Goal: Task Accomplishment & Management: Contribute content

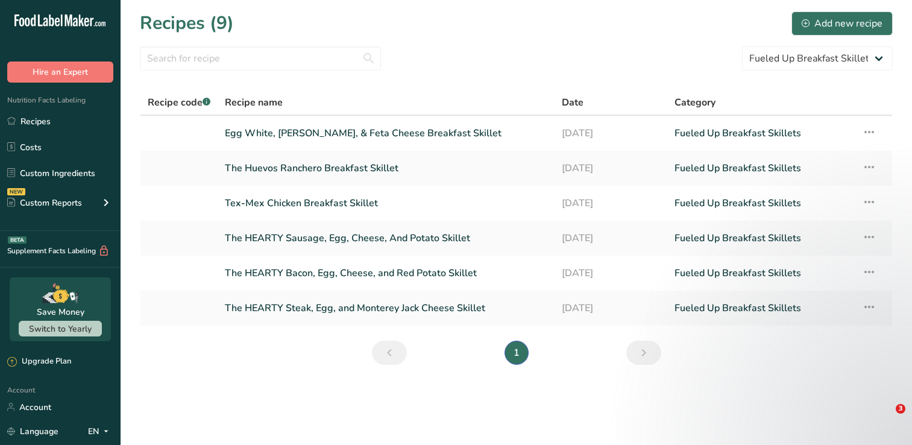
select select "2802"
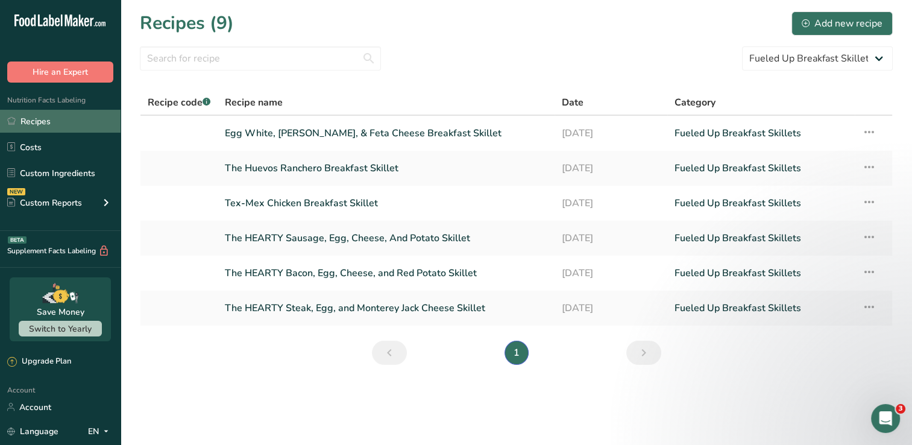
click at [39, 122] on link "Recipes" at bounding box center [60, 121] width 121 height 23
click at [810, 31] on button "Add new recipe" at bounding box center [842, 23] width 101 height 24
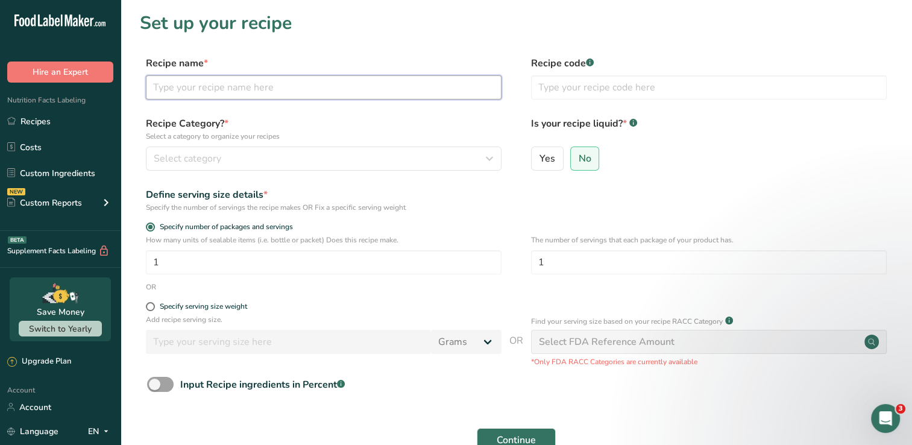
click at [295, 92] on input "text" at bounding box center [324, 87] width 356 height 24
type input "Blueberry Cheesecake Overnight Oats"
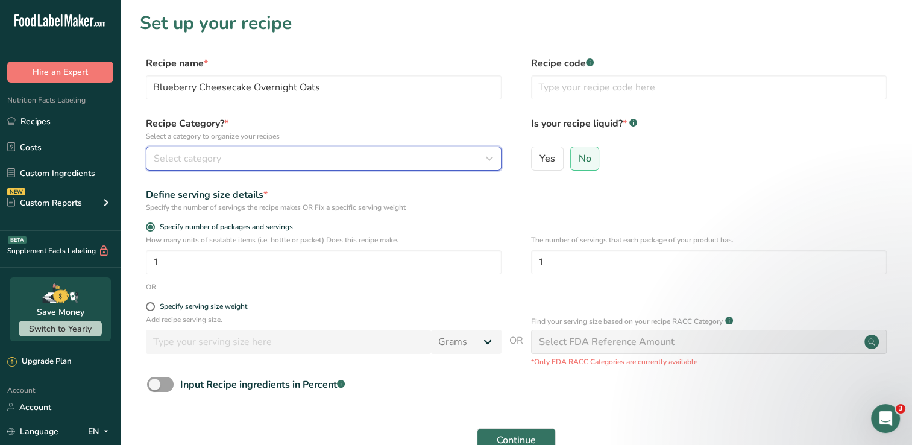
click at [189, 159] on span "Select category" at bounding box center [188, 158] width 68 height 14
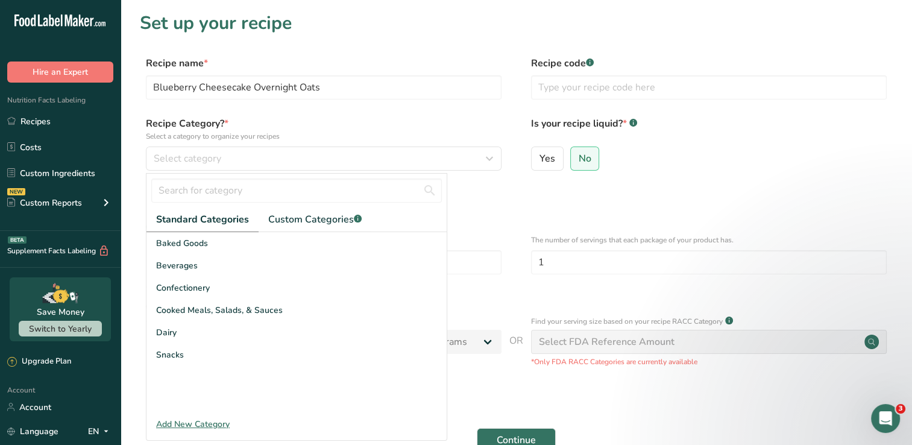
click at [180, 423] on div "Add New Category" at bounding box center [297, 424] width 300 height 13
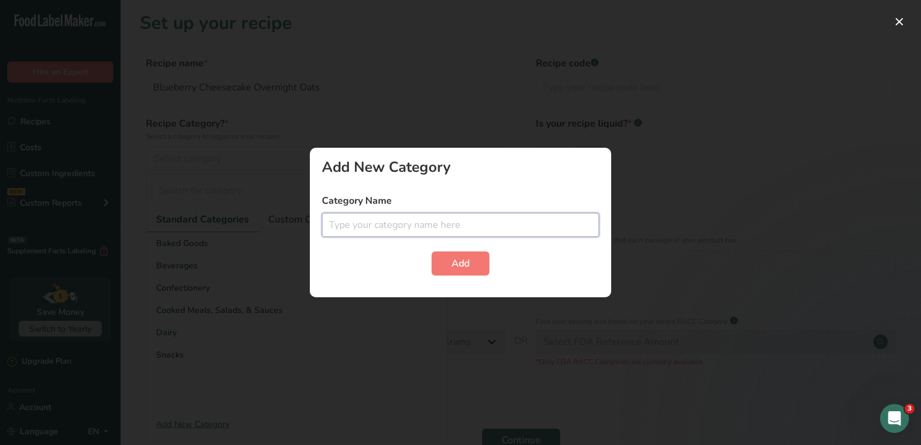
click at [393, 229] on input "text" at bounding box center [460, 225] width 277 height 24
type input "Fueled Up Nutrition Overnight Oats"
click at [466, 265] on span "Add" at bounding box center [461, 263] width 18 height 14
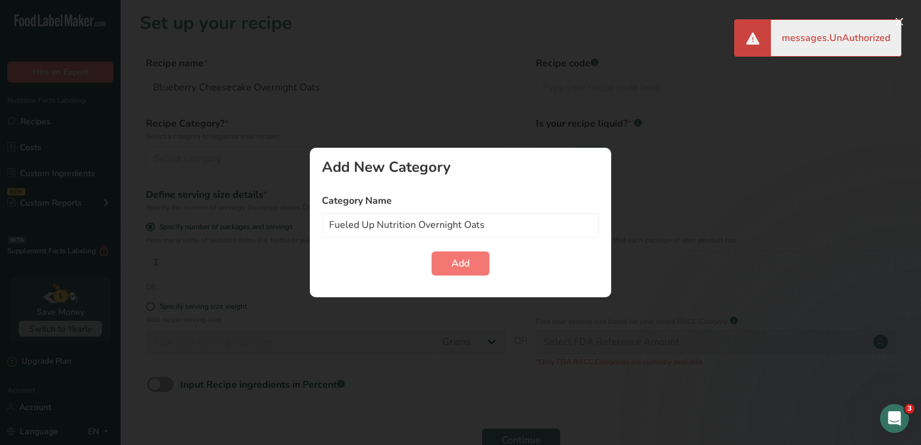
drag, startPoint x: 840, startPoint y: 156, endPoint x: 550, endPoint y: 244, distance: 303.1
click at [798, 162] on div at bounding box center [460, 222] width 921 height 445
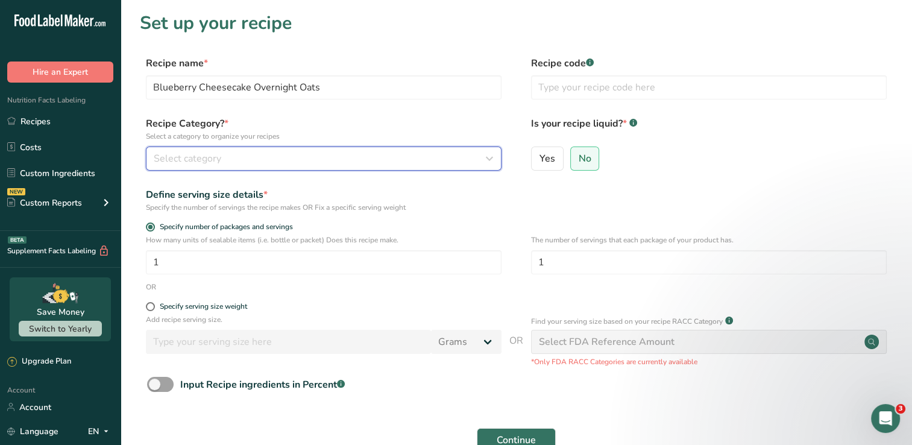
click at [394, 159] on div "Select category" at bounding box center [320, 158] width 333 height 14
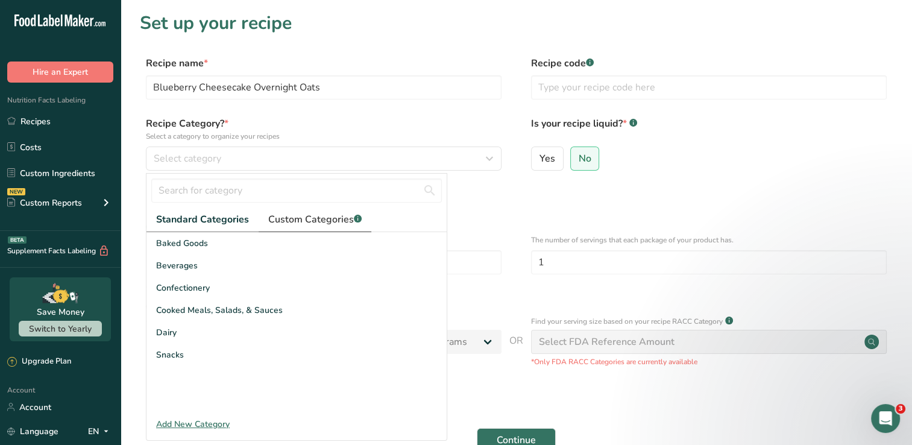
click at [309, 223] on span "Custom Categories .a-a{fill:#347362;}.b-a{fill:#fff;}" at bounding box center [314, 219] width 93 height 14
click at [209, 216] on span "Standard Categories" at bounding box center [202, 219] width 92 height 14
click at [315, 217] on span "Custom Categories .a-a{fill:#347362;}.b-a{fill:#fff;}" at bounding box center [314, 219] width 93 height 14
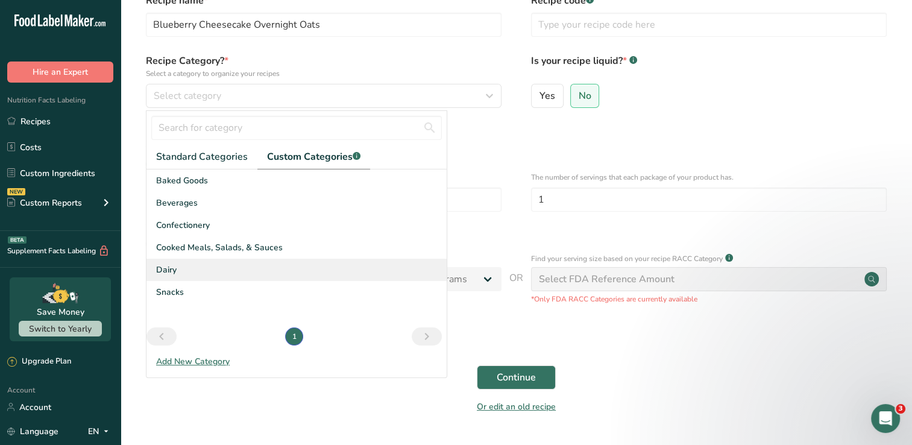
scroll to position [96, 0]
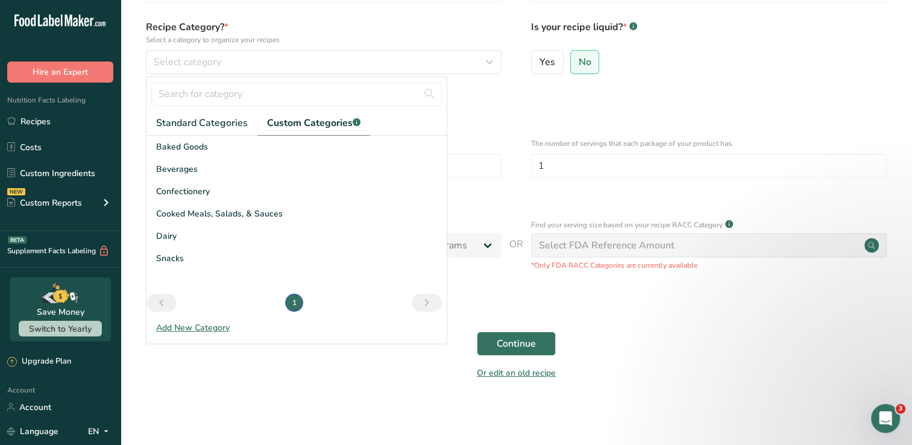
drag, startPoint x: 417, startPoint y: 312, endPoint x: 414, endPoint y: 305, distance: 7.6
click at [415, 307] on div "Baked Goods Beverages Confectionery Cooked Meals, Salads, & Sauces Dairy Snacks…" at bounding box center [297, 226] width 300 height 181
drag, startPoint x: 797, startPoint y: 90, endPoint x: 739, endPoint y: 104, distance: 59.4
click at [796, 90] on form "Recipe name * Blueberry Cheesecake Overnight Oats Recipe code .a-a{fill:#347362…" at bounding box center [516, 174] width 753 height 428
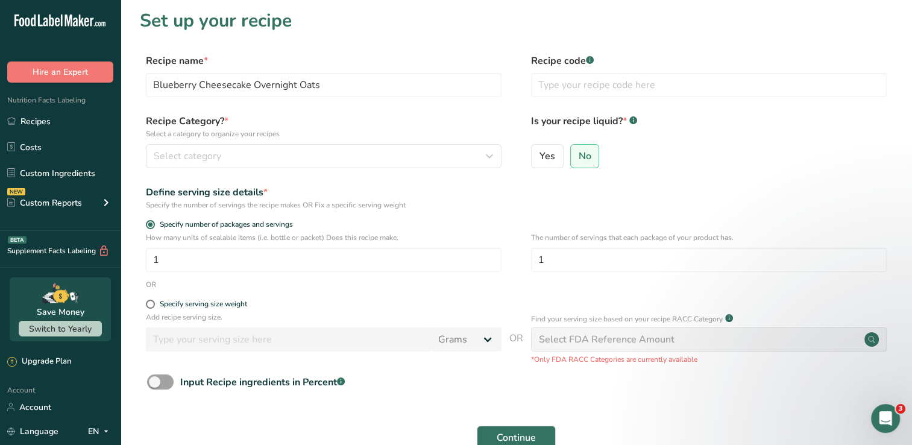
scroll to position [0, 0]
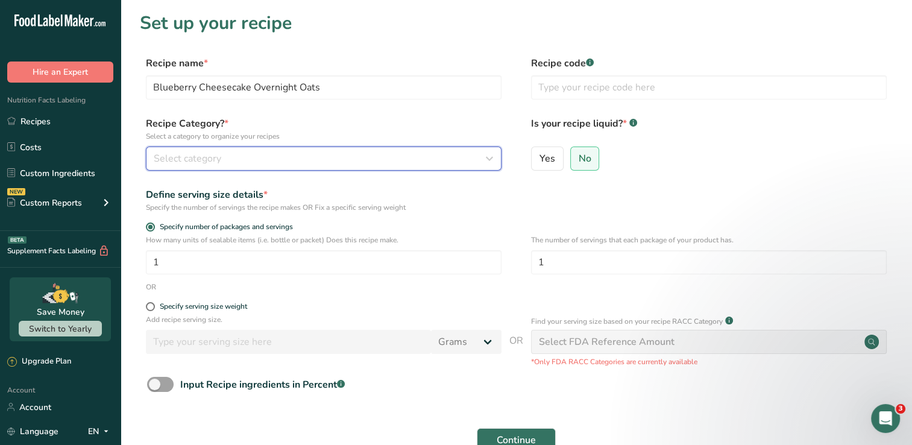
click at [478, 159] on div "Select category" at bounding box center [320, 158] width 333 height 14
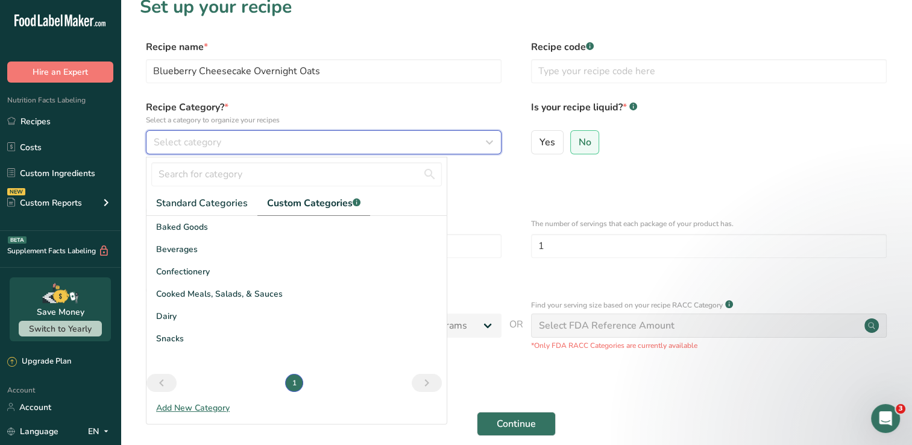
scroll to position [60, 0]
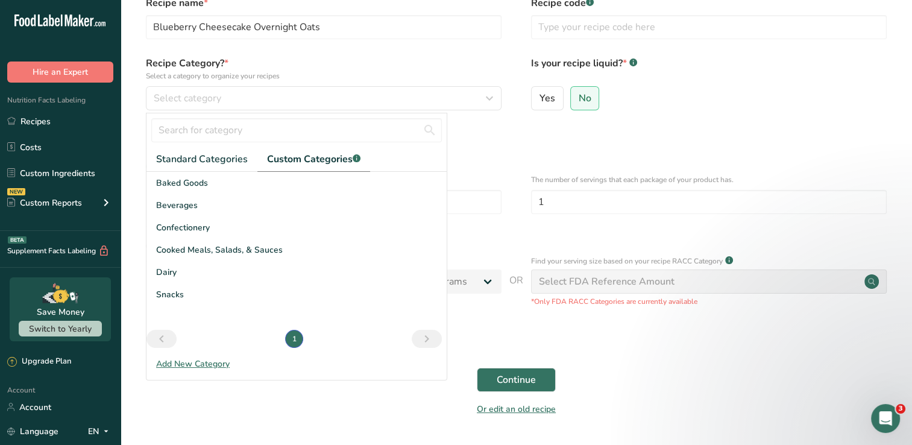
click at [336, 160] on span "Custom Categories .a-a{fill:#347362;}.b-a{fill:#fff;}" at bounding box center [313, 159] width 93 height 14
click at [221, 158] on span "Standard Categories" at bounding box center [202, 159] width 92 height 14
click at [302, 150] on link "Custom Categories .a-a{fill:#347362;}.b-a{fill:#fff;}" at bounding box center [315, 159] width 113 height 25
click at [205, 361] on div "Add New Category" at bounding box center [297, 364] width 300 height 13
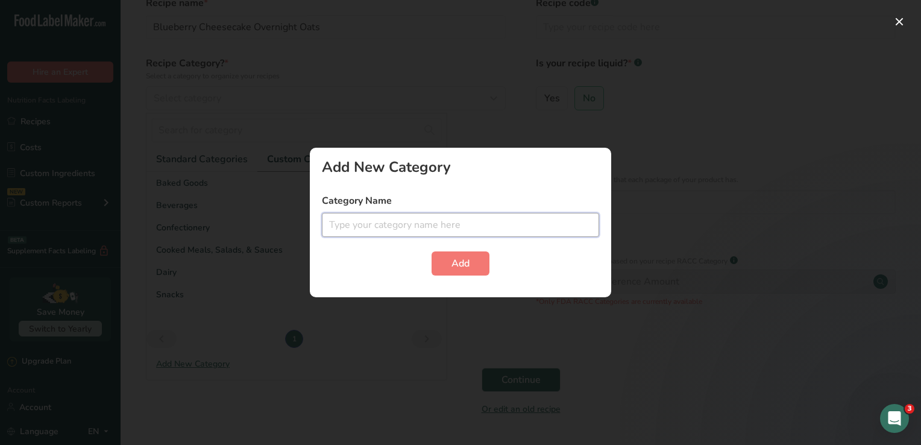
click at [356, 221] on input "text" at bounding box center [460, 225] width 277 height 24
click at [429, 227] on input "Fueled Up Nutrition" at bounding box center [460, 225] width 277 height 24
type input "Fueled Up Nutrition Overnight Oats"
click at [461, 264] on span "Add" at bounding box center [461, 263] width 18 height 14
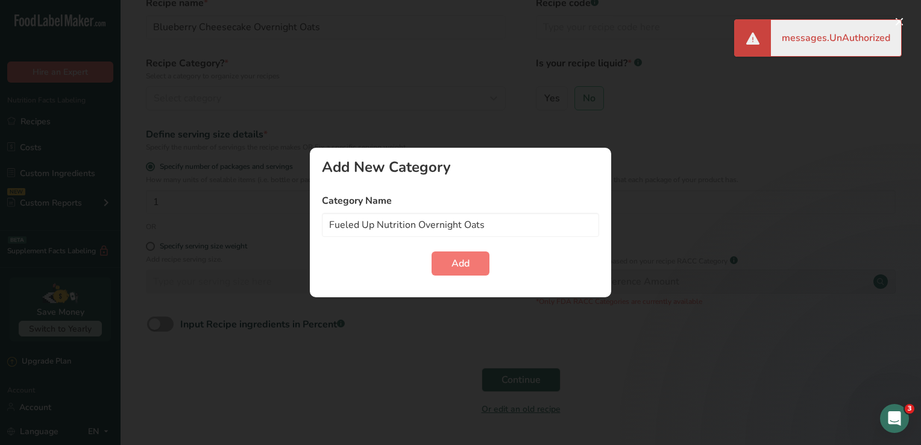
click at [821, 99] on div at bounding box center [460, 222] width 921 height 445
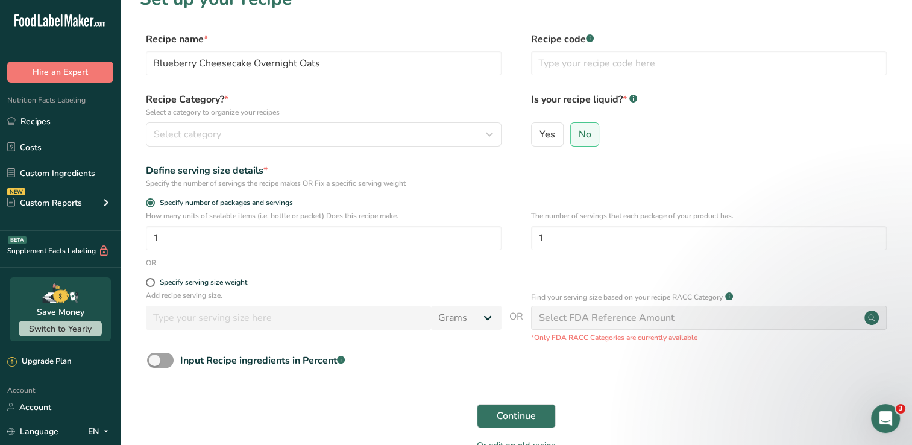
scroll to position [96, 0]
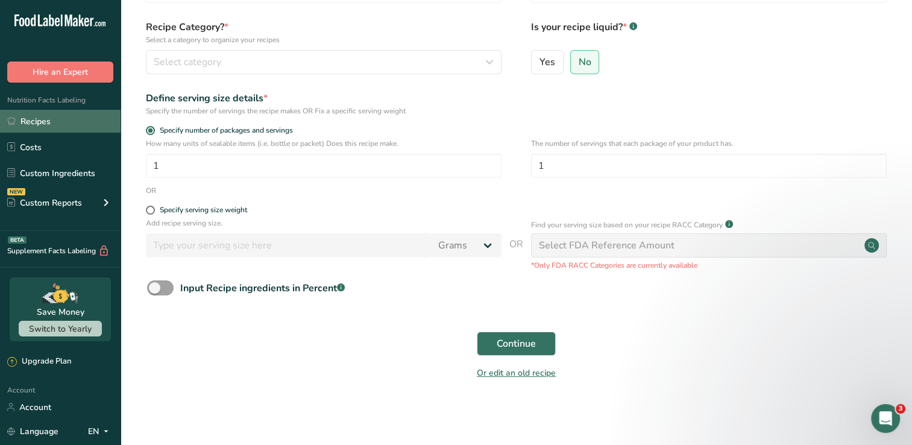
click at [55, 124] on link "Recipes" at bounding box center [60, 121] width 121 height 23
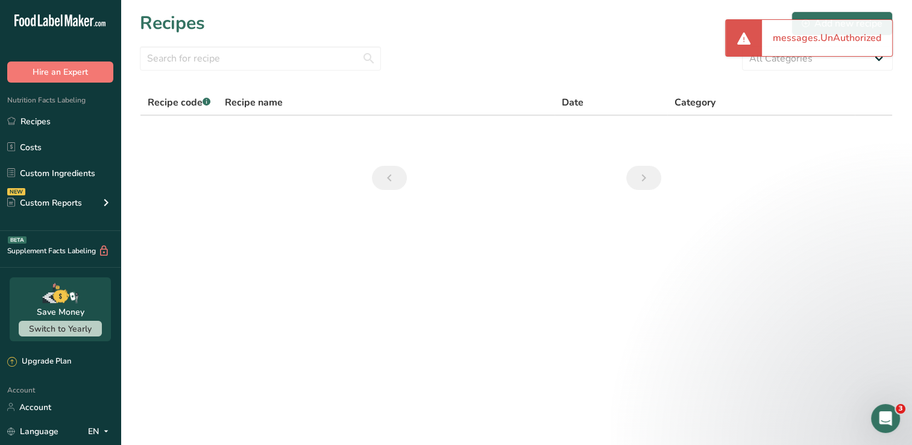
click at [792, 39] on div "messages.UnAuthorized" at bounding box center [827, 38] width 130 height 36
click at [839, 40] on div "messages.UnAuthorized" at bounding box center [827, 38] width 130 height 36
click at [617, 35] on div "Recipes Add new recipe" at bounding box center [516, 23] width 753 height 27
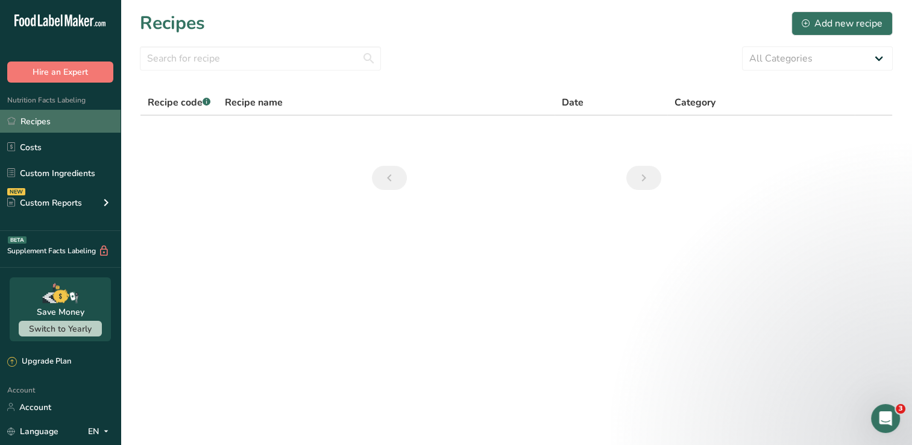
click at [53, 123] on link "Recipes" at bounding box center [60, 121] width 121 height 23
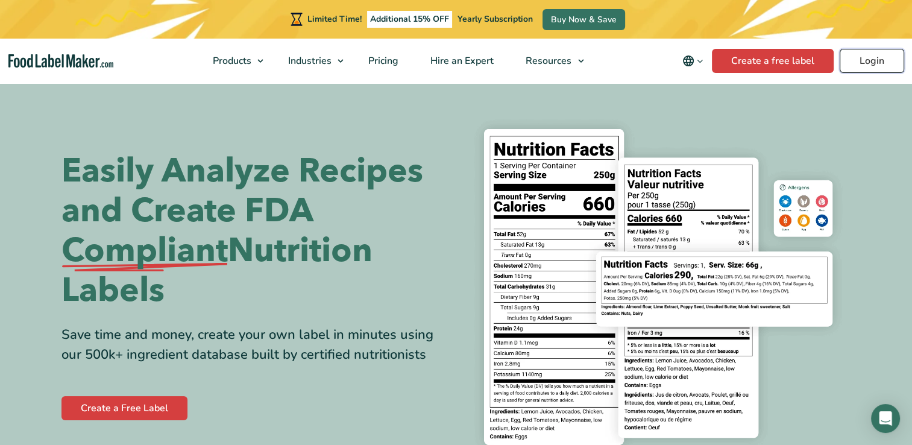
click at [881, 59] on link "Login" at bounding box center [872, 61] width 65 height 24
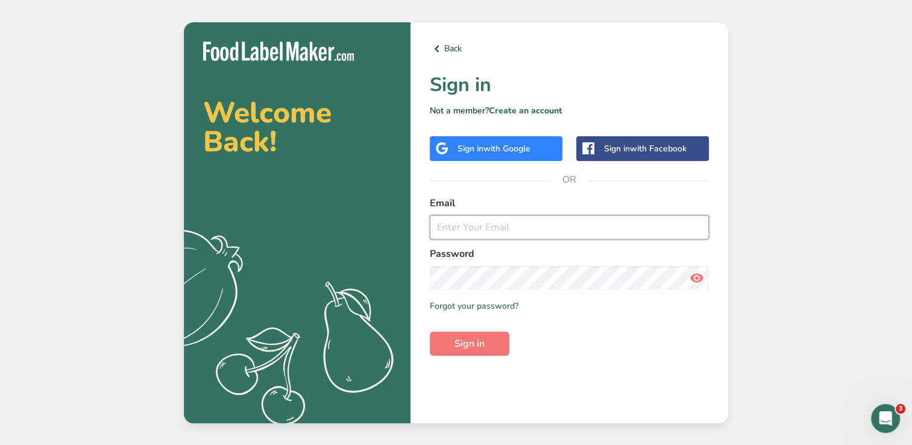
click at [502, 228] on input "email" at bounding box center [569, 227] width 279 height 24
type input "gillihantasia@gmail.com"
click at [482, 154] on div "Sign in with Google" at bounding box center [494, 148] width 73 height 13
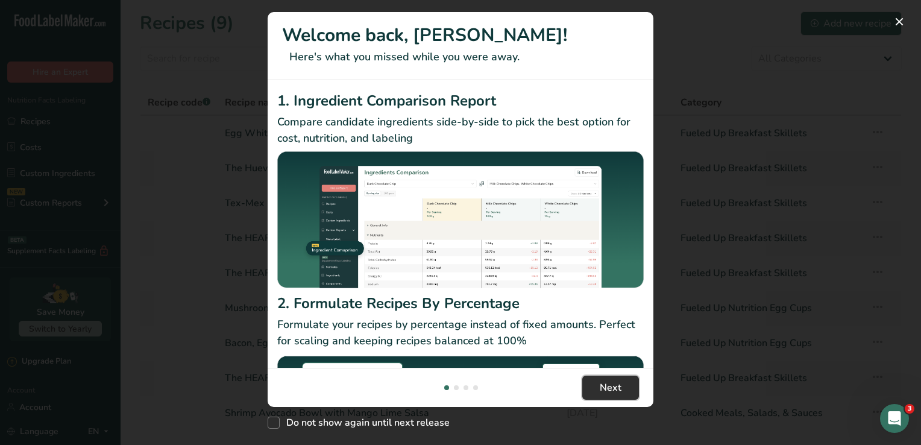
click at [598, 387] on button "Next" at bounding box center [611, 388] width 57 height 24
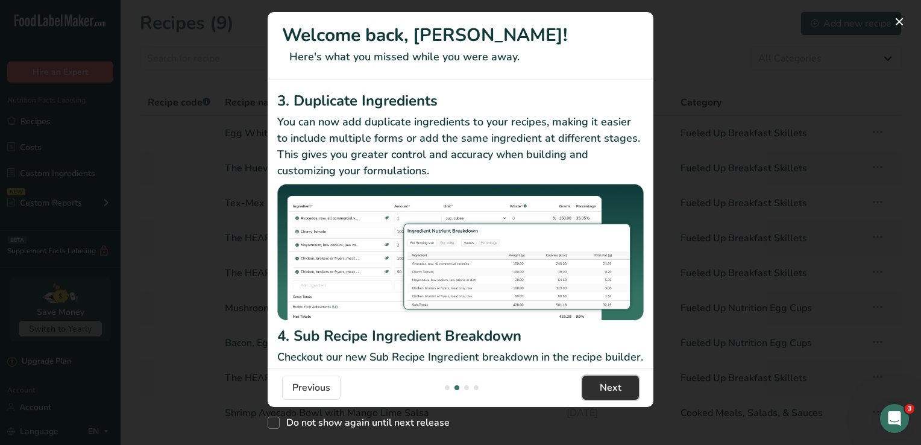
click at [598, 387] on button "Next" at bounding box center [611, 388] width 57 height 24
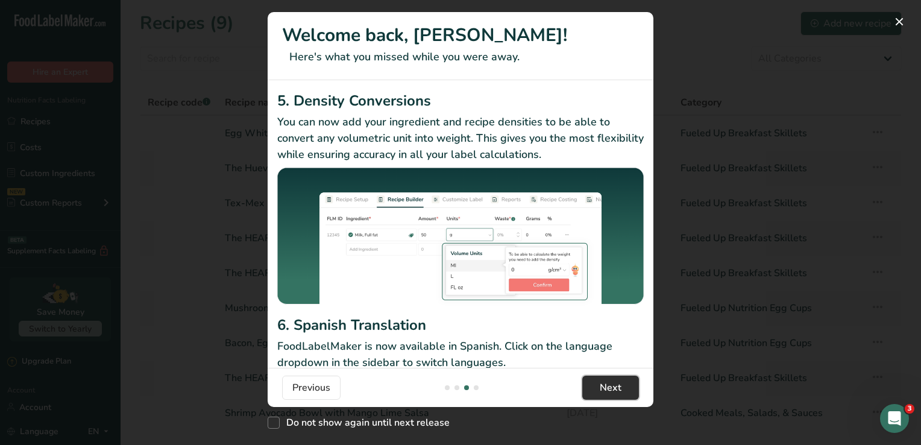
click at [598, 387] on button "Next" at bounding box center [611, 388] width 57 height 24
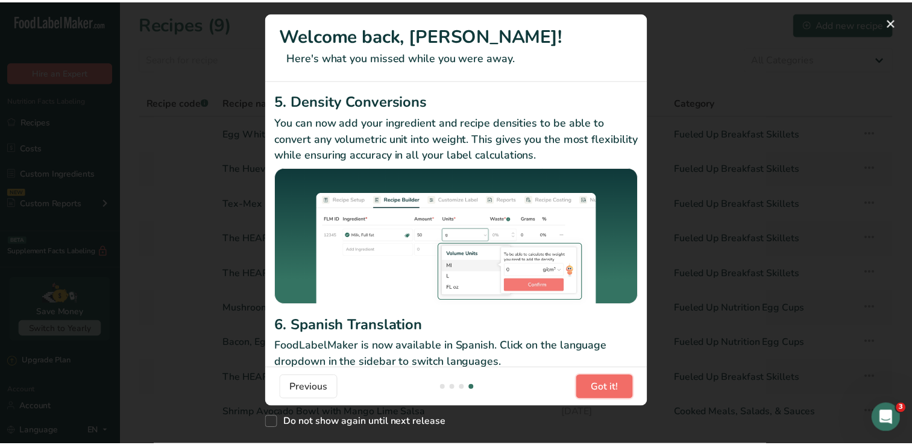
scroll to position [0, 1158]
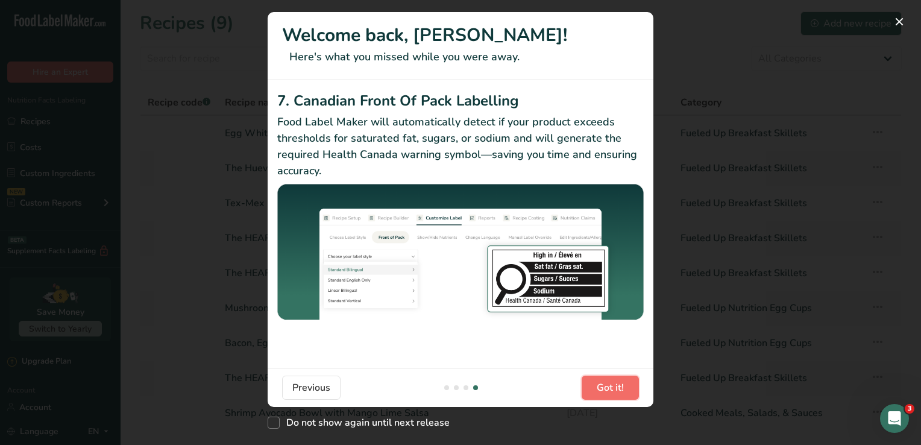
click at [598, 387] on span "Got it!" at bounding box center [610, 388] width 27 height 14
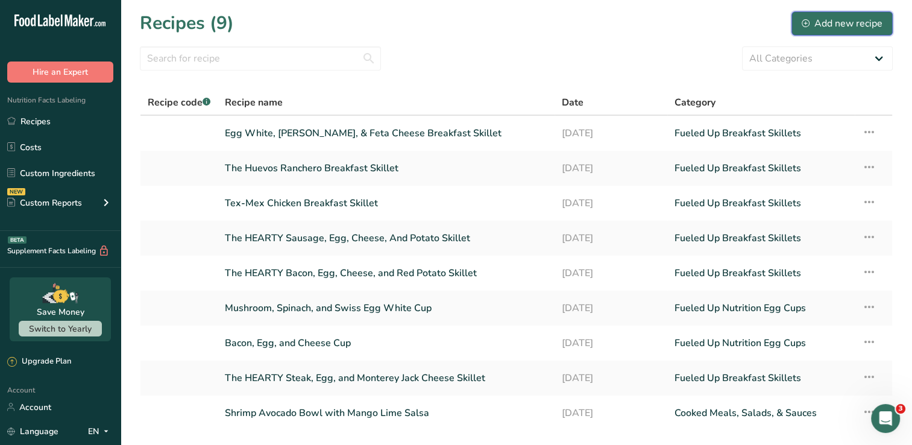
click at [868, 22] on div "Add new recipe" at bounding box center [842, 23] width 81 height 14
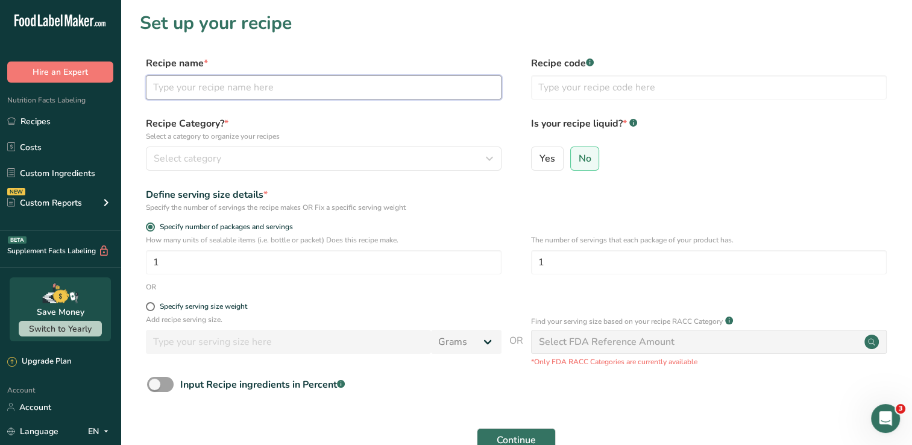
click at [340, 89] on input "text" at bounding box center [324, 87] width 356 height 24
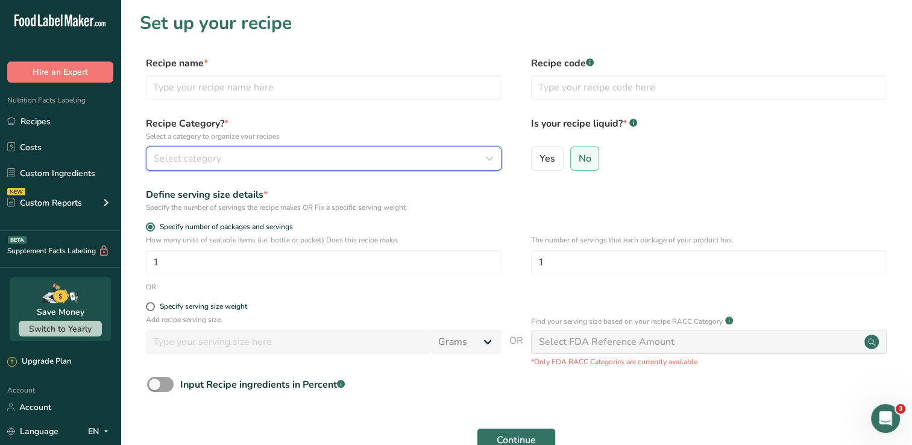
click at [390, 158] on div "Select category" at bounding box center [320, 158] width 333 height 14
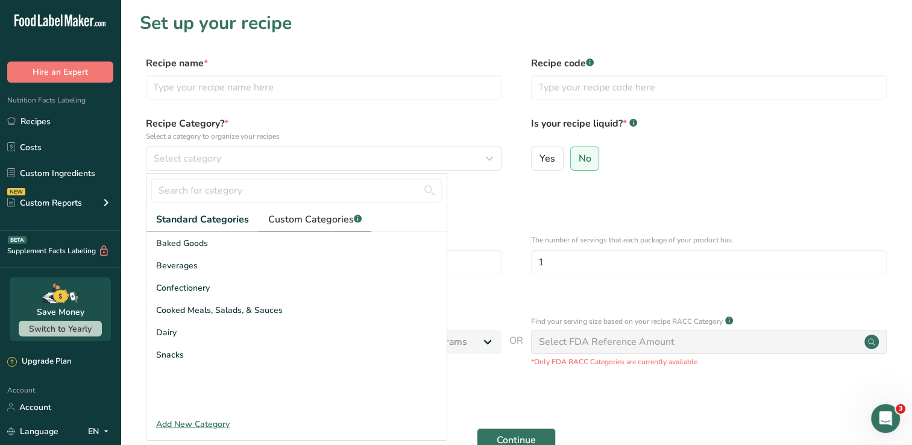
click at [321, 217] on span "Custom Categories .a-a{fill:#347362;}.b-a{fill:#fff;}" at bounding box center [314, 219] width 93 height 14
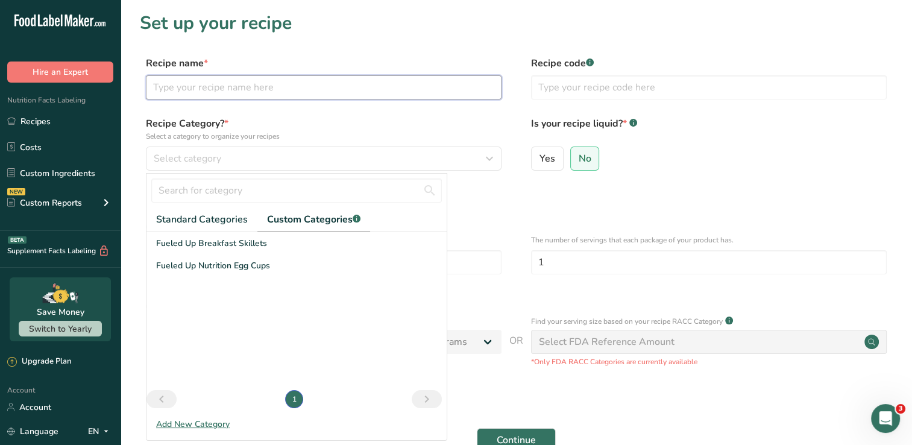
click at [232, 93] on input "text" at bounding box center [324, 87] width 356 height 24
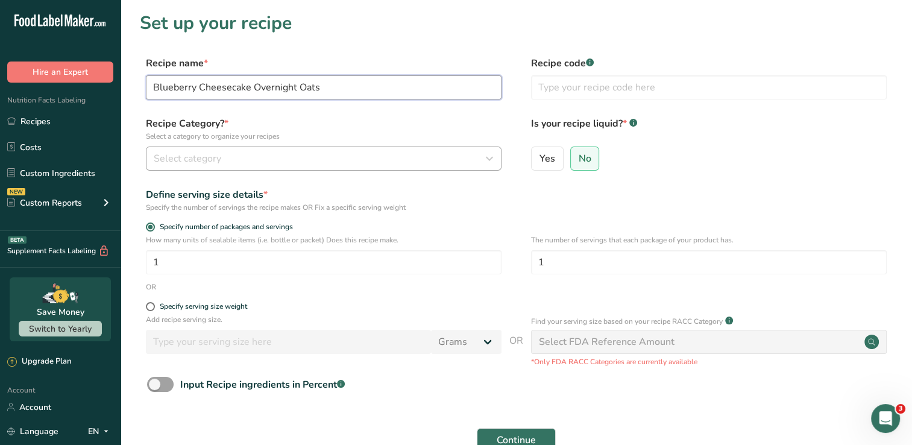
type input "Blueberry Cheesecake Overnight Oats"
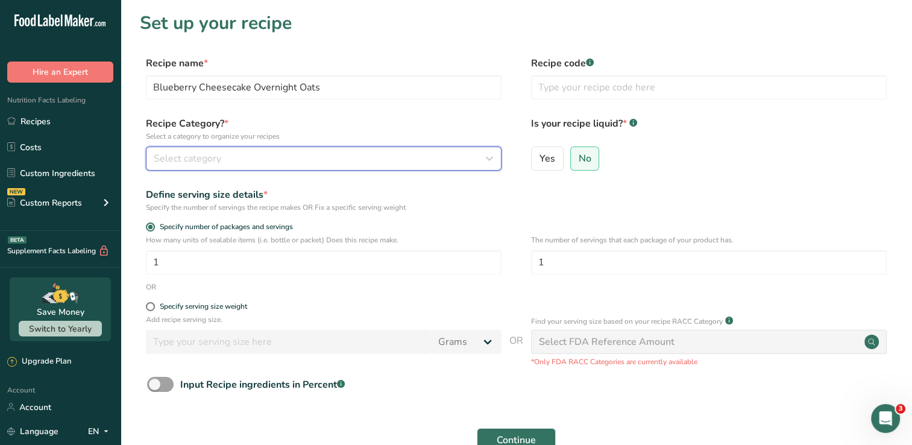
click at [229, 160] on div "Select category" at bounding box center [320, 158] width 333 height 14
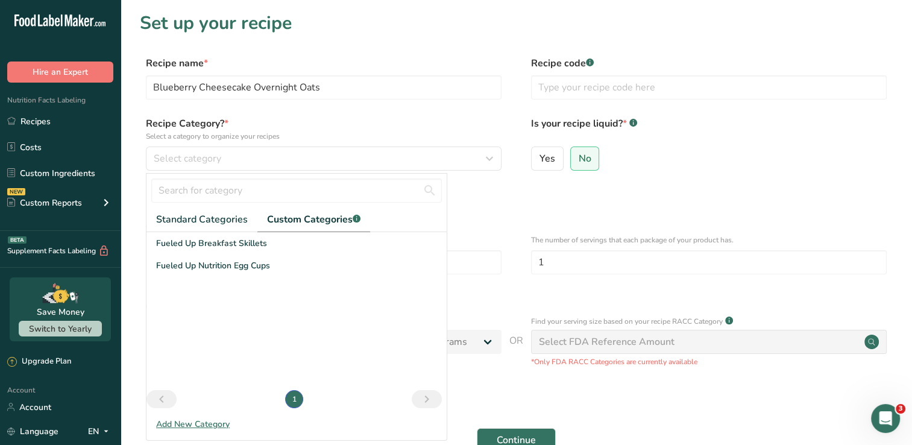
click at [201, 426] on div "Add New Category" at bounding box center [297, 424] width 300 height 13
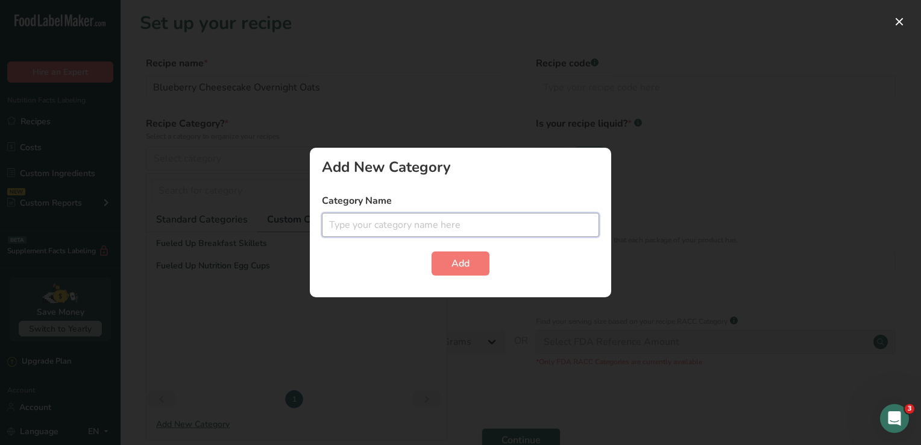
click at [388, 233] on input "text" at bounding box center [460, 225] width 277 height 24
type input "Fueled Up Nutrition Overnight Oats"
click at [452, 261] on span "Add" at bounding box center [461, 263] width 18 height 14
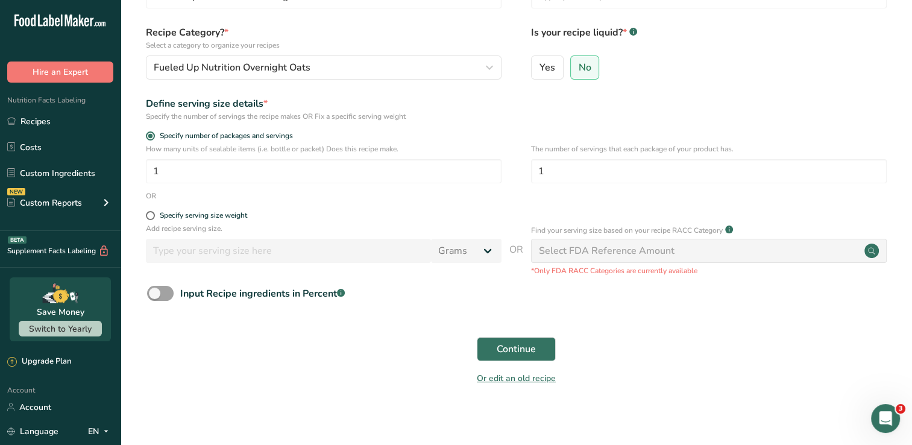
scroll to position [96, 0]
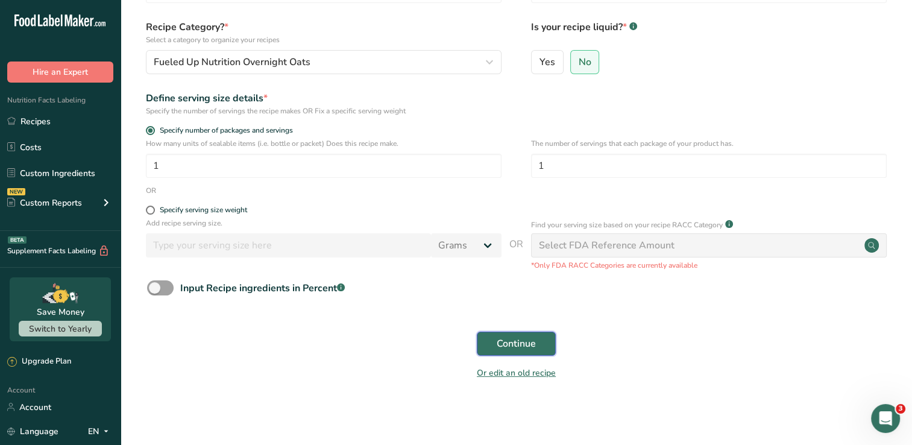
click at [539, 344] on button "Continue" at bounding box center [516, 344] width 79 height 24
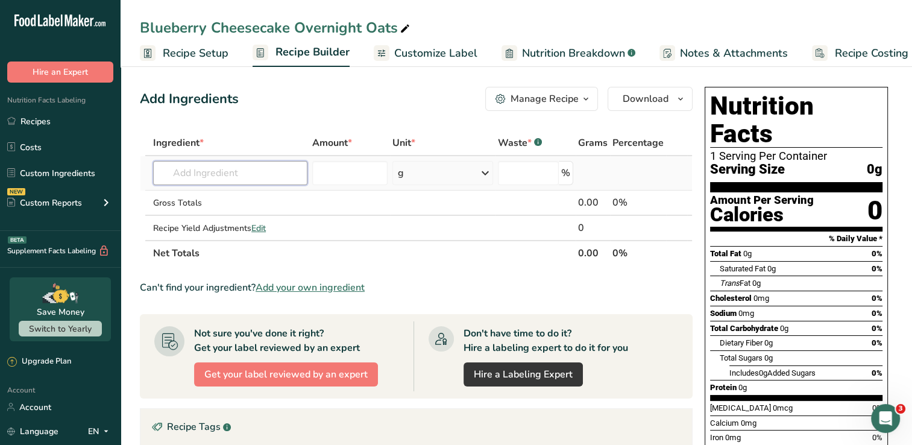
click at [264, 168] on input "text" at bounding box center [230, 173] width 154 height 24
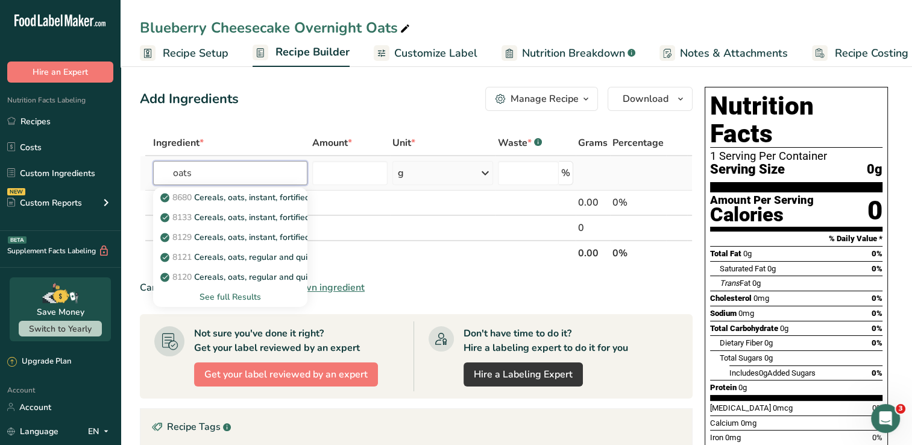
type input "oats"
click at [245, 296] on div "See full Results" at bounding box center [230, 297] width 135 height 13
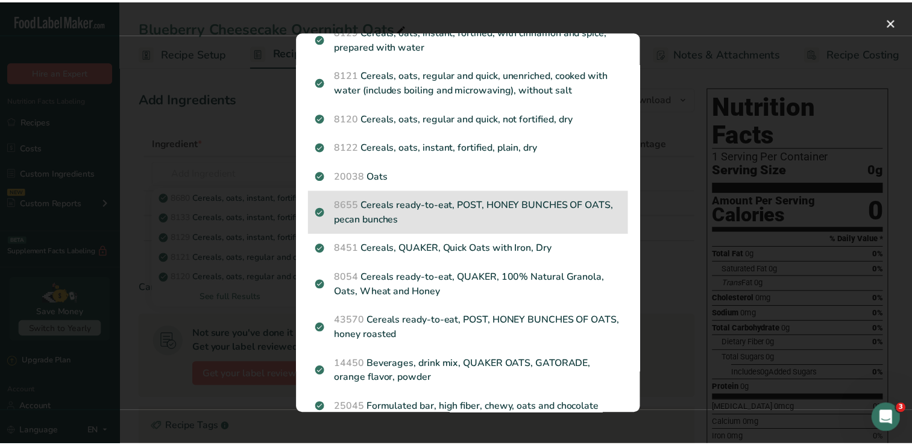
scroll to position [121, 0]
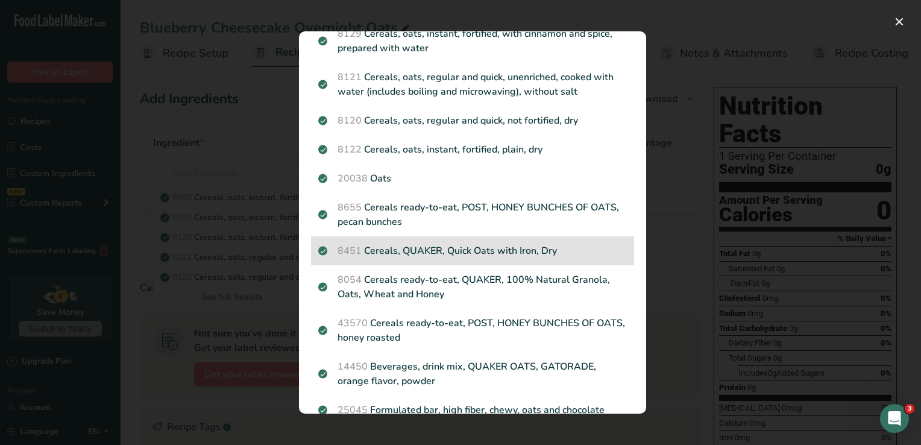
click at [512, 258] on p "8451 Cereals, QUAKER, Quick Oats with Iron, Dry" at bounding box center [472, 251] width 309 height 14
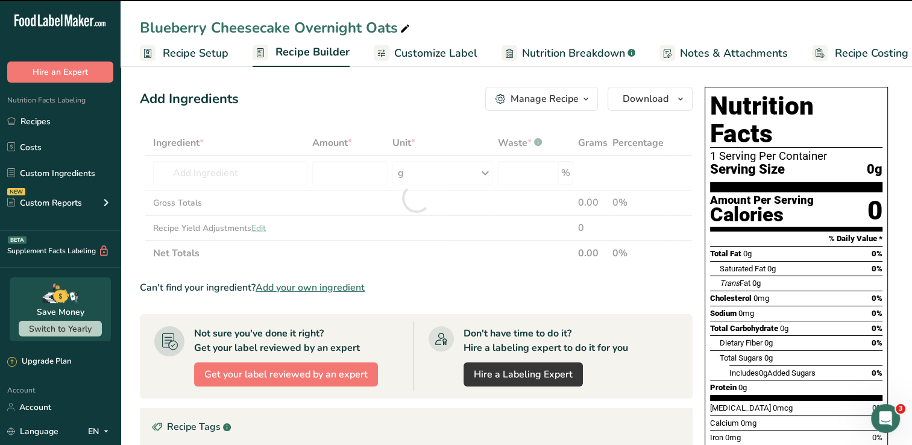
type input "0"
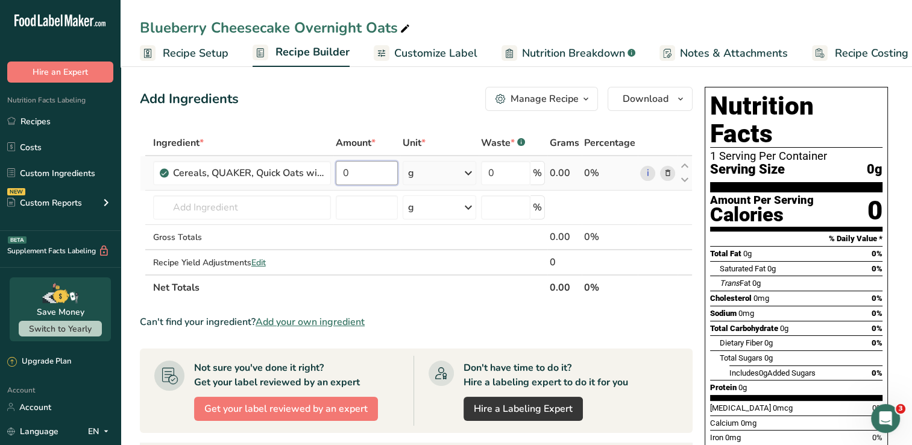
click at [387, 171] on input "0" at bounding box center [367, 173] width 62 height 24
type input "40"
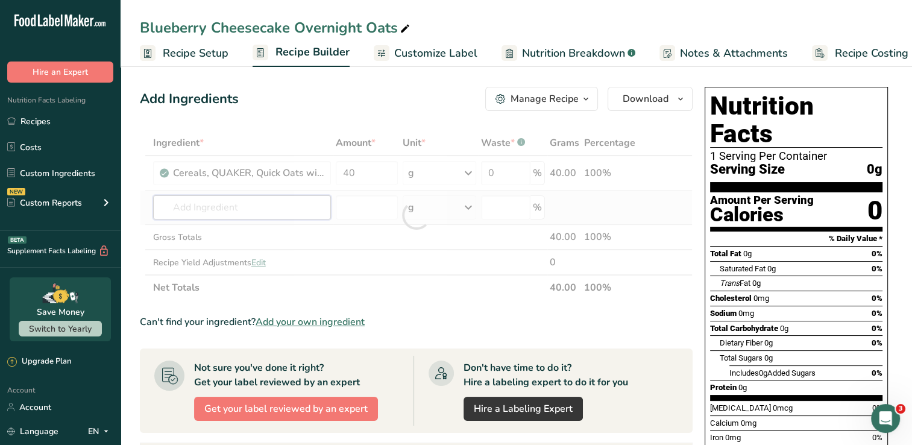
click at [216, 206] on div "Ingredient * Amount * Unit * Waste * .a-a{fill:#347362;}.b-a{fill:#fff;} Grams …" at bounding box center [416, 215] width 553 height 170
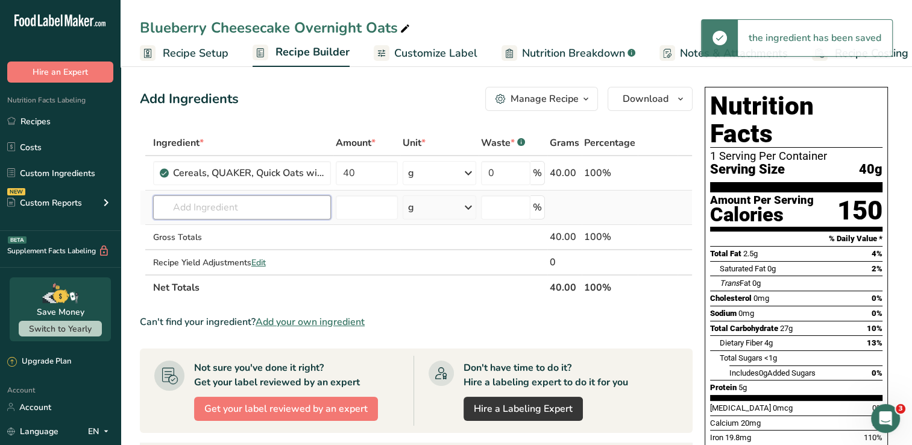
type input "/"
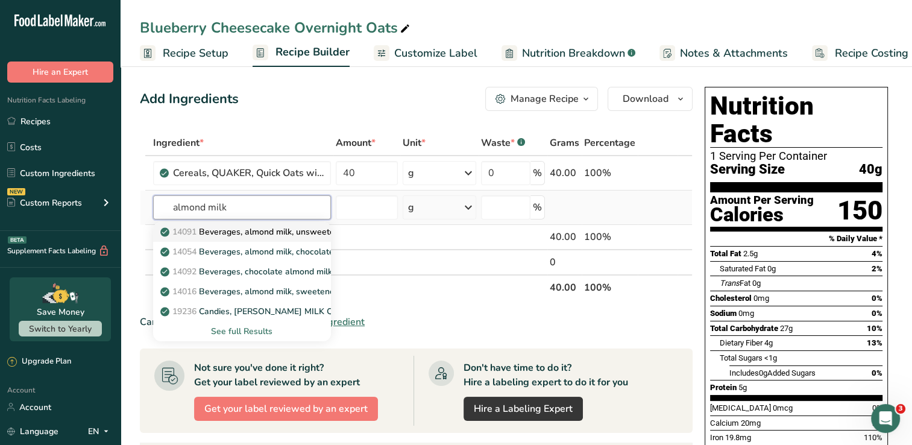
type input "almond milk"
click at [286, 235] on p "14091 Beverages, almond milk, unsweetened, shelf stable" at bounding box center [281, 232] width 236 height 13
type input "Beverages, almond milk, unsweetened, shelf stable"
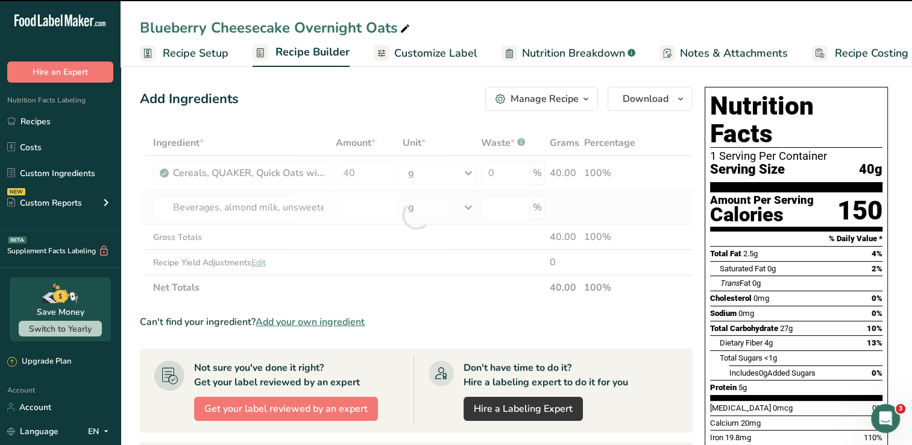
type input "0"
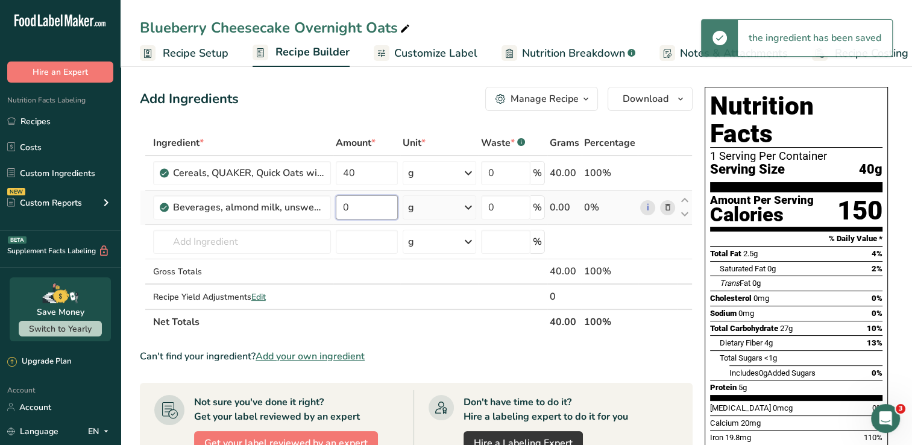
click at [371, 209] on input "0" at bounding box center [367, 207] width 62 height 24
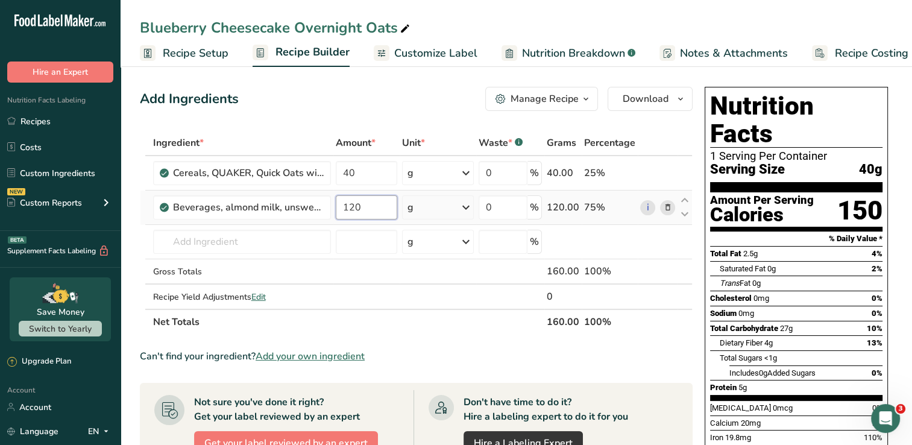
type input "120"
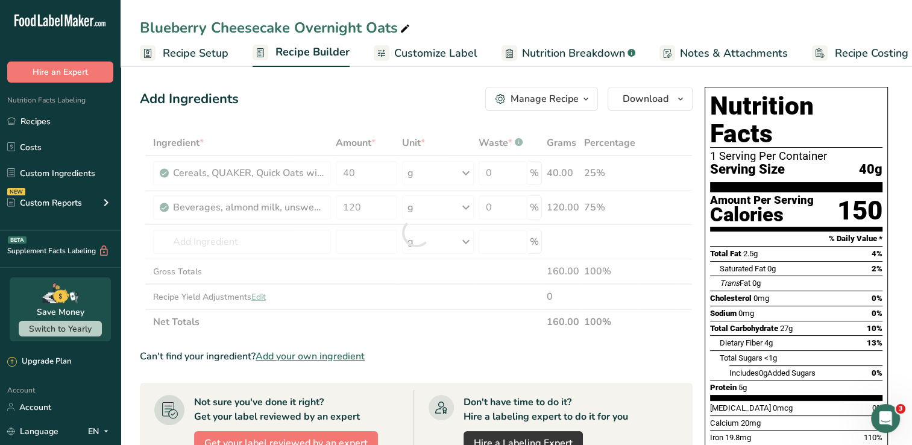
click at [468, 208] on div "Ingredient * Amount * Unit * Waste * .a-a{fill:#347362;}.b-a{fill:#fff;} Grams …" at bounding box center [416, 232] width 553 height 204
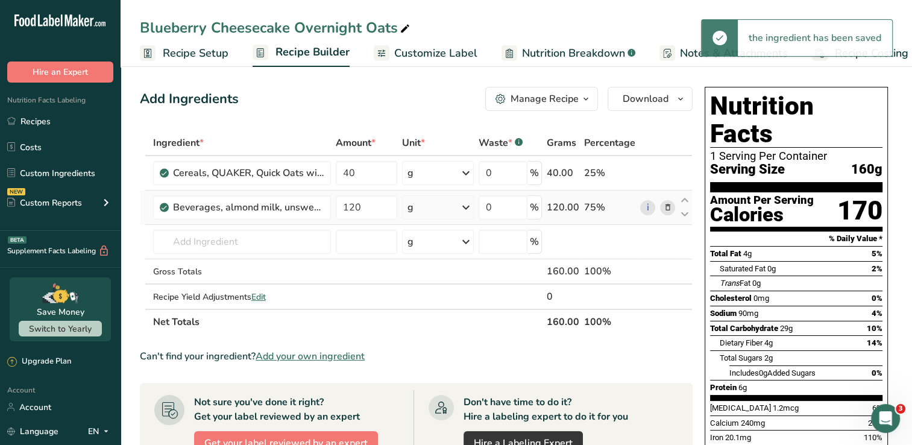
click at [472, 202] on icon at bounding box center [466, 208] width 14 height 22
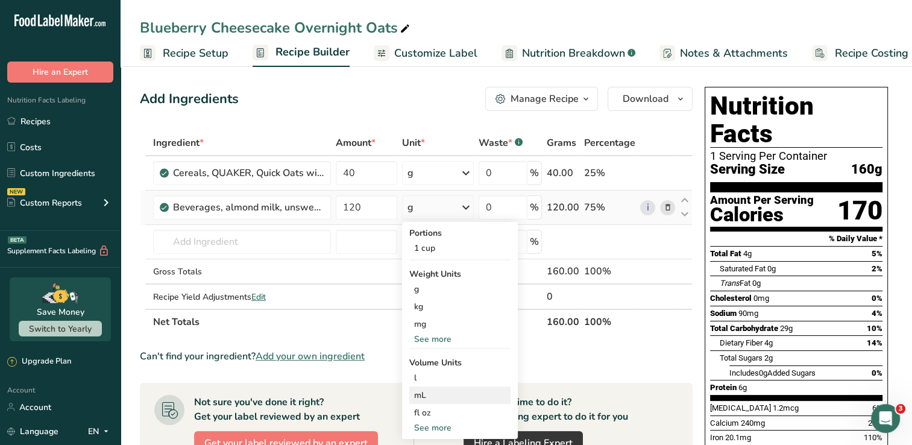
click at [427, 397] on div "mL" at bounding box center [460, 395] width 92 height 13
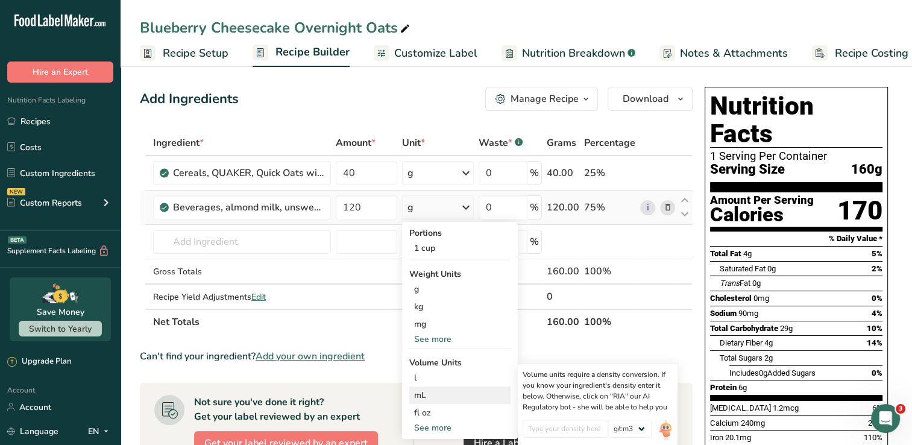
click at [435, 397] on div "mL" at bounding box center [460, 395] width 92 height 13
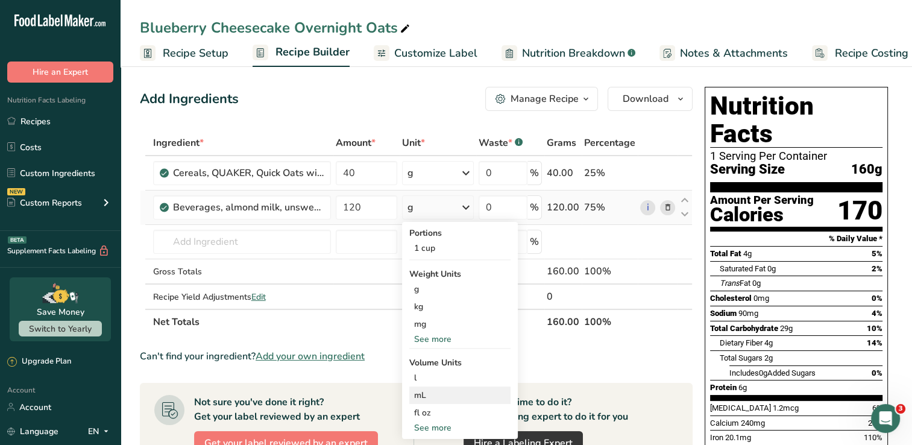
click at [420, 392] on div "mL" at bounding box center [460, 395] width 92 height 13
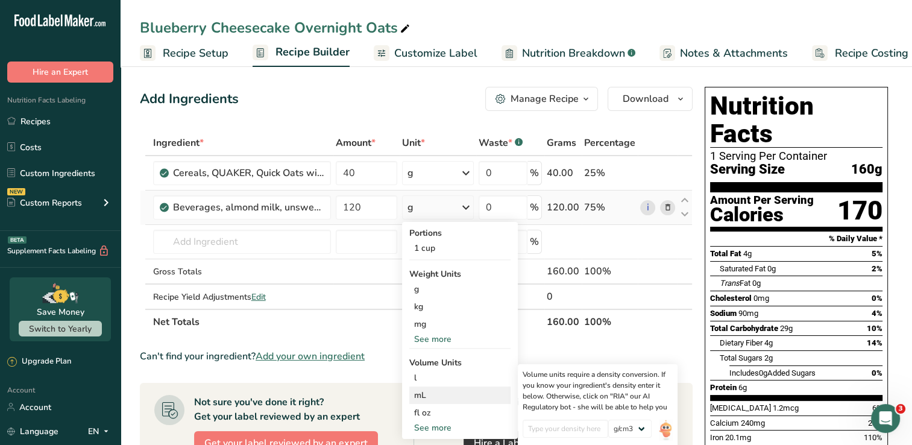
click at [420, 392] on div "mL" at bounding box center [460, 395] width 92 height 13
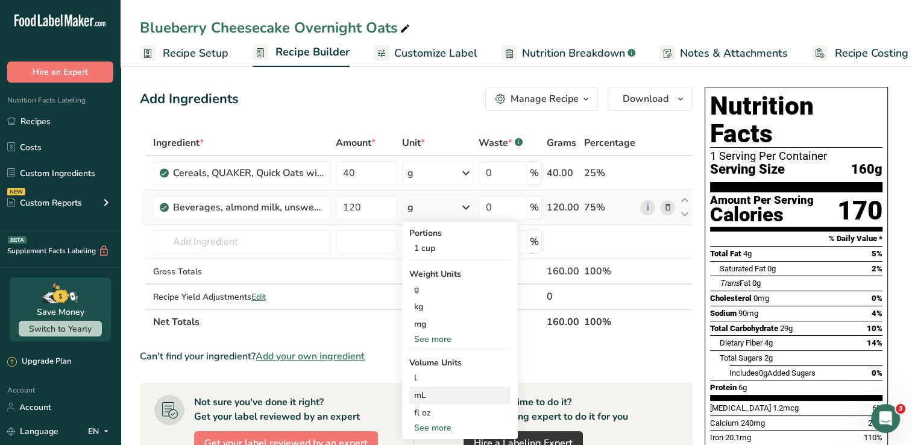
click at [422, 391] on div "mL" at bounding box center [460, 395] width 92 height 13
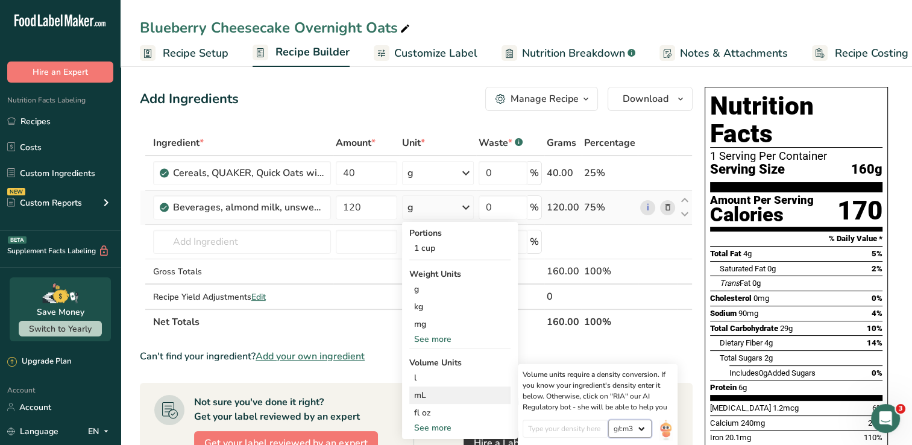
click at [645, 426] on select "lb/ft3 g/cm3" at bounding box center [629, 429] width 43 height 18
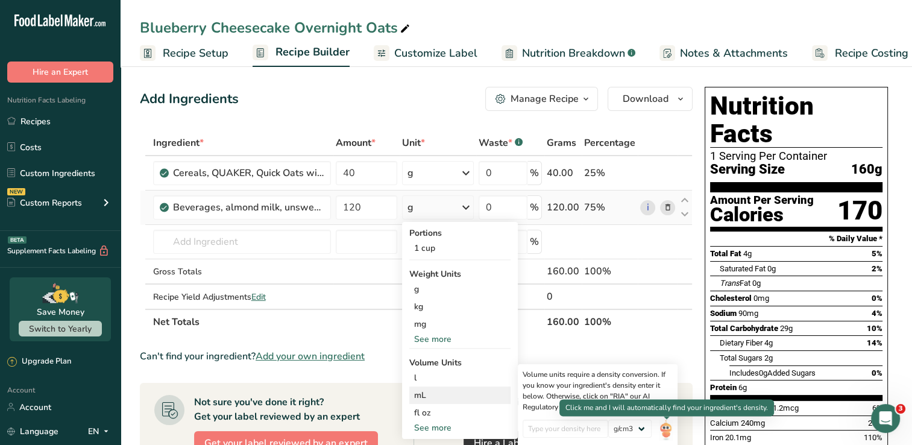
click at [662, 426] on img at bounding box center [665, 430] width 13 height 21
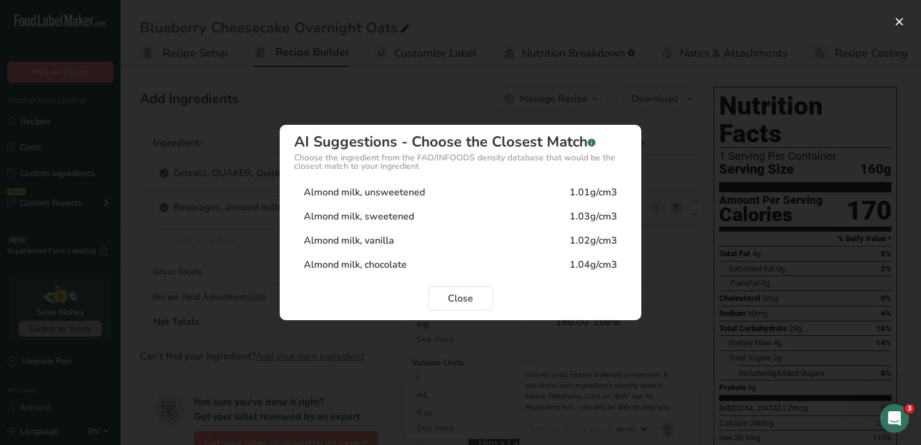
click at [487, 192] on div "Almond milk, unsweetened 1.01g/cm3" at bounding box center [460, 192] width 333 height 24
type input "1.01"
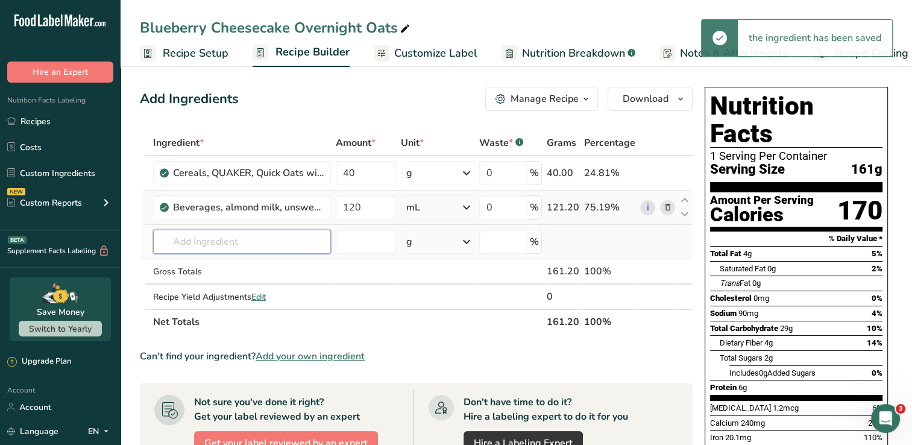
click at [289, 243] on input "text" at bounding box center [242, 242] width 178 height 24
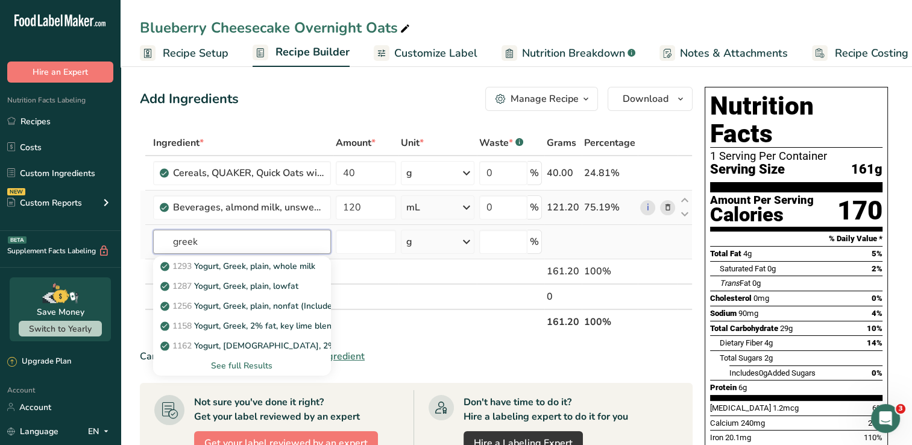
type input "greek"
click at [254, 363] on div "See full Results" at bounding box center [242, 365] width 159 height 13
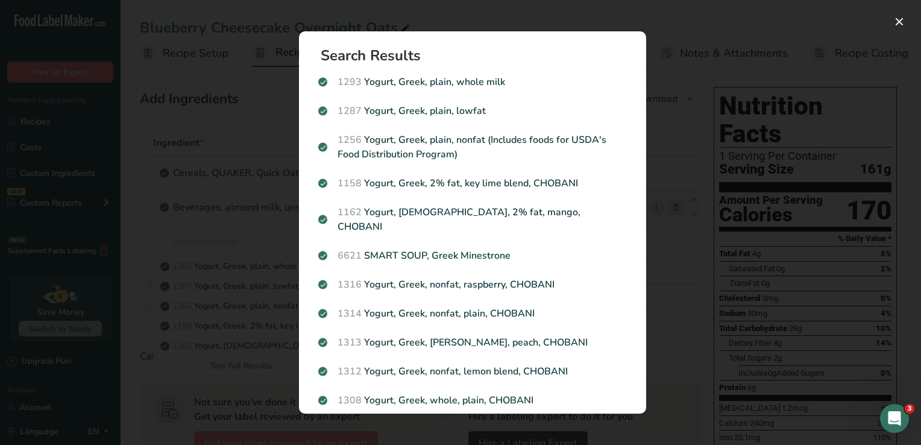
drag, startPoint x: 452, startPoint y: 146, endPoint x: 442, endPoint y: 146, distance: 9.6
click at [447, 147] on p "1256 Yogurt, Greek, plain, nonfat (Includes foods for USDA's Food Distribution …" at bounding box center [472, 147] width 309 height 29
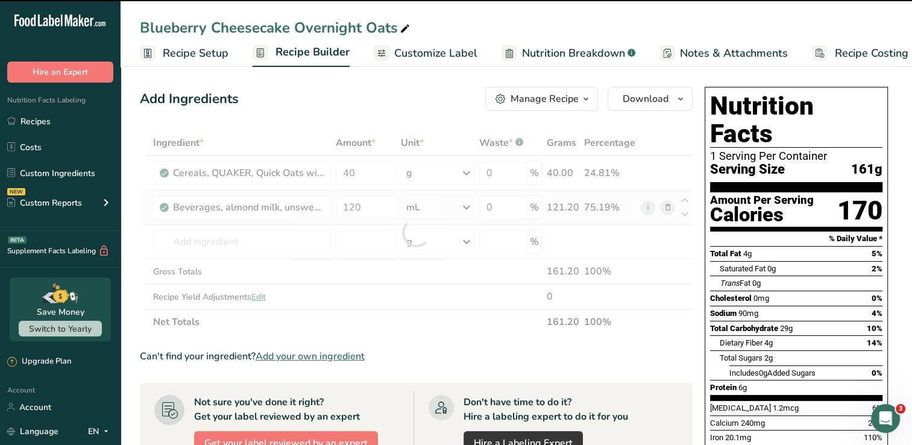
type input "0"
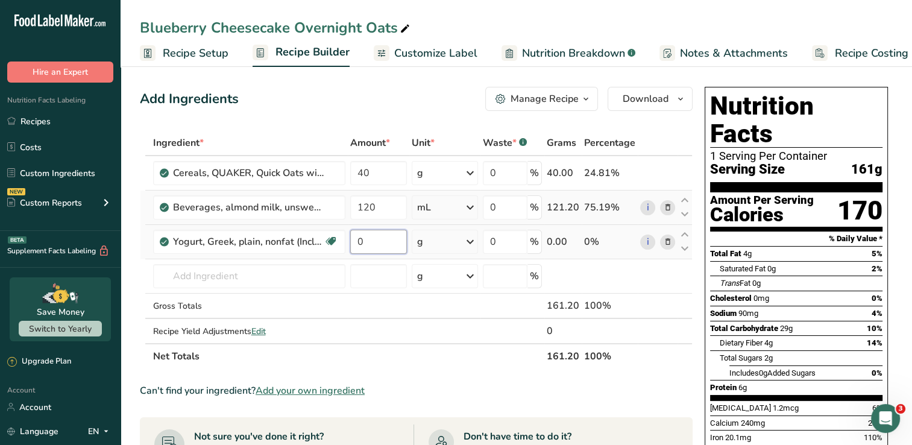
click at [400, 246] on input "0" at bounding box center [378, 242] width 57 height 24
type input "60"
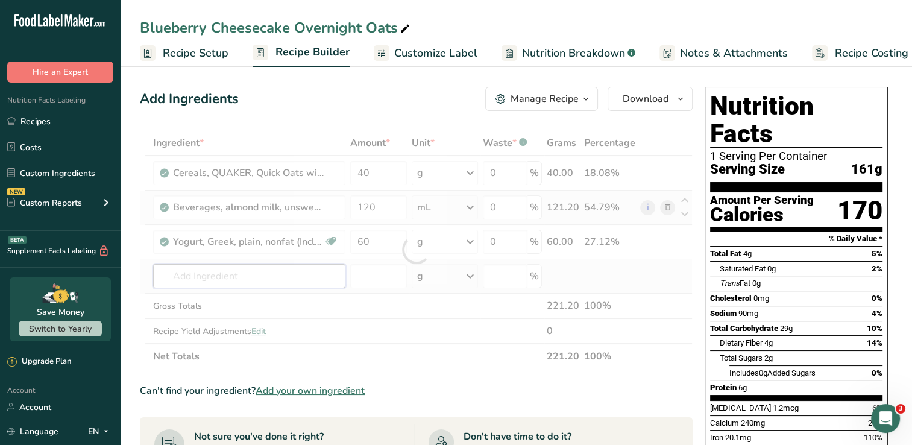
click at [326, 276] on div "Ingredient * Amount * Unit * Waste * .a-a{fill:#347362;}.b-a{fill:#fff;} Grams …" at bounding box center [416, 249] width 553 height 239
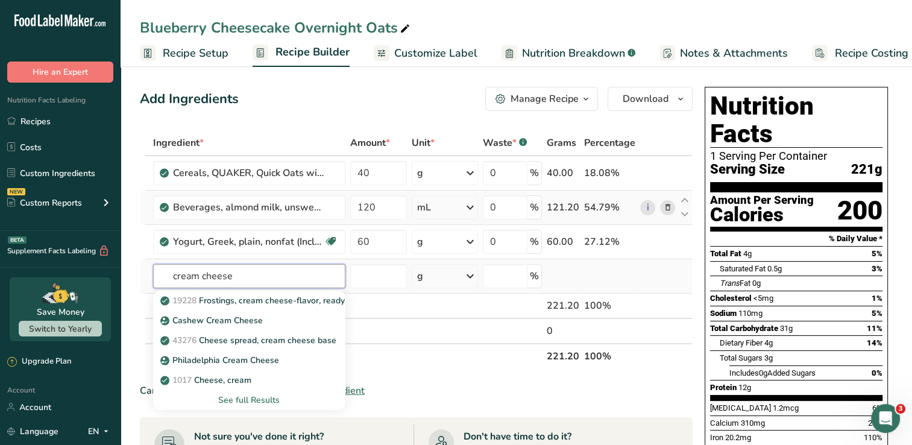
type input "cream cheese"
click at [253, 400] on div "See full Results" at bounding box center [249, 400] width 173 height 13
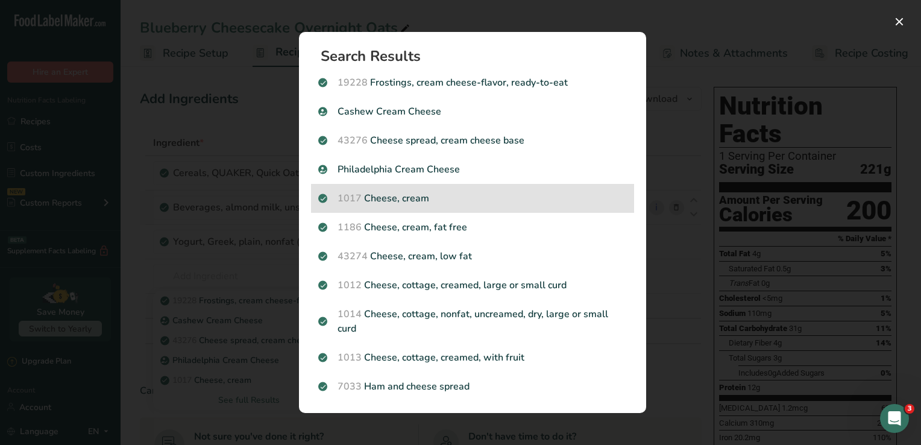
click at [425, 197] on p "1017 Cheese, cream" at bounding box center [472, 198] width 309 height 14
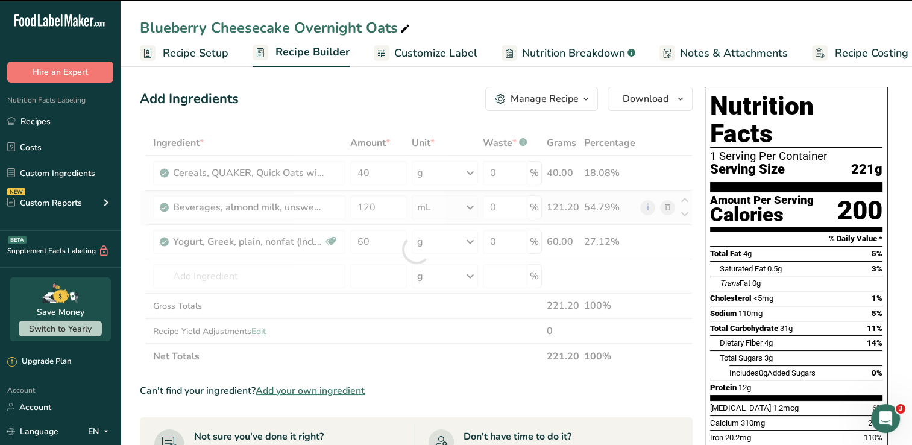
type input "0"
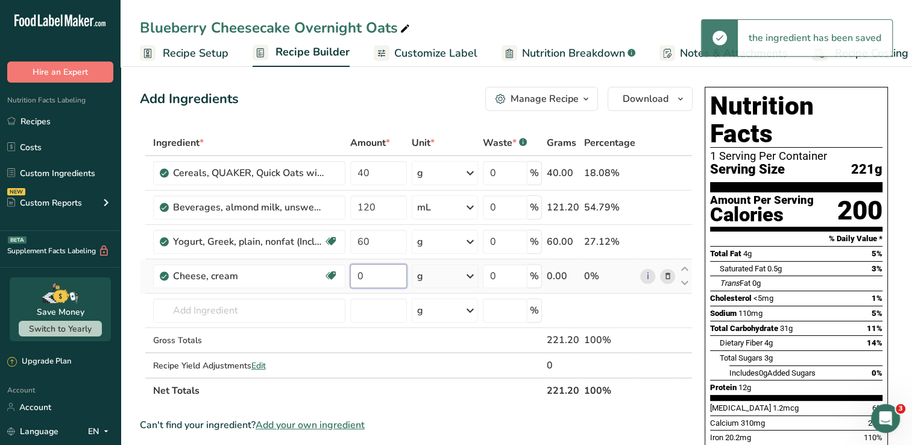
click at [396, 277] on input "0" at bounding box center [378, 276] width 57 height 24
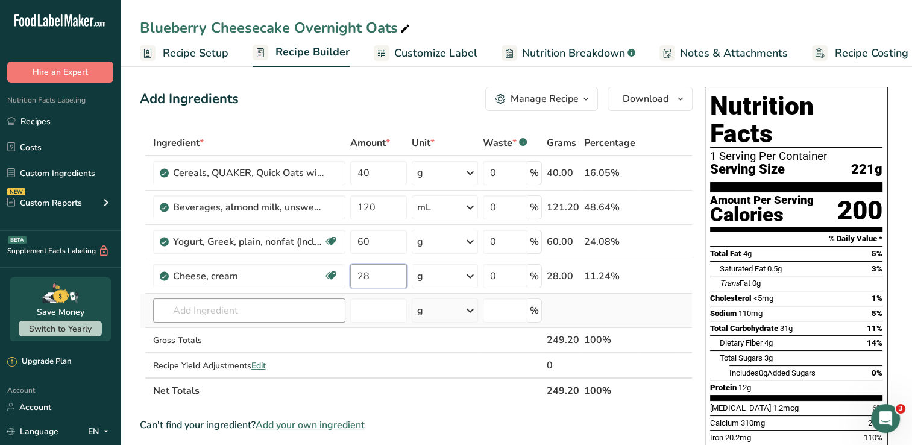
type input "28"
click at [318, 312] on div "Ingredient * Amount * Unit * Waste * .a-a{fill:#347362;}.b-a{fill:#fff;} Grams …" at bounding box center [416, 266] width 553 height 273
click at [302, 420] on span "Add your own ingredient" at bounding box center [310, 425] width 109 height 14
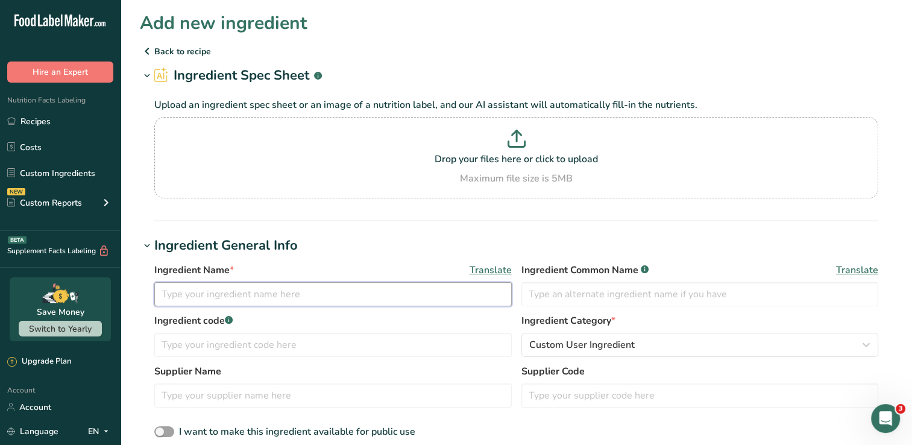
click at [248, 291] on input "text" at bounding box center [333, 294] width 358 height 24
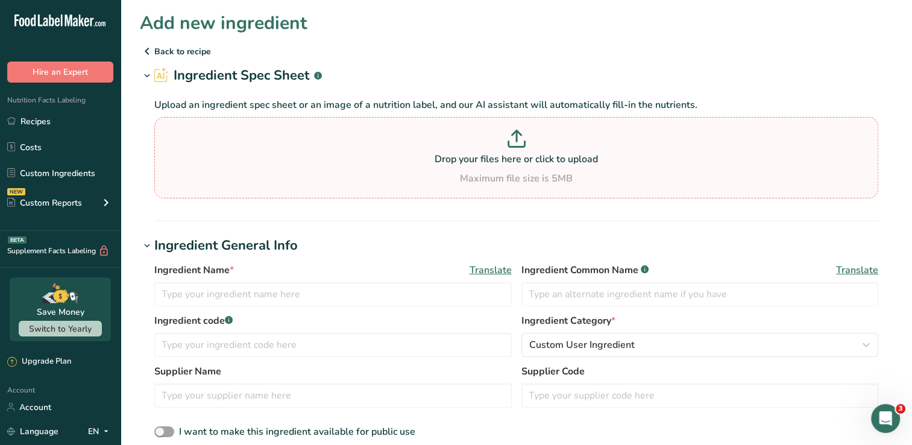
click at [510, 156] on p "Drop your files here or click to upload" at bounding box center [516, 159] width 718 height 14
click at [510, 156] on input "Drop your files here or click to upload Maximum file size is 5MB" at bounding box center [516, 157] width 724 height 81
type input "C:\fakepath\Screenshot_17-9-2025_183413_globalformulas.com.jpeg"
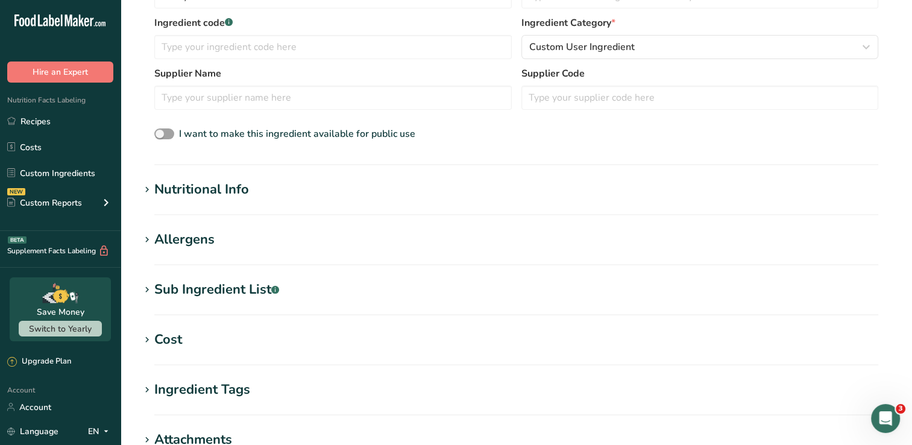
scroll to position [241, 0]
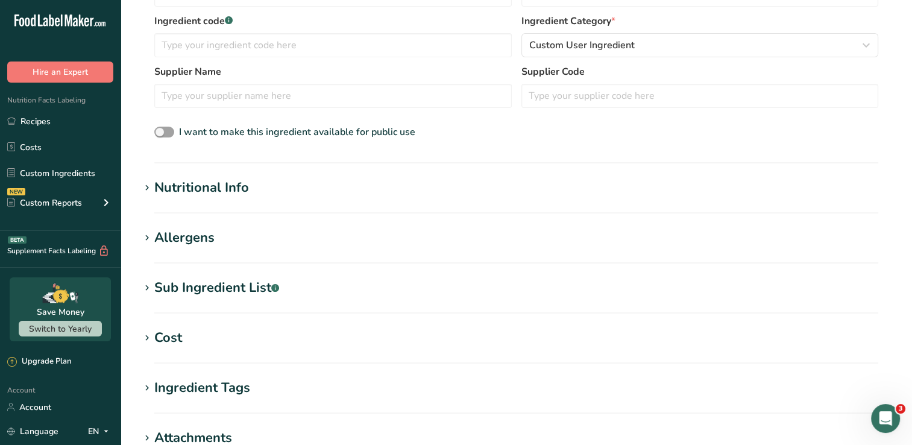
click at [232, 194] on div "Nutritional Info" at bounding box center [201, 188] width 95 height 20
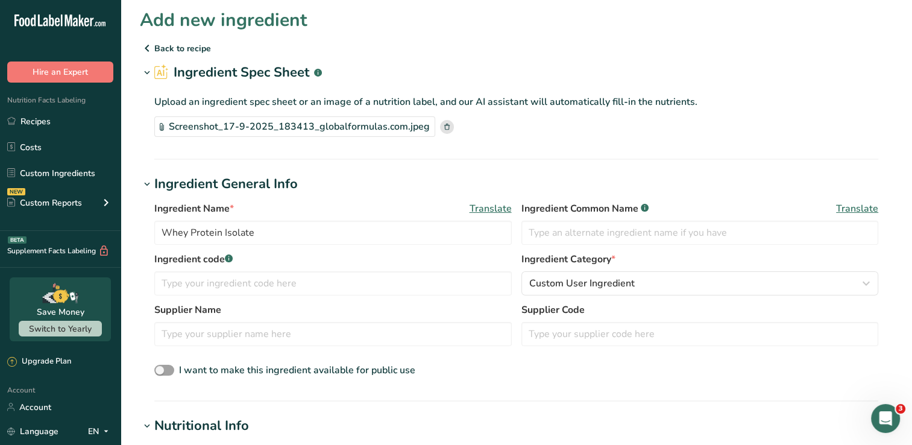
scroll to position [0, 0]
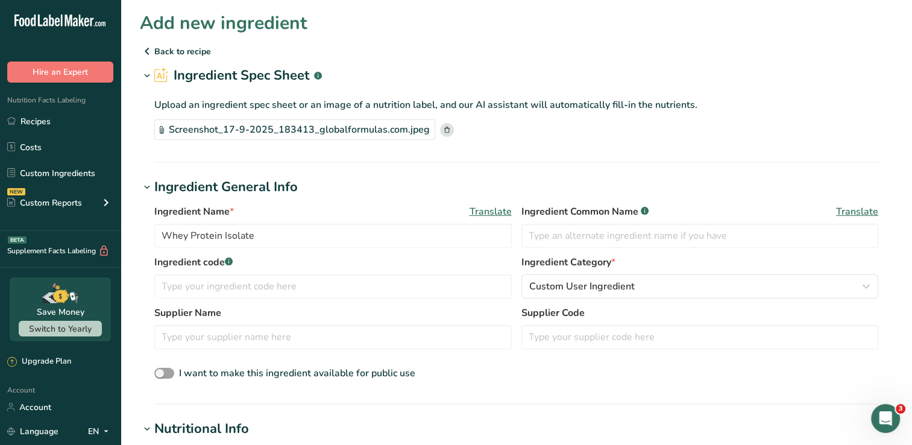
click at [441, 131] on rect at bounding box center [447, 130] width 14 height 14
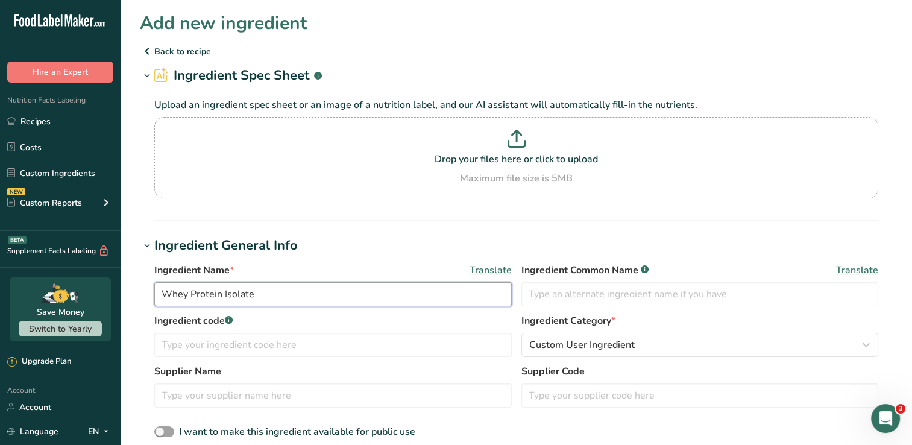
click at [306, 289] on input "Whey Protein Isolate" at bounding box center [333, 294] width 358 height 24
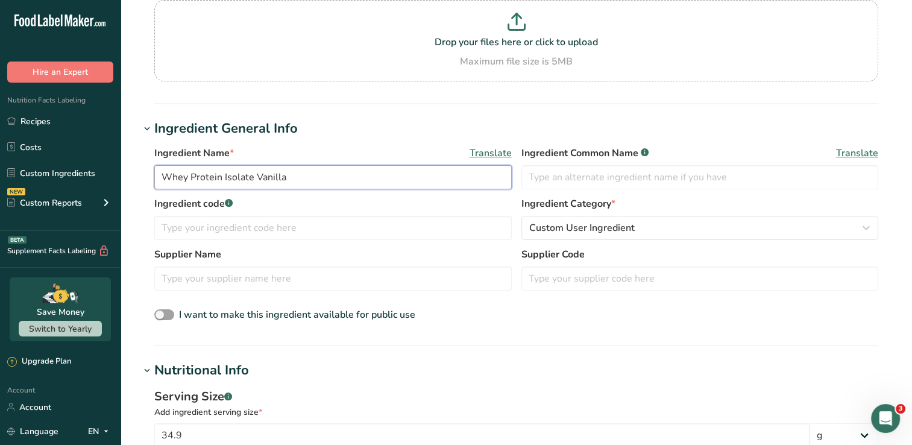
scroll to position [121, 0]
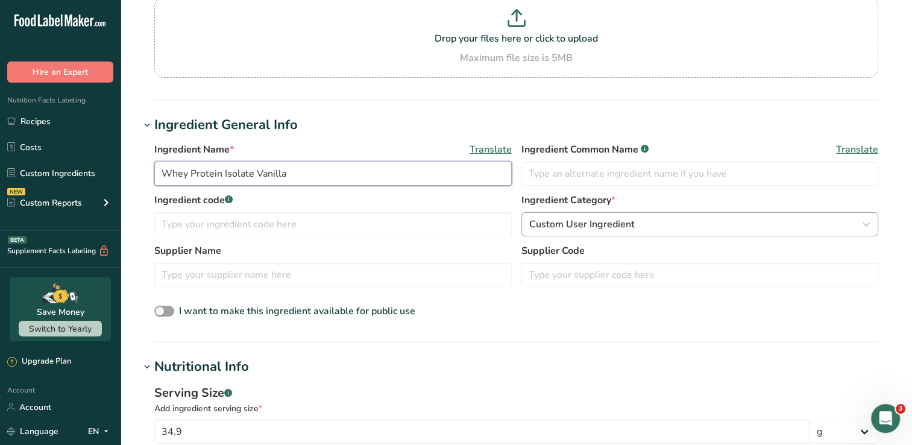
type input "Whey Protein Isolate Vanilla"
click at [584, 227] on span "Custom User Ingredient" at bounding box center [582, 224] width 106 height 14
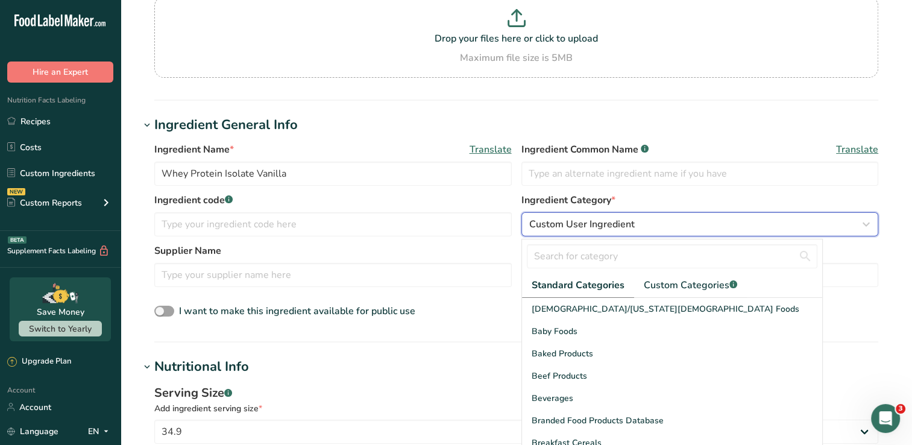
click at [583, 227] on span "Custom User Ingredient" at bounding box center [582, 224] width 106 height 14
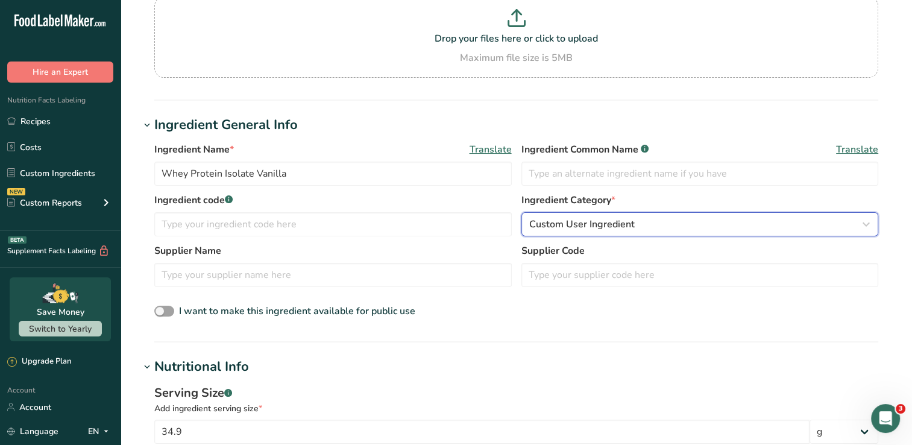
click at [583, 227] on span "Custom User Ingredient" at bounding box center [582, 224] width 106 height 14
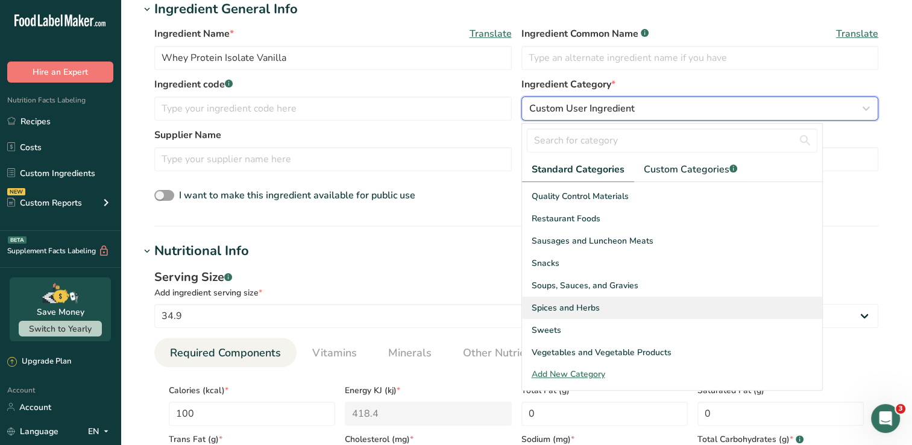
scroll to position [241, 0]
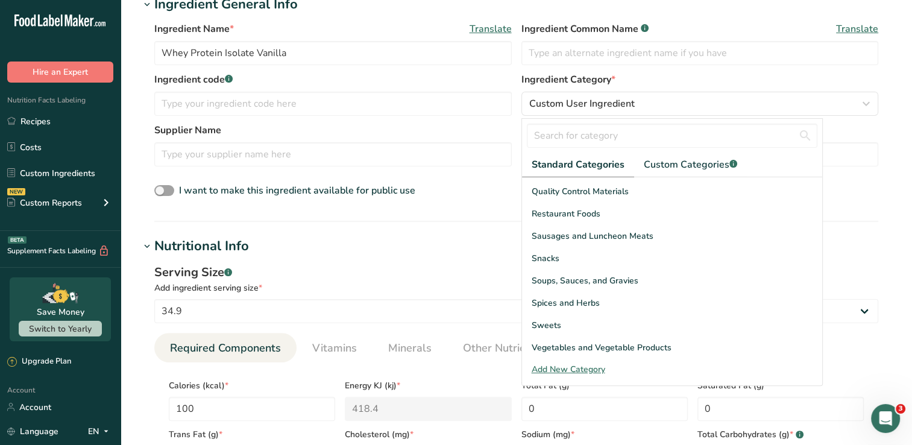
click at [599, 368] on div "Add New Category" at bounding box center [672, 369] width 300 height 13
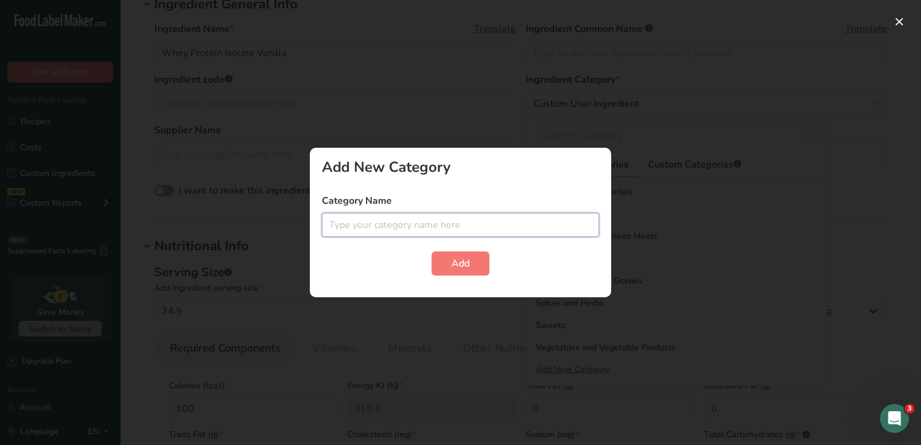
click at [485, 232] on input "text" at bounding box center [460, 225] width 277 height 24
type input "W"
click at [528, 223] on input "Protein Consentrates" at bounding box center [460, 225] width 277 height 24
type input "Protein Concentrates"
click at [469, 265] on span "Add" at bounding box center [461, 263] width 18 height 14
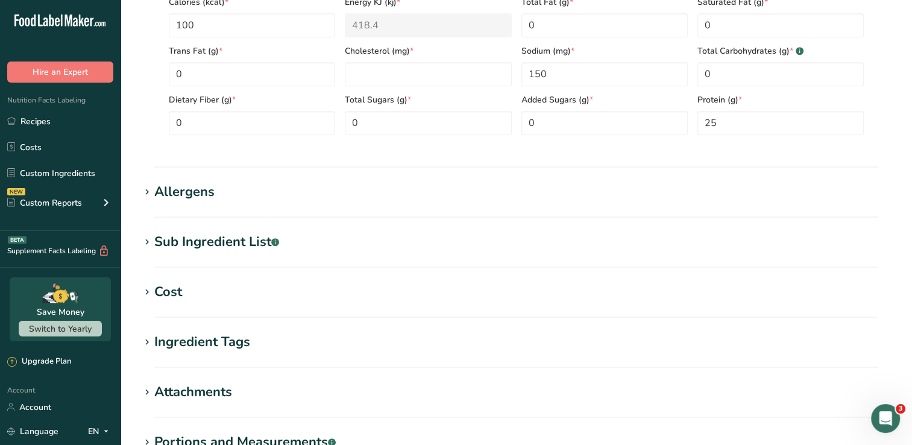
scroll to position [663, 0]
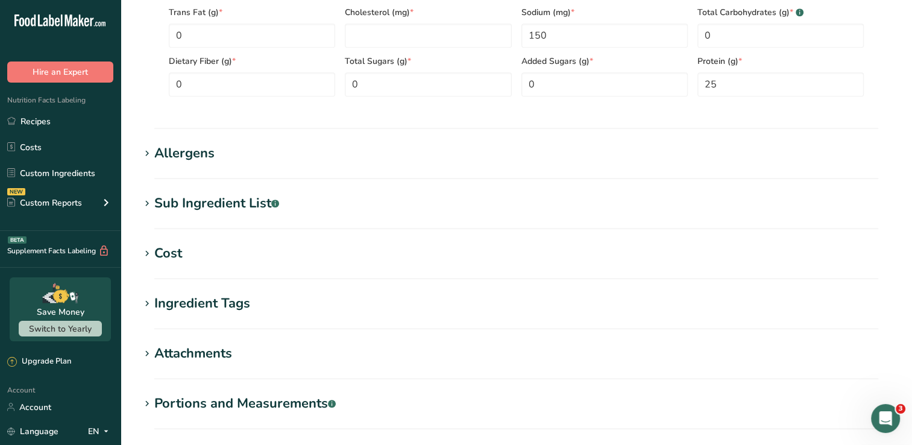
click at [319, 162] on h1 "Allergens" at bounding box center [516, 154] width 753 height 20
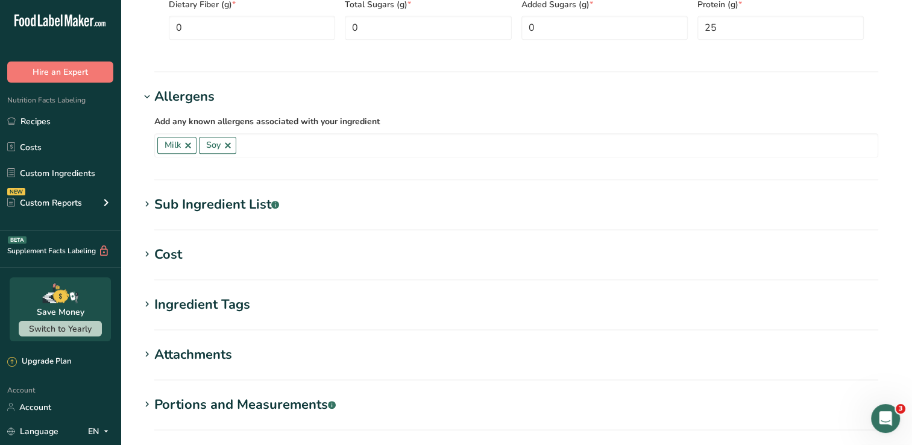
scroll to position [724, 0]
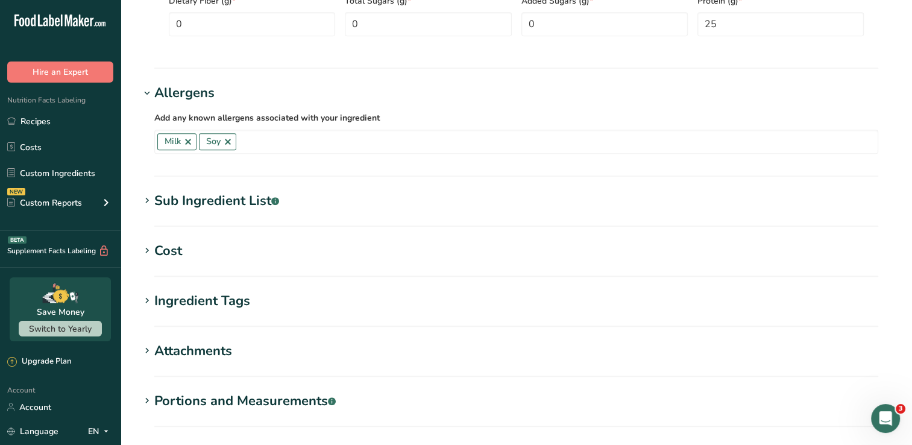
click at [310, 213] on section "Sub Ingredient List .a-a{fill:#347362;}.b-a{fill:#fff;} Translate" at bounding box center [516, 209] width 753 height 36
click at [232, 194] on div "Sub Ingredient List .a-a{fill:#347362;}.b-a{fill:#fff;}" at bounding box center [216, 201] width 125 height 20
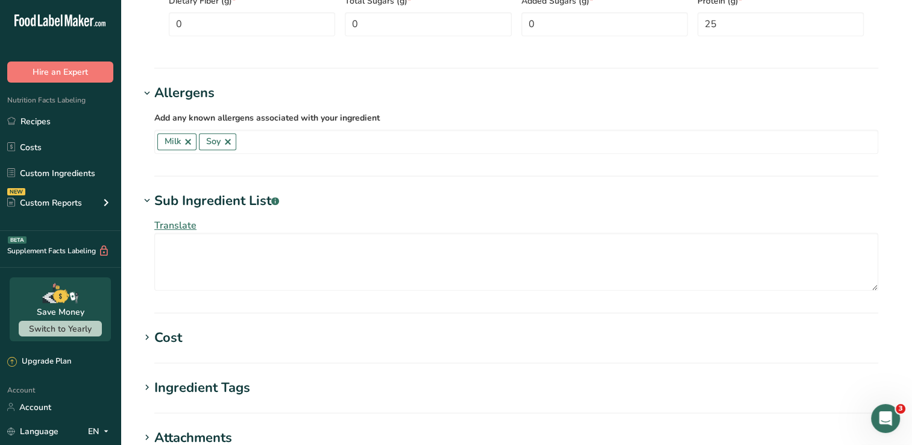
click at [229, 197] on div "Sub Ingredient List .a-a{fill:#347362;}.b-a{fill:#fff;}" at bounding box center [216, 201] width 125 height 20
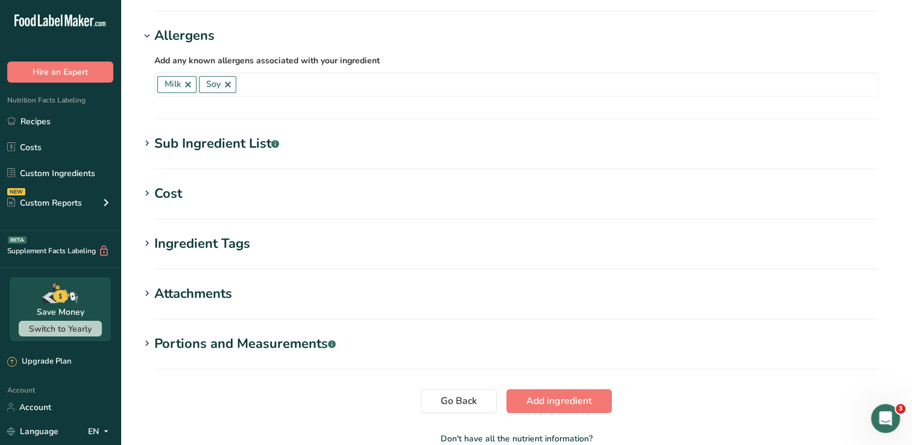
scroll to position [784, 0]
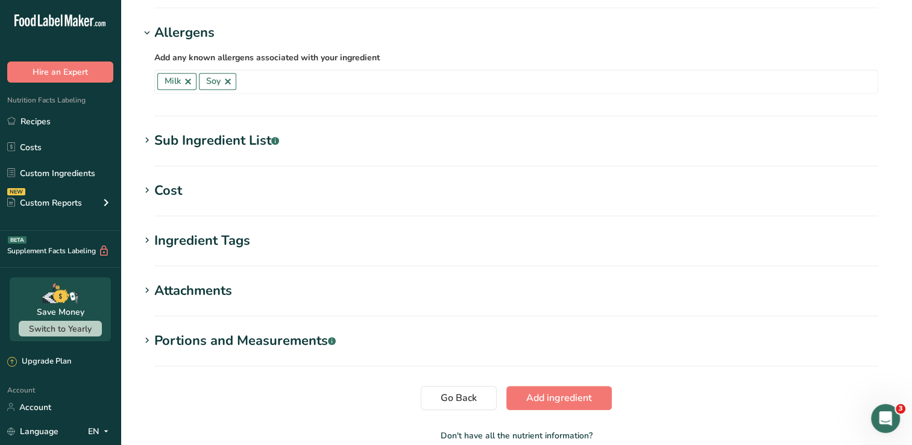
click at [160, 191] on div "Cost" at bounding box center [168, 191] width 28 height 20
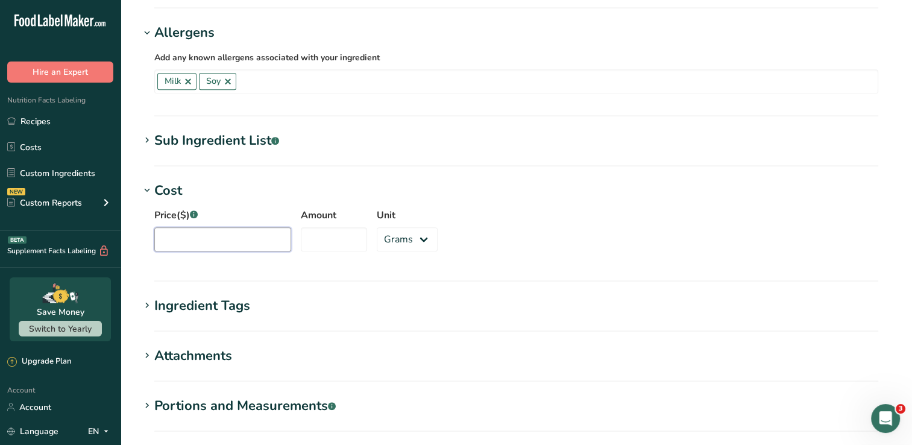
click at [259, 241] on input "Price($) .a-a{fill:#347362;}.b-a{fill:#fff;}" at bounding box center [222, 239] width 137 height 24
type input "872.5"
click at [324, 241] on input "Amount" at bounding box center [334, 239] width 66 height 24
type input "5"
type input "872.5"
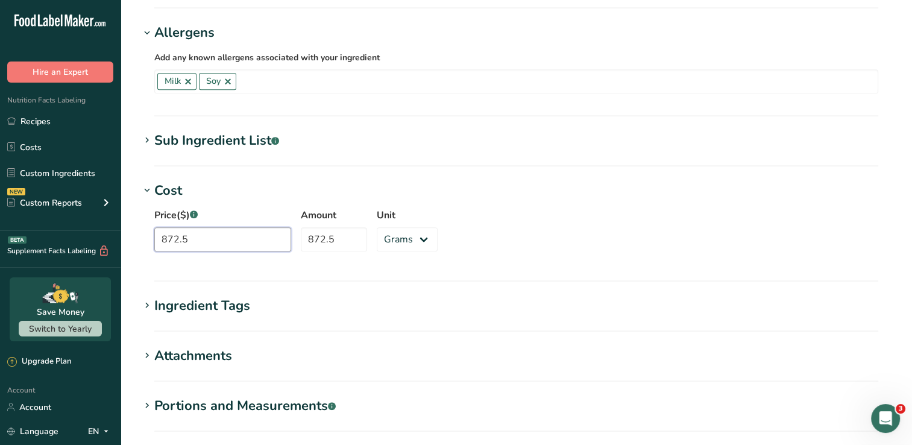
drag, startPoint x: 228, startPoint y: 235, endPoint x: 136, endPoint y: 220, distance: 93.6
type input "55.00"
click at [532, 228] on div "Price($) .a-a{fill:#347362;}.b-a{fill:#fff;} 55.00 Amount 872.5 Unit Grams kg m…" at bounding box center [516, 233] width 753 height 65
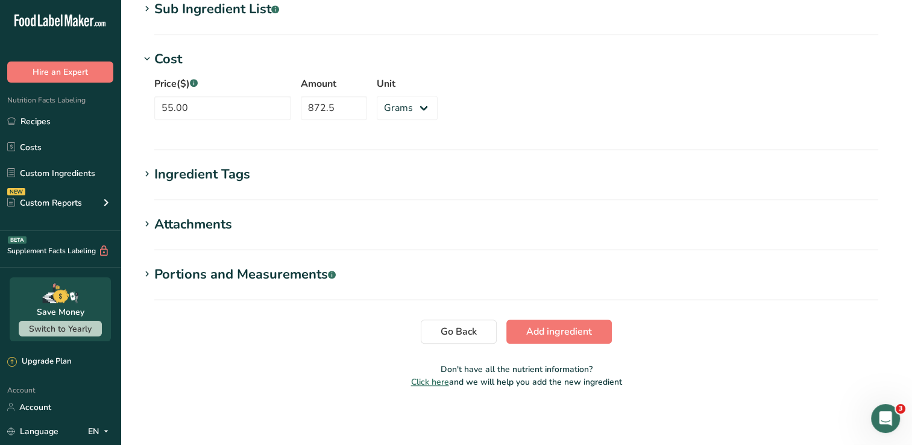
scroll to position [916, 0]
click at [552, 326] on span "Add ingredient" at bounding box center [559, 331] width 66 height 14
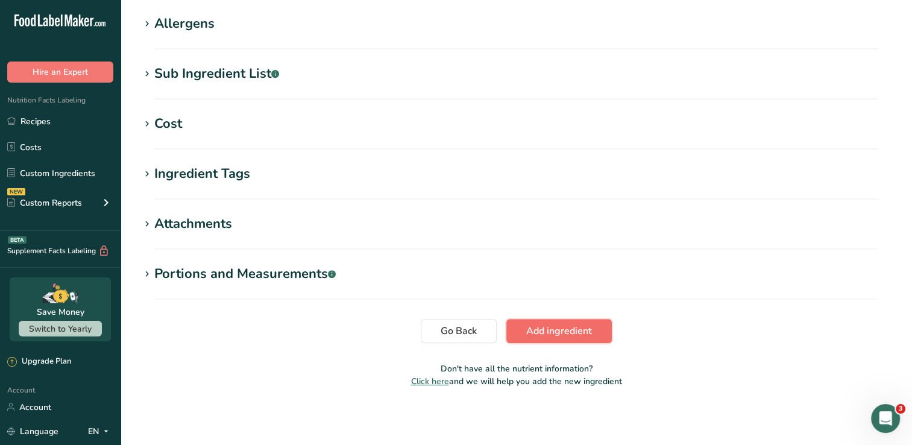
scroll to position [478, 0]
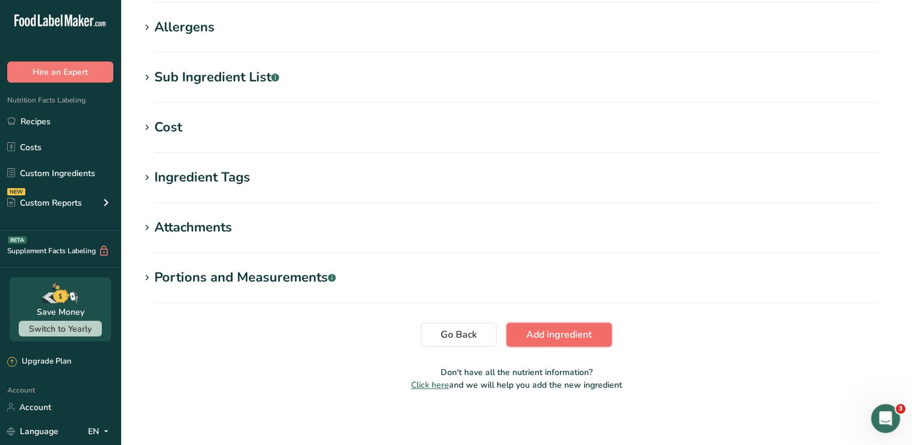
click at [552, 334] on span "Add ingredient" at bounding box center [559, 334] width 66 height 14
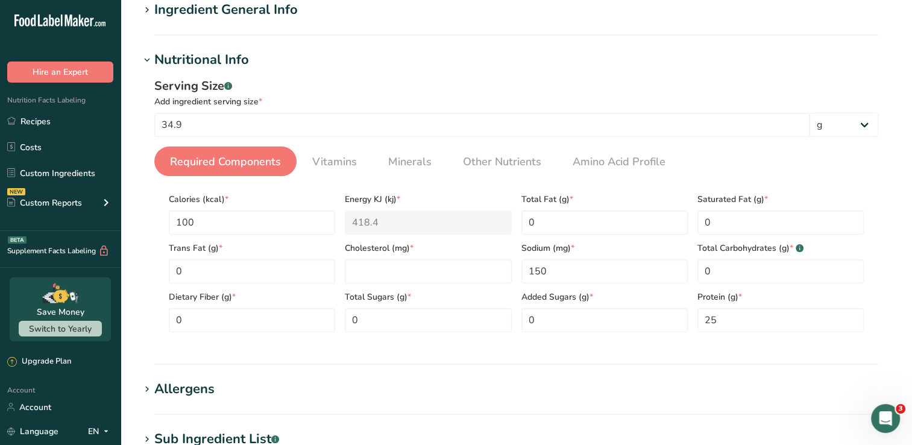
scroll to position [121, 0]
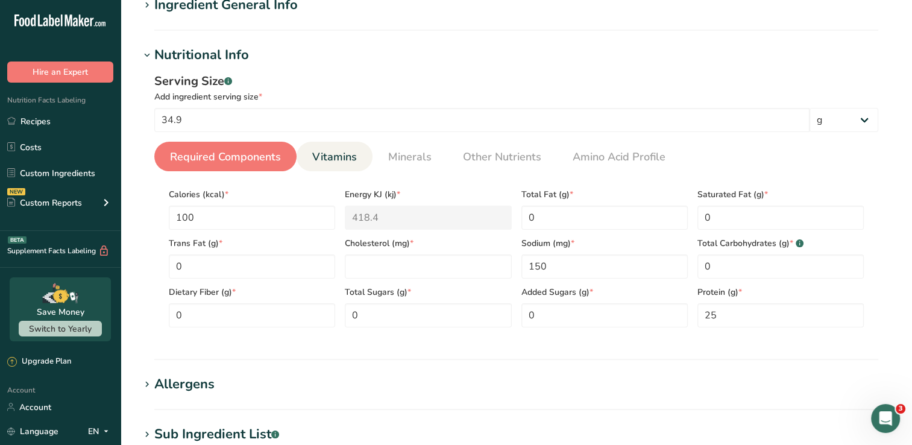
click at [314, 154] on span "Vitamins" at bounding box center [334, 157] width 45 height 16
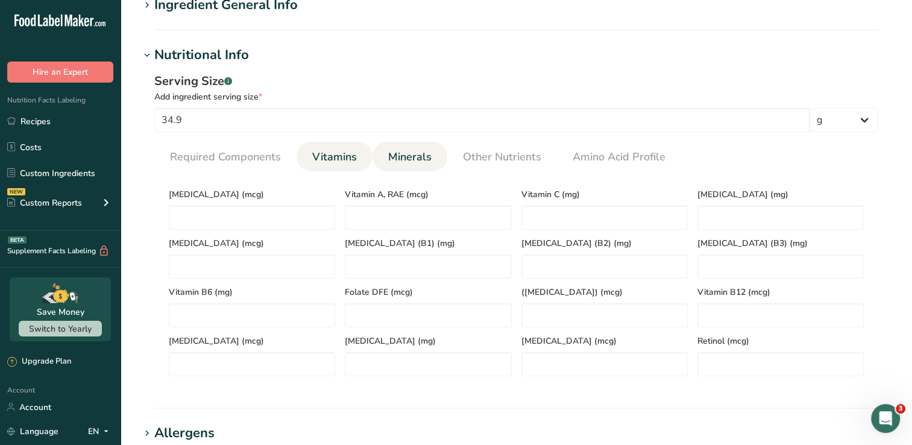
click at [410, 160] on span "Minerals" at bounding box center [409, 157] width 43 height 16
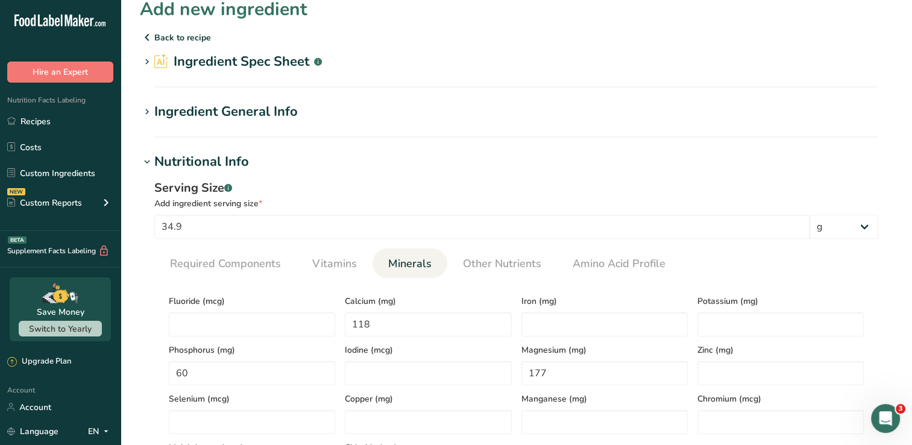
scroll to position [0, 0]
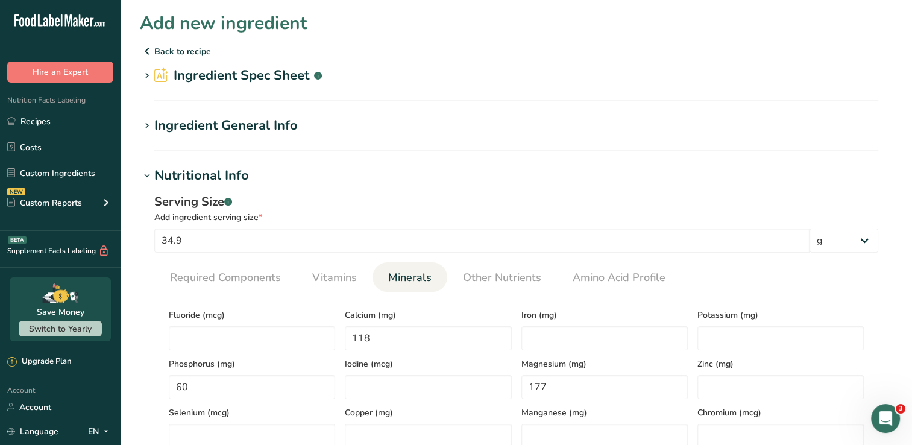
click at [716, 87] on section "Ingredient Spec Sheet .a-a{fill:#347362;}.b-a{fill:#fff;} Upload an ingredient …" at bounding box center [516, 84] width 753 height 36
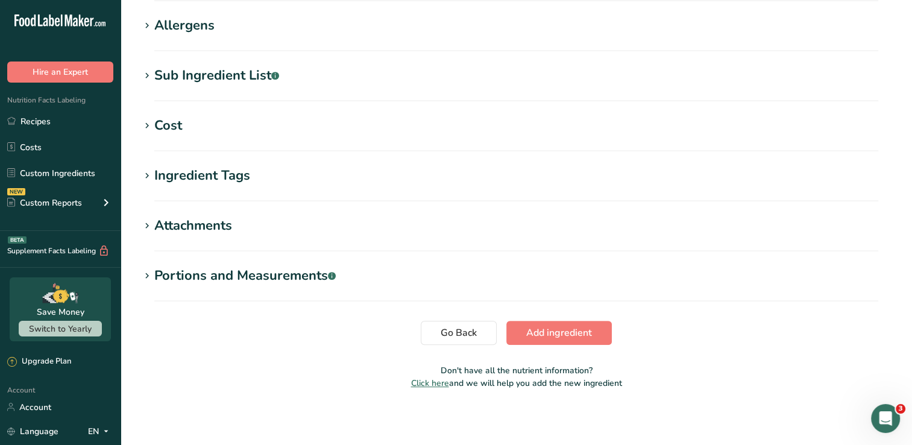
scroll to position [531, 0]
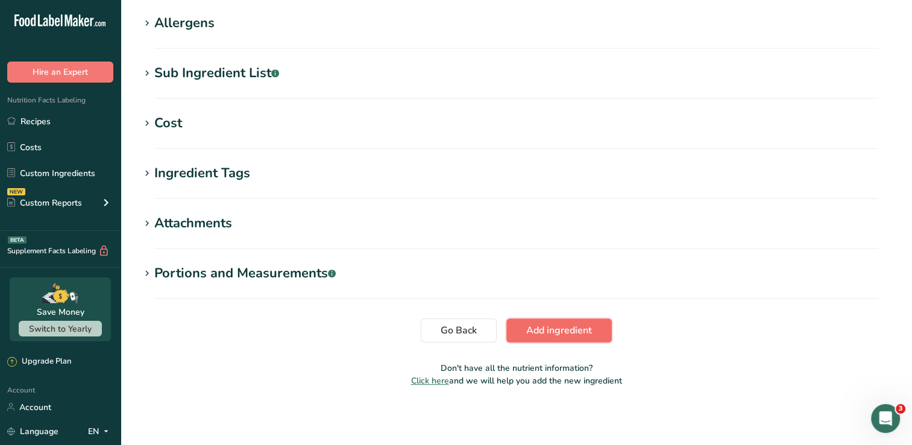
click at [581, 330] on span "Add ingredient" at bounding box center [559, 330] width 66 height 14
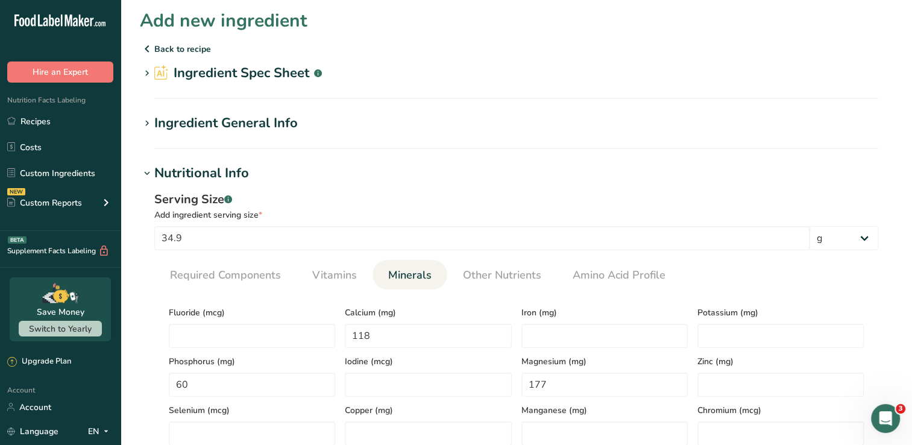
scroll to position [0, 0]
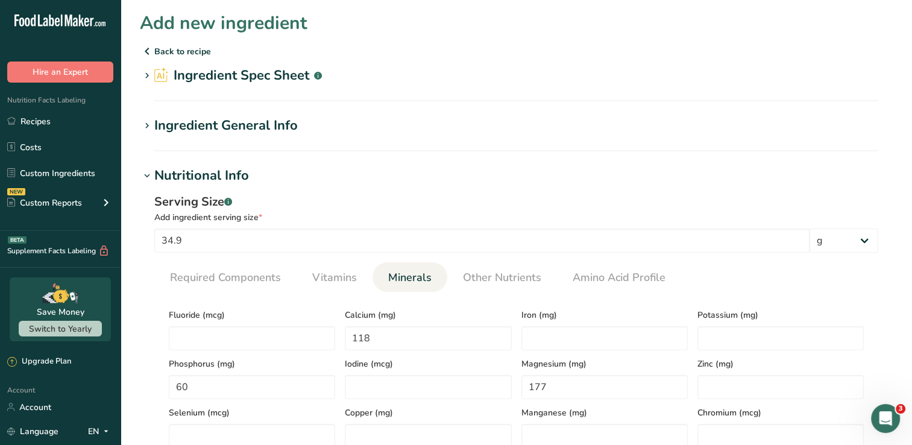
click at [150, 48] on icon at bounding box center [147, 51] width 14 height 22
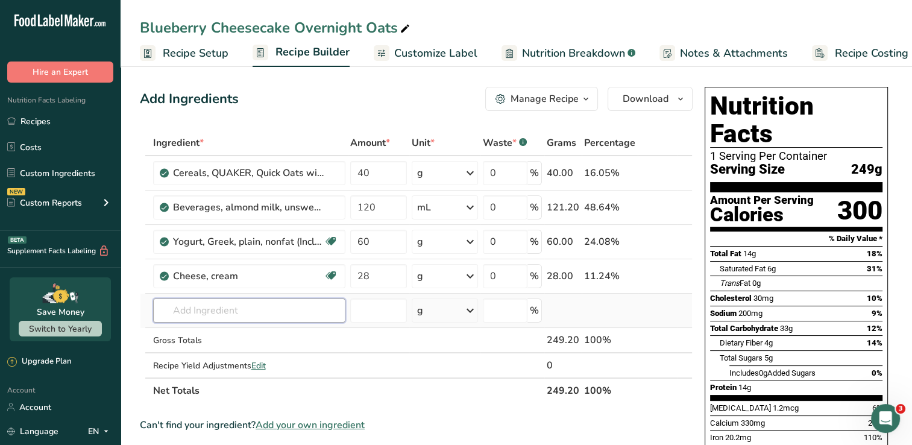
click at [306, 320] on input "text" at bounding box center [249, 310] width 192 height 24
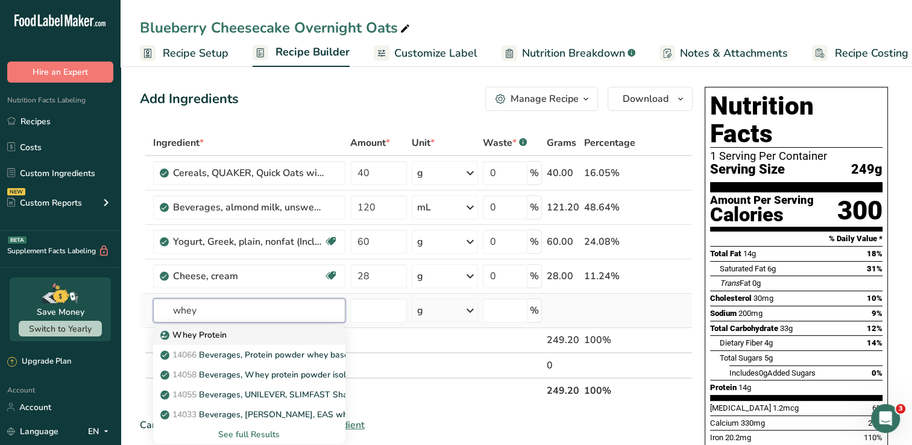
type input "whey"
click at [261, 334] on div "Whey Protein" at bounding box center [240, 335] width 154 height 13
type input "Whey Protein"
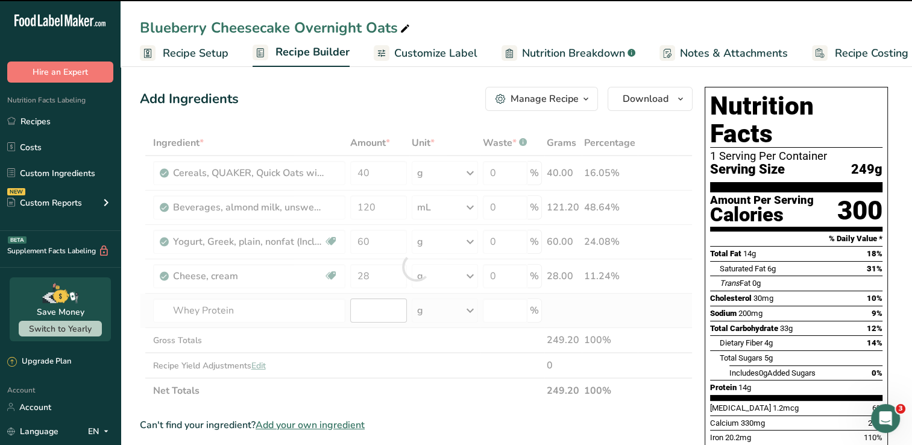
type input "0"
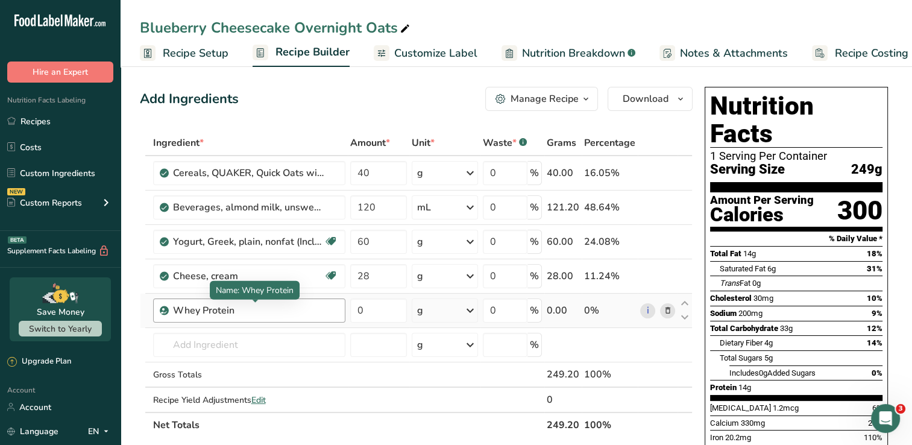
click at [252, 312] on div "Whey Protein" at bounding box center [248, 310] width 151 height 14
click at [385, 312] on input "0" at bounding box center [378, 310] width 57 height 24
type input "30"
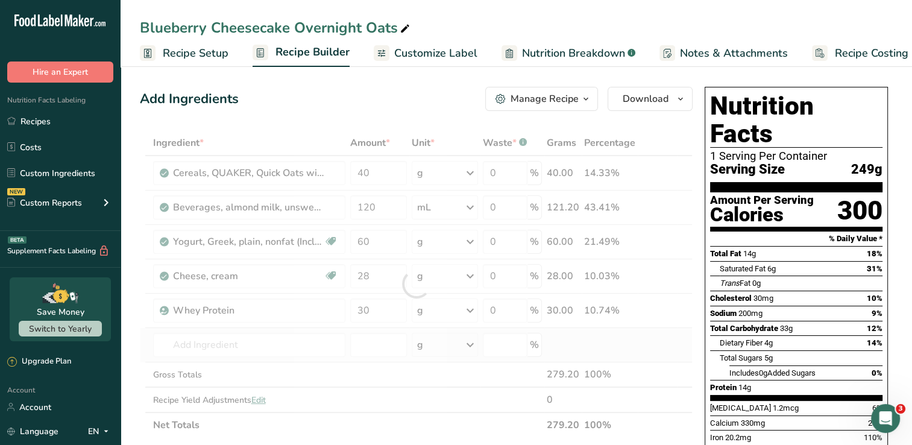
click at [608, 347] on div "Ingredient * Amount * Unit * Waste * .a-a{fill:#347362;}.b-a{fill:#fff;} Grams …" at bounding box center [416, 284] width 553 height 308
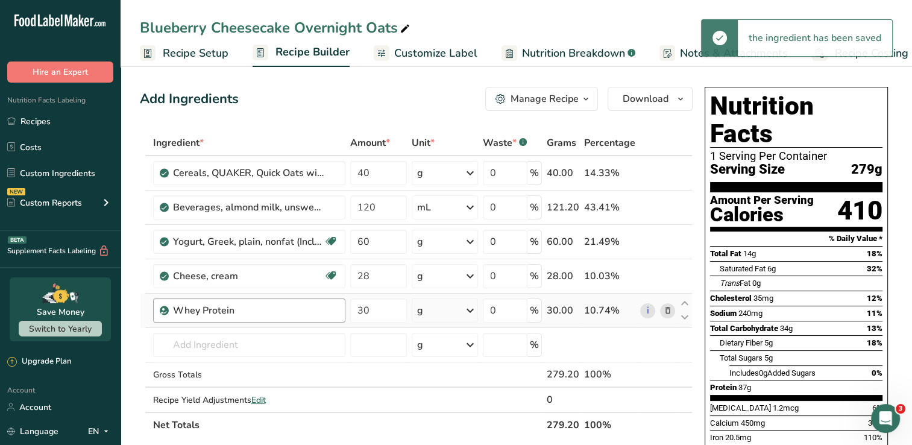
click at [333, 312] on div "Whey Protein" at bounding box center [255, 310] width 165 height 14
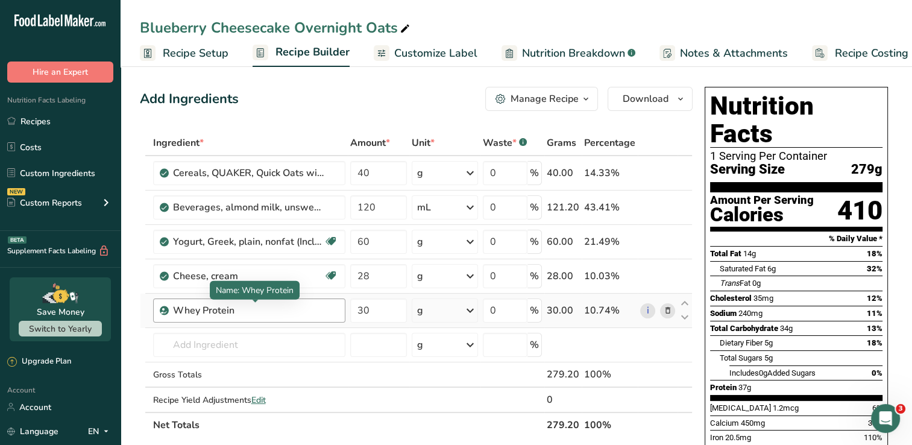
click at [299, 300] on div "Whey Protein" at bounding box center [249, 310] width 192 height 24
click at [666, 310] on icon at bounding box center [667, 311] width 8 height 13
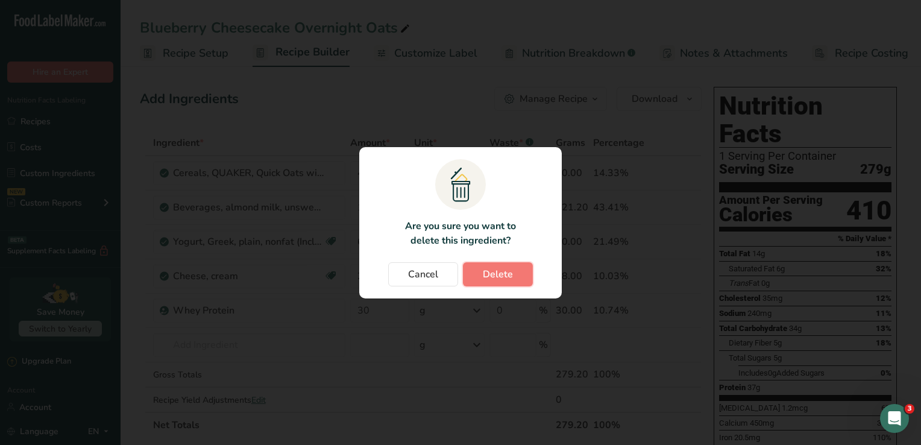
drag, startPoint x: 496, startPoint y: 277, endPoint x: 340, endPoint y: 266, distance: 156.0
click at [478, 276] on button "Delete" at bounding box center [498, 274] width 70 height 24
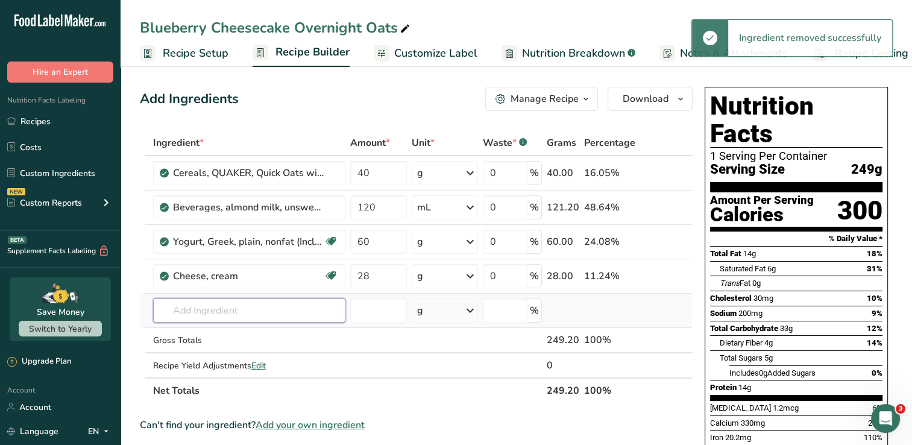
click at [223, 311] on input "text" at bounding box center [249, 310] width 192 height 24
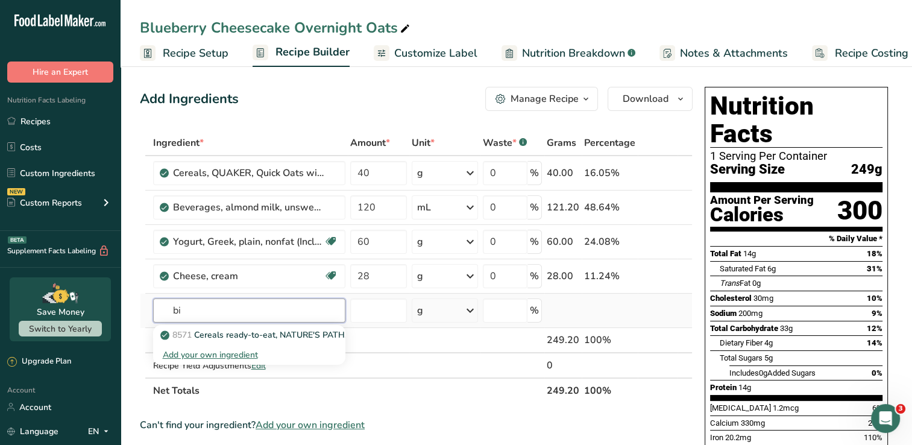
type input "b"
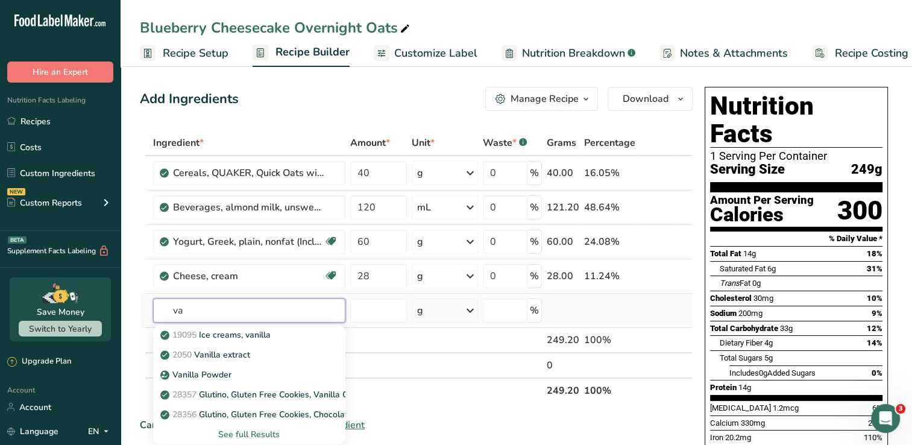
type input "v"
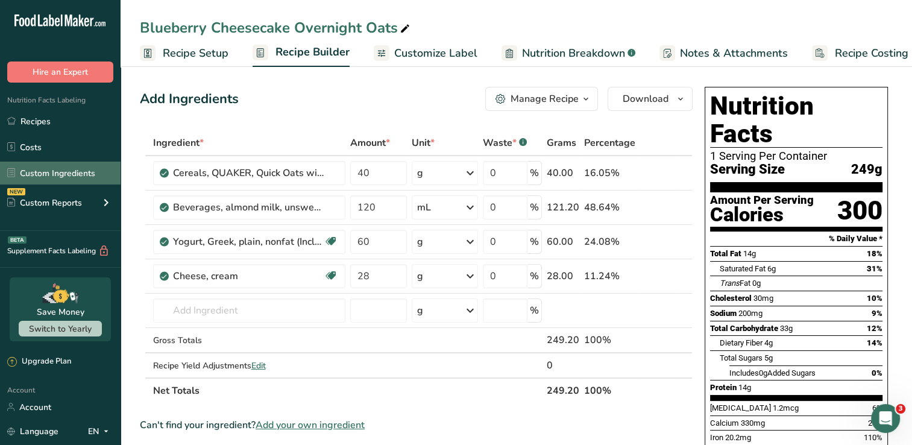
click at [71, 174] on link "Custom Ingredients" at bounding box center [60, 173] width 121 height 23
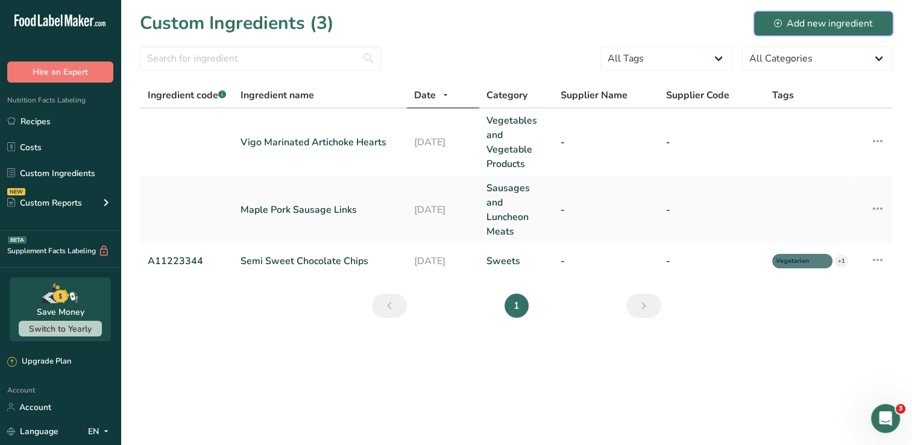
click at [839, 25] on div "Add new ingredient" at bounding box center [823, 23] width 99 height 14
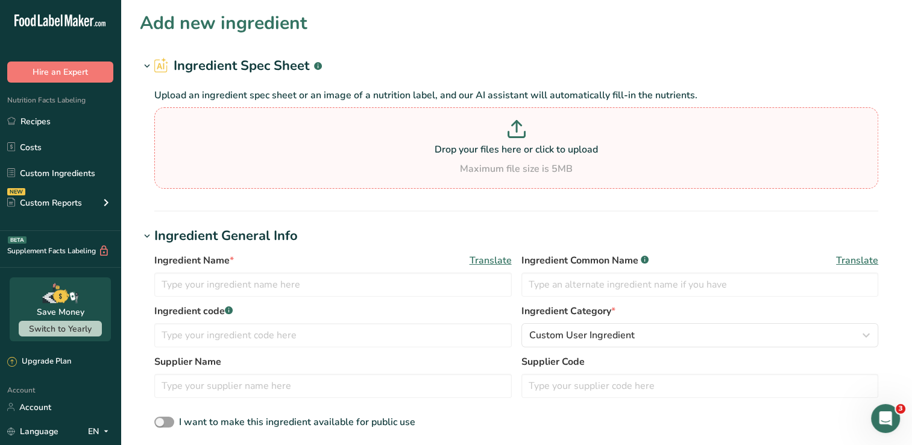
click at [485, 141] on p at bounding box center [516, 131] width 718 height 22
click at [485, 141] on input "Drop your files here or click to upload Maximum file size is 5MB" at bounding box center [516, 147] width 724 height 81
type input "C:\fakepath\Screenshot_17-9-2025_183413_globalformulas.com.jpeg"
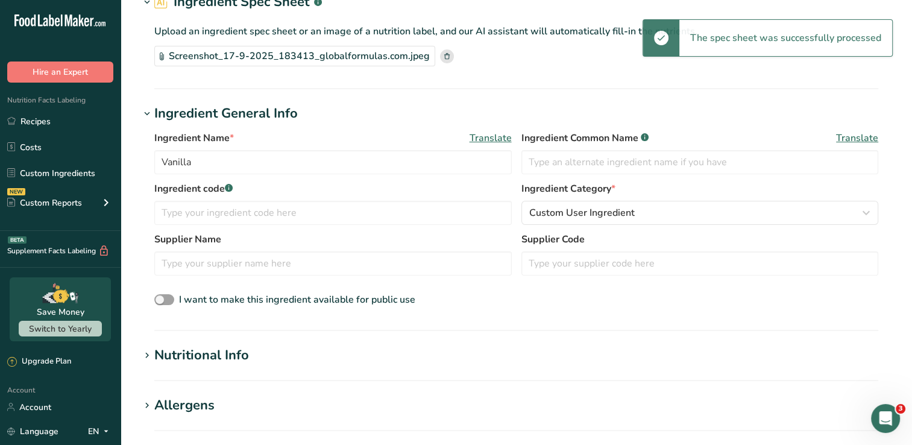
scroll to position [60, 0]
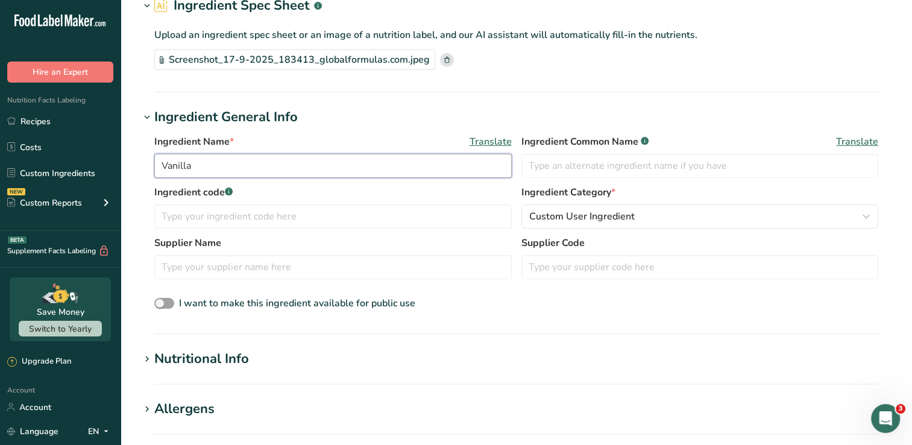
click at [258, 165] on input "Vanilla" at bounding box center [333, 166] width 358 height 24
click at [384, 101] on section "Add new ingredient Ingredient Spec Sheet .a-a{fill:#347362;}.b-a{fill:#fff;} Up…" at bounding box center [517, 366] width 792 height 853
click at [160, 165] on input "Vanilla" at bounding box center [333, 166] width 358 height 24
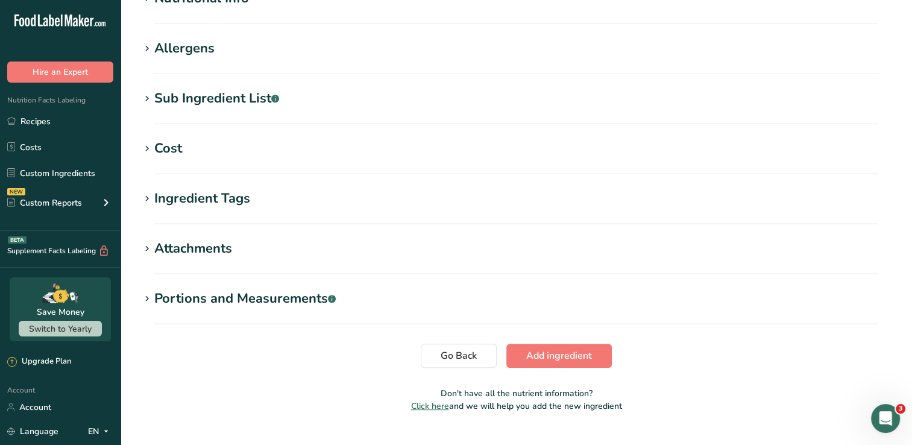
scroll to position [446, 0]
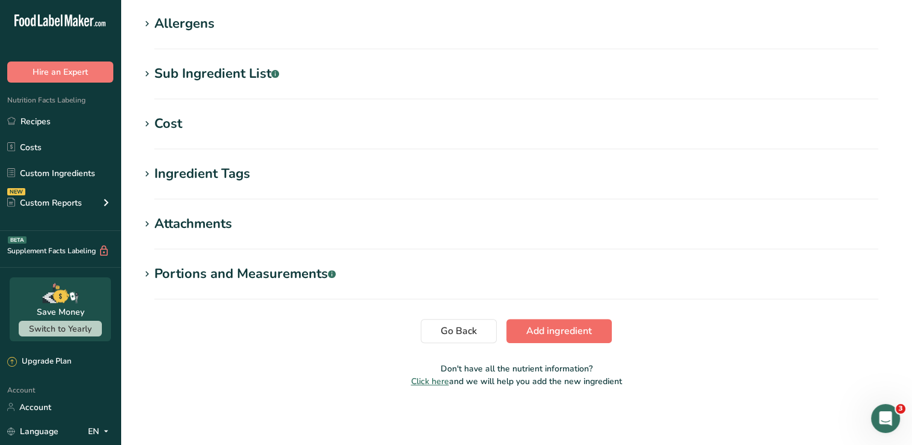
type input "Bio Zero Whey Protein Powder (Vanilla)"
click at [583, 332] on span "Add ingredient" at bounding box center [559, 331] width 66 height 14
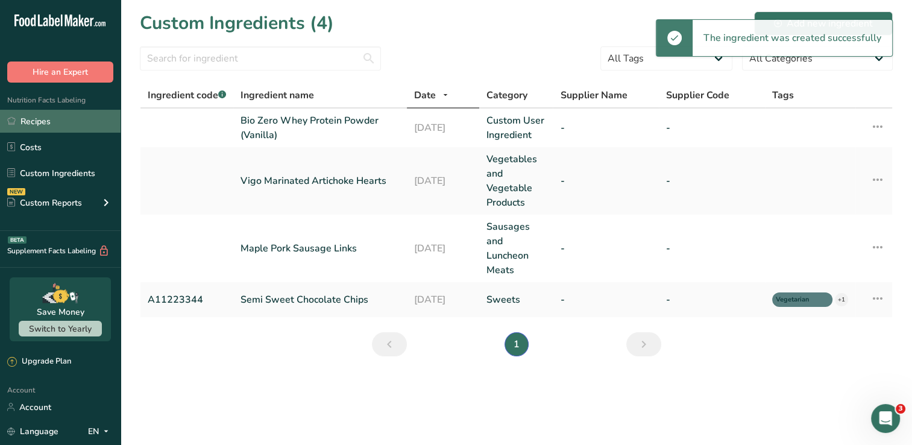
click at [87, 115] on link "Recipes" at bounding box center [60, 121] width 121 height 23
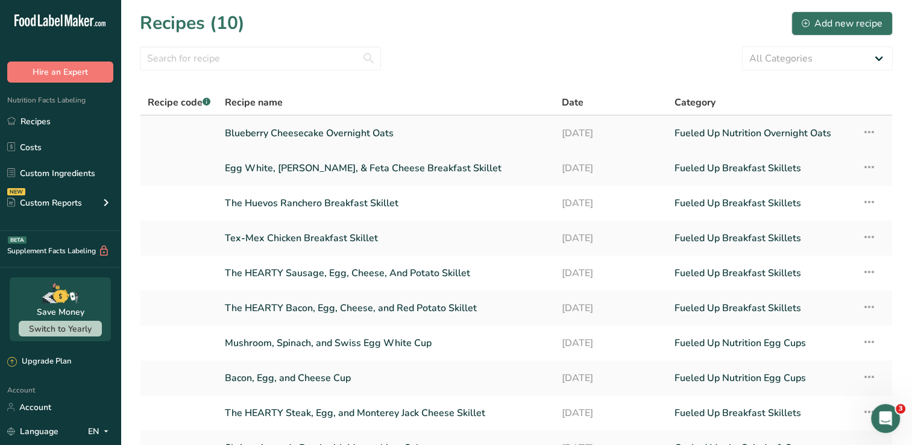
click at [408, 131] on link "Blueberry Cheesecake Overnight Oats" at bounding box center [386, 133] width 323 height 25
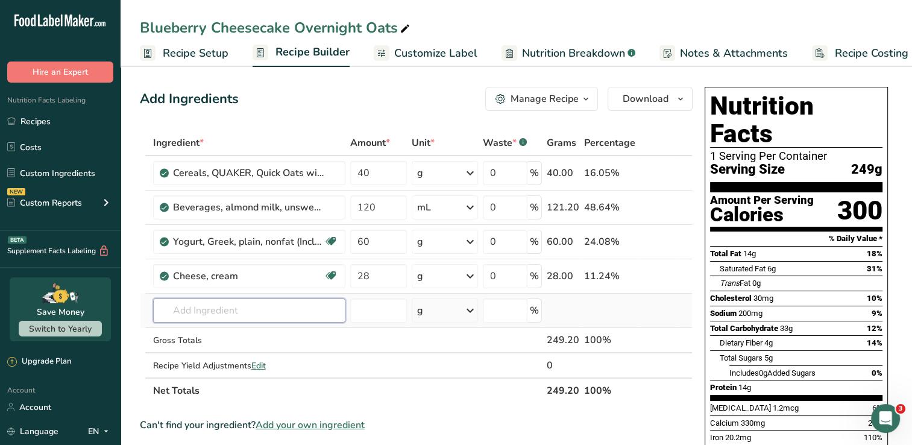
click at [272, 315] on input "text" at bounding box center [249, 310] width 192 height 24
type input "bio zero"
click at [258, 334] on p "Bio Zero Whey Protein Powder (Vanilla)" at bounding box center [246, 335] width 166 height 13
type input "Bio Zero Whey Protein Powder (Vanilla)"
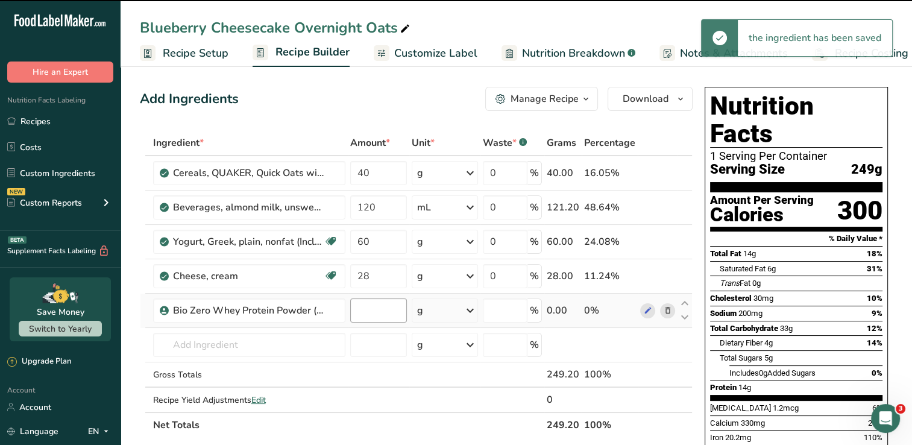
type input "0"
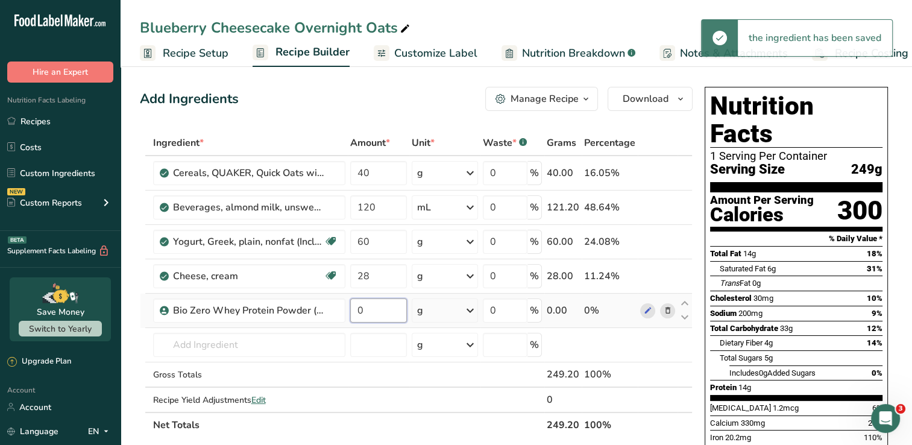
click at [379, 308] on input "0" at bounding box center [378, 310] width 57 height 24
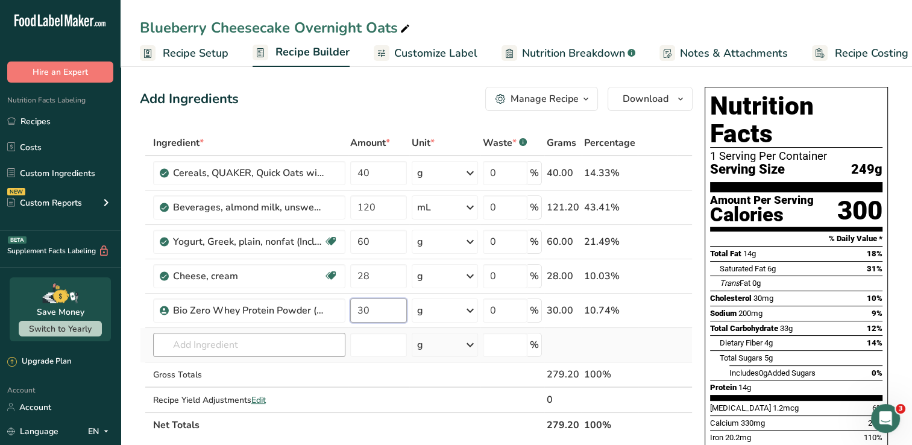
type input "30"
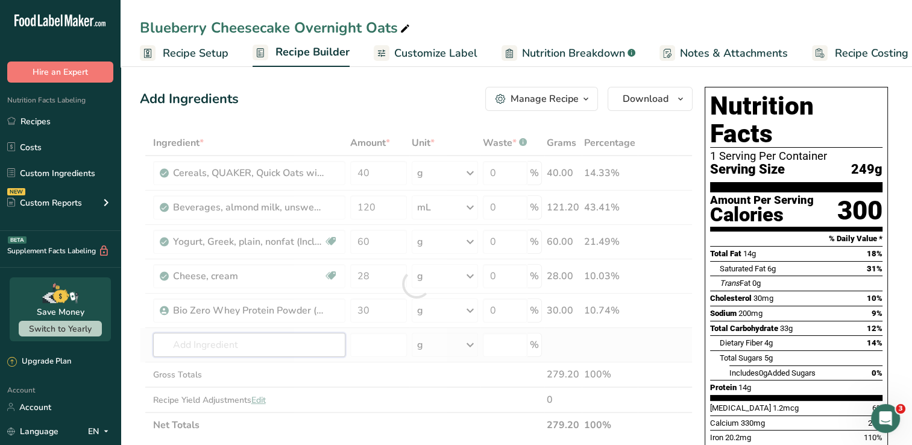
click at [254, 344] on div "Ingredient * Amount * Unit * Waste * .a-a{fill:#347362;}.b-a{fill:#fff;} Grams …" at bounding box center [416, 284] width 553 height 308
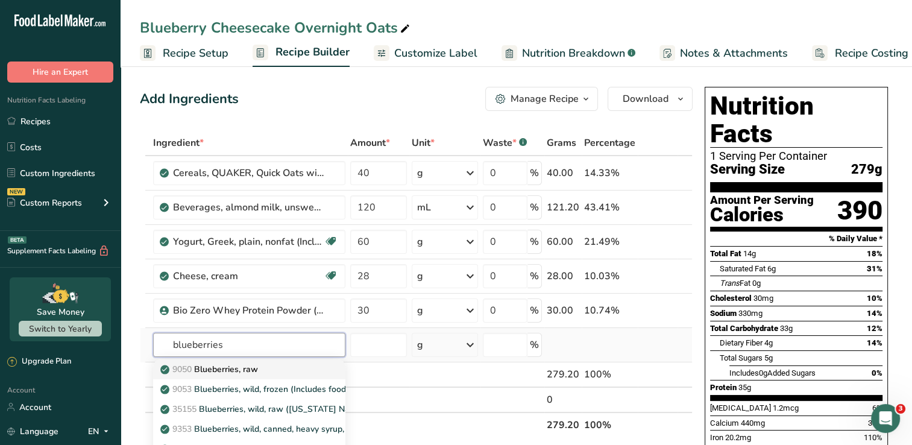
type input "blueberries"
click at [277, 374] on div "9050 Blueberries, raw" at bounding box center [240, 369] width 154 height 13
type input "Blueberries, raw"
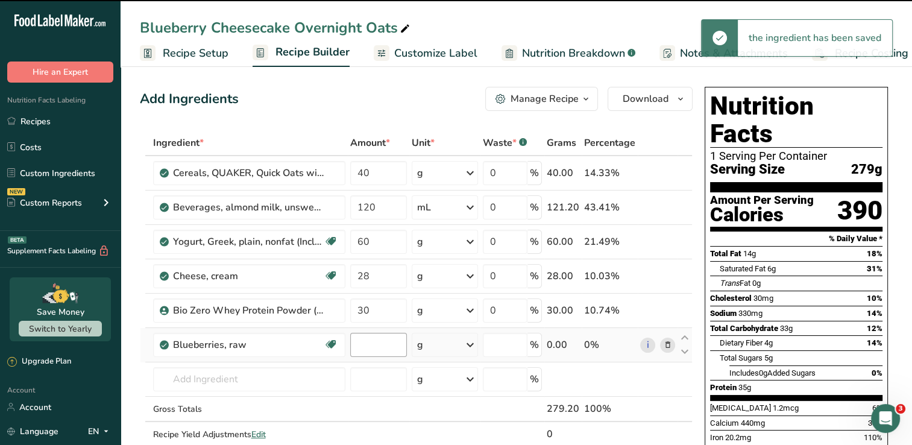
type input "0"
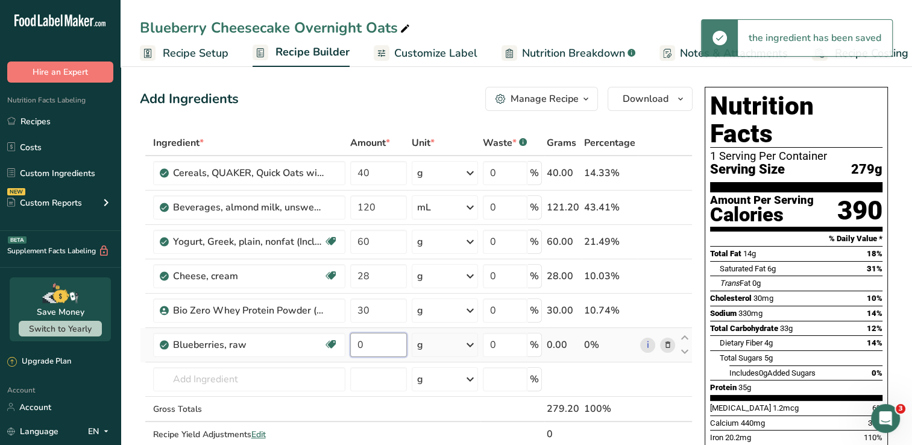
click at [376, 344] on input "0" at bounding box center [378, 345] width 57 height 24
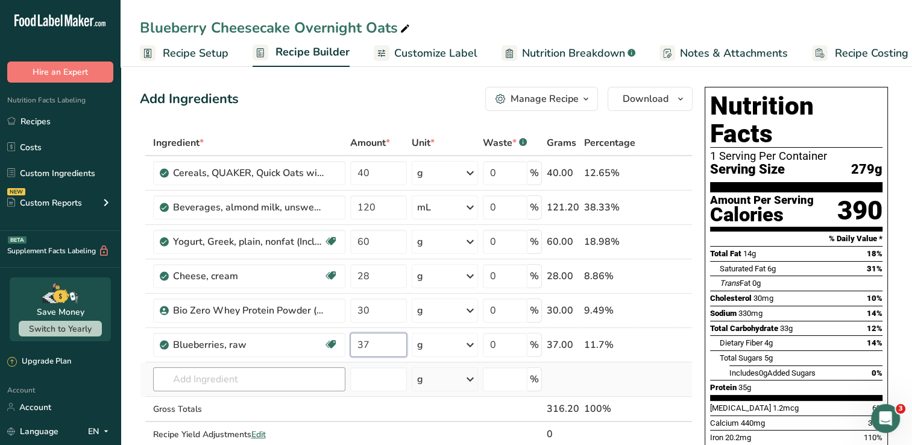
type input "37"
click at [285, 379] on div "Ingredient * Amount * Unit * Waste * .a-a{fill:#347362;}.b-a{fill:#fff;} Grams …" at bounding box center [416, 301] width 553 height 342
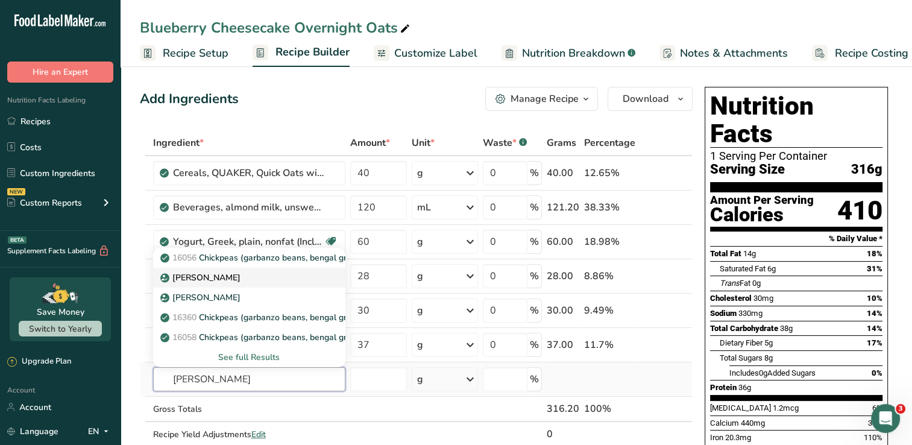
type input "[PERSON_NAME]"
click at [268, 283] on link "[PERSON_NAME]" at bounding box center [249, 278] width 192 height 20
type input "[PERSON_NAME]"
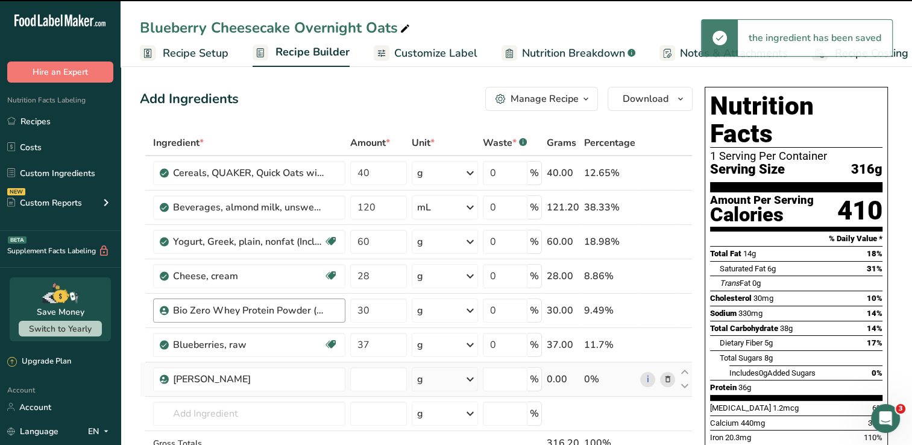
type input "0"
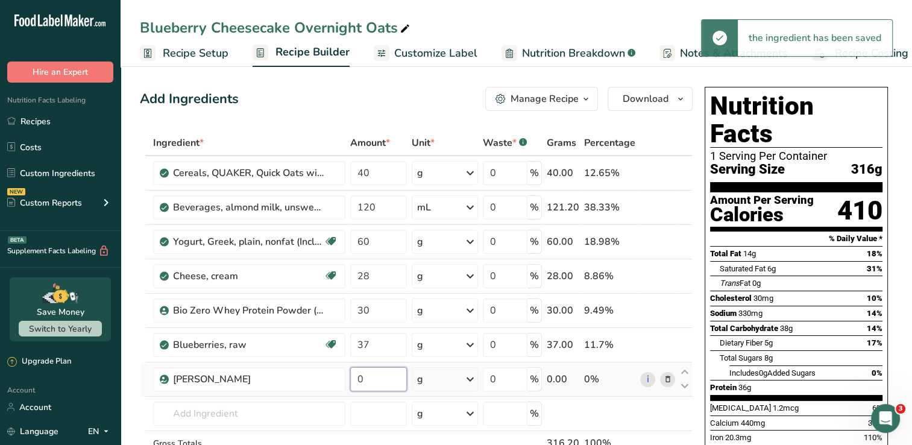
click at [369, 381] on input "0" at bounding box center [378, 379] width 57 height 24
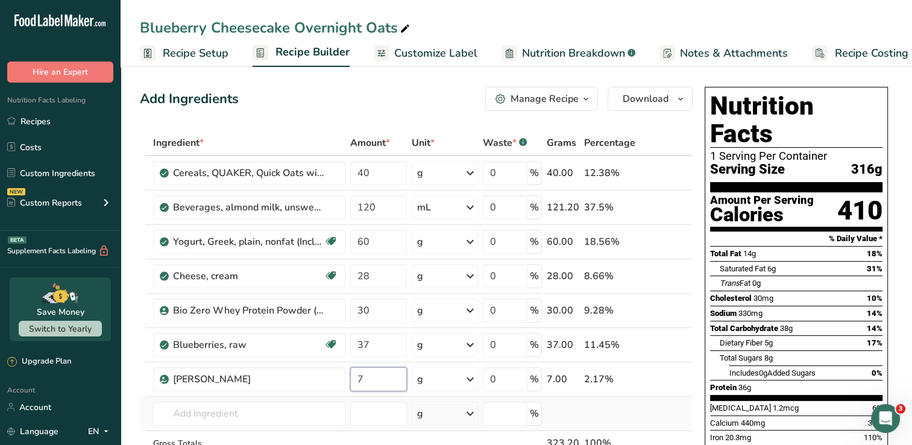
type input "7"
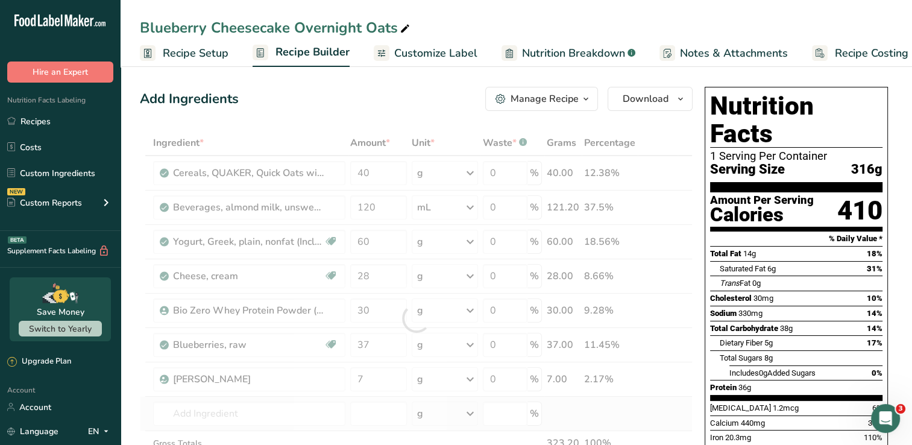
click at [651, 402] on div "Ingredient * Amount * Unit * Waste * .a-a{fill:#347362;}.b-a{fill:#fff;} Grams …" at bounding box center [416, 318] width 553 height 376
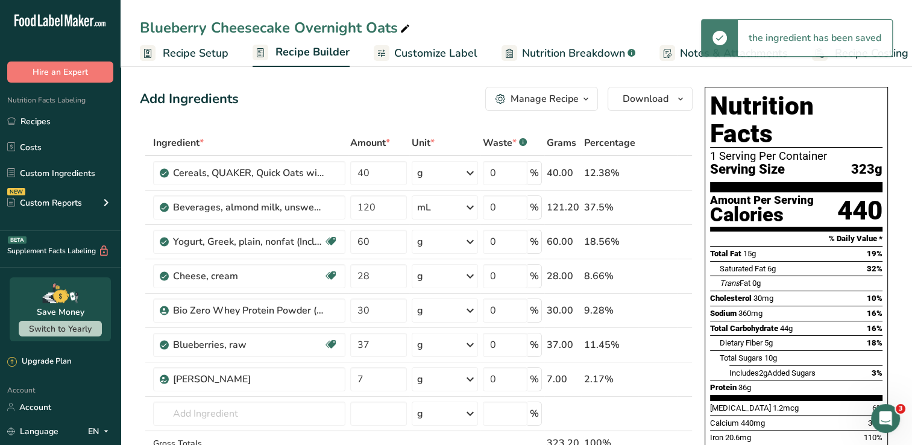
click at [339, 107] on div "Add Ingredients Manage Recipe Delete Recipe Duplicate Recipe Scale Recipe Save …" at bounding box center [416, 99] width 553 height 24
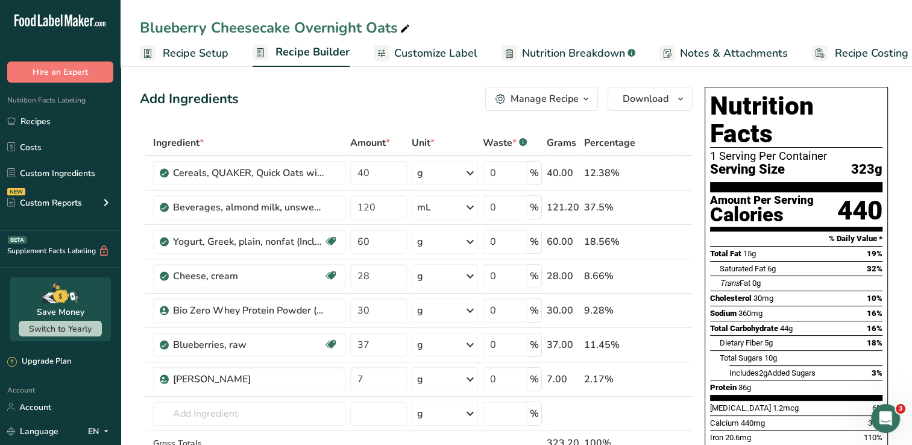
click at [446, 52] on span "Customize Label" at bounding box center [435, 53] width 83 height 16
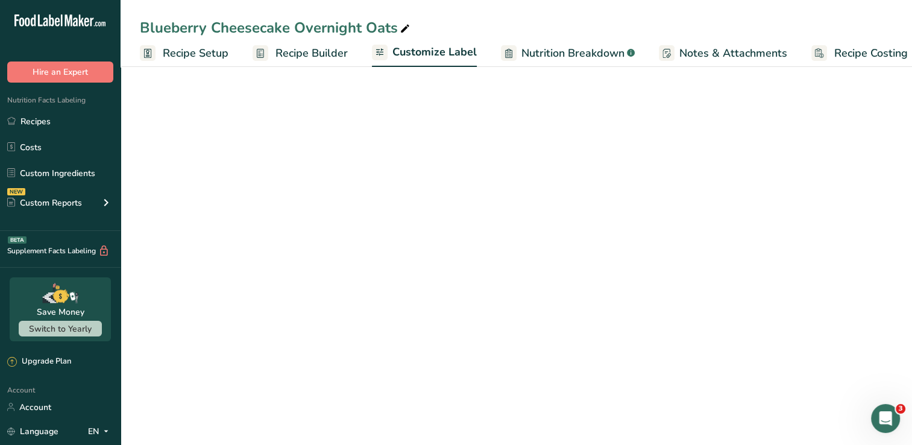
scroll to position [0, 15]
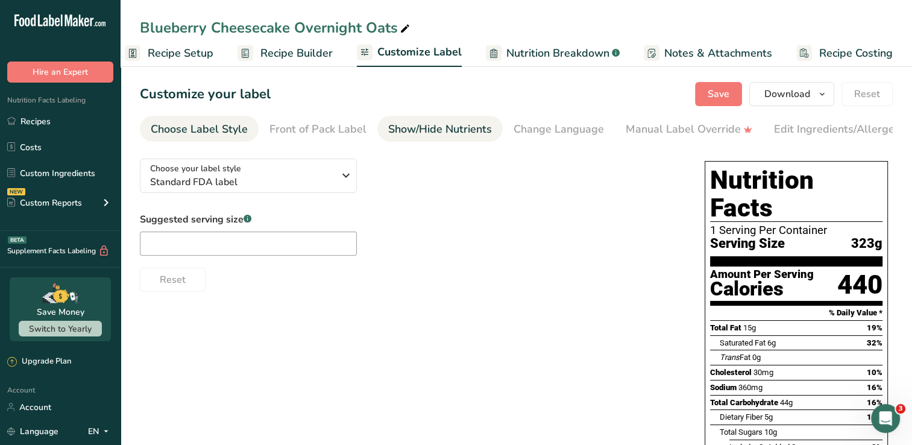
click at [451, 131] on div "Show/Hide Nutrients" at bounding box center [440, 129] width 104 height 16
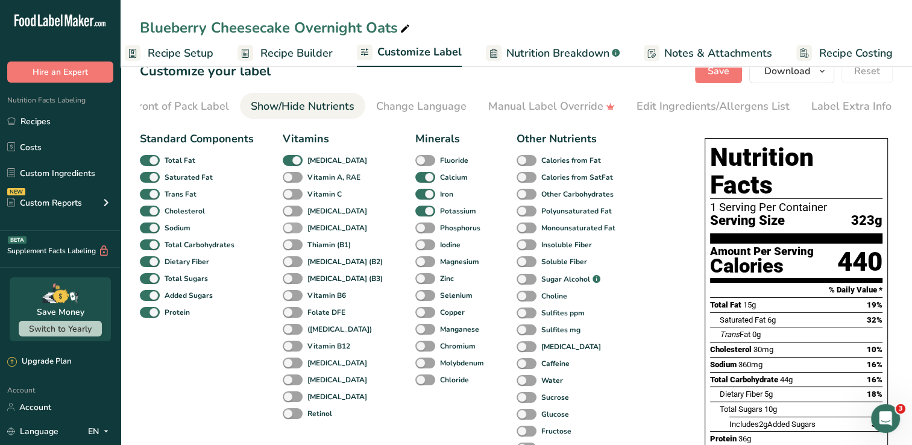
scroll to position [60, 0]
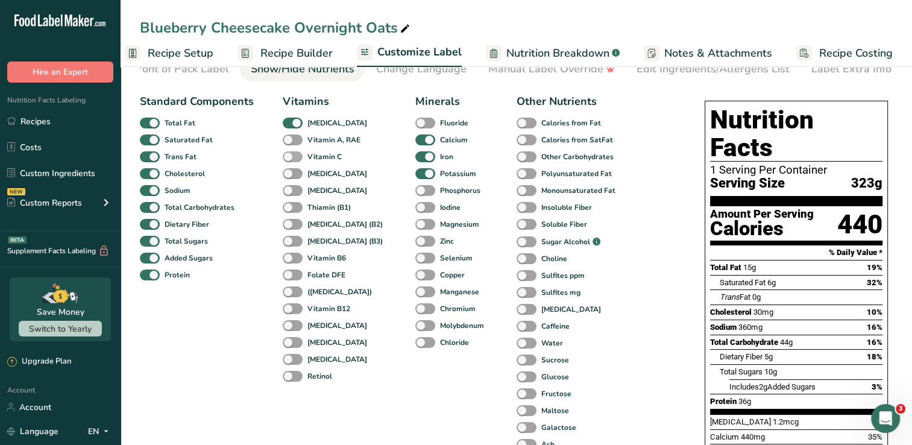
click at [292, 160] on span at bounding box center [293, 156] width 20 height 11
click at [291, 160] on input "Vitamin C" at bounding box center [287, 157] width 8 height 8
checkbox input "true"
click at [292, 178] on span at bounding box center [293, 173] width 20 height 11
click at [291, 177] on input "[MEDICAL_DATA]" at bounding box center [287, 173] width 8 height 8
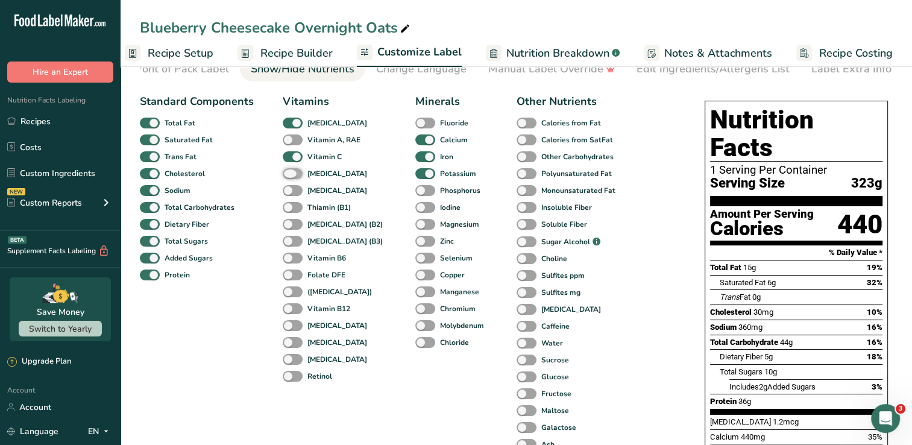
checkbox input "true"
click at [294, 188] on div "[MEDICAL_DATA]" at bounding box center [296, 190] width 26 height 17
click at [298, 202] on div "Thiamin (B1)" at bounding box center [296, 207] width 26 height 17
click at [294, 191] on span at bounding box center [293, 190] width 20 height 11
click at [291, 191] on input "[MEDICAL_DATA]" at bounding box center [287, 190] width 8 height 8
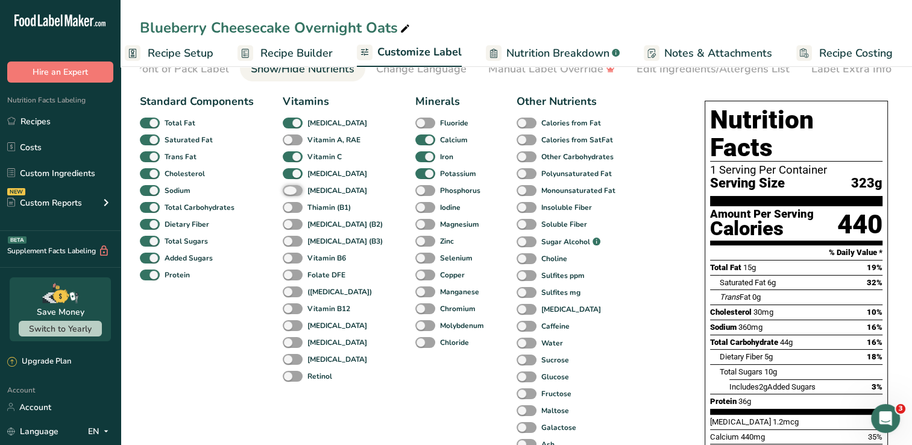
checkbox input "true"
click at [294, 211] on span at bounding box center [293, 207] width 20 height 11
click at [291, 211] on input "Thiamin (B1)" at bounding box center [287, 207] width 8 height 8
checkbox input "true"
click at [292, 225] on span at bounding box center [293, 224] width 20 height 11
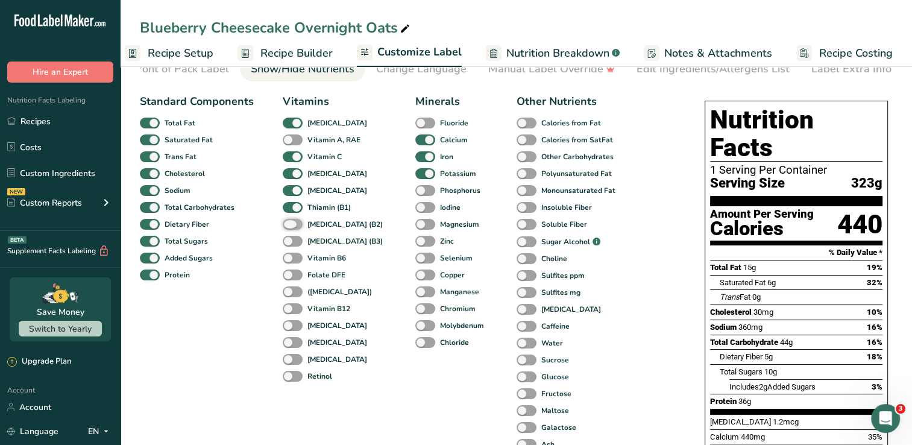
click at [291, 225] on input "[MEDICAL_DATA] (B2)" at bounding box center [287, 224] width 8 height 8
checkbox input "true"
click at [294, 238] on span at bounding box center [293, 241] width 20 height 11
click at [291, 238] on input "[MEDICAL_DATA] (B3)" at bounding box center [287, 241] width 8 height 8
checkbox input "true"
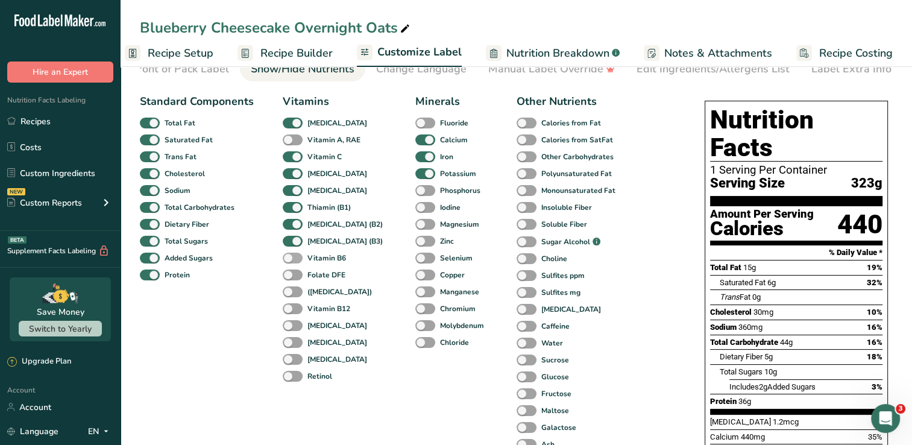
click at [292, 260] on span at bounding box center [293, 258] width 20 height 11
click at [291, 260] on input "Vitamin B6" at bounding box center [287, 258] width 8 height 8
checkbox input "true"
click at [292, 309] on span at bounding box center [293, 308] width 20 height 11
click at [291, 309] on input "Vitamin B12" at bounding box center [287, 309] width 8 height 8
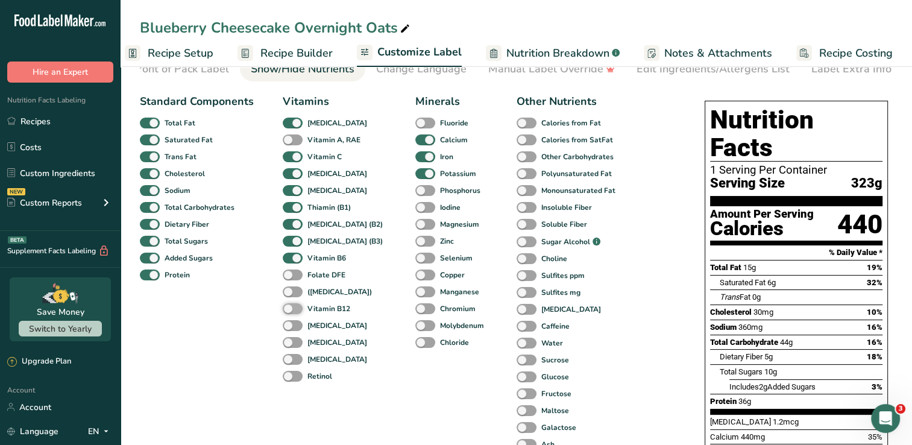
checkbox input "true"
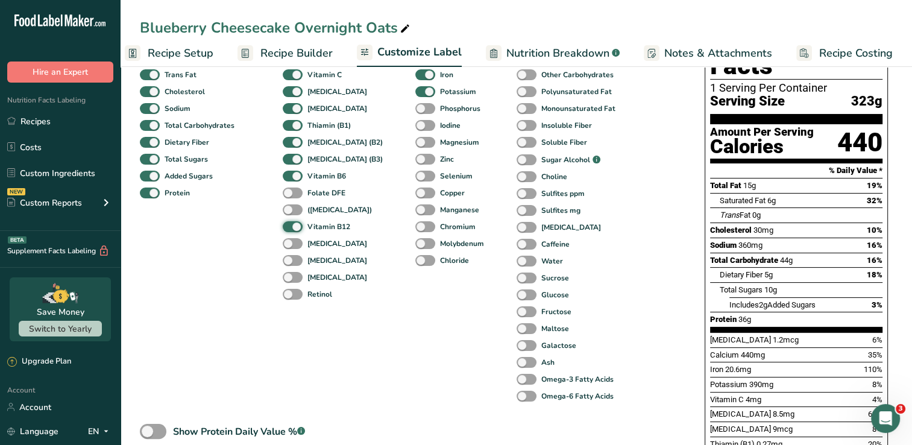
scroll to position [181, 0]
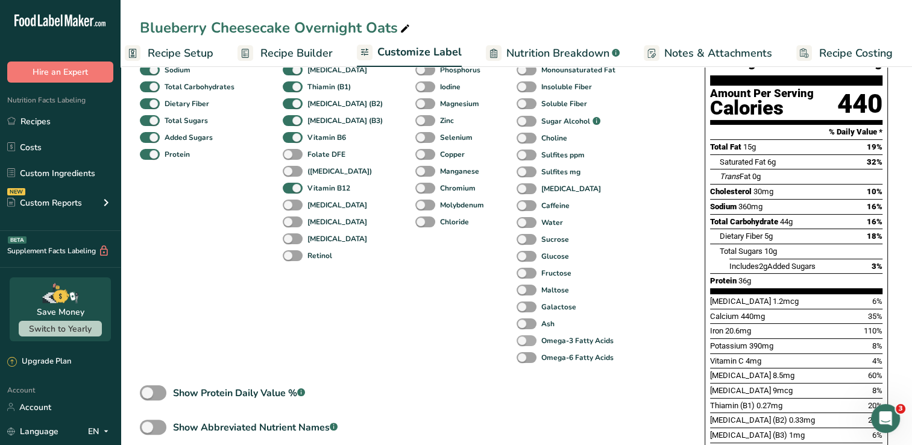
click at [517, 346] on span at bounding box center [527, 340] width 20 height 11
click at [517, 344] on input "Omega-3 Fatty Acids" at bounding box center [521, 340] width 8 height 8
checkbox input "true"
click at [517, 364] on span at bounding box center [527, 357] width 20 height 11
click at [517, 361] on input "Omega-6 Fatty Acids" at bounding box center [521, 357] width 8 height 8
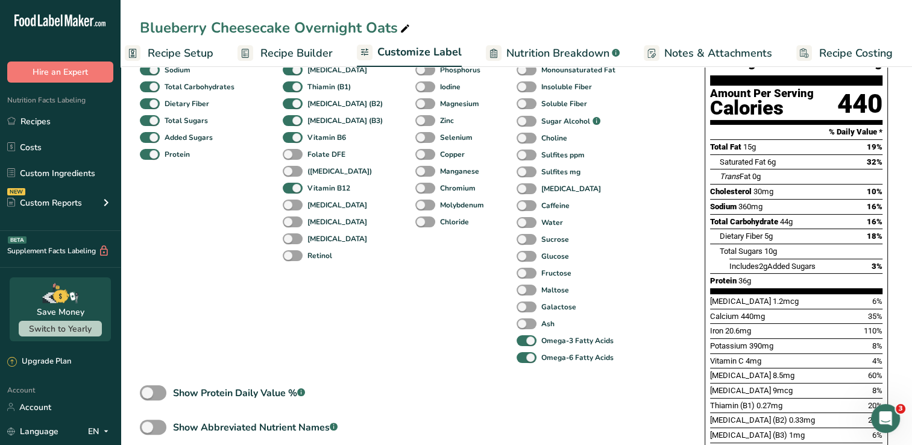
click at [446, 347] on div "Minerals Fluoride Calcium Iron Potassium Phosphorus Iodine Magnesium Zinc Selen…" at bounding box center [451, 169] width 72 height 393
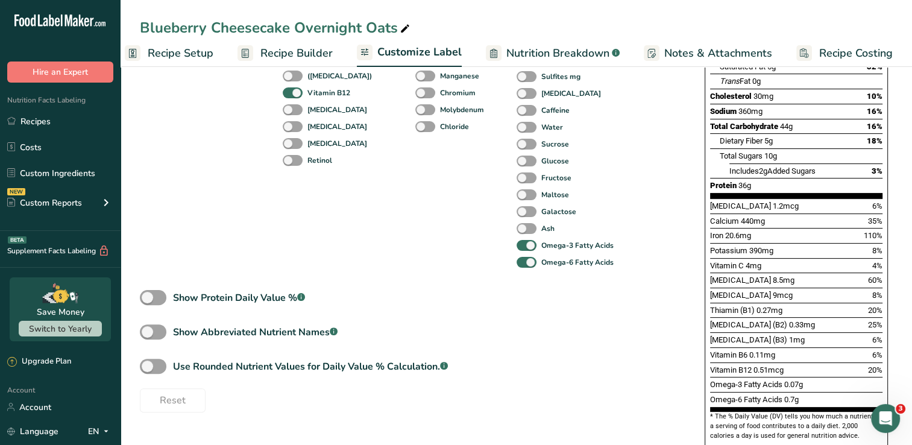
scroll to position [302, 0]
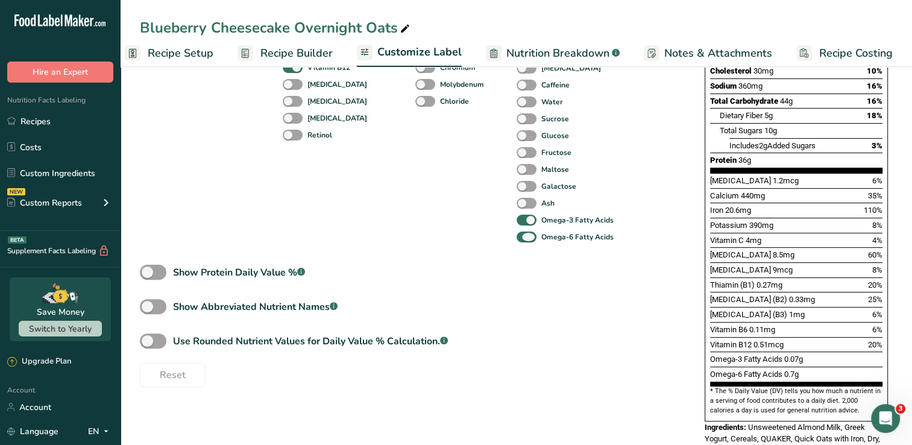
drag, startPoint x: 511, startPoint y: 242, endPoint x: 513, endPoint y: 230, distance: 12.7
click at [517, 241] on span at bounding box center [527, 237] width 20 height 11
click at [517, 241] on input "Omega-6 Fatty Acids" at bounding box center [521, 237] width 8 height 8
checkbox input "false"
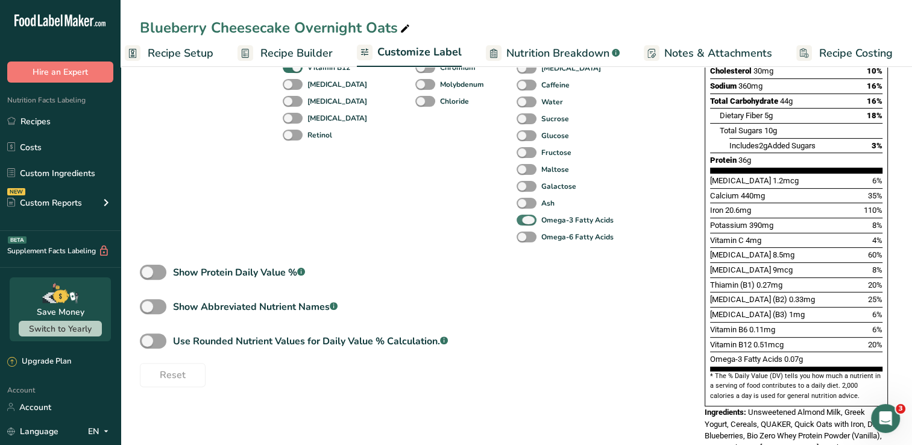
click at [517, 220] on span at bounding box center [527, 220] width 20 height 11
click at [517, 220] on input "Omega-3 Fatty Acids" at bounding box center [521, 220] width 8 height 8
checkbox input "false"
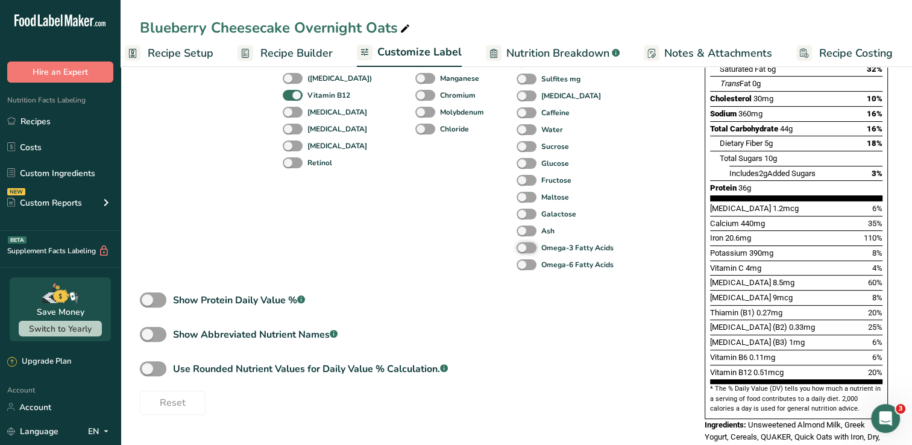
scroll to position [121, 0]
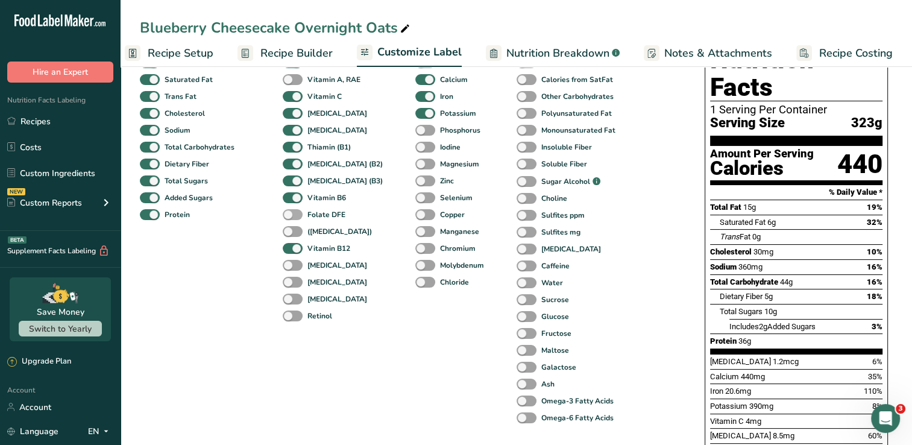
click at [292, 219] on span at bounding box center [293, 214] width 20 height 11
click at [291, 218] on input "Folate DFE" at bounding box center [287, 214] width 8 height 8
checkbox input "true"
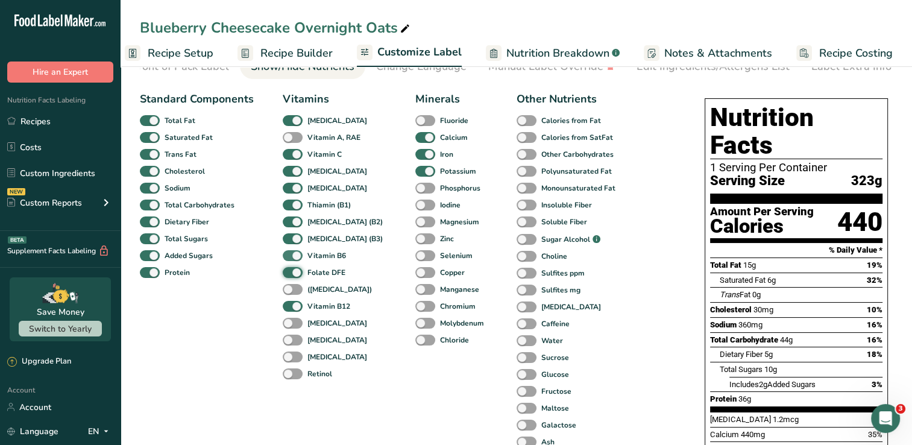
scroll to position [60, 0]
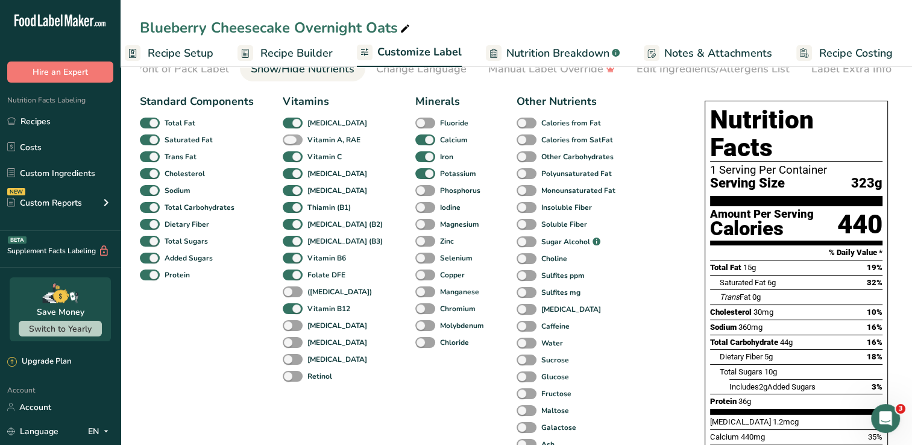
click at [292, 142] on span at bounding box center [293, 139] width 20 height 11
click at [291, 142] on input "Vitamin A, RAE" at bounding box center [287, 140] width 8 height 8
checkbox input "true"
click at [415, 275] on span at bounding box center [425, 275] width 20 height 11
click at [415, 275] on input "Copper" at bounding box center [419, 275] width 8 height 8
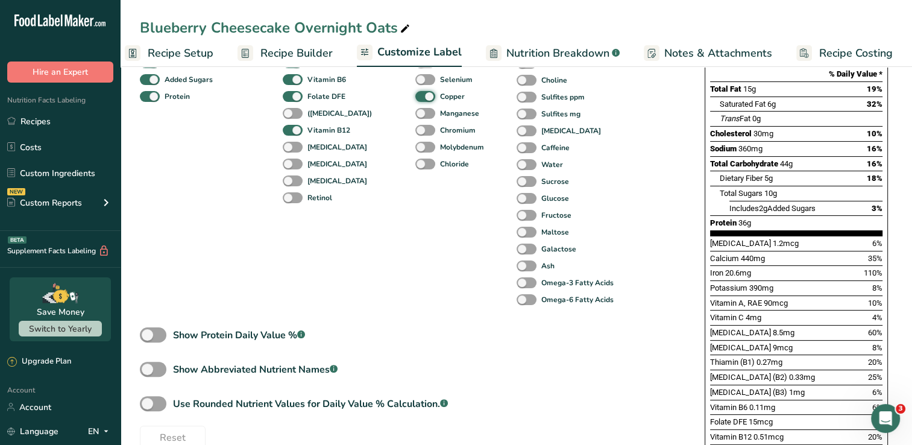
scroll to position [241, 0]
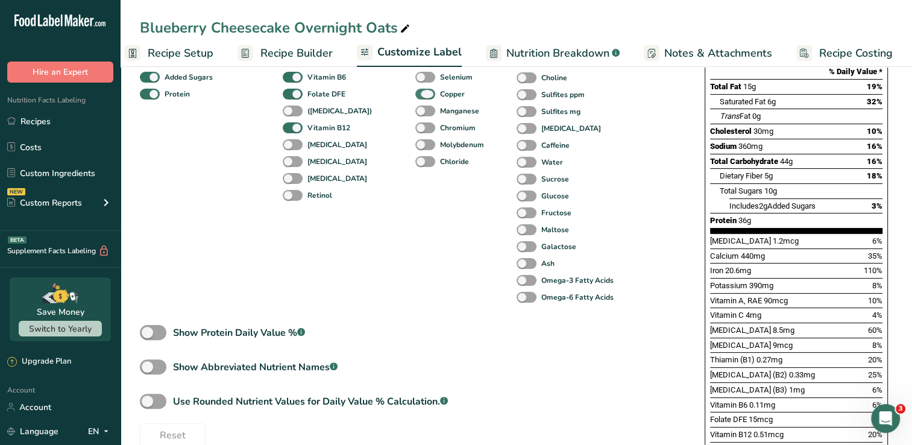
click at [415, 98] on span at bounding box center [425, 94] width 20 height 11
click at [415, 98] on input "Copper" at bounding box center [419, 94] width 8 height 8
checkbox input "false"
click at [415, 83] on span at bounding box center [425, 77] width 20 height 11
click at [415, 81] on input "Selenium" at bounding box center [419, 77] width 8 height 8
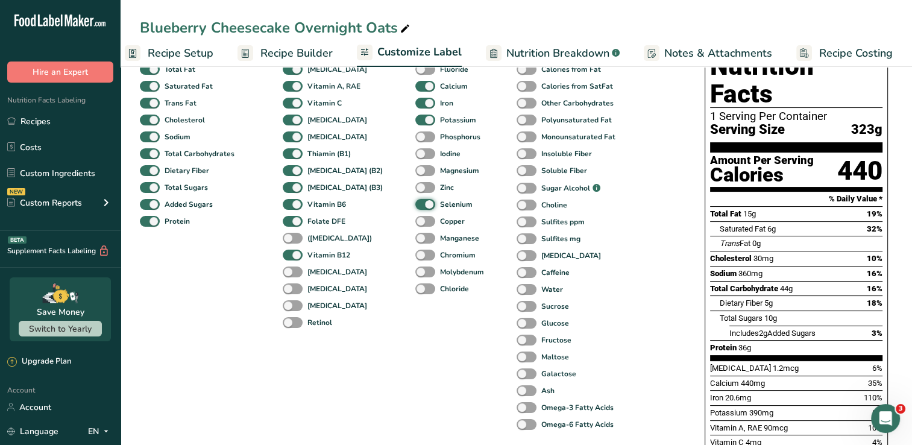
scroll to position [113, 0]
click at [415, 204] on span at bounding box center [425, 205] width 20 height 11
click at [415, 204] on input "Selenium" at bounding box center [419, 205] width 8 height 8
checkbox input "false"
click at [602, 238] on div "Standard Components Total Fat Saturated Fat Trans Fat [MEDICAL_DATA] Sodium Tot…" at bounding box center [410, 306] width 541 height 540
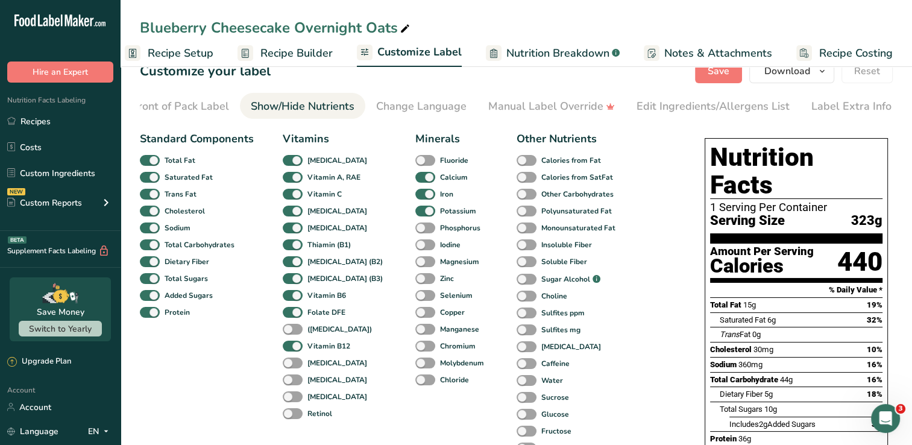
scroll to position [0, 0]
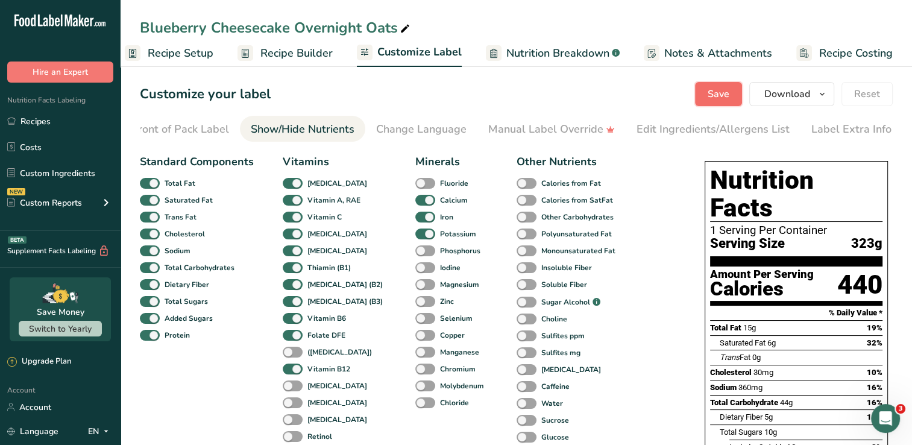
click at [722, 99] on span "Save" at bounding box center [719, 94] width 22 height 14
click at [65, 121] on link "Recipes" at bounding box center [60, 121] width 121 height 23
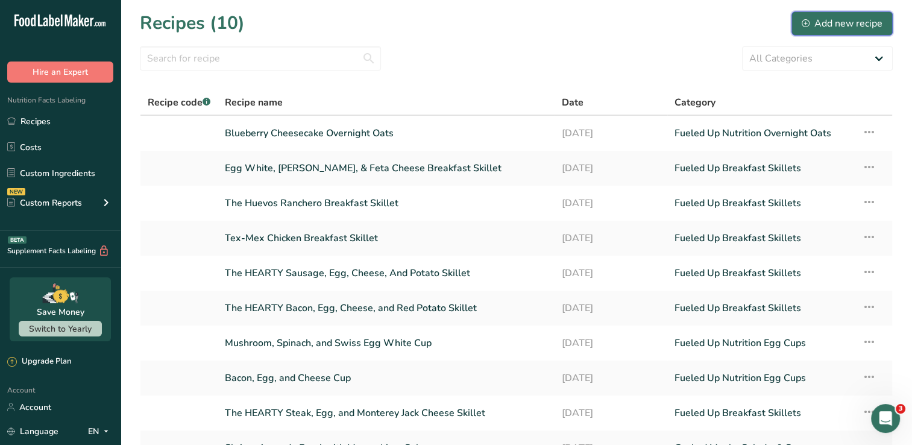
click at [819, 30] on div "Add new recipe" at bounding box center [842, 23] width 81 height 14
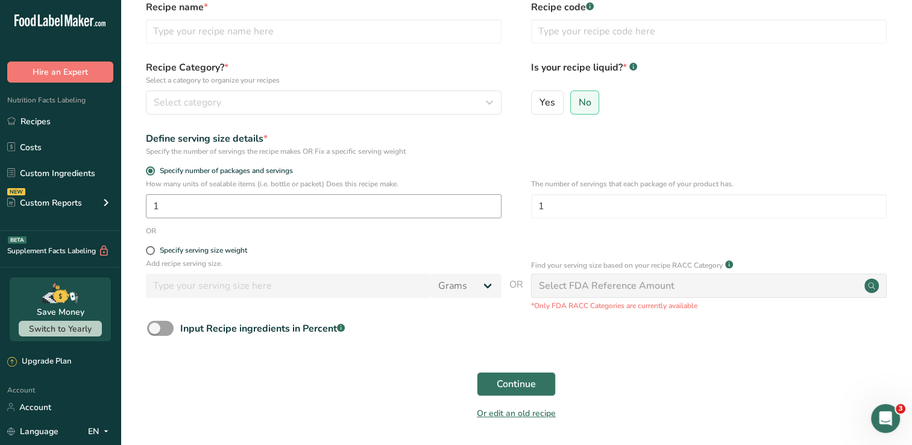
scroll to position [60, 0]
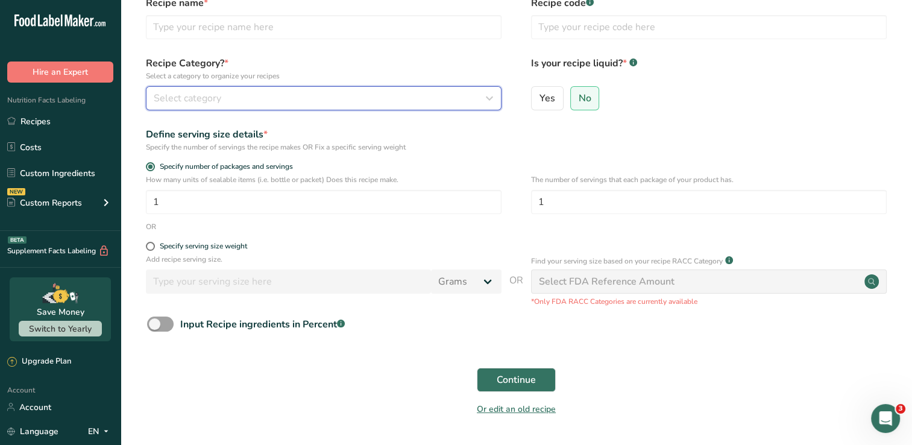
click at [309, 98] on div "Select category" at bounding box center [320, 98] width 333 height 14
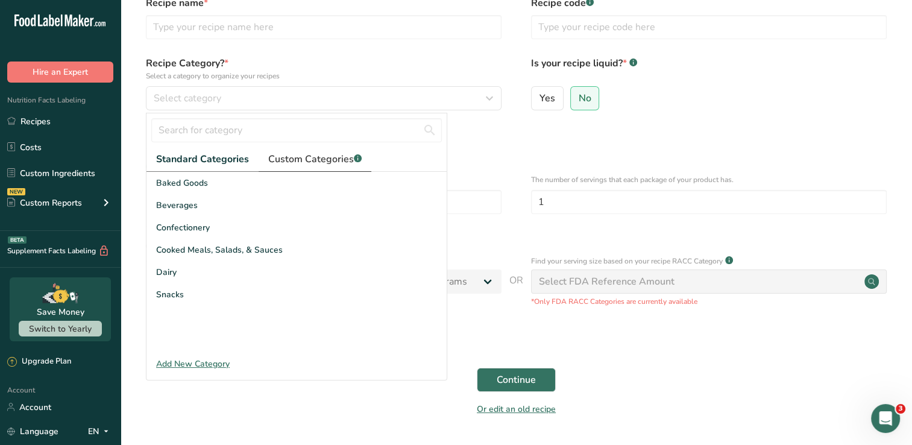
click at [289, 161] on span "Custom Categories .a-a{fill:#347362;}.b-a{fill:#fff;}" at bounding box center [314, 159] width 93 height 14
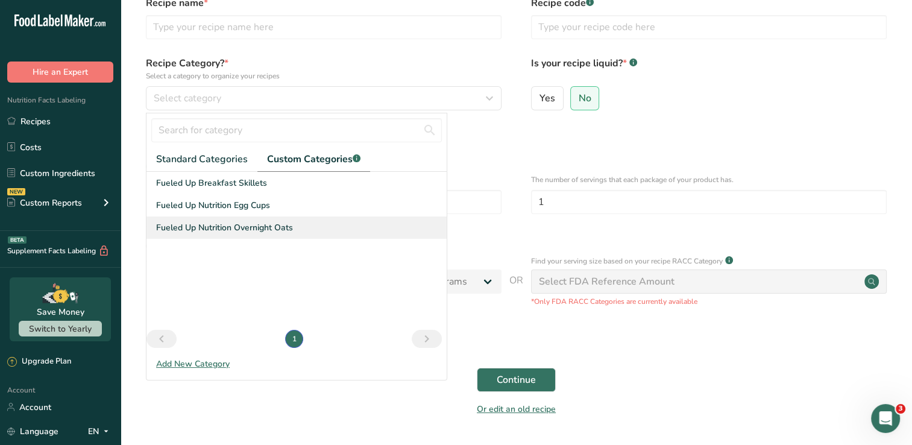
click at [227, 221] on span "Fueled Up Nutrition Overnight Oats" at bounding box center [224, 227] width 137 height 13
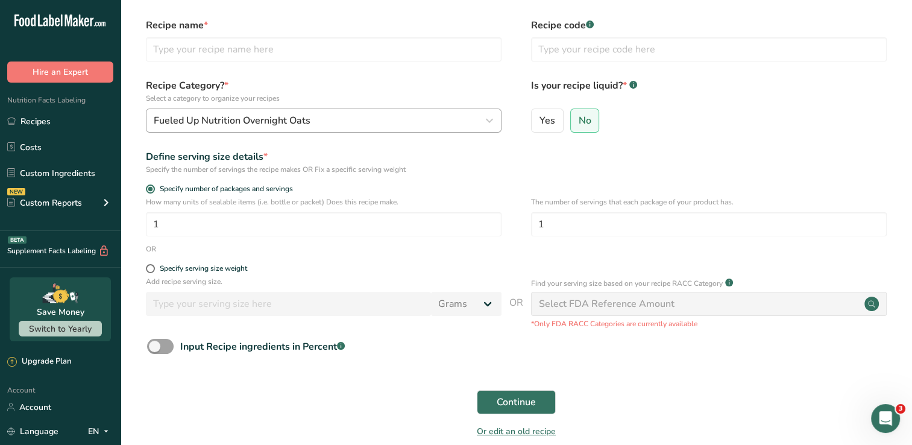
scroll to position [0, 0]
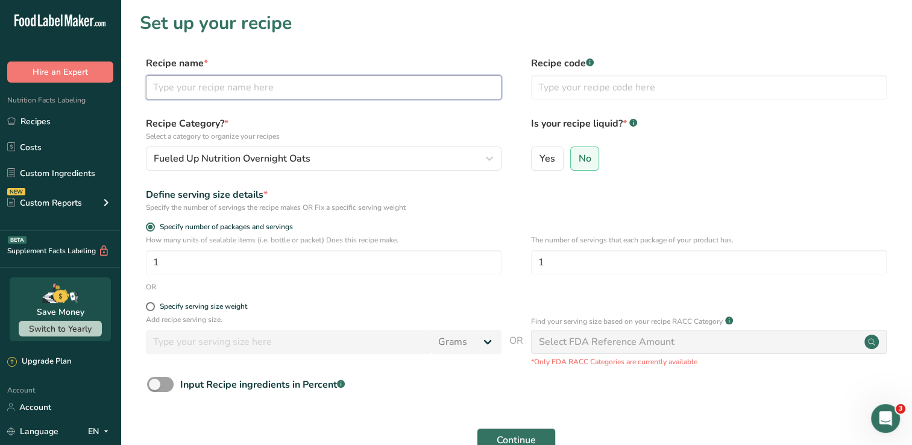
click at [241, 87] on input "text" at bounding box center [324, 87] width 356 height 24
type input "Chocolate Peanut Butter Overnight Oats"
click at [457, 125] on label "Recipe Category? * Select a category to organize your recipes" at bounding box center [324, 128] width 356 height 25
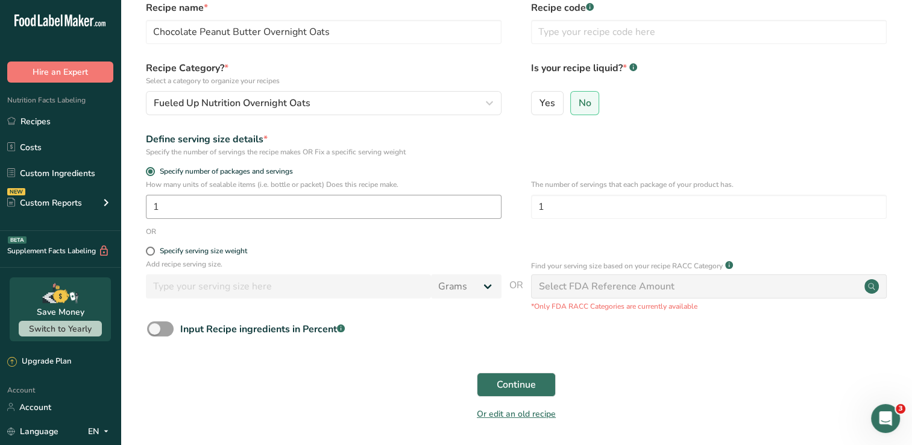
scroll to position [60, 0]
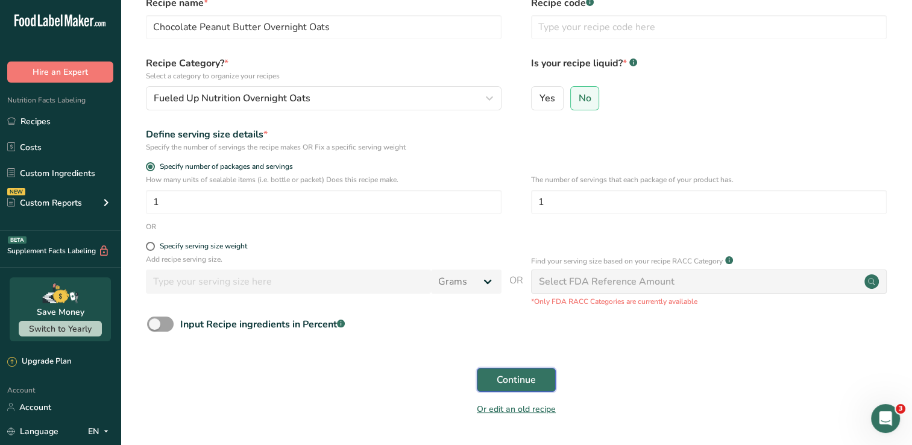
click at [505, 380] on span "Continue" at bounding box center [516, 380] width 39 height 14
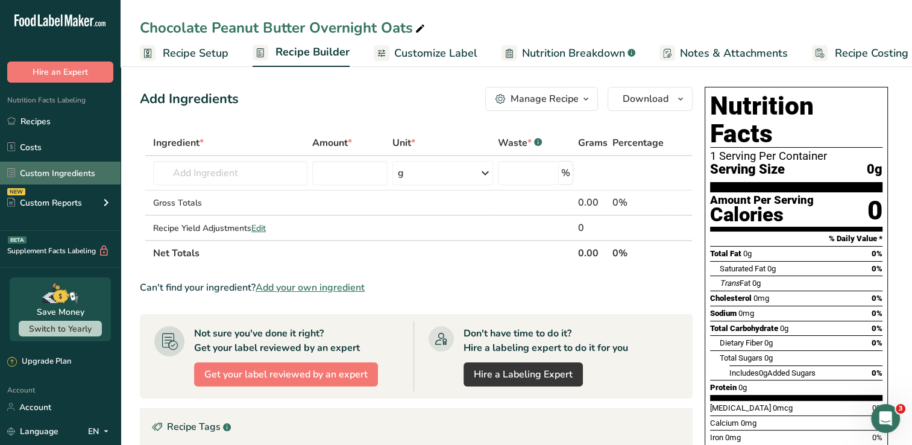
click at [51, 171] on link "Custom Ingredients" at bounding box center [60, 173] width 121 height 23
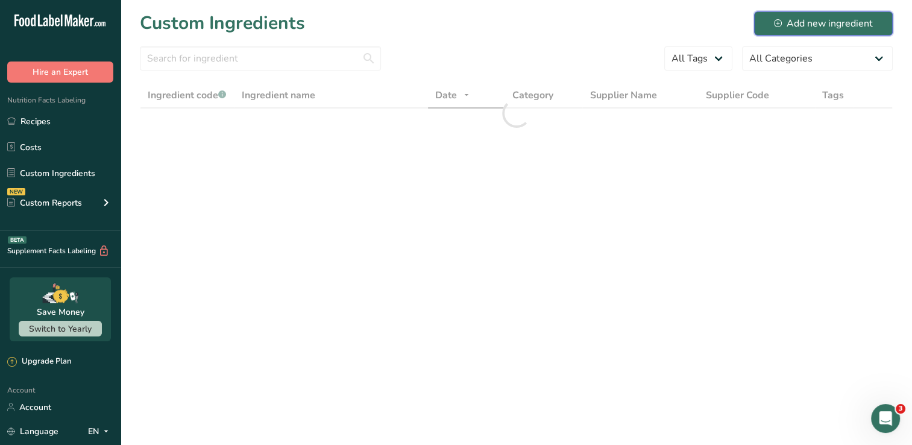
click at [801, 20] on div "Add new ingredient" at bounding box center [823, 23] width 99 height 14
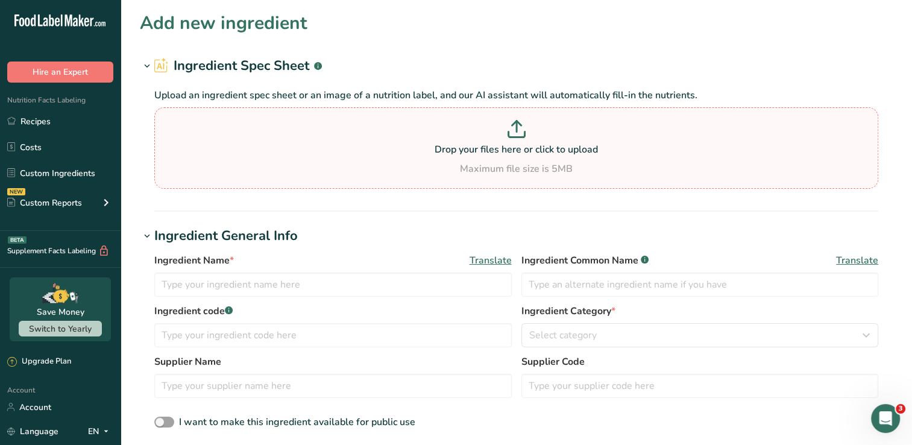
click at [610, 141] on p at bounding box center [516, 131] width 718 height 22
click at [610, 141] on input "Drop your files here or click to upload Maximum file size is 5MB" at bounding box center [516, 147] width 724 height 81
type input "C:\fakepath\Screenshot_17-9-2025_18465_globalformulas.com.jpeg"
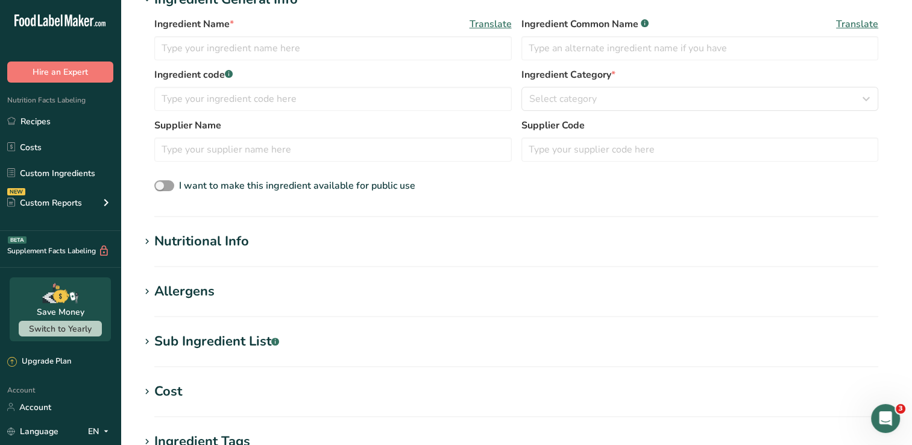
scroll to position [241, 0]
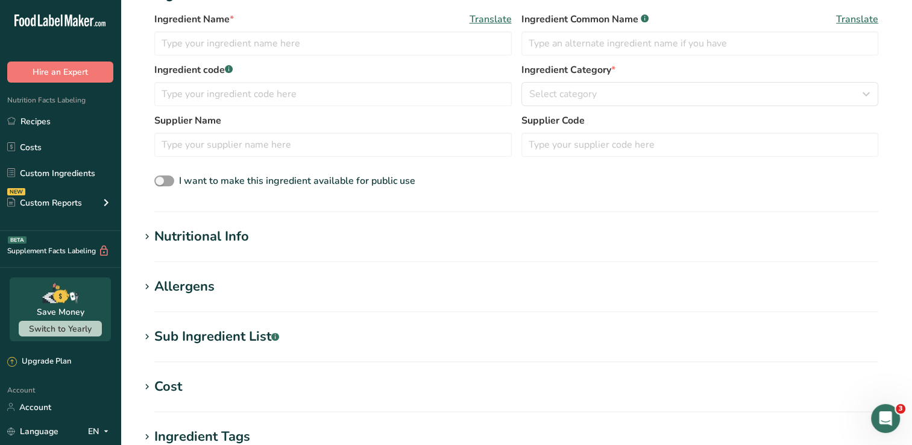
click at [233, 241] on div "Nutritional Info" at bounding box center [201, 237] width 95 height 20
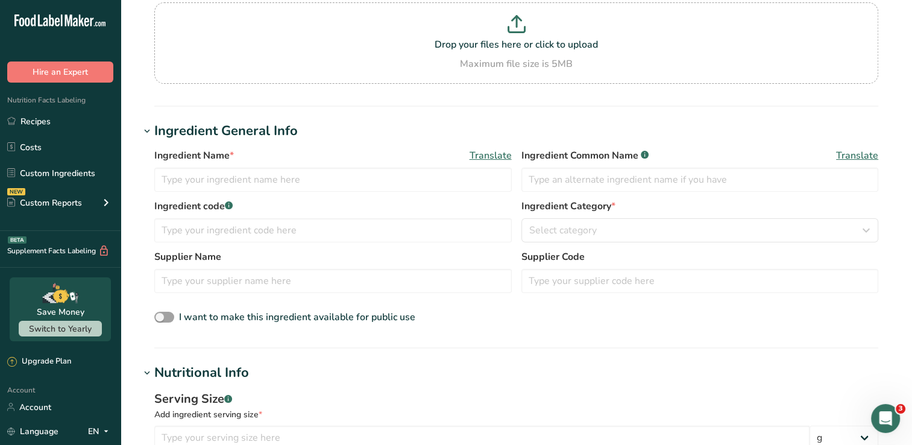
scroll to position [0, 0]
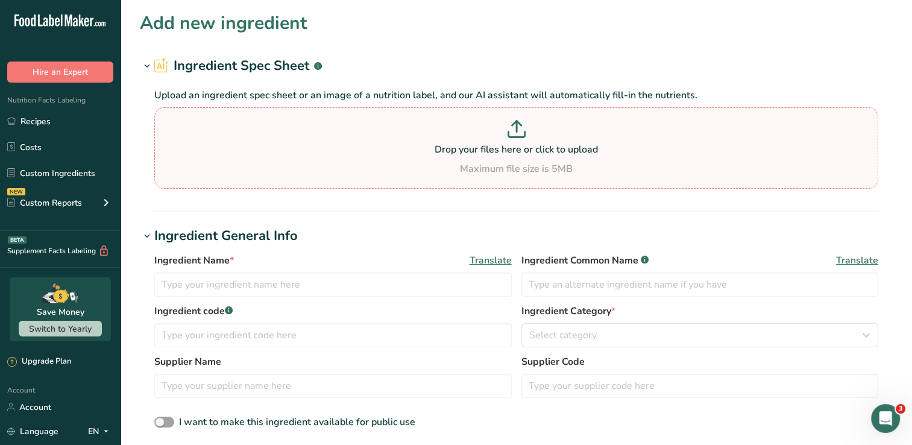
click at [529, 130] on p at bounding box center [516, 131] width 718 height 22
click at [529, 130] on input "Drop your files here or click to upload Maximum file size is 5MB" at bounding box center [516, 147] width 724 height 81
type input "C:\fakepath\Screenshot_17-9-2025_18465_globalformulas.com.jpeg"
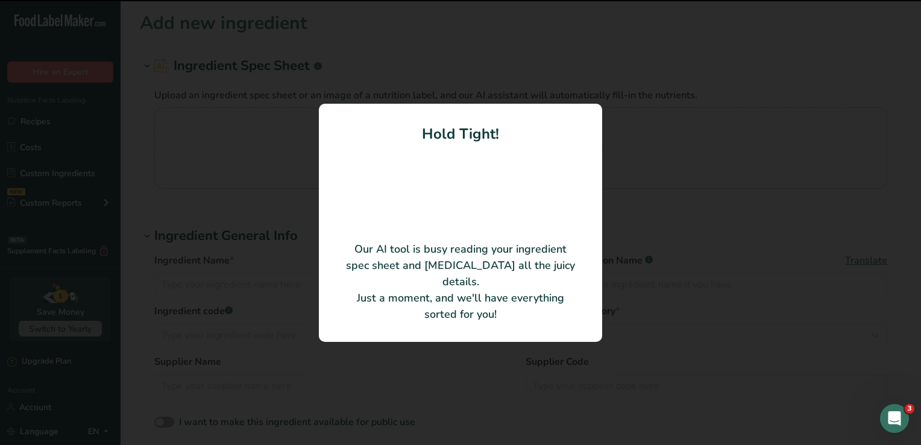
type input "Chocolate"
type input "37.9"
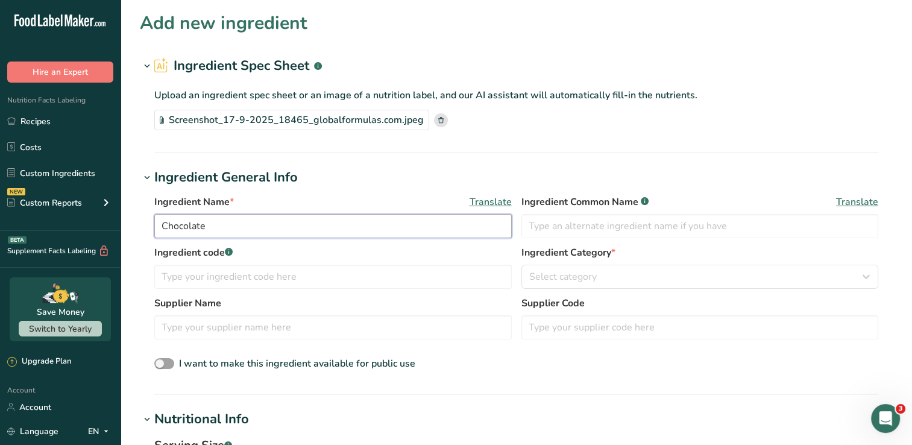
click at [156, 226] on input "Chocolate" at bounding box center [333, 226] width 358 height 24
type input "Bio Zero Whey Protein (Chocolate)"
click at [354, 173] on h1 "Ingredient General Info" at bounding box center [516, 178] width 753 height 20
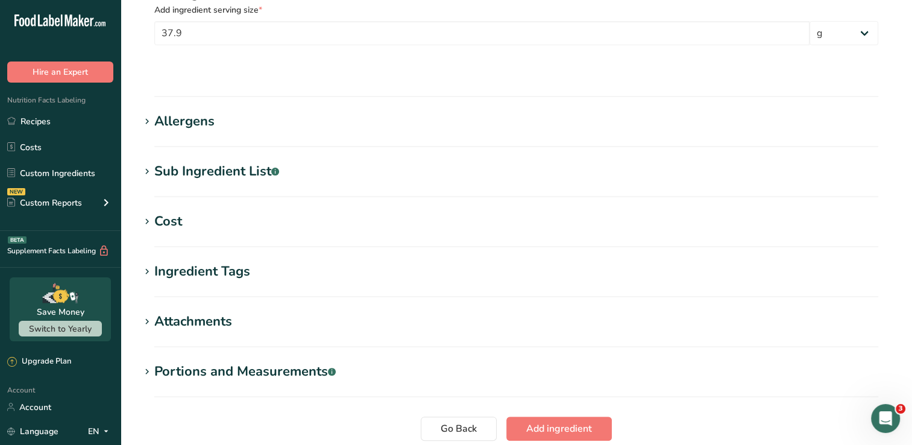
scroll to position [357, 0]
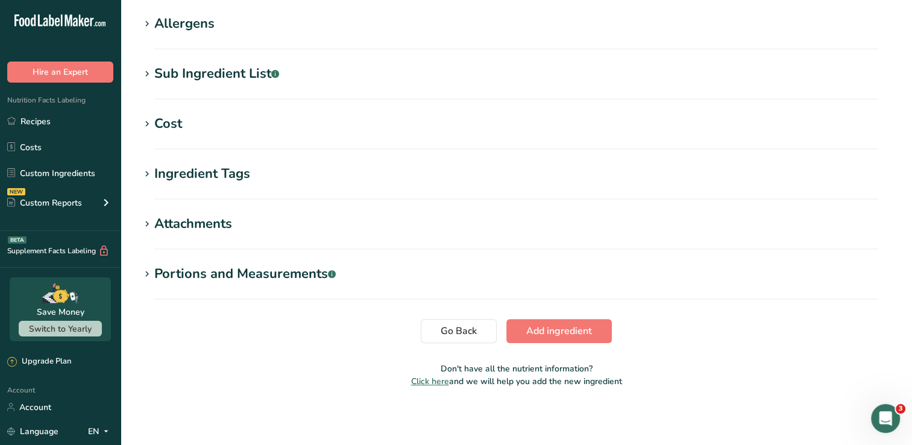
click at [218, 136] on section "Cost Price($) .a-a{fill:#347362;}.b-a{fill:#fff;} Amount Unit Grams kg mg mcg l…" at bounding box center [516, 132] width 753 height 36
click at [175, 128] on div "Cost" at bounding box center [168, 124] width 28 height 20
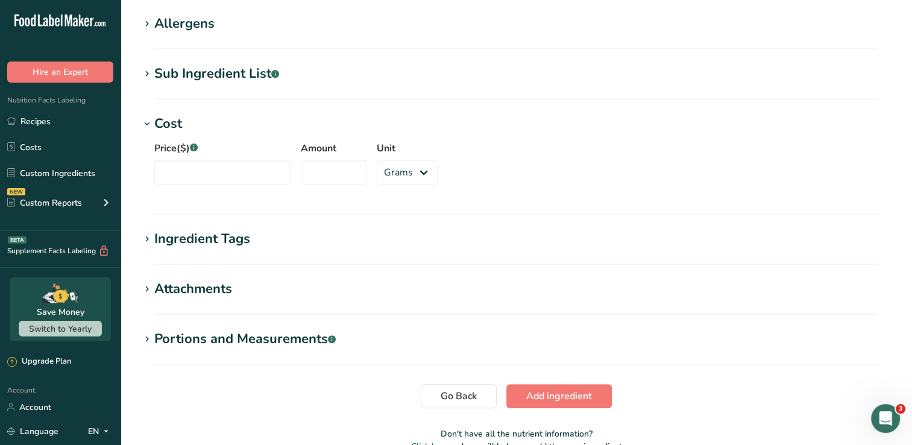
click at [411, 128] on h1 "Cost" at bounding box center [516, 124] width 753 height 20
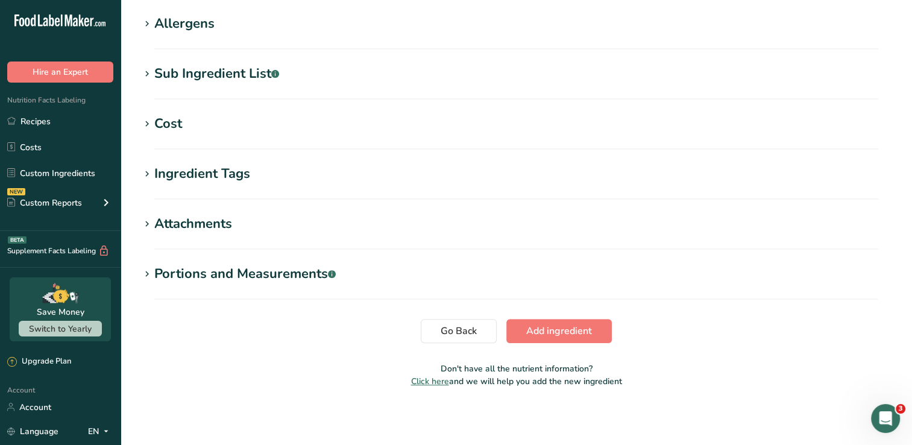
click at [183, 119] on h1 "Cost" at bounding box center [516, 124] width 753 height 20
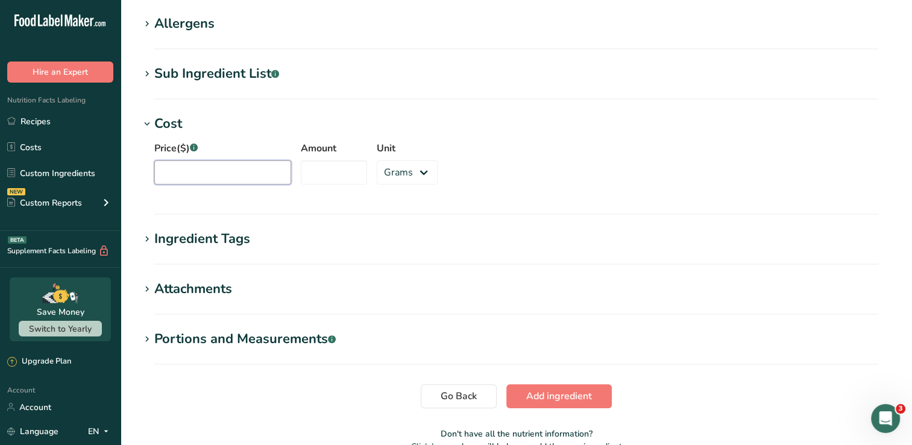
click at [276, 172] on input "Price($) .a-a{fill:#347362;}.b-a{fill:#fff;}" at bounding box center [222, 172] width 137 height 24
type input "55.00"
click at [312, 172] on input "Amount" at bounding box center [334, 172] width 66 height 24
type input "3"
type input "947.5"
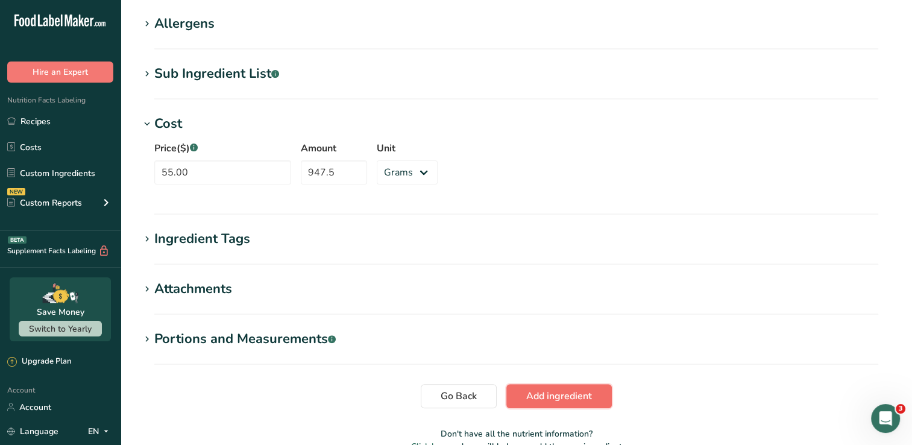
drag, startPoint x: 561, startPoint y: 390, endPoint x: 551, endPoint y: 393, distance: 10.7
click at [561, 390] on span "Add ingredient" at bounding box center [559, 396] width 66 height 14
click at [561, 394] on span "Add ingredient" at bounding box center [559, 395] width 66 height 14
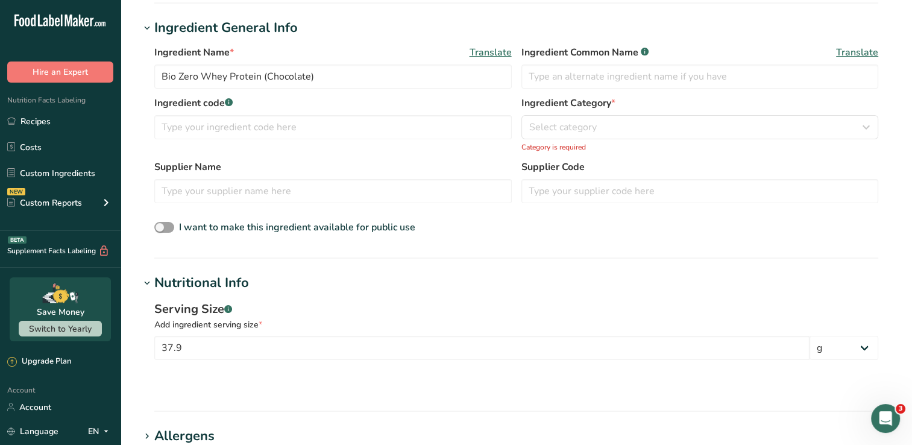
scroll to position [84, 0]
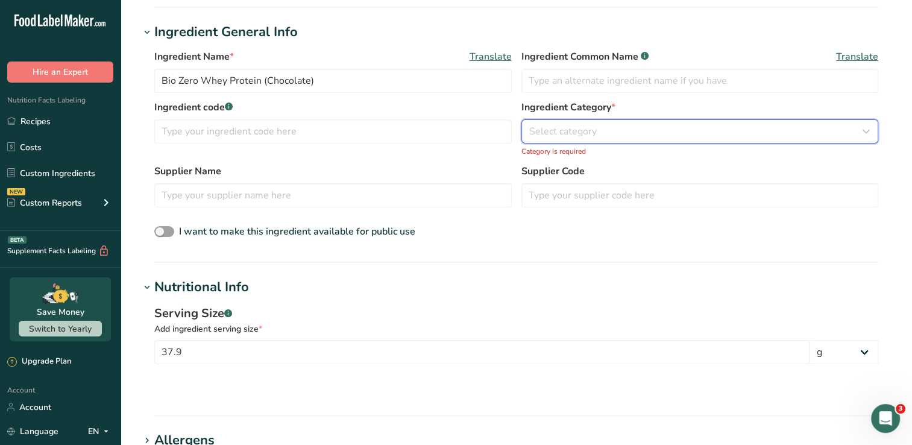
click at [594, 133] on span "Select category" at bounding box center [563, 131] width 68 height 14
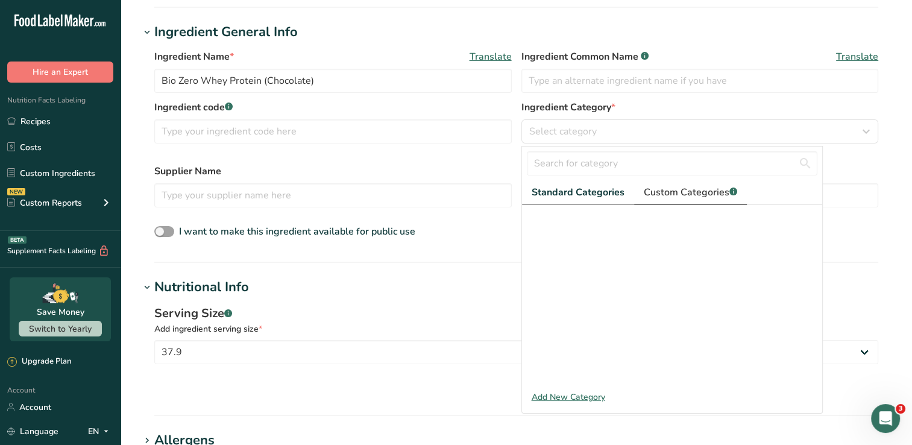
click at [709, 191] on span "Custom Categories .a-a{fill:#347362;}.b-a{fill:#fff;}" at bounding box center [690, 192] width 93 height 14
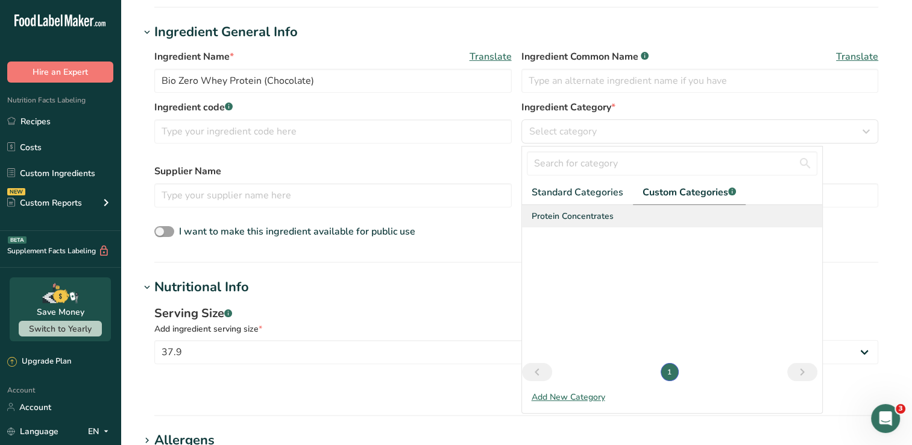
click at [586, 216] on span "Protein Concentrates" at bounding box center [573, 216] width 82 height 13
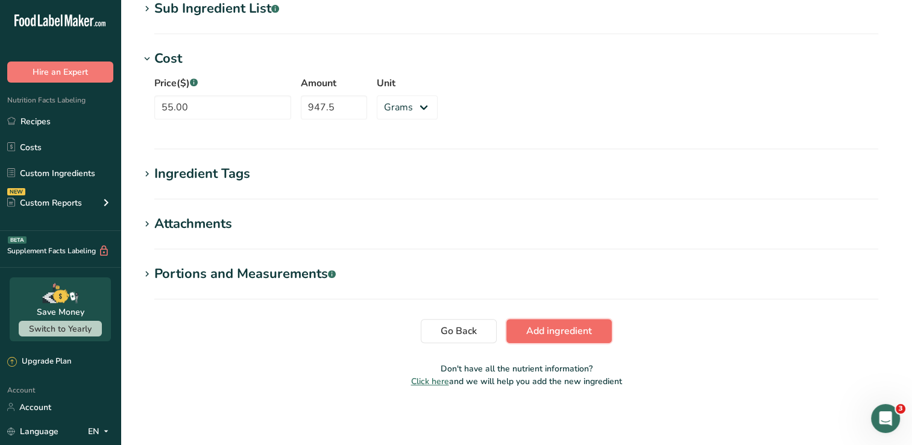
click at [552, 332] on span "Add ingredient" at bounding box center [559, 331] width 66 height 14
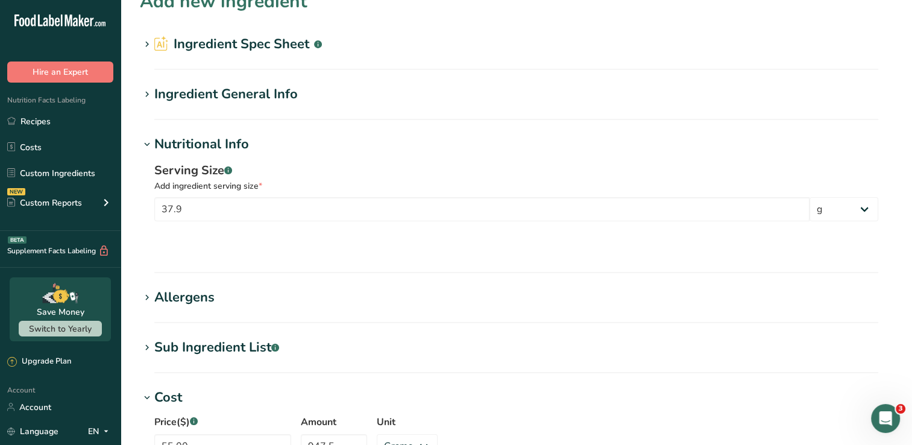
scroll to position [0, 0]
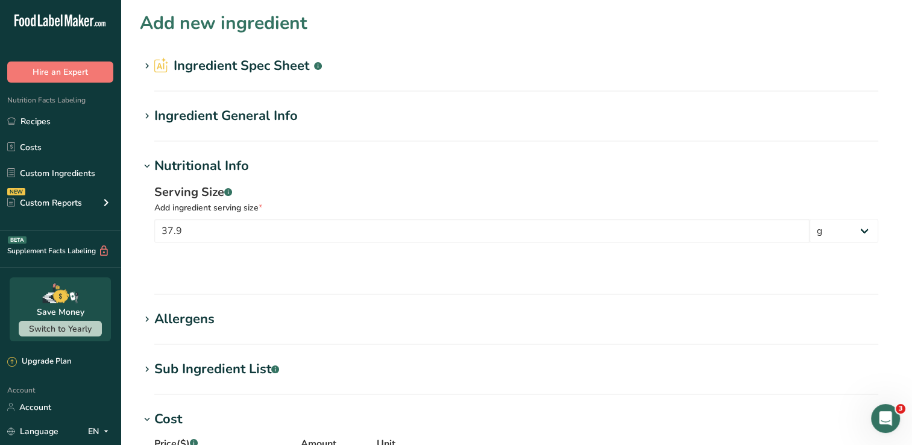
click at [267, 66] on h2 "Ingredient Spec Sheet .a-a{fill:#347362;}.b-a{fill:#fff;}" at bounding box center [238, 66] width 168 height 20
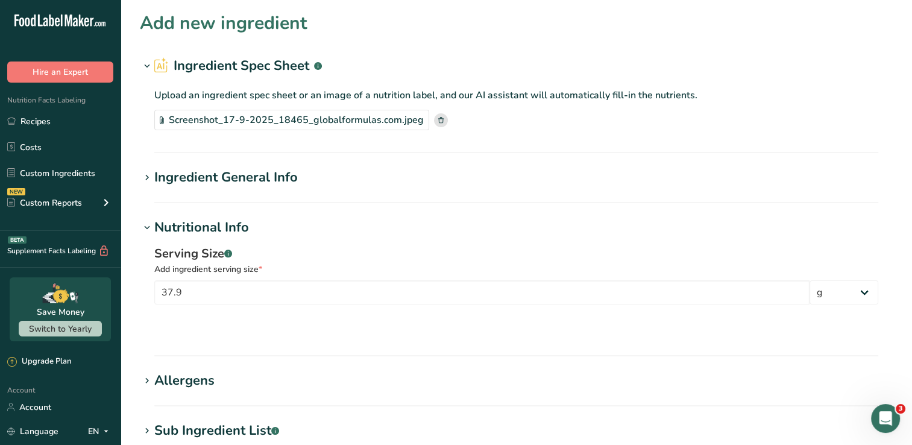
click at [241, 182] on div "Ingredient General Info" at bounding box center [226, 178] width 144 height 20
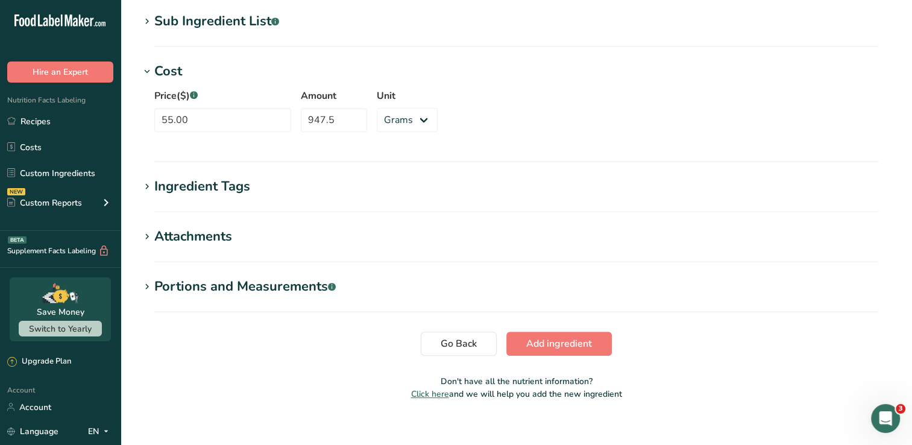
scroll to position [603, 0]
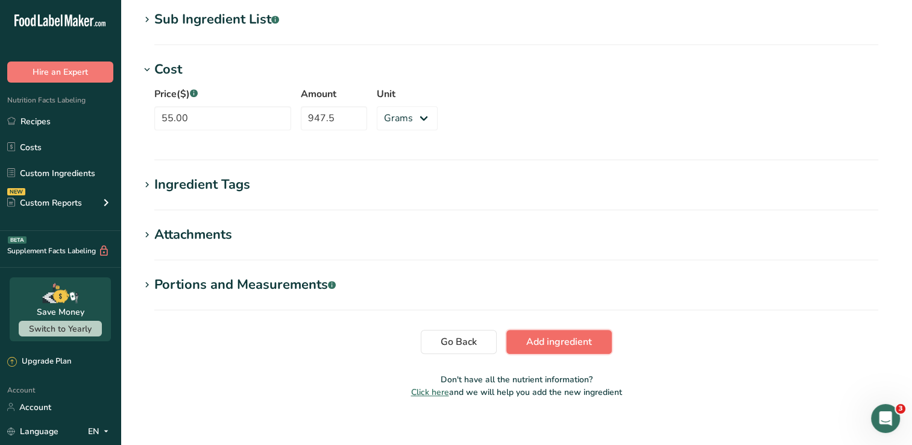
click at [548, 343] on span "Add ingredient" at bounding box center [559, 342] width 66 height 14
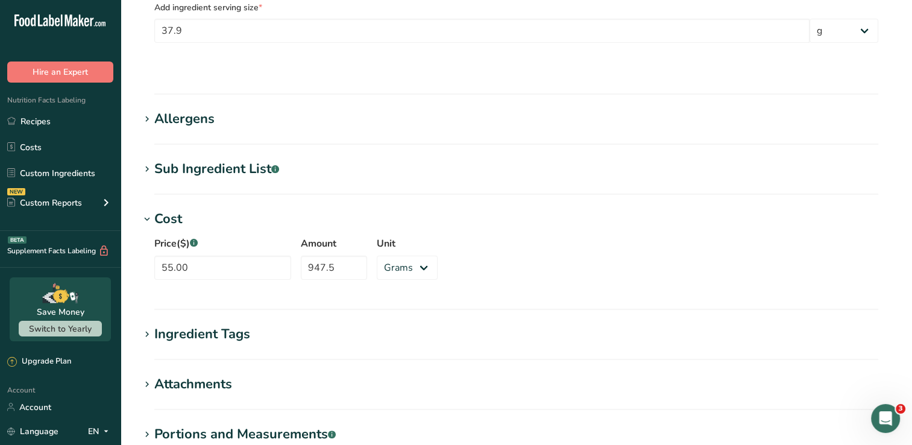
scroll to position [0, 0]
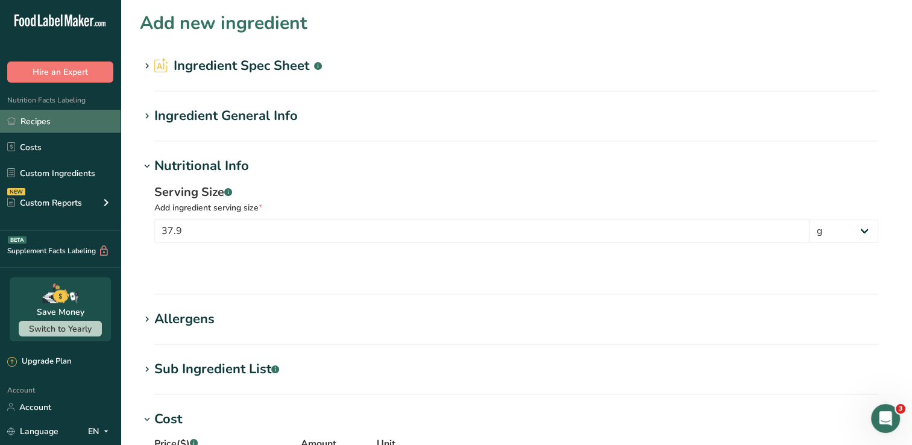
click at [54, 124] on link "Recipes" at bounding box center [60, 121] width 121 height 23
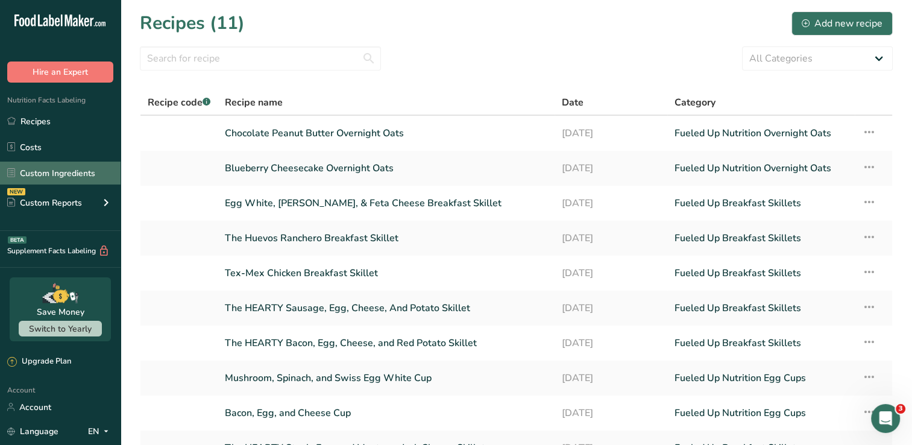
click at [73, 170] on link "Custom Ingredients" at bounding box center [60, 173] width 121 height 23
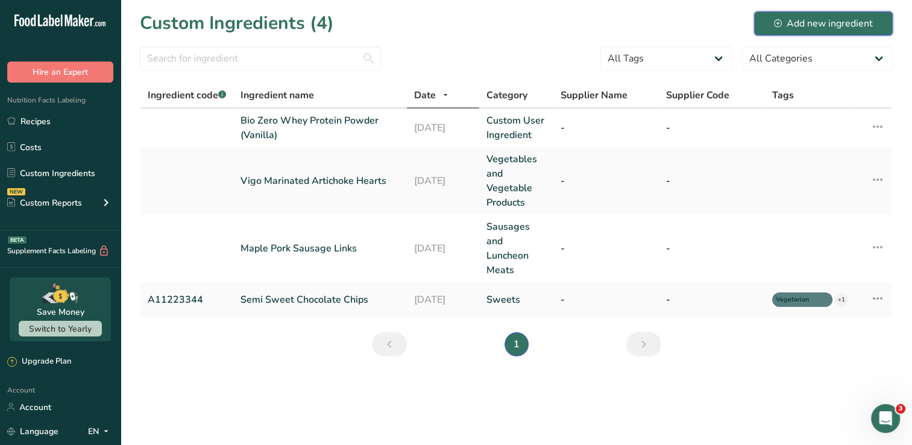
click at [830, 24] on div "Add new ingredient" at bounding box center [823, 23] width 99 height 14
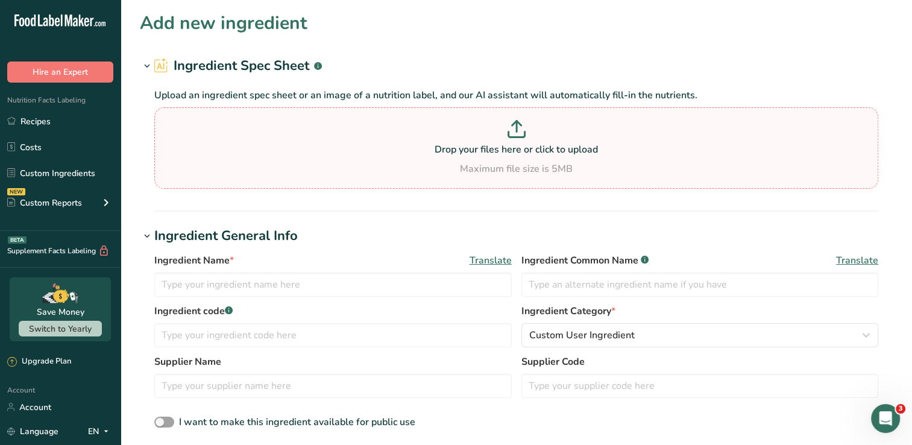
click at [511, 146] on p "Drop your files here or click to upload" at bounding box center [516, 149] width 718 height 14
click at [511, 146] on input "Drop your files here or click to upload Maximum file size is 5MB" at bounding box center [516, 147] width 724 height 81
type input "C:\fakepath\Screenshot_17-9-2025_18465_globalformulas.com.jpeg"
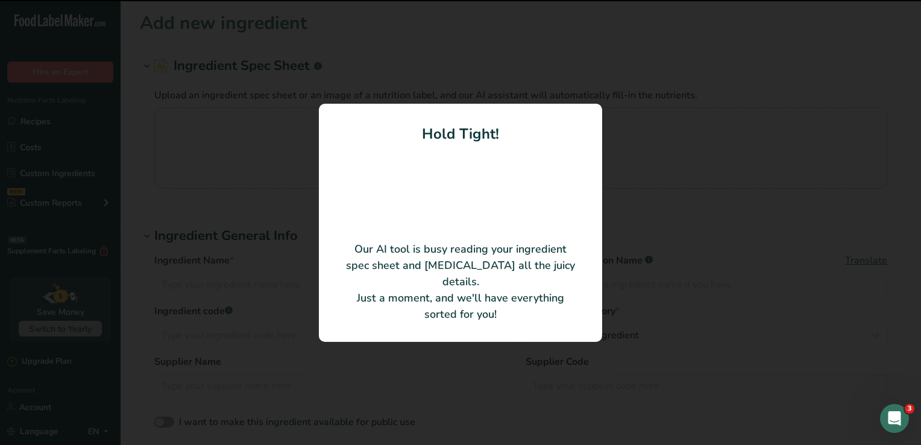
type input "Chocolate"
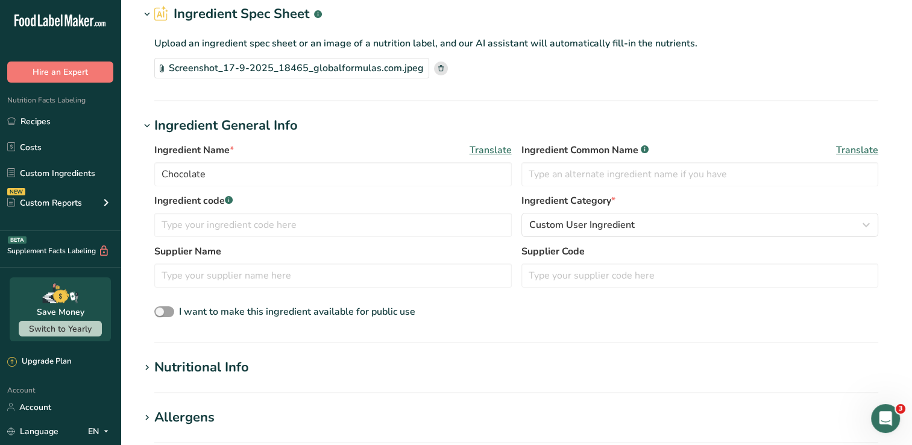
scroll to position [60, 0]
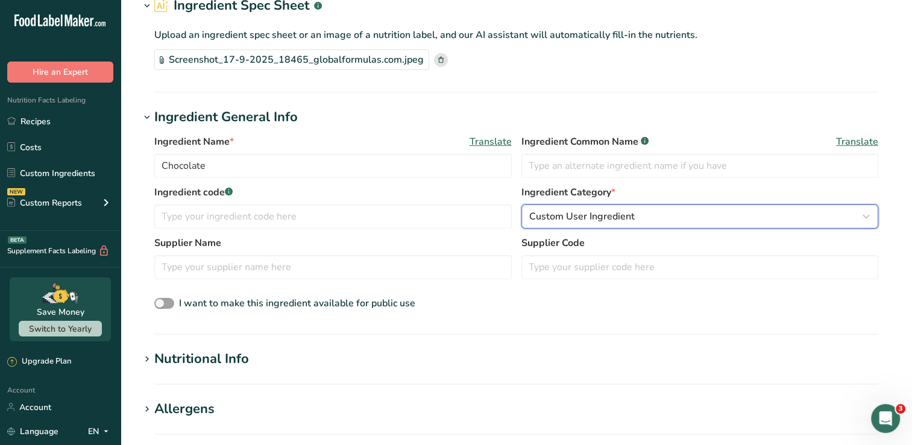
drag, startPoint x: 724, startPoint y: 224, endPoint x: 716, endPoint y: 226, distance: 7.6
click at [719, 226] on button "Custom User Ingredient" at bounding box center [701, 216] width 358 height 24
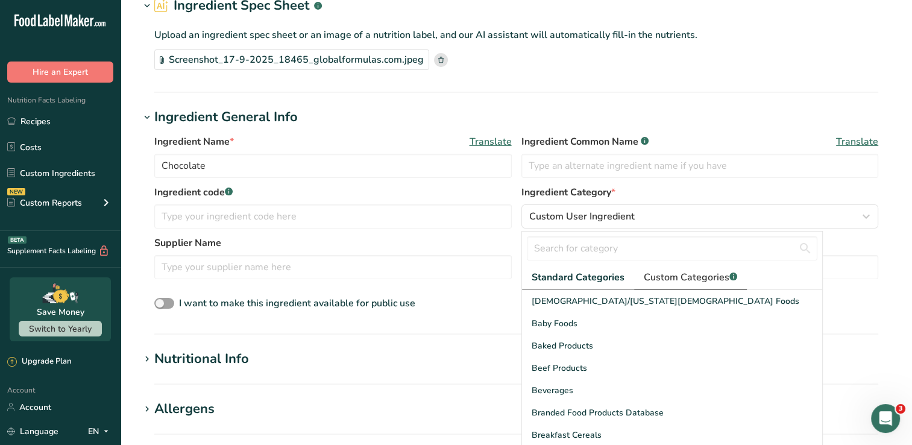
click at [709, 274] on span "Custom Categories .a-a{fill:#347362;}.b-a{fill:#fff;}" at bounding box center [690, 277] width 93 height 14
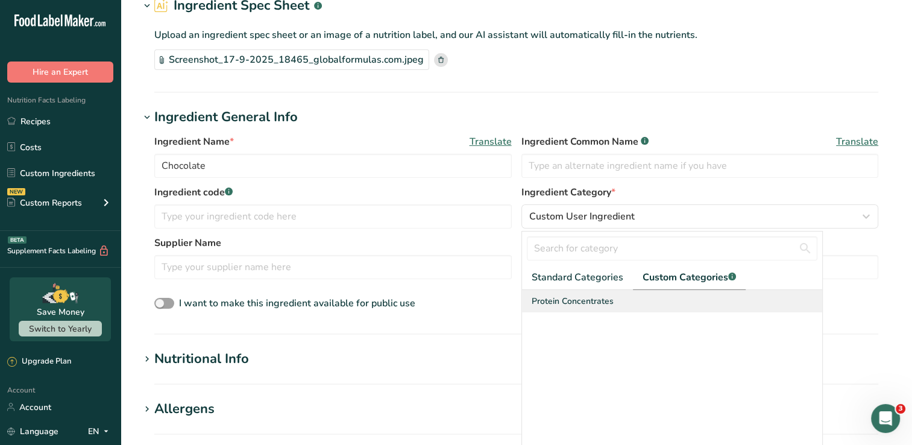
click at [636, 302] on div "Protein Concentrates" at bounding box center [672, 301] width 300 height 22
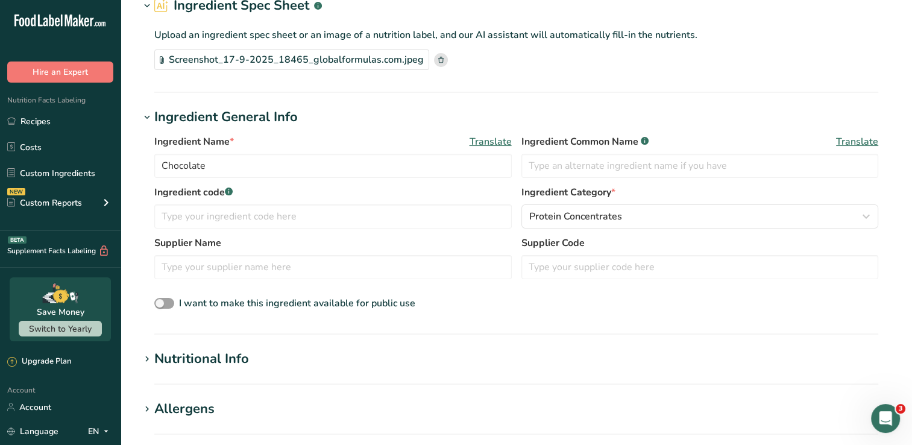
click at [785, 103] on section "Add new ingredient Ingredient Spec Sheet .a-a{fill:#347362;}.b-a{fill:#fff;} Up…" at bounding box center [517, 366] width 792 height 853
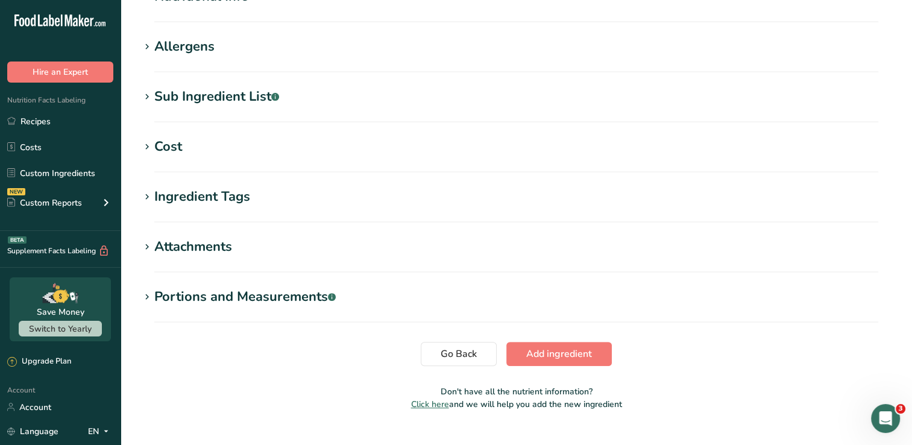
scroll to position [446, 0]
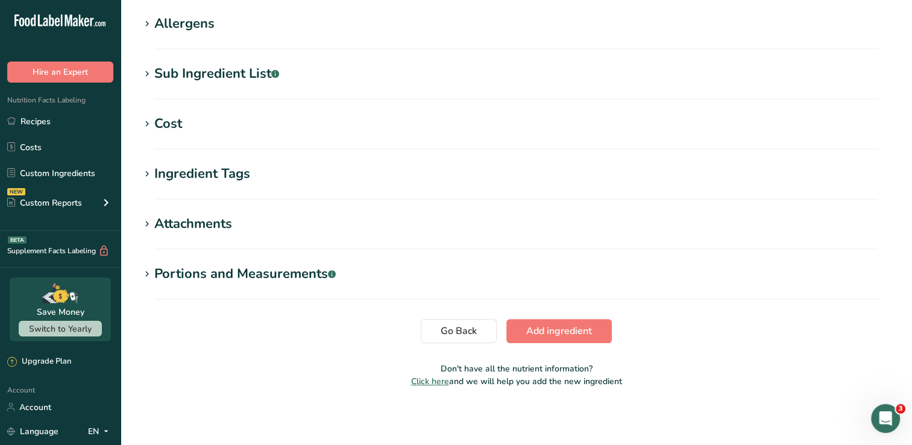
click at [167, 125] on div "Cost" at bounding box center [168, 124] width 28 height 20
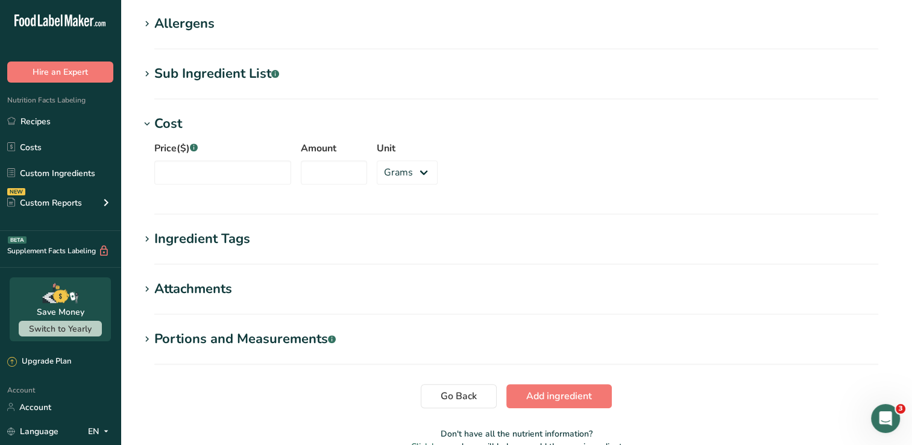
click at [167, 123] on div "Cost" at bounding box center [168, 124] width 28 height 20
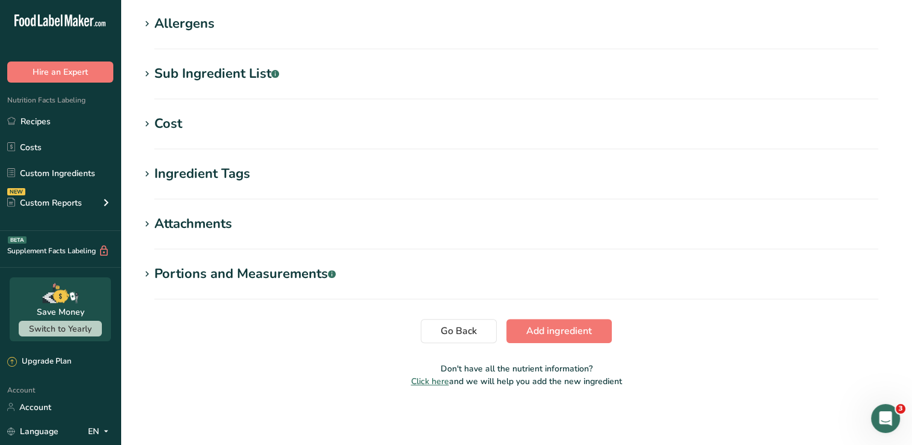
click at [166, 121] on div "Cost" at bounding box center [168, 124] width 28 height 20
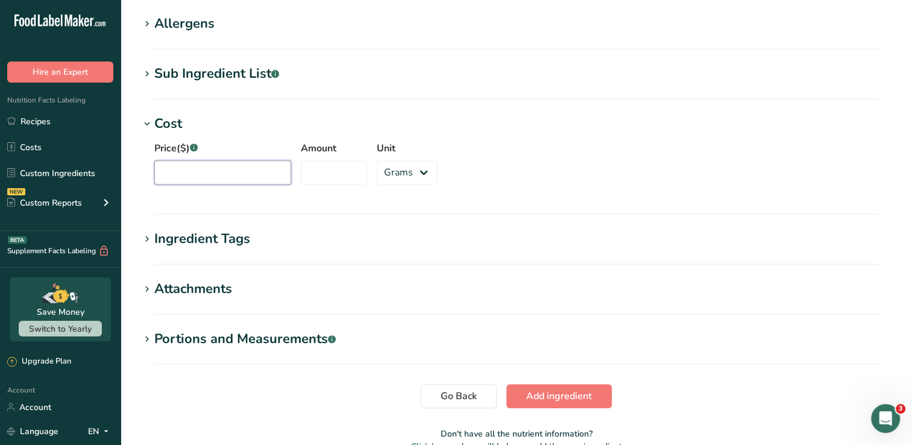
click at [186, 178] on input "Price($) .a-a{fill:#347362;}.b-a{fill:#fff;}" at bounding box center [222, 172] width 137 height 24
type input "55.00"
click at [310, 169] on input "Amount" at bounding box center [334, 172] width 66 height 24
type input "947.5"
click at [611, 173] on div "Price($) .a-a{fill:#347362;}.b-a{fill:#fff;} 55.00 Amount 947.5 Unit Grams kg m…" at bounding box center [516, 166] width 753 height 65
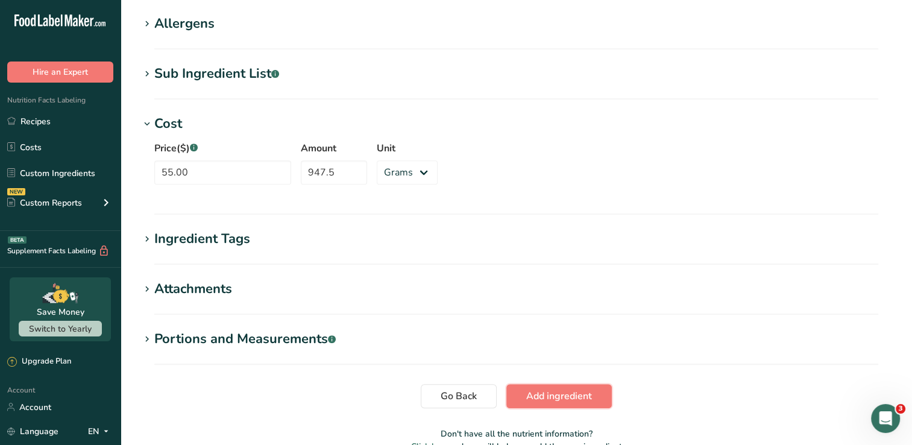
click at [568, 393] on span "Add ingredient" at bounding box center [559, 396] width 66 height 14
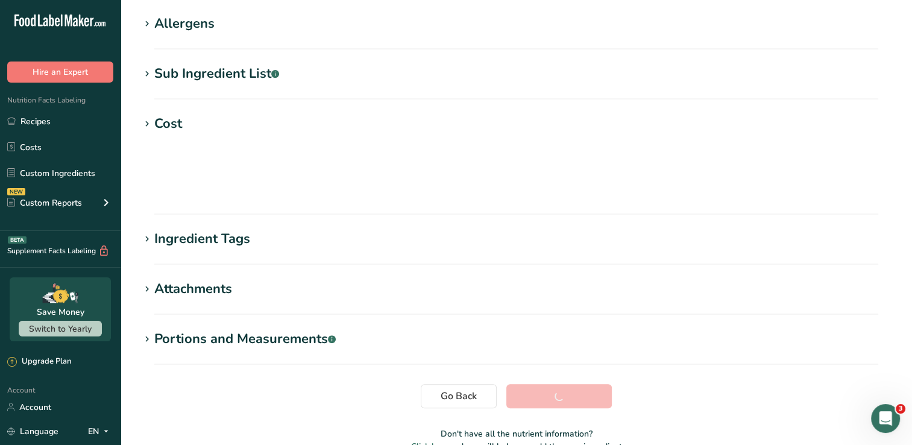
scroll to position [193, 0]
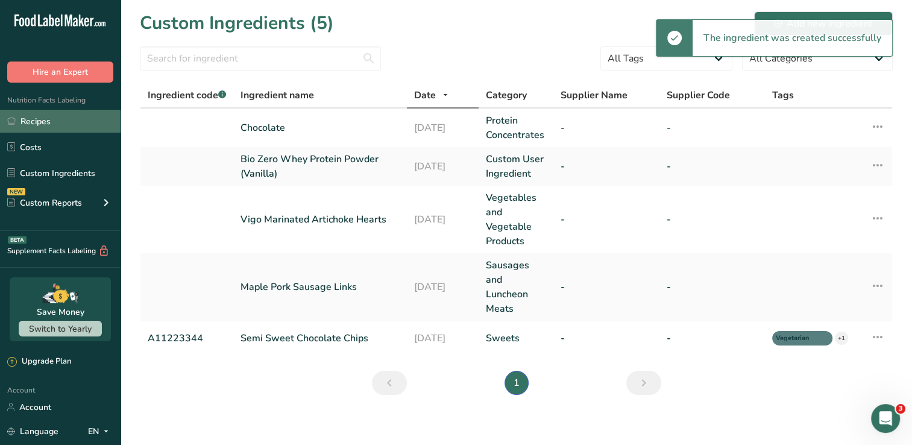
click at [22, 122] on link "Recipes" at bounding box center [60, 121] width 121 height 23
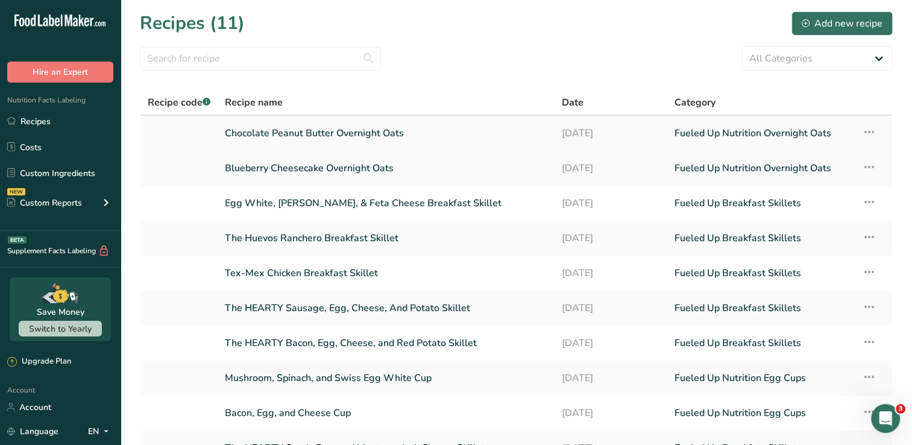
drag, startPoint x: 413, startPoint y: 116, endPoint x: 403, endPoint y: 136, distance: 22.1
click at [413, 117] on td "Chocolate Peanut Butter Overnight Oats" at bounding box center [386, 133] width 337 height 35
click at [401, 146] on td "Chocolate Peanut Butter Overnight Oats" at bounding box center [386, 133] width 337 height 35
click at [403, 136] on link "Chocolate Peanut Butter Overnight Oats" at bounding box center [386, 133] width 323 height 25
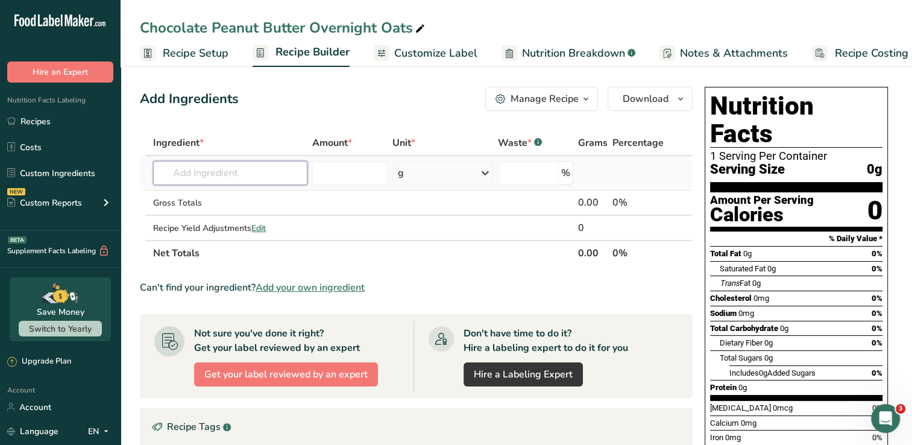
click at [255, 172] on input "text" at bounding box center [230, 173] width 154 height 24
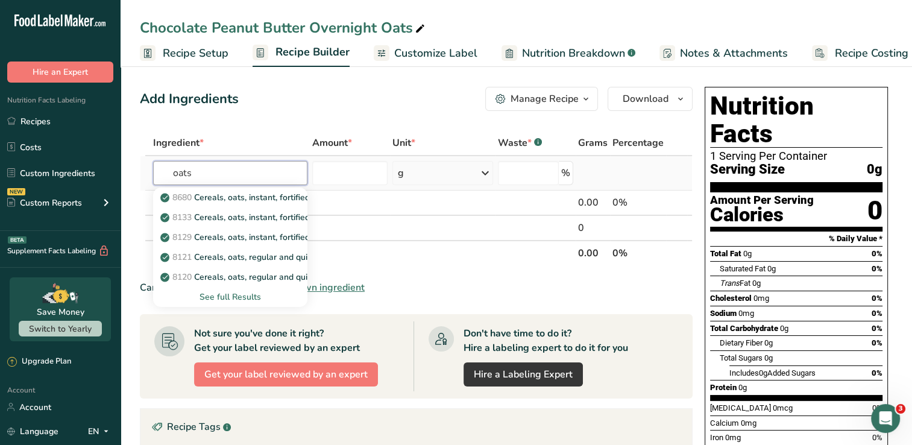
type input "oats"
click at [253, 292] on div "See full Results" at bounding box center [230, 297] width 135 height 13
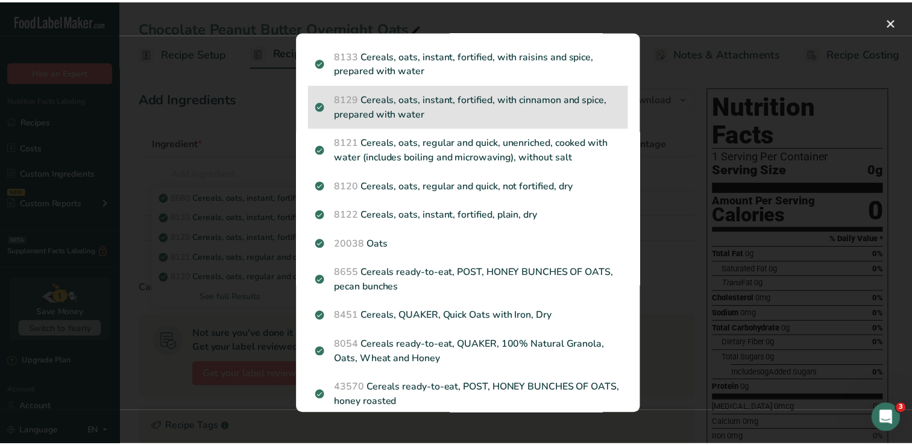
scroll to position [60, 0]
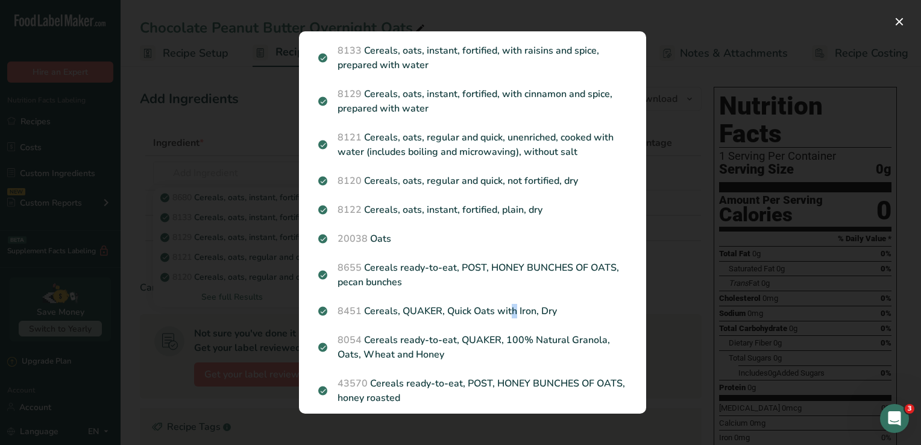
click at [458, 318] on p "8451 Cereals, QUAKER, Quick Oats with Iron, Dry" at bounding box center [472, 311] width 309 height 14
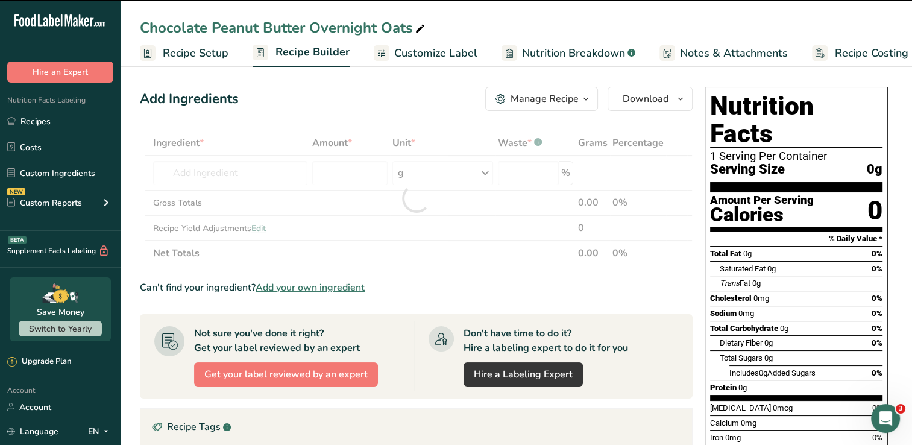
type input "0"
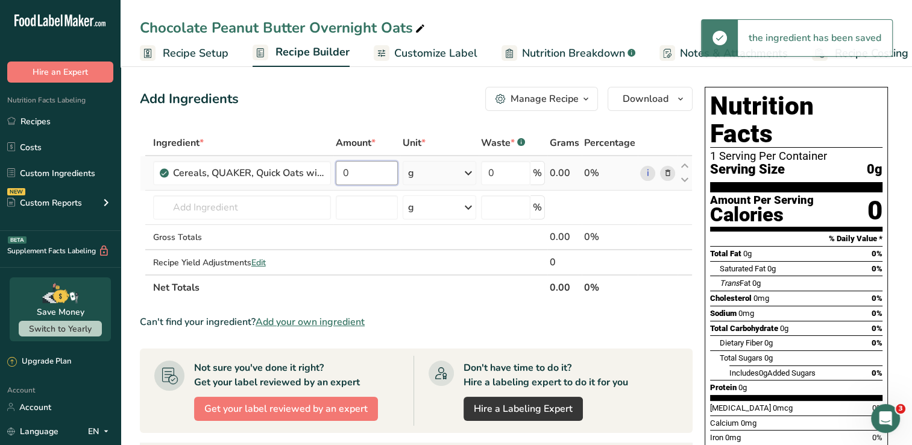
click at [355, 171] on input "0" at bounding box center [367, 173] width 62 height 24
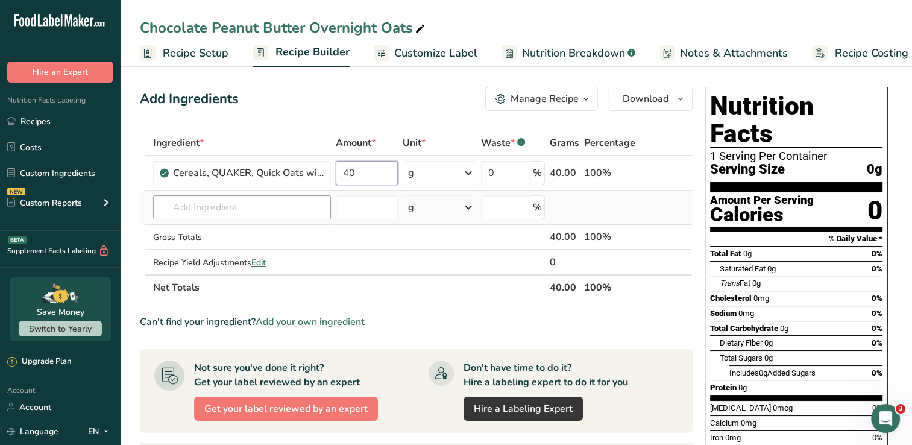
type input "40"
click at [294, 209] on div "Ingredient * Amount * Unit * Waste * .a-a{fill:#347362;}.b-a{fill:#fff;} Grams …" at bounding box center [416, 215] width 553 height 170
type input "u"
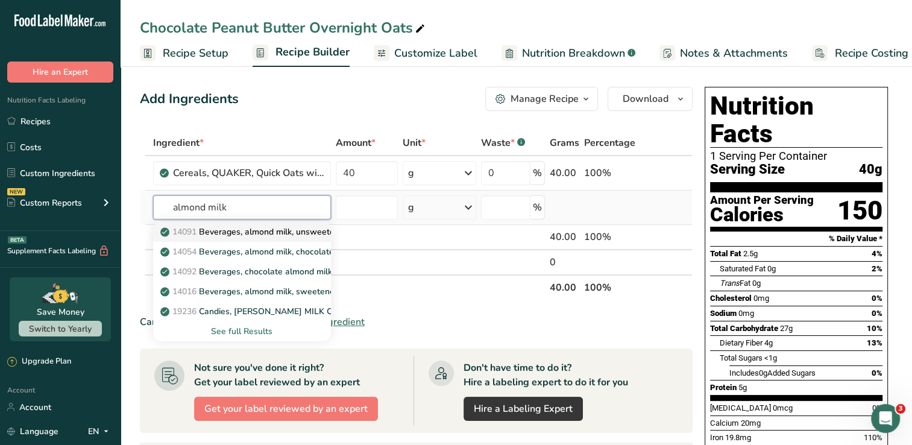
type input "almond milk"
click at [267, 235] on p "14091 Beverages, almond milk, unsweetened, shelf stable" at bounding box center [281, 232] width 236 height 13
type input "Beverages, almond milk, unsweetened, shelf stable"
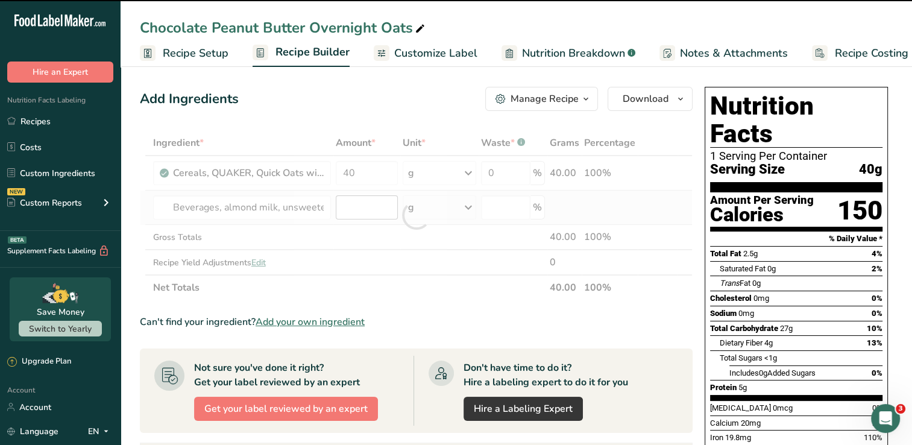
type input "0"
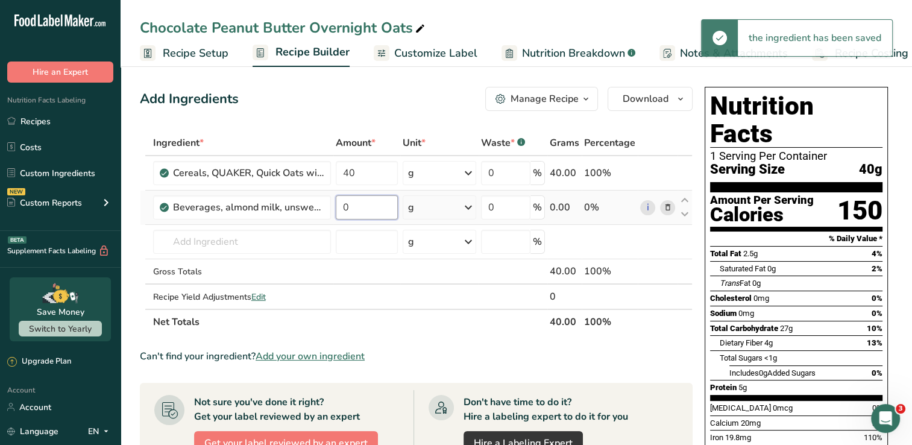
click at [345, 209] on input "0" at bounding box center [367, 207] width 62 height 24
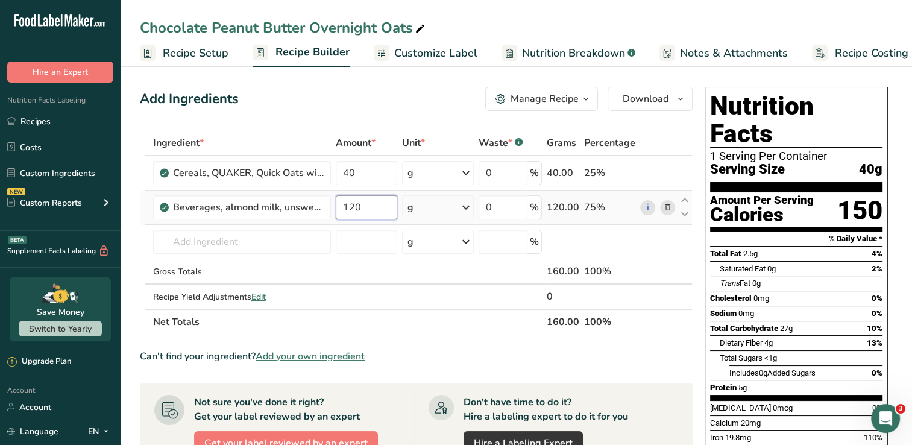
type input "120"
click at [470, 211] on div "Ingredient * Amount * Unit * Waste * .a-a{fill:#347362;}.b-a{fill:#fff;} Grams …" at bounding box center [416, 232] width 553 height 204
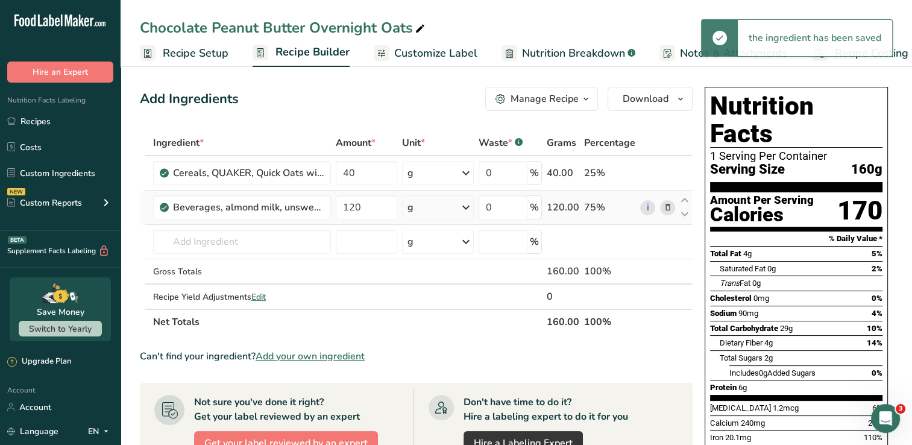
click at [458, 205] on div "g" at bounding box center [438, 207] width 72 height 24
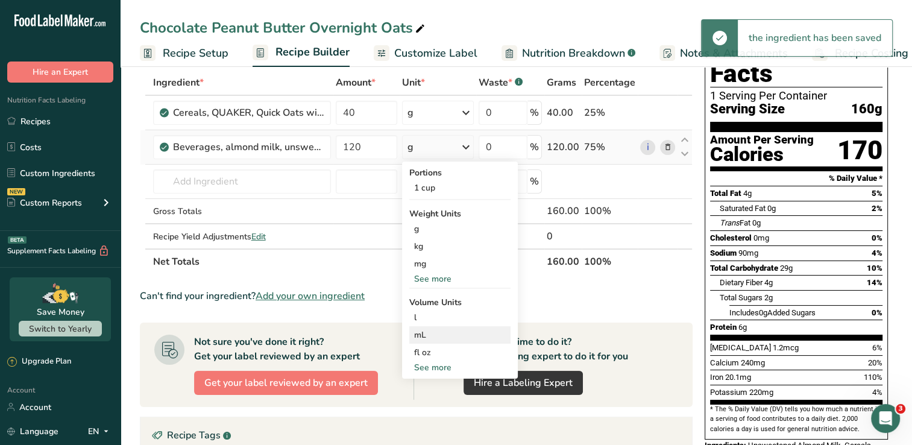
click at [438, 334] on div "mL" at bounding box center [460, 335] width 92 height 13
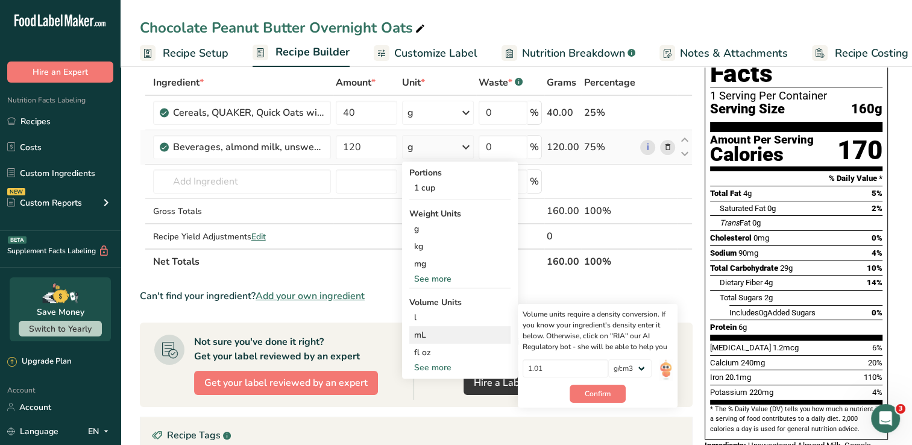
click at [440, 334] on div "mL" at bounding box center [460, 335] width 92 height 13
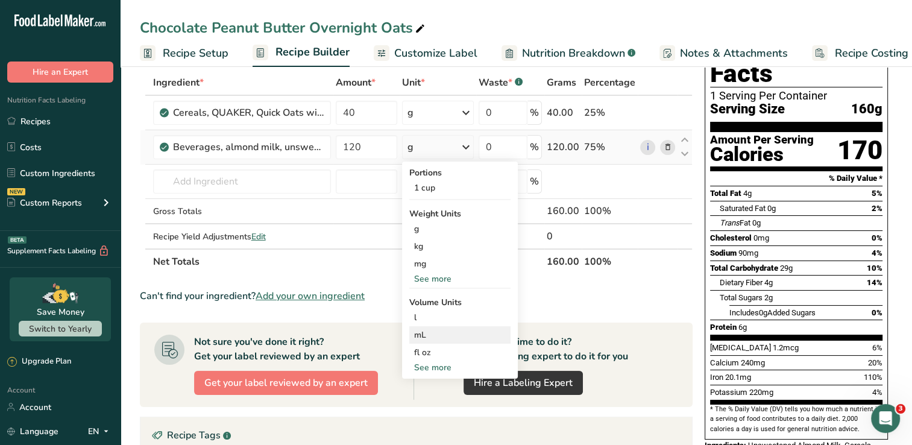
click at [421, 332] on div "mL" at bounding box center [460, 335] width 92 height 13
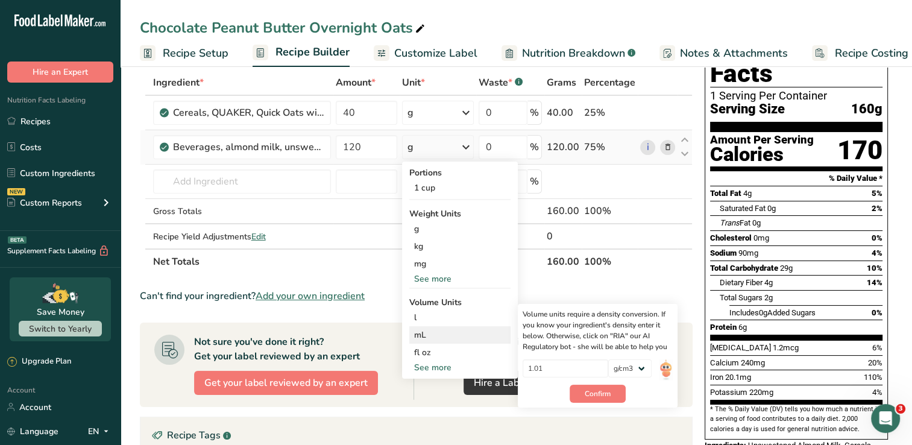
click at [421, 331] on div "mL" at bounding box center [460, 335] width 92 height 13
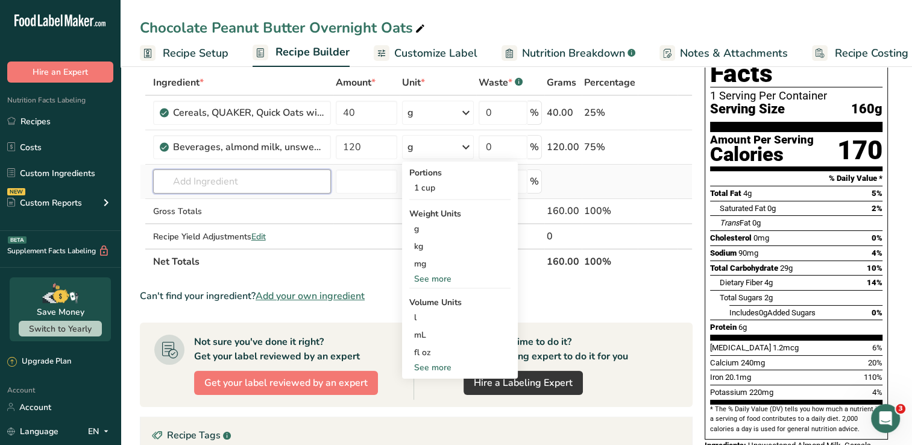
click at [238, 180] on input "text" at bounding box center [242, 181] width 178 height 24
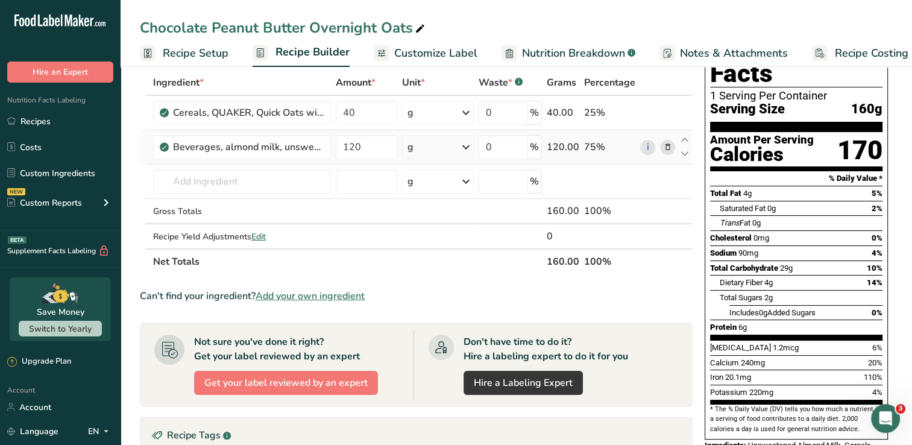
click at [454, 156] on div "g" at bounding box center [438, 147] width 72 height 24
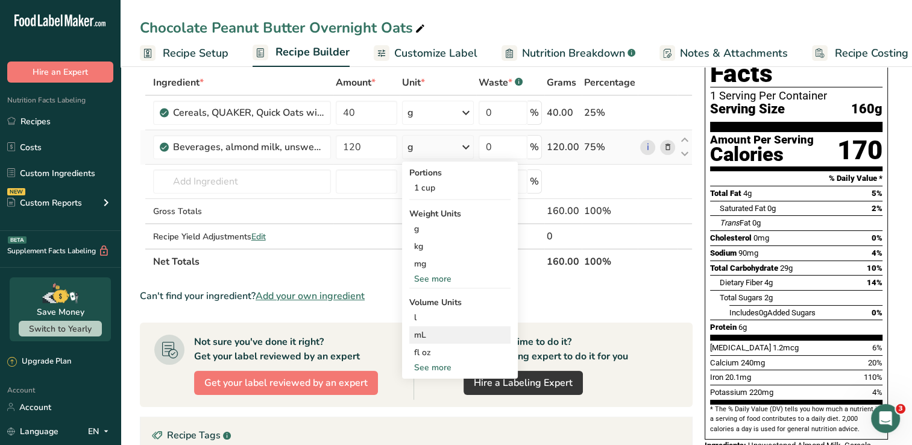
click at [463, 333] on div "mL" at bounding box center [460, 335] width 92 height 13
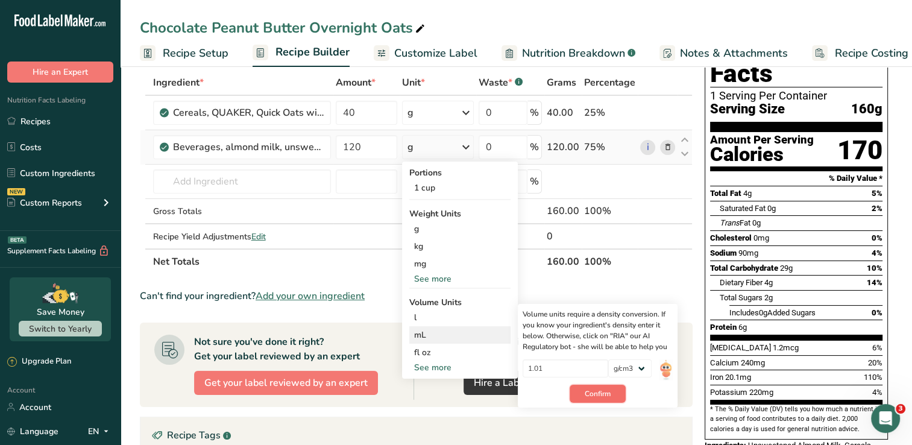
click at [588, 393] on span "Confirm" at bounding box center [598, 393] width 26 height 11
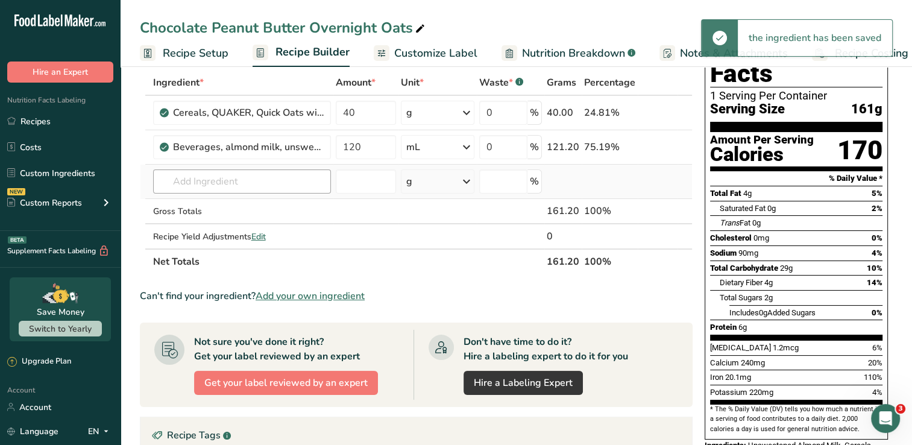
click at [253, 189] on td "14091 Beverages, almond milk, unsweetened, shelf stable 14054 Beverages, almond…" at bounding box center [242, 182] width 183 height 34
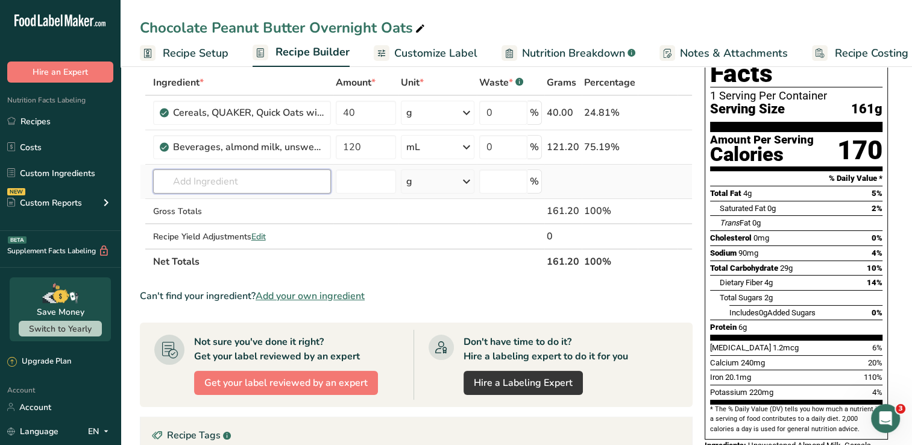
click at [232, 192] on input "text" at bounding box center [242, 181] width 178 height 24
click at [231, 185] on input "text" at bounding box center [242, 181] width 178 height 24
click at [235, 180] on input "text" at bounding box center [242, 181] width 178 height 24
type input "b"
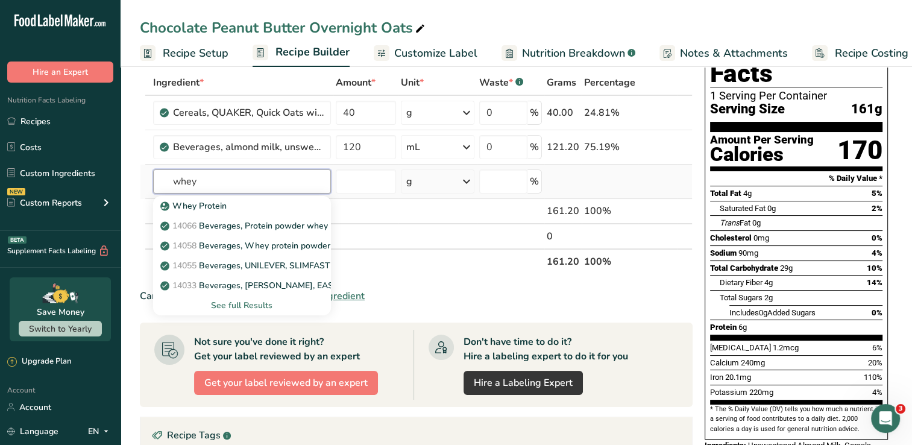
type input "whey"
click at [232, 300] on div "See full Results" at bounding box center [242, 305] width 159 height 13
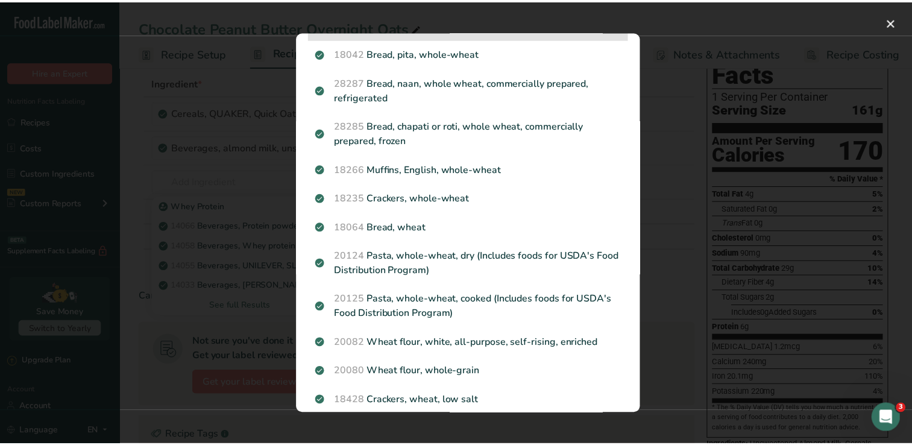
scroll to position [422, 0]
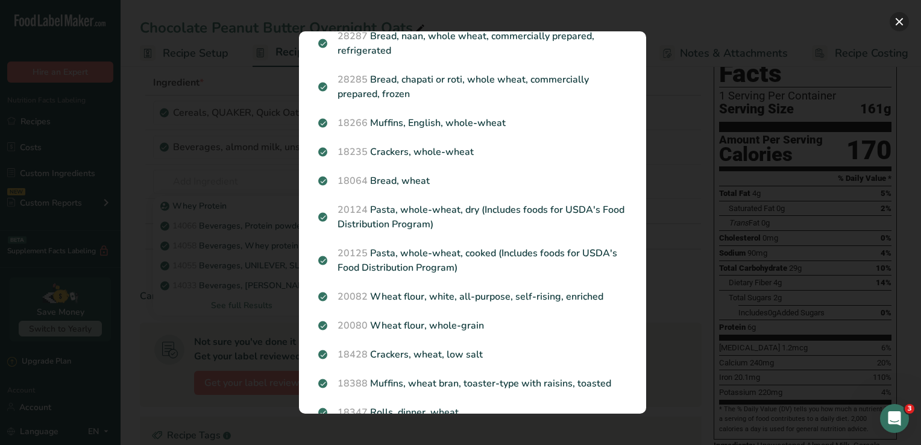
click at [897, 21] on button "Search results modal" at bounding box center [899, 21] width 19 height 19
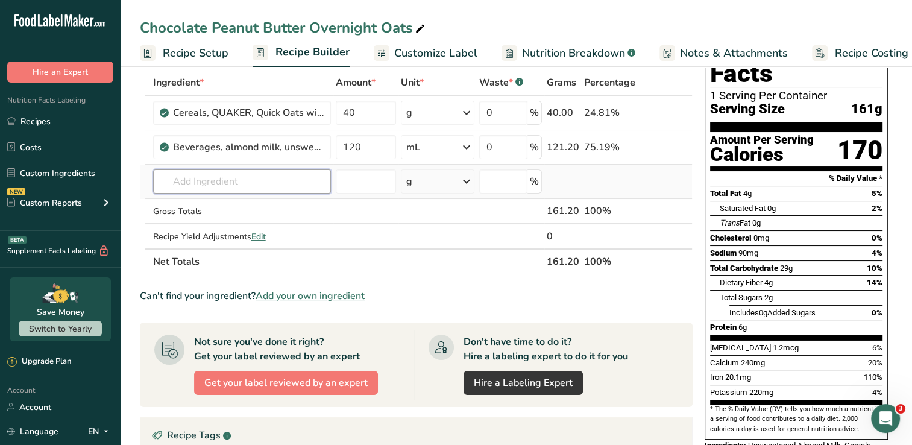
click at [205, 181] on input "text" at bounding box center [242, 181] width 178 height 24
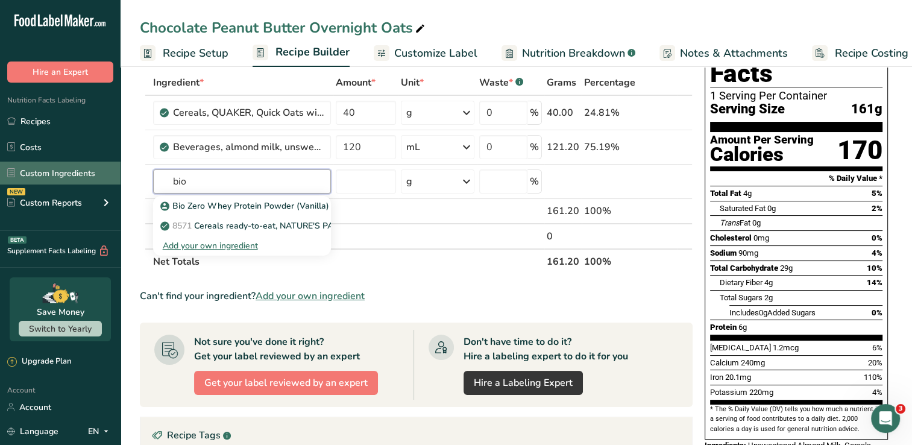
type input "bio"
click at [40, 171] on link "Custom Ingredients" at bounding box center [60, 173] width 121 height 23
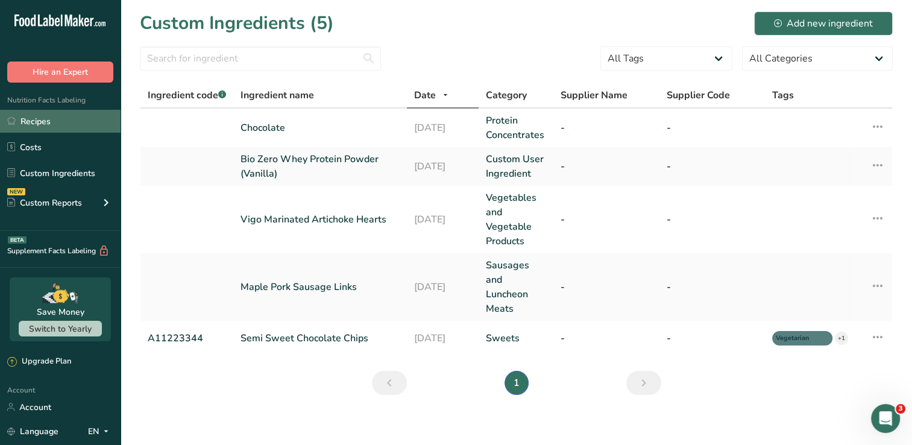
click at [58, 129] on link "Recipes" at bounding box center [60, 121] width 121 height 23
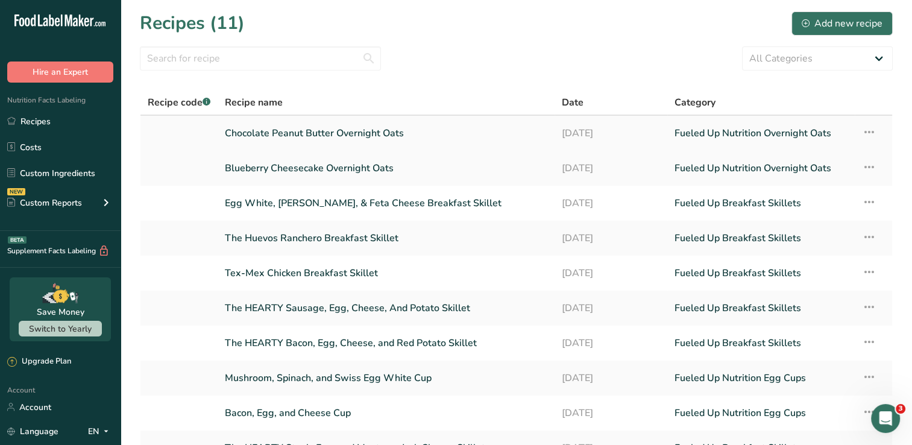
click at [287, 131] on link "Chocolate Peanut Butter Overnight Oats" at bounding box center [386, 133] width 323 height 25
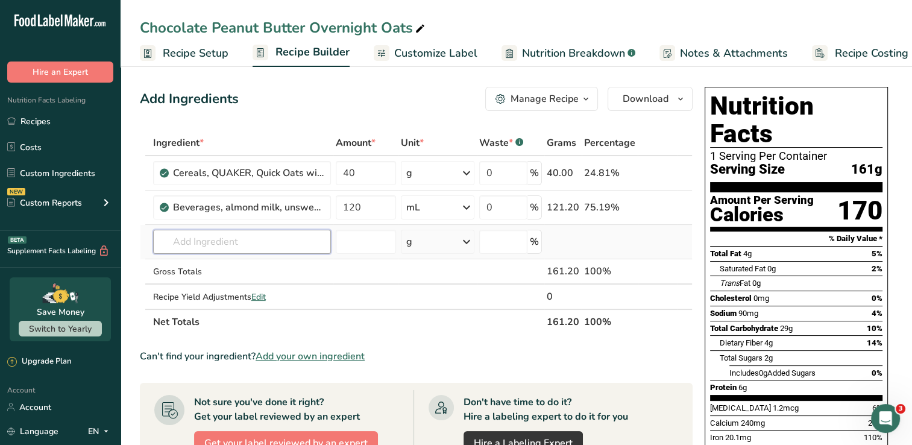
click at [223, 234] on input "text" at bounding box center [242, 242] width 178 height 24
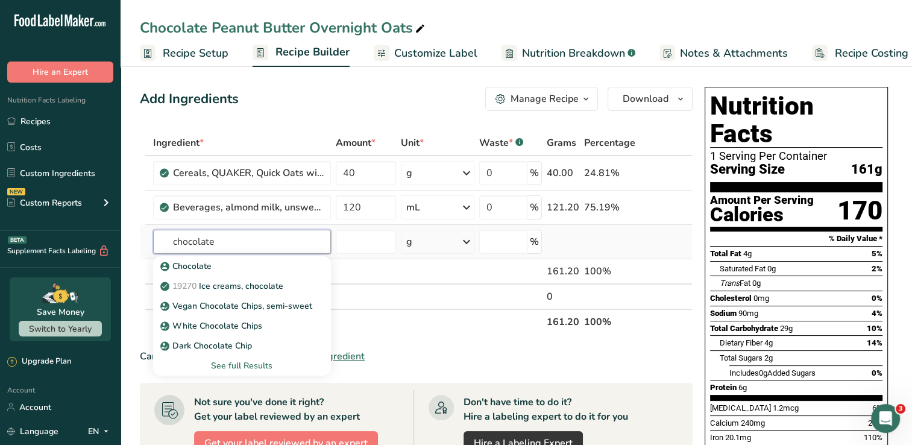
type input "chocolate"
click at [287, 364] on div "See full Results" at bounding box center [242, 365] width 159 height 13
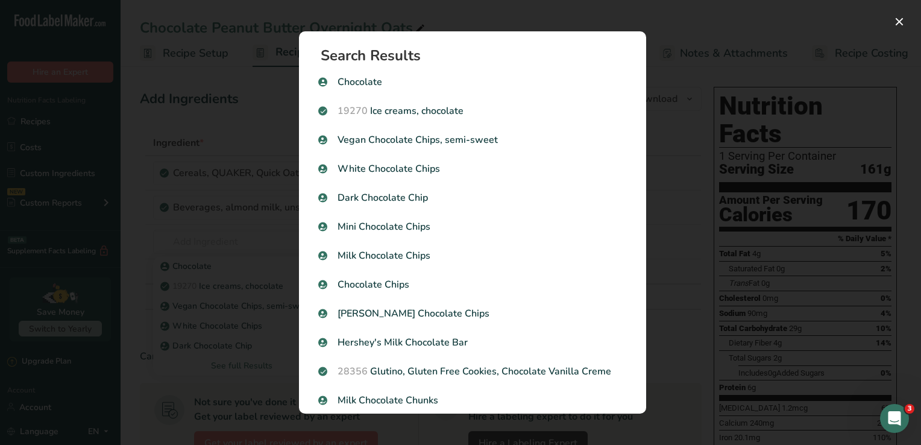
click at [403, 78] on p "Chocolate" at bounding box center [472, 82] width 309 height 14
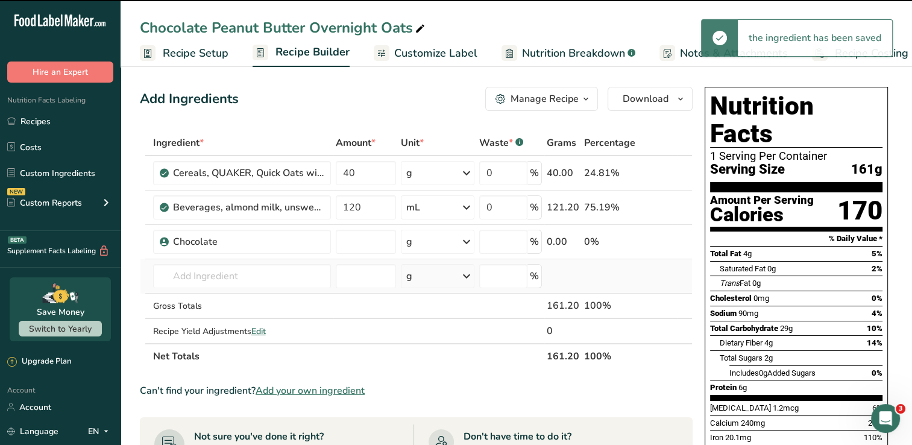
type input "0"
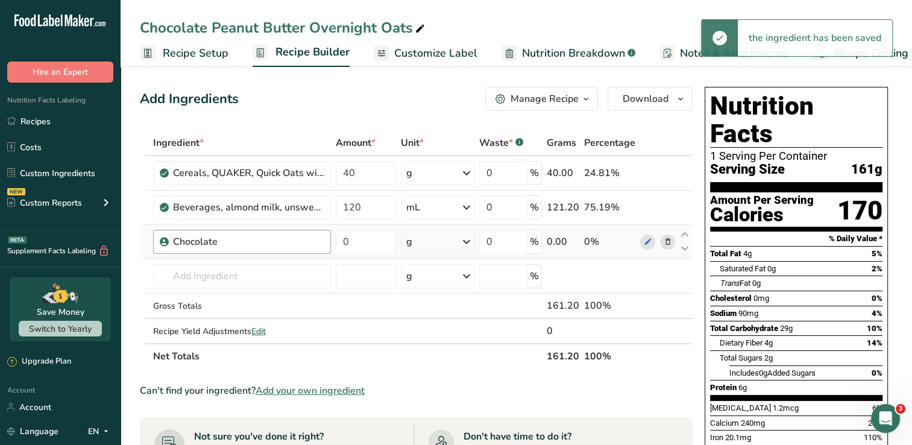
click at [217, 232] on div "Chocolate" at bounding box center [242, 242] width 178 height 24
click at [221, 239] on div "Chocolate" at bounding box center [248, 242] width 151 height 14
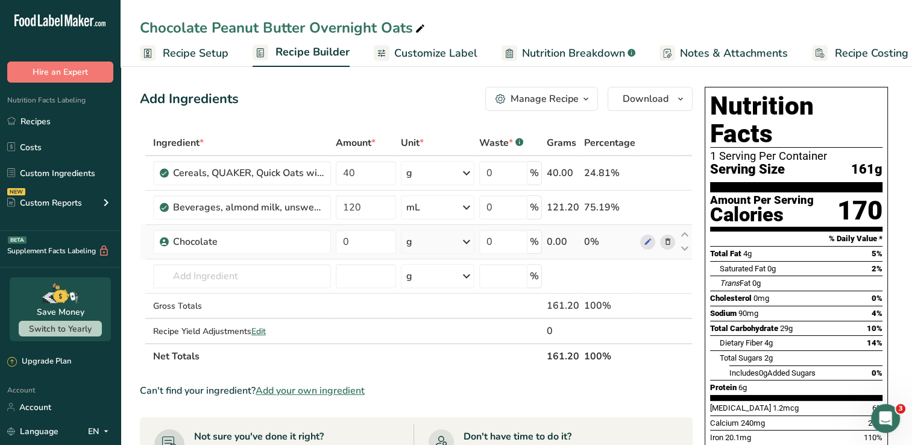
click at [665, 245] on icon at bounding box center [667, 242] width 8 height 13
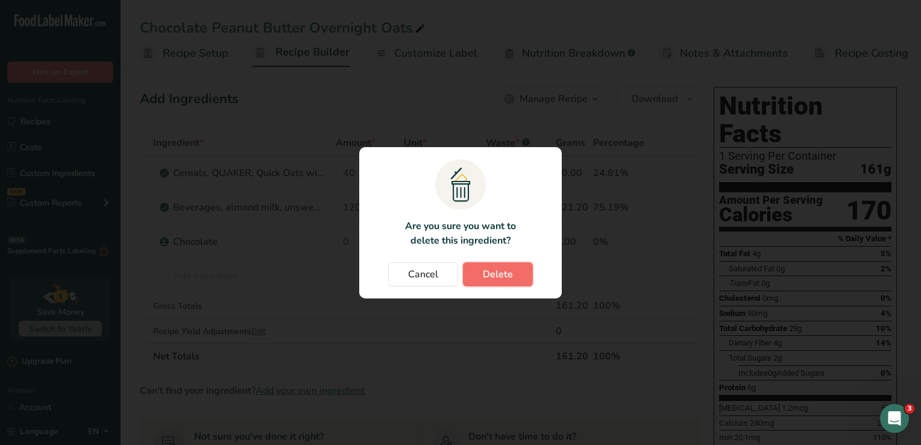
click at [516, 276] on button "Delete" at bounding box center [498, 274] width 70 height 24
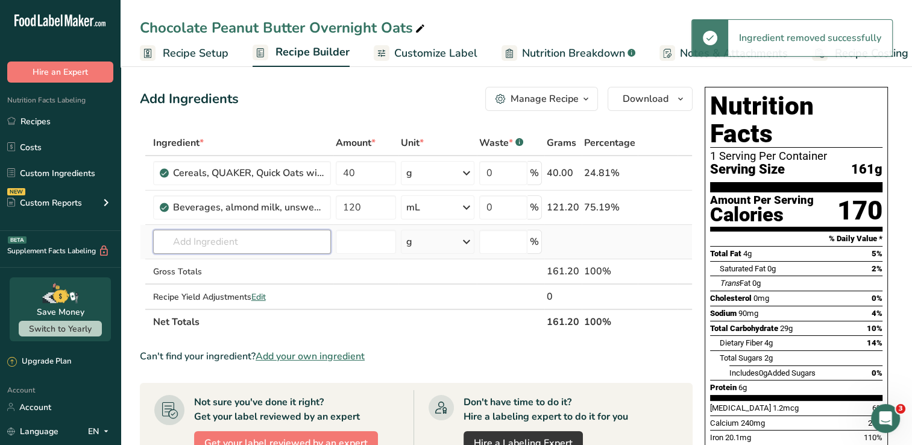
click at [178, 238] on input "text" at bounding box center [242, 242] width 178 height 24
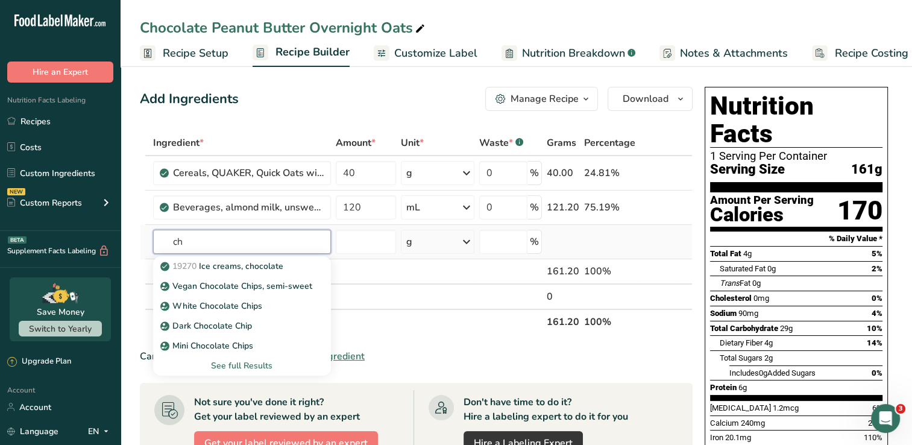
type input "c"
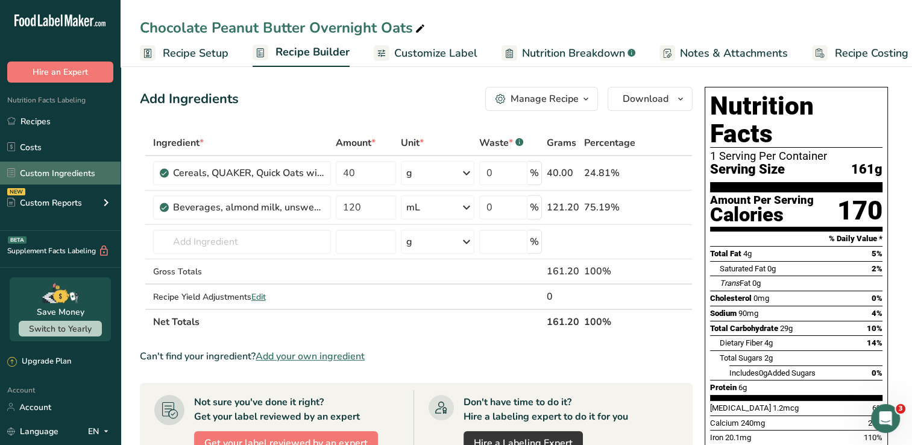
click at [57, 170] on link "Custom Ingredients" at bounding box center [60, 173] width 121 height 23
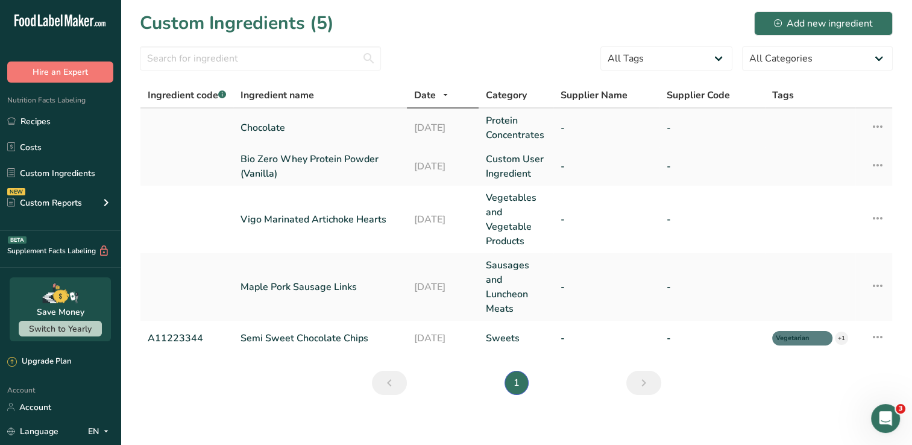
click at [261, 122] on link "Chocolate" at bounding box center [320, 128] width 159 height 14
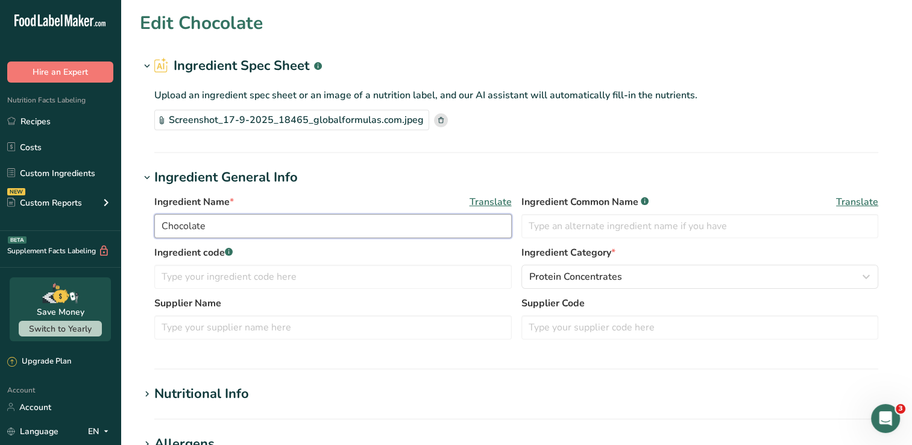
click at [162, 227] on input "Chocolate" at bounding box center [333, 226] width 358 height 24
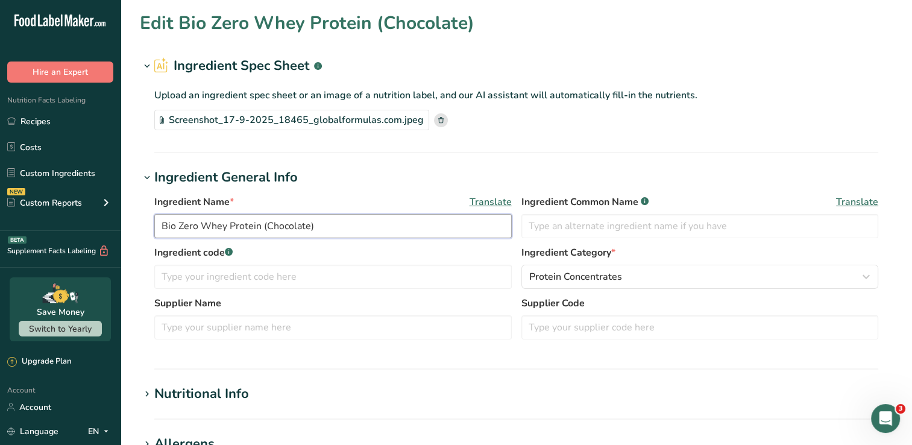
type input "Bio Zero Whey Protein (Chocolate)"
drag, startPoint x: 777, startPoint y: 80, endPoint x: 768, endPoint y: 75, distance: 10.3
click at [772, 76] on div "Upload an ingredient spec sheet or an image of a nutrition label, and our AI as…" at bounding box center [516, 107] width 753 height 62
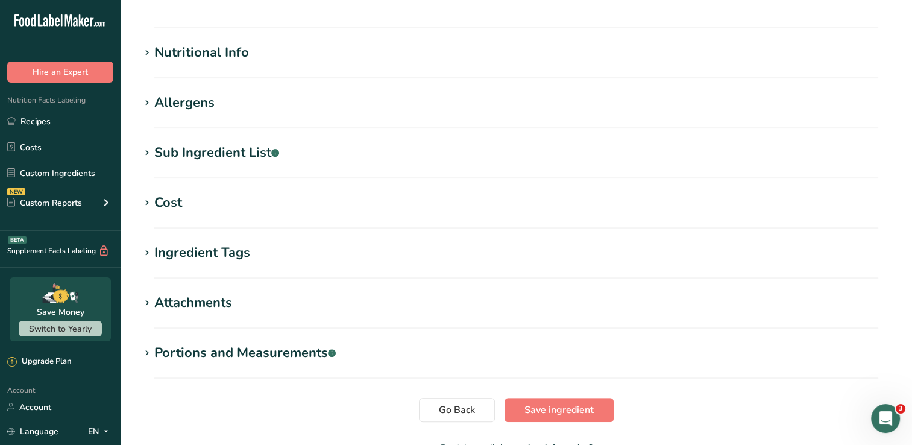
scroll to position [420, 0]
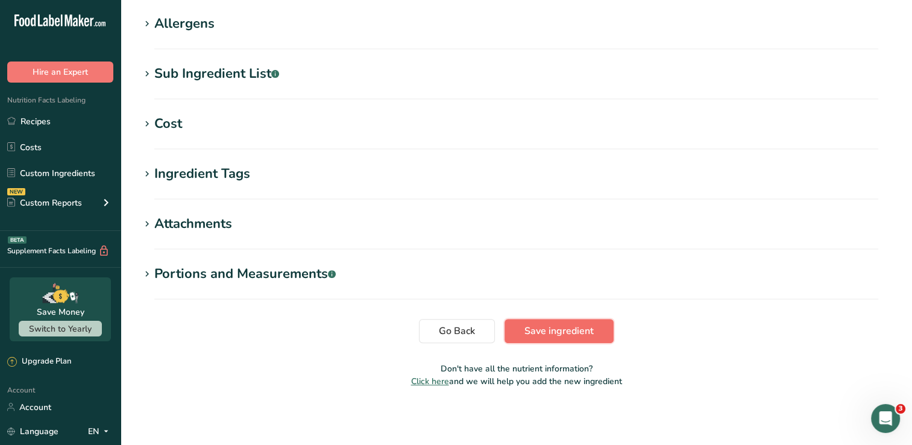
click at [561, 333] on span "Save ingredient" at bounding box center [559, 331] width 69 height 14
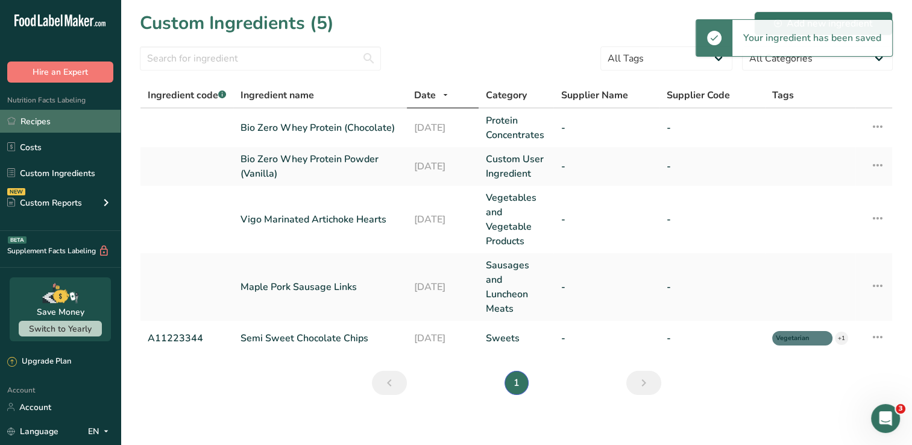
click at [72, 124] on link "Recipes" at bounding box center [60, 121] width 121 height 23
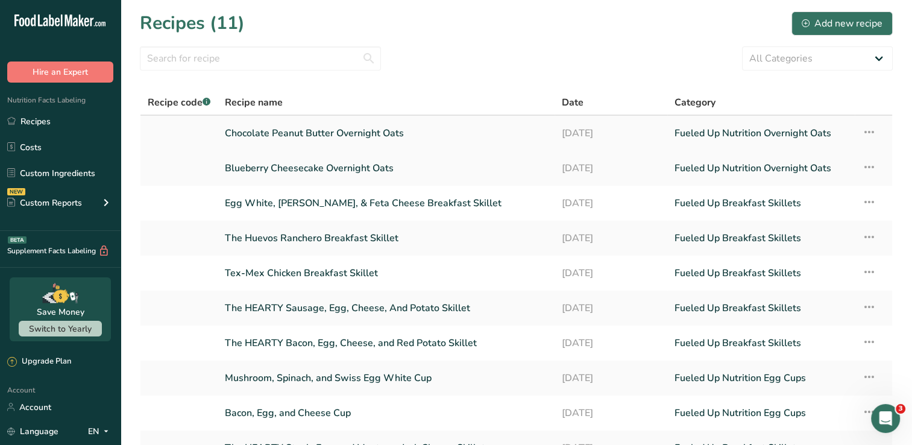
click at [277, 136] on link "Chocolate Peanut Butter Overnight Oats" at bounding box center [386, 133] width 323 height 25
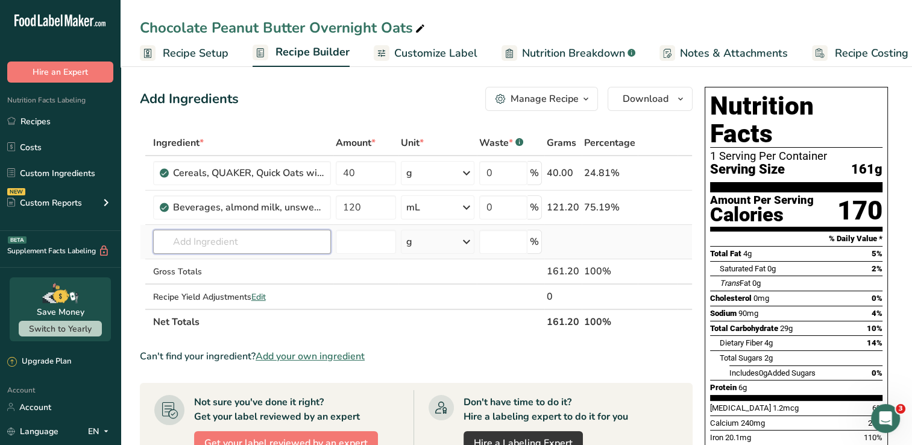
drag, startPoint x: 235, startPoint y: 242, endPoint x: 241, endPoint y: 239, distance: 6.7
click at [237, 241] on input "text" at bounding box center [242, 242] width 178 height 24
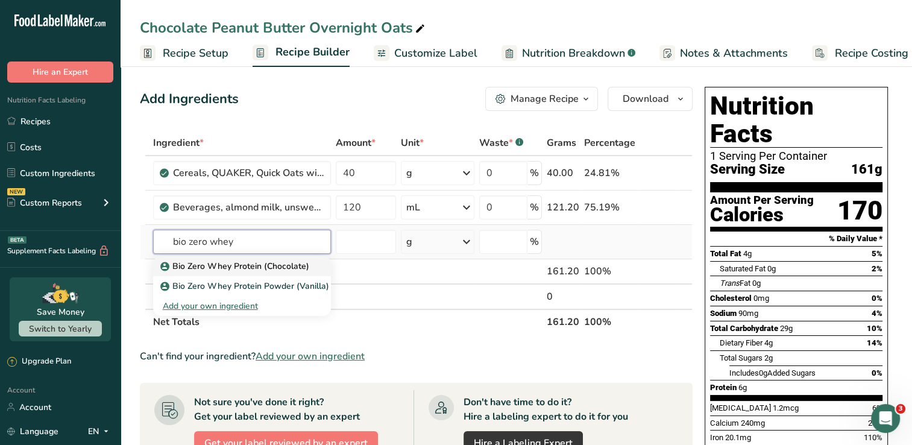
type input "bio zero whey"
click at [256, 264] on p "Bio Zero Whey Protein (Chocolate)" at bounding box center [236, 266] width 147 height 13
type input "Bio Zero Whey Protein (Chocolate)"
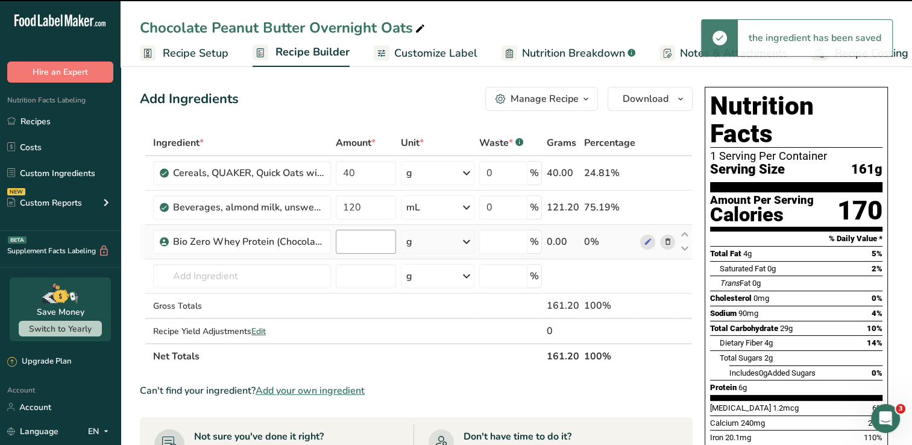
type input "0"
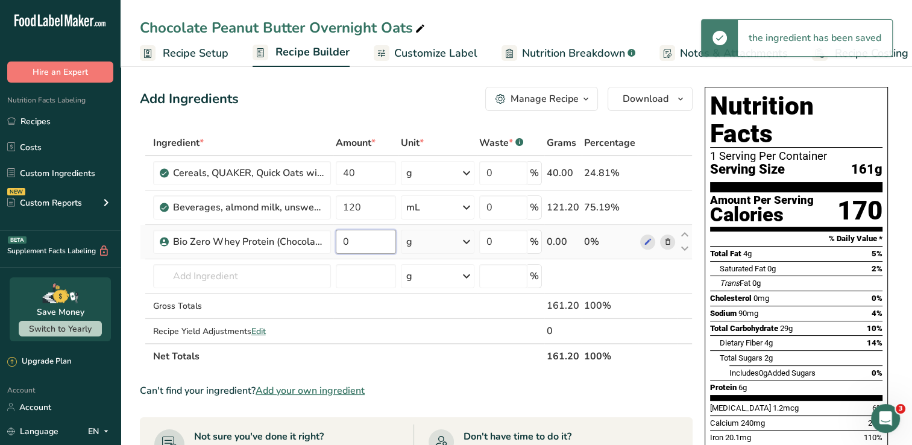
click at [361, 239] on input "0" at bounding box center [366, 242] width 61 height 24
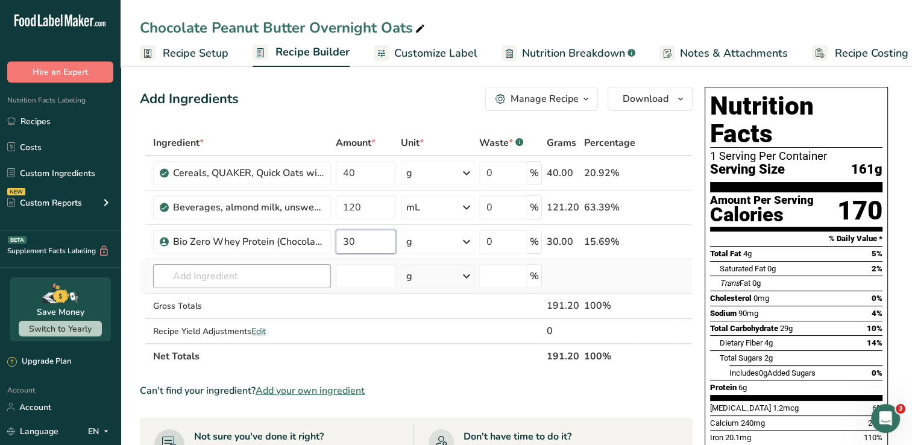
type input "30"
click at [296, 273] on div "Ingredient * Amount * Unit * Waste * .a-a{fill:#347362;}.b-a{fill:#fff;} Grams …" at bounding box center [416, 249] width 553 height 239
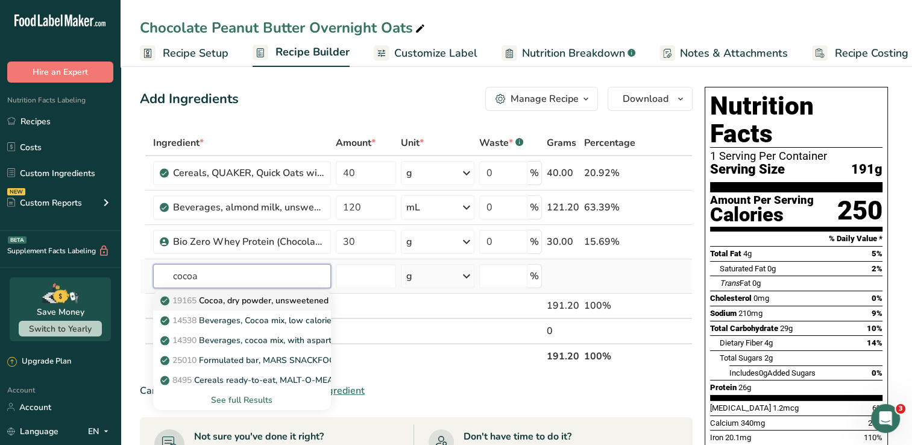
type input "cocoa"
click at [269, 295] on p "19165 Cocoa, dry powder, unsweetened" at bounding box center [246, 300] width 166 height 13
type input "Cocoa, dry powder, unsweetened"
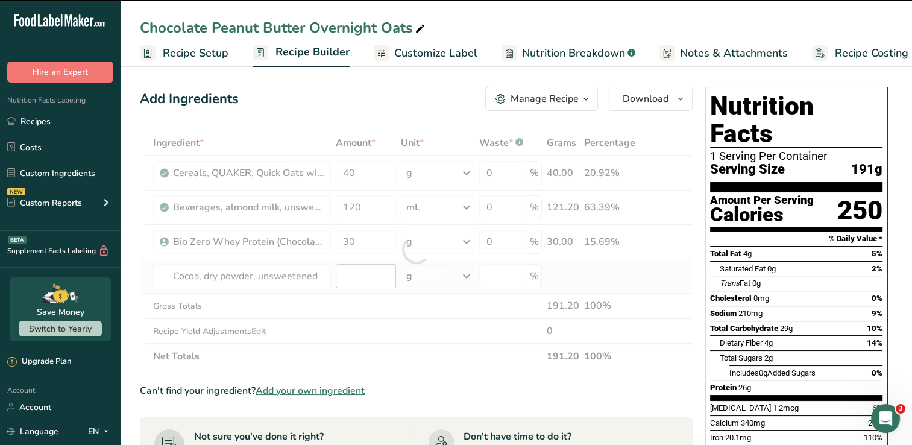
type input "0"
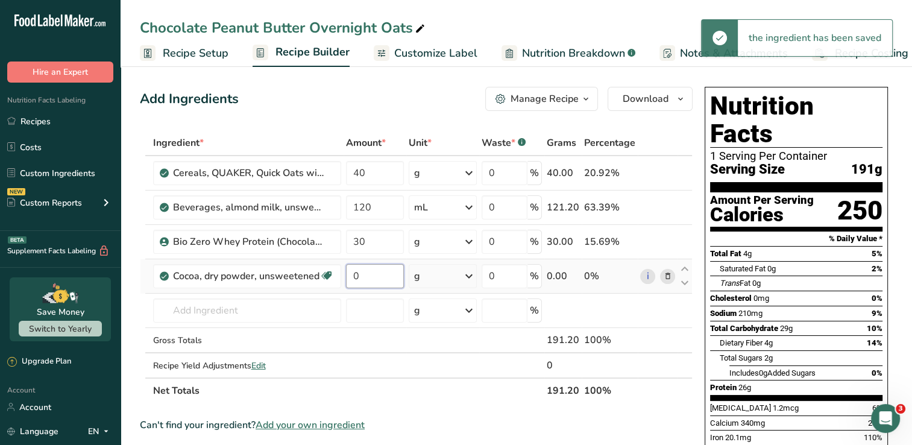
click at [374, 274] on input "0" at bounding box center [375, 276] width 58 height 24
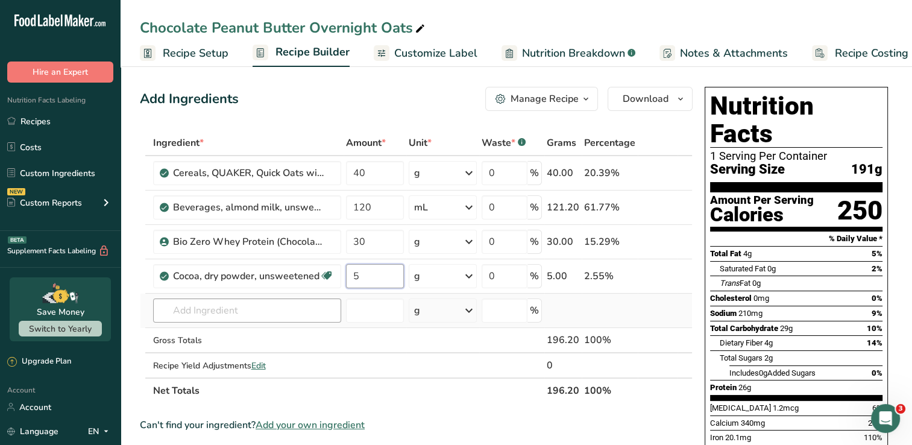
type input "5"
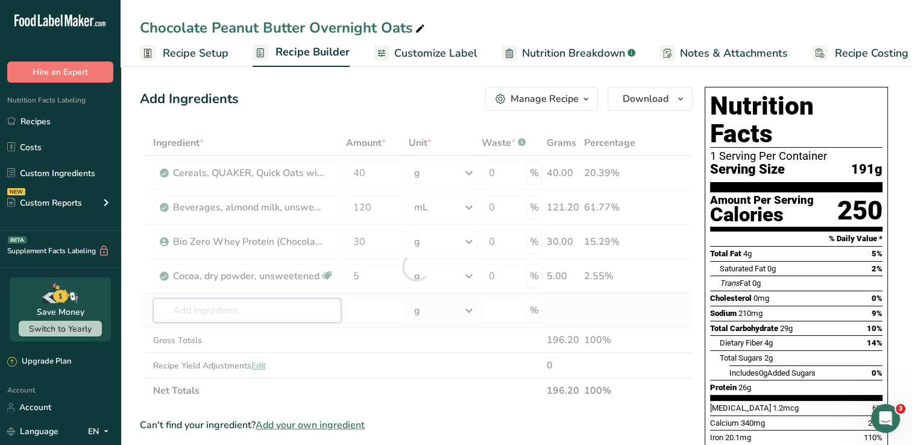
click at [284, 308] on div "Ingredient * Amount * Unit * Waste * .a-a{fill:#347362;}.b-a{fill:#fff;} Grams …" at bounding box center [416, 266] width 553 height 273
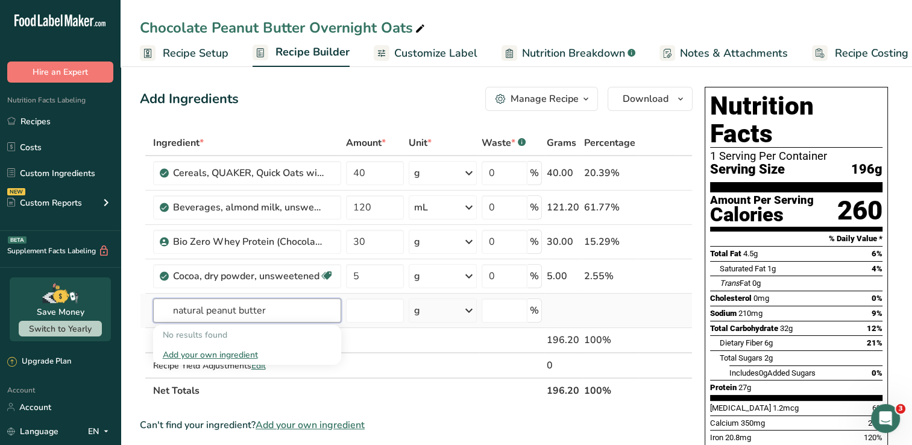
drag, startPoint x: 205, startPoint y: 311, endPoint x: 158, endPoint y: 309, distance: 47.1
click at [158, 309] on input "natural peanut butter" at bounding box center [247, 310] width 188 height 24
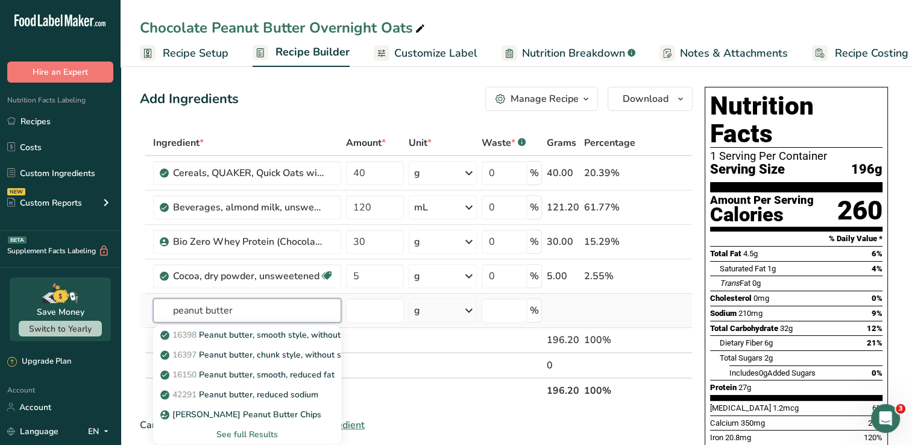
type input "peanut butter"
click at [233, 433] on div "See full Results" at bounding box center [247, 434] width 169 height 13
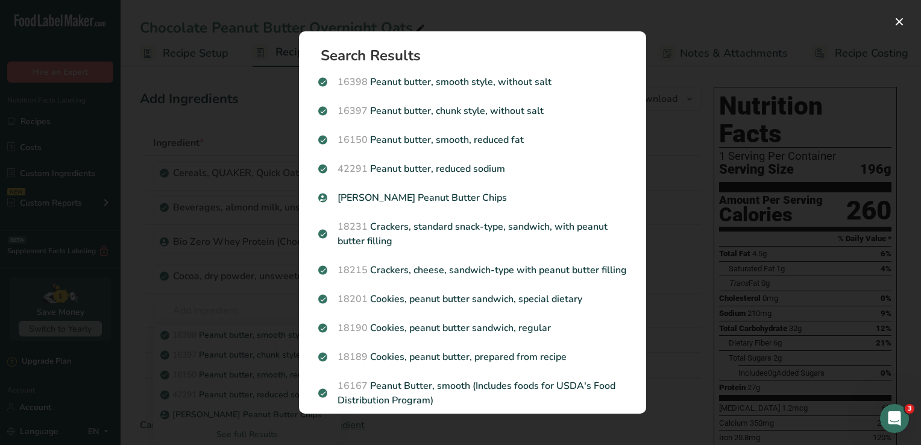
click at [554, 81] on p "16398 Peanut butter, smooth style, without salt" at bounding box center [472, 82] width 309 height 14
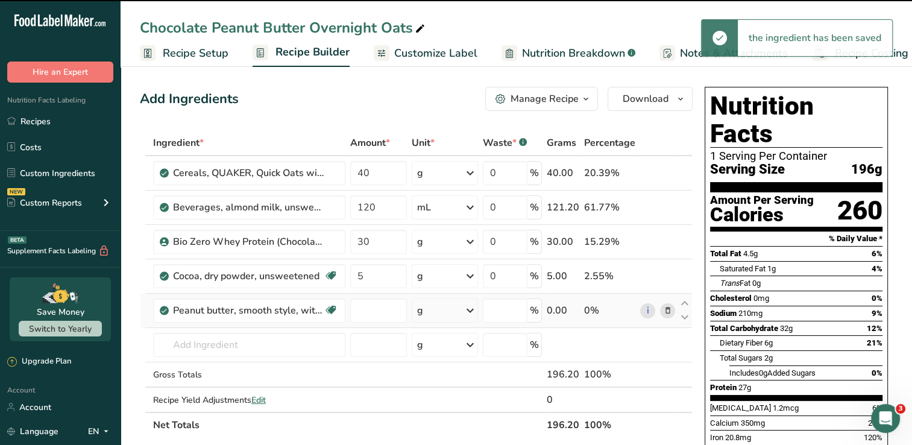
type input "0"
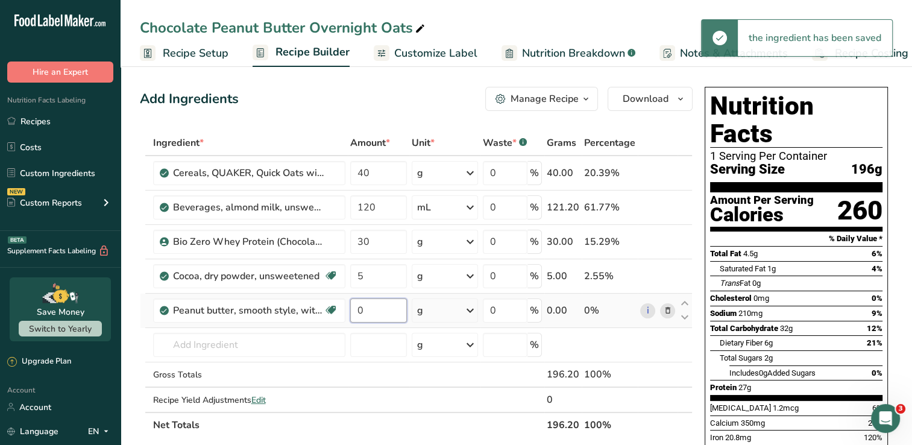
click at [381, 313] on input "0" at bounding box center [378, 310] width 57 height 24
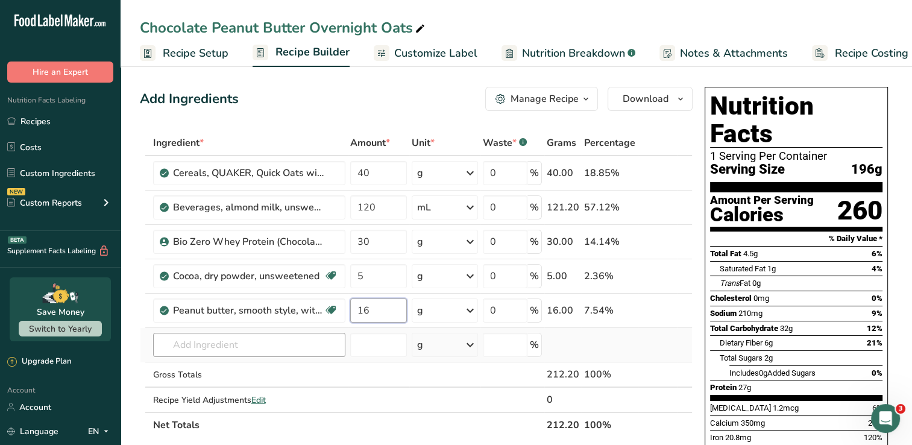
type input "16"
click at [287, 347] on div "Ingredient * Amount * Unit * Waste * .a-a{fill:#347362;}.b-a{fill:#fff;} Grams …" at bounding box center [416, 284] width 553 height 308
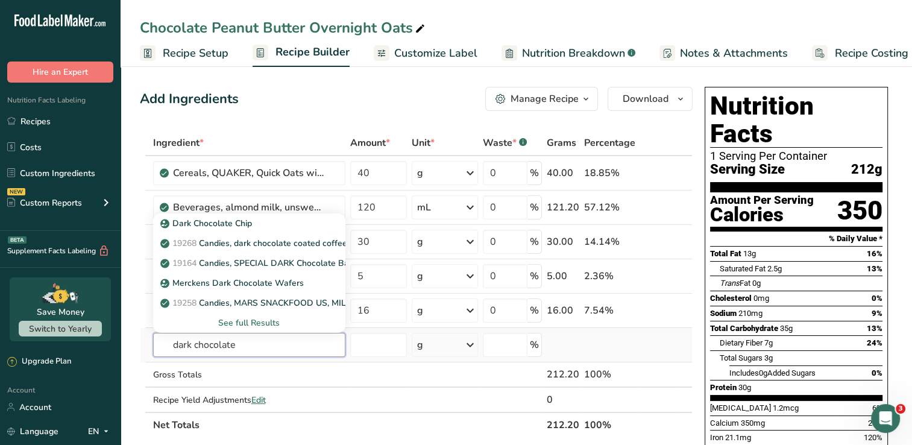
type input "dark chocolate"
click at [259, 321] on div "See full Results" at bounding box center [249, 323] width 173 height 13
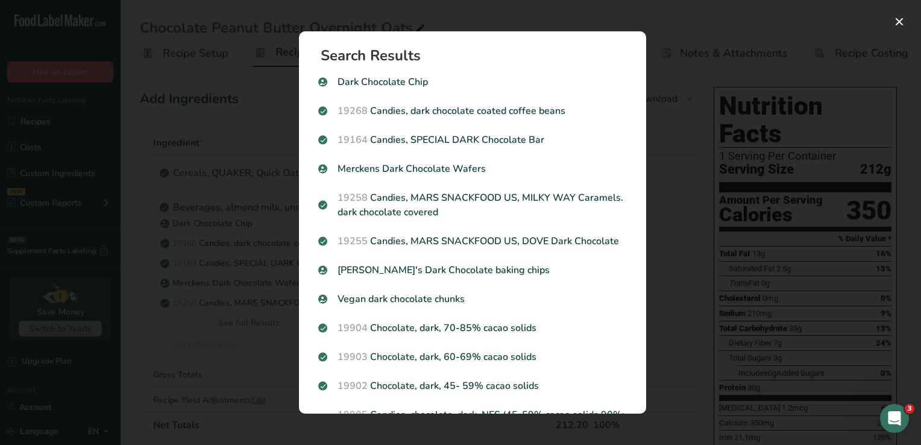
click at [621, 13] on div "Search Results Dark Chocolate Chip 19268 Candies, dark chocolate coated coffee …" at bounding box center [473, 222] width 386 height 421
click at [899, 14] on button "Search results modal" at bounding box center [899, 21] width 19 height 19
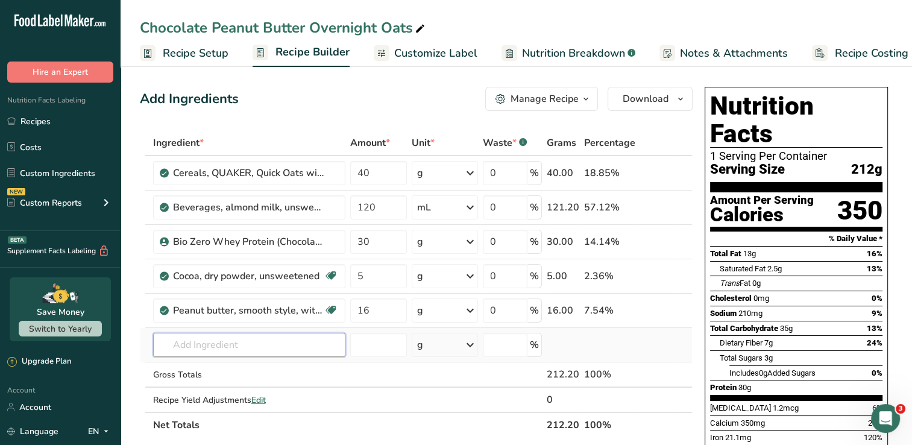
click at [258, 347] on input "text" at bounding box center [249, 345] width 192 height 24
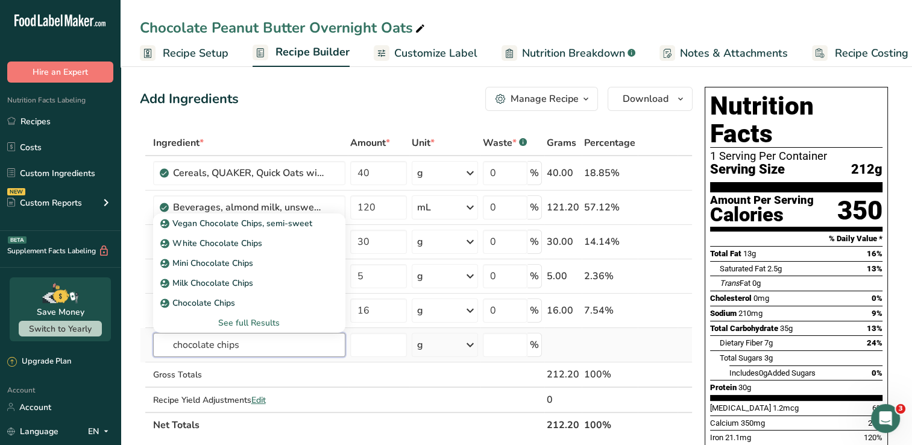
type input "chocolate chips"
click at [280, 323] on div "See full Results" at bounding box center [249, 323] width 173 height 13
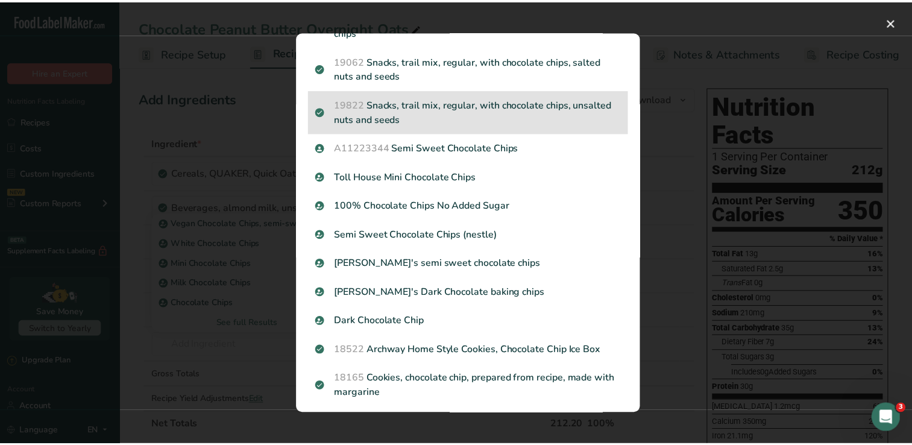
scroll to position [241, 0]
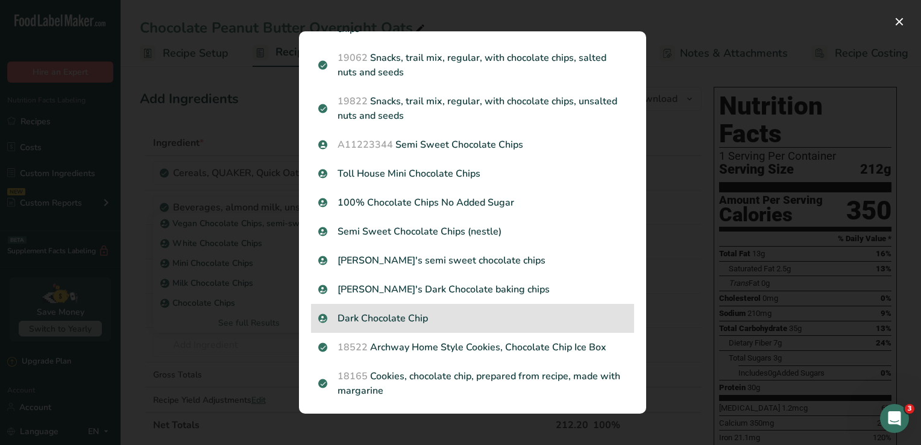
click at [397, 315] on p "Dark Chocolate Chip" at bounding box center [472, 318] width 309 height 14
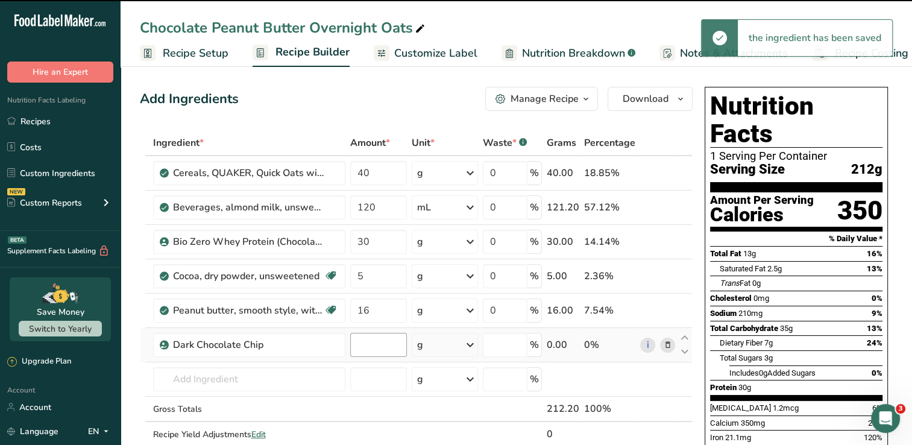
type input "0"
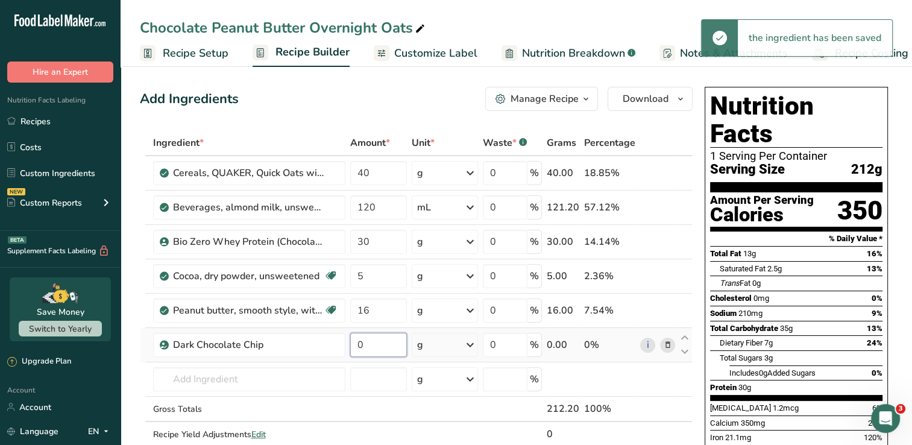
click at [395, 344] on input "0" at bounding box center [378, 345] width 57 height 24
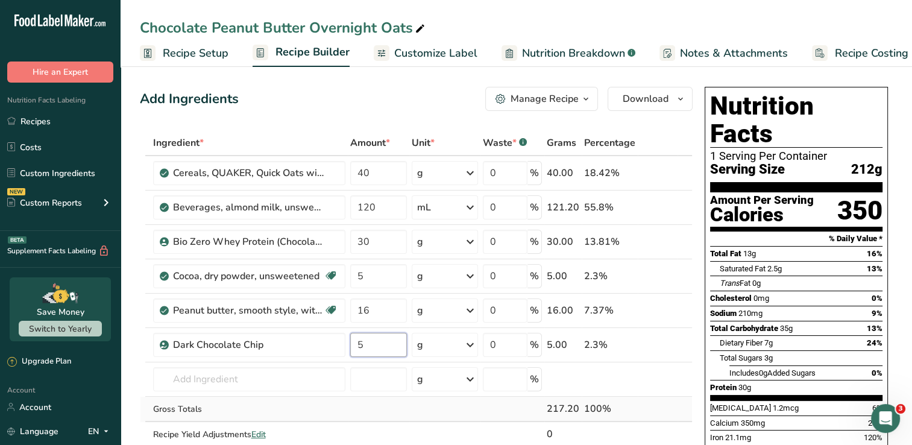
type input "5"
click at [683, 403] on div "Ingredient * Amount * Unit * Waste * .a-a{fill:#347362;}.b-a{fill:#fff;} Grams …" at bounding box center [416, 301] width 553 height 342
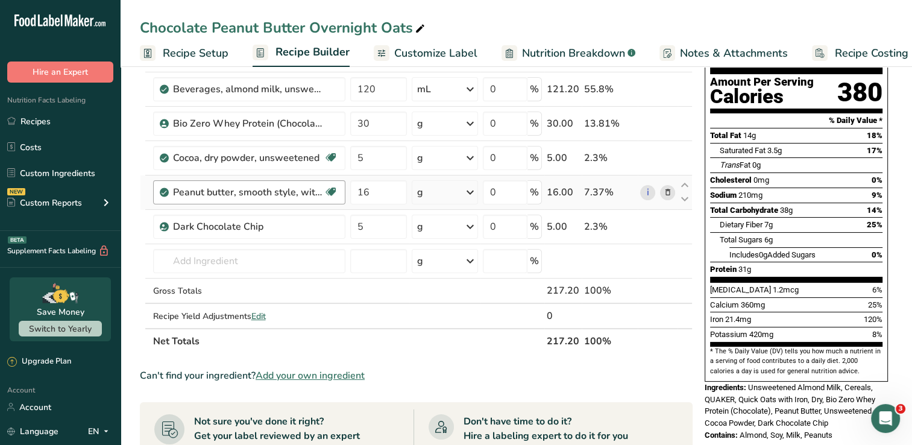
scroll to position [0, 0]
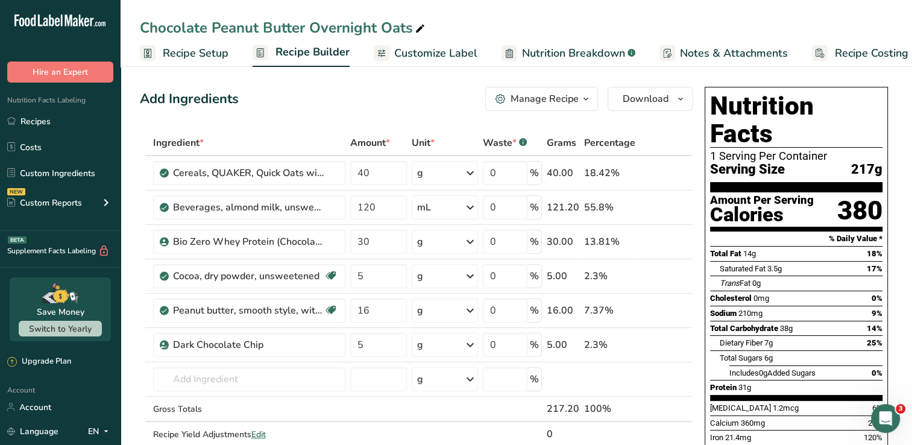
click at [431, 55] on span "Customize Label" at bounding box center [435, 53] width 83 height 16
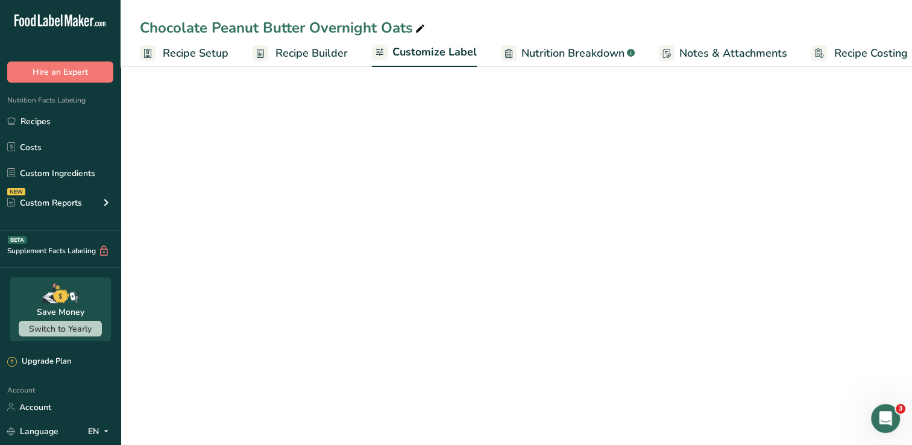
scroll to position [0, 15]
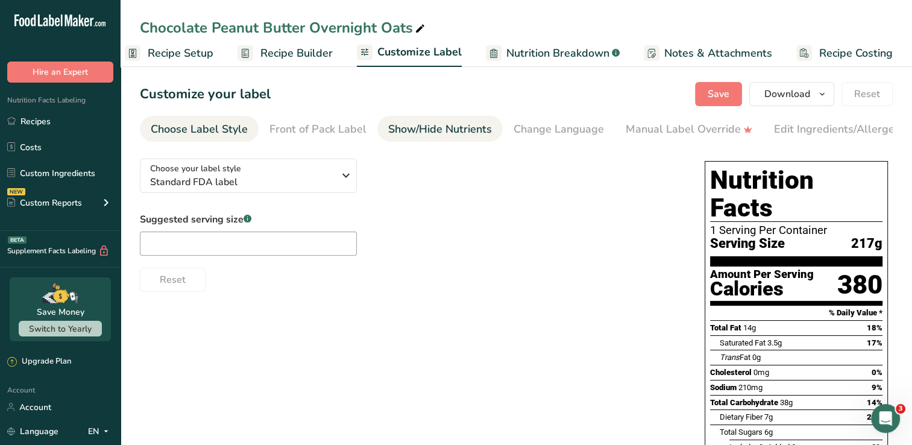
click at [427, 124] on div "Show/Hide Nutrients" at bounding box center [440, 129] width 104 height 16
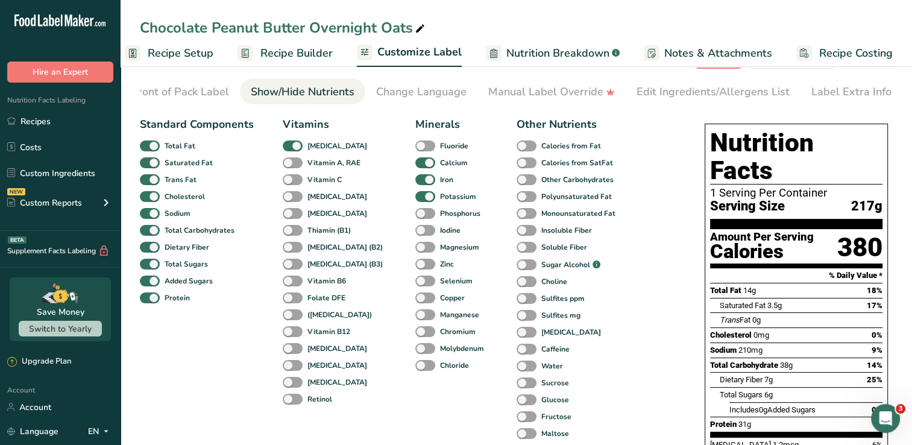
scroll to position [0, 0]
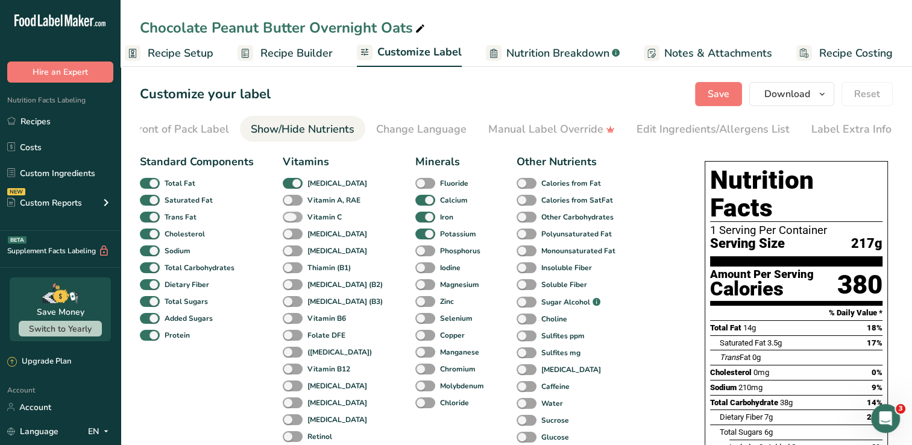
click at [292, 216] on span at bounding box center [293, 217] width 20 height 11
click at [291, 216] on input "Vitamin C" at bounding box center [287, 217] width 8 height 8
checkbox input "true"
click at [288, 232] on span at bounding box center [293, 234] width 20 height 11
click at [288, 232] on input "[MEDICAL_DATA]" at bounding box center [287, 234] width 8 height 8
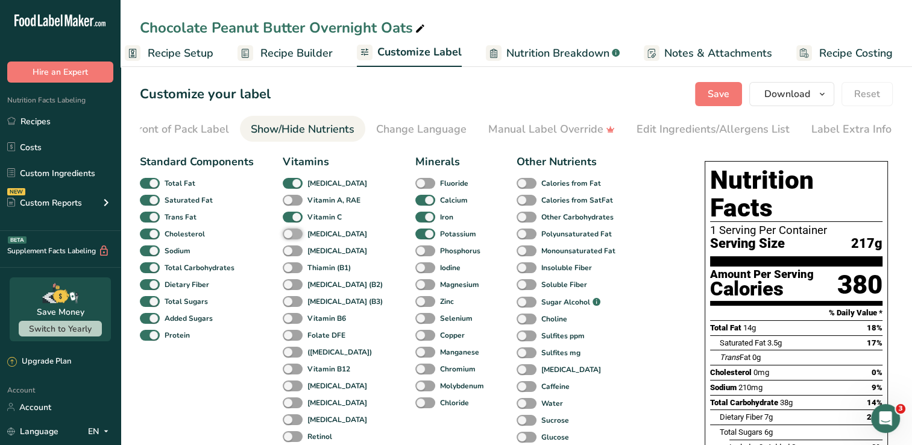
checkbox input "true"
drag, startPoint x: 288, startPoint y: 251, endPoint x: 290, endPoint y: 262, distance: 11.1
click at [288, 254] on span at bounding box center [293, 250] width 20 height 11
click at [288, 254] on input "[MEDICAL_DATA]" at bounding box center [287, 251] width 8 height 8
checkbox input "true"
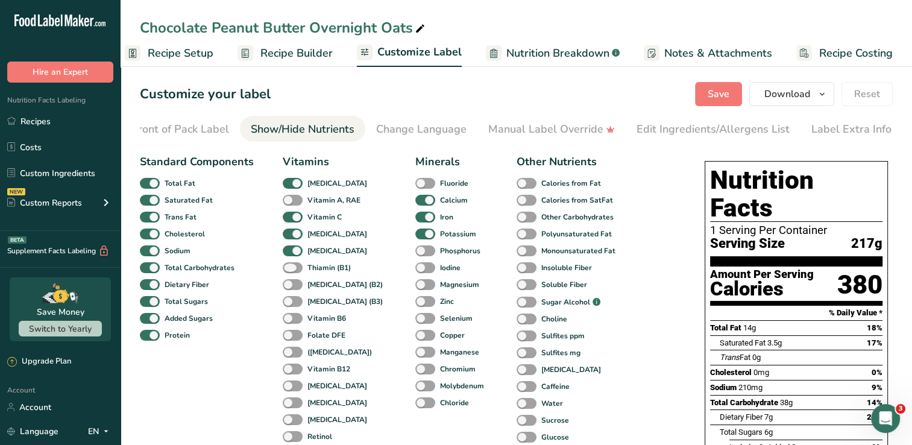
drag, startPoint x: 290, startPoint y: 267, endPoint x: 291, endPoint y: 279, distance: 11.5
click at [290, 268] on span at bounding box center [293, 267] width 20 height 11
click at [290, 268] on input "Thiamin (B1)" at bounding box center [287, 268] width 8 height 8
checkbox input "true"
drag, startPoint x: 292, startPoint y: 286, endPoint x: 293, endPoint y: 295, distance: 9.7
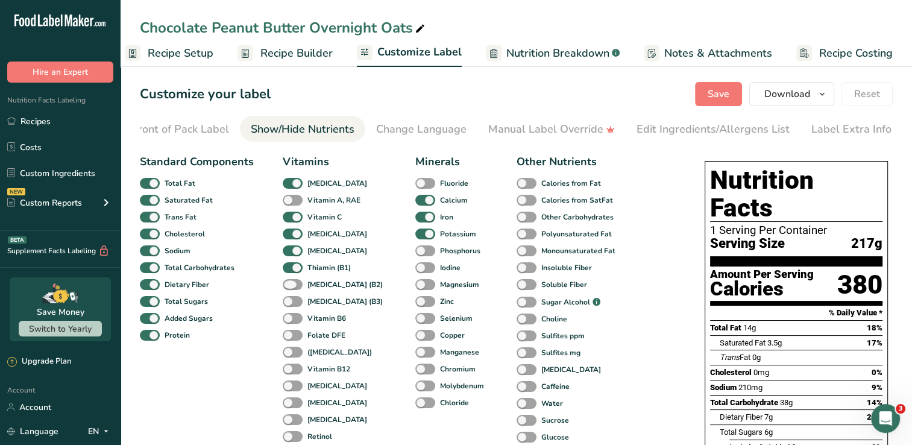
click at [292, 286] on span at bounding box center [293, 284] width 20 height 11
click at [291, 286] on input "[MEDICAL_DATA] (B2)" at bounding box center [287, 284] width 8 height 8
checkbox input "true"
drag, startPoint x: 292, startPoint y: 300, endPoint x: 292, endPoint y: 308, distance: 7.9
click at [291, 300] on span at bounding box center [293, 301] width 20 height 11
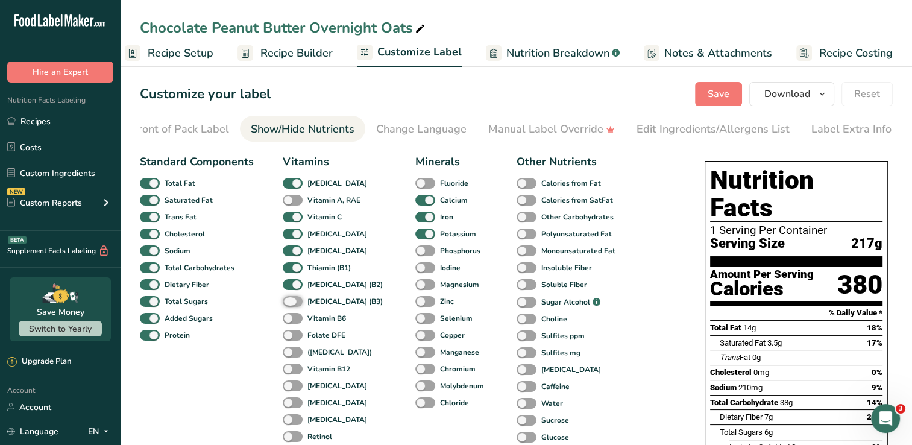
click at [291, 300] on input "[MEDICAL_DATA] (B3)" at bounding box center [287, 301] width 8 height 8
checkbox input "true"
click at [289, 315] on div "Vitamin B6" at bounding box center [296, 318] width 26 height 17
click at [291, 324] on span at bounding box center [293, 318] width 20 height 11
click at [291, 322] on input "Vitamin B6" at bounding box center [287, 318] width 8 height 8
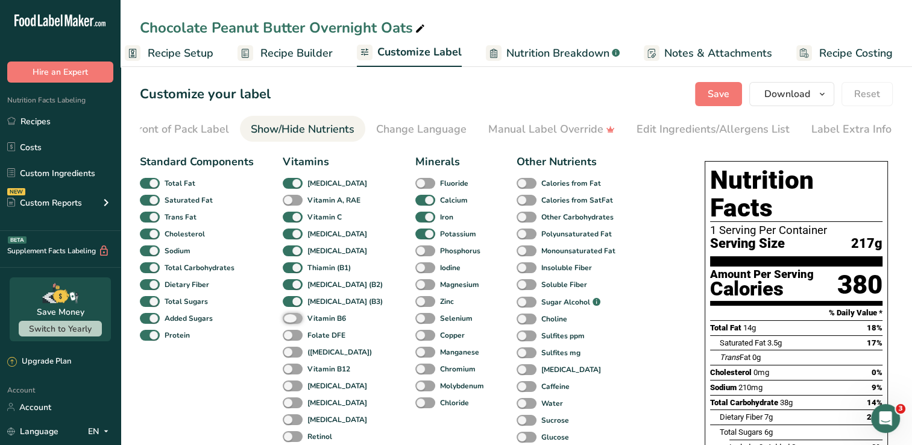
checkbox input "true"
click at [297, 335] on span at bounding box center [293, 335] width 20 height 11
click at [291, 335] on input "Folate DFE" at bounding box center [287, 335] width 8 height 8
checkbox input "true"
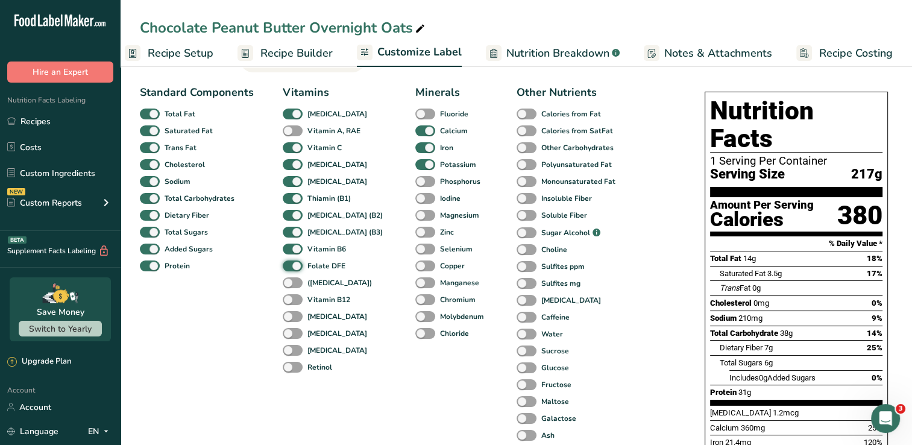
scroll to position [121, 0]
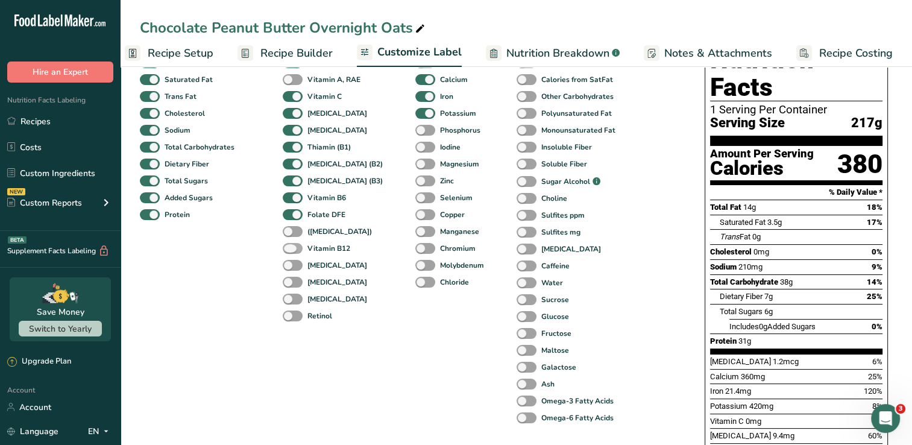
click at [292, 250] on span at bounding box center [293, 248] width 20 height 11
click at [291, 250] on input "Vitamin B12" at bounding box center [287, 248] width 8 height 8
checkbox input "true"
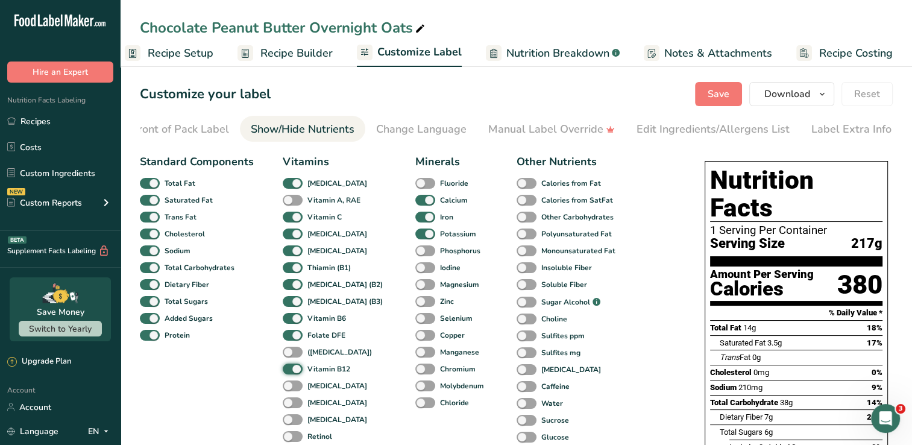
scroll to position [0, 0]
click at [728, 95] on span "Save" at bounding box center [719, 94] width 22 height 14
click at [53, 119] on link "Recipes" at bounding box center [60, 121] width 121 height 23
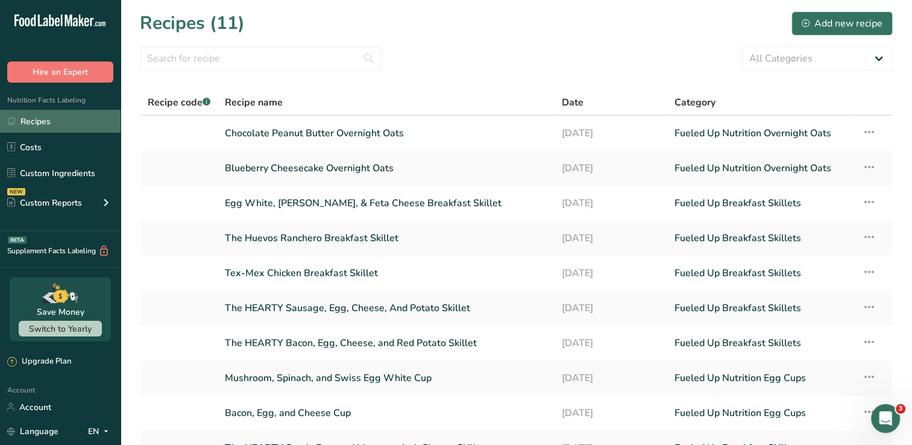
click at [75, 118] on link "Recipes" at bounding box center [60, 121] width 121 height 23
click at [877, 66] on select "All Categories Baked Goods [GEOGRAPHIC_DATA] Confectionery Cooked Meals, Salads…" at bounding box center [817, 58] width 151 height 24
select select "2806"
click at [742, 46] on select "All Categories Baked Goods [GEOGRAPHIC_DATA] Confectionery Cooked Meals, Salads…" at bounding box center [817, 58] width 151 height 24
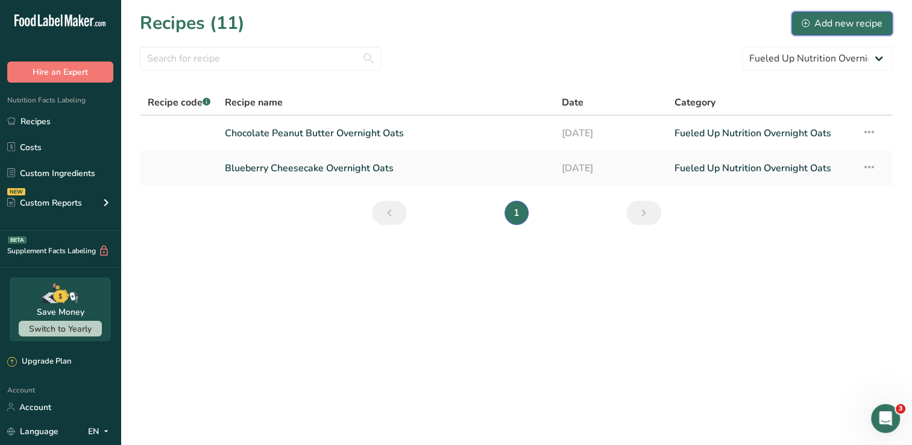
click at [798, 25] on button "Add new recipe" at bounding box center [842, 23] width 101 height 24
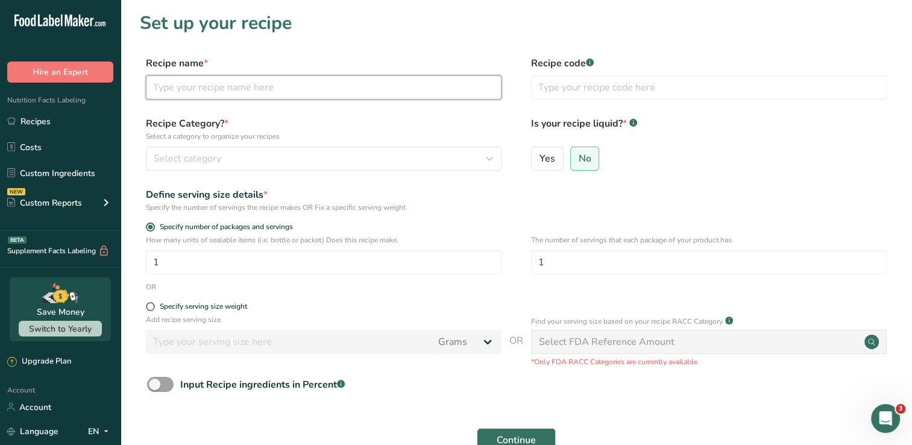
click at [177, 90] on input "text" at bounding box center [324, 87] width 356 height 24
type input "Pumpkin Spice Overnight Oats"
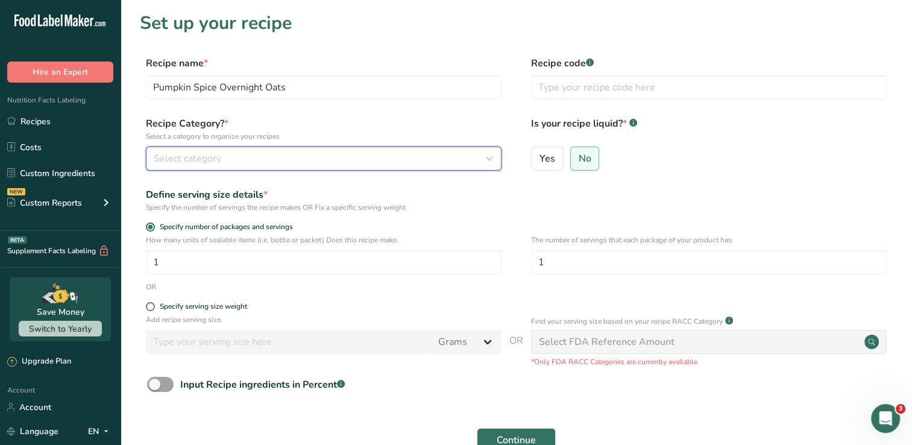
click at [309, 158] on div "Select category" at bounding box center [320, 158] width 333 height 14
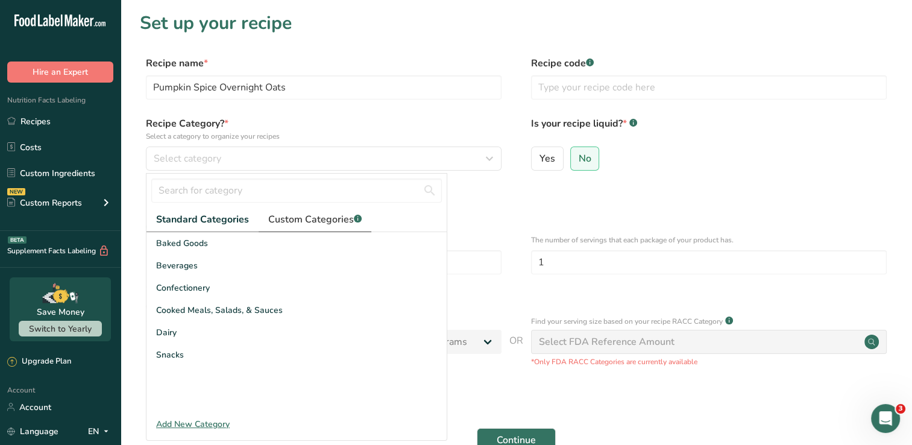
click at [300, 220] on span "Custom Categories .a-a{fill:#347362;}.b-a{fill:#fff;}" at bounding box center [314, 219] width 93 height 14
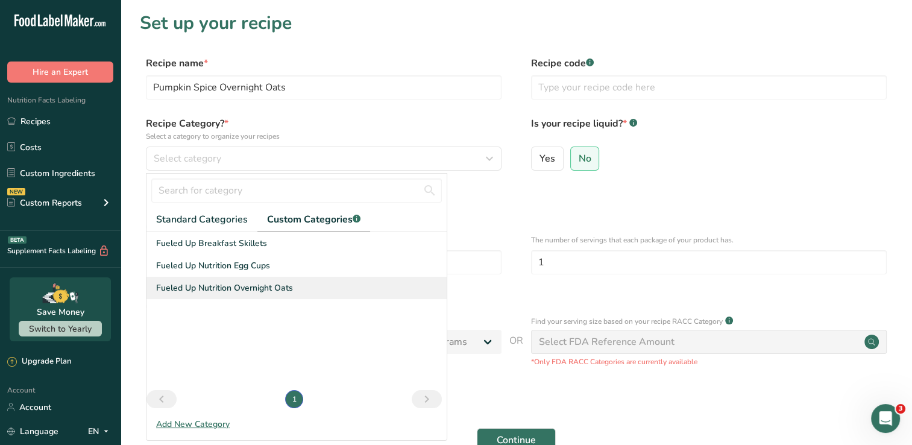
click at [265, 286] on span "Fueled Up Nutrition Overnight Oats" at bounding box center [224, 288] width 137 height 13
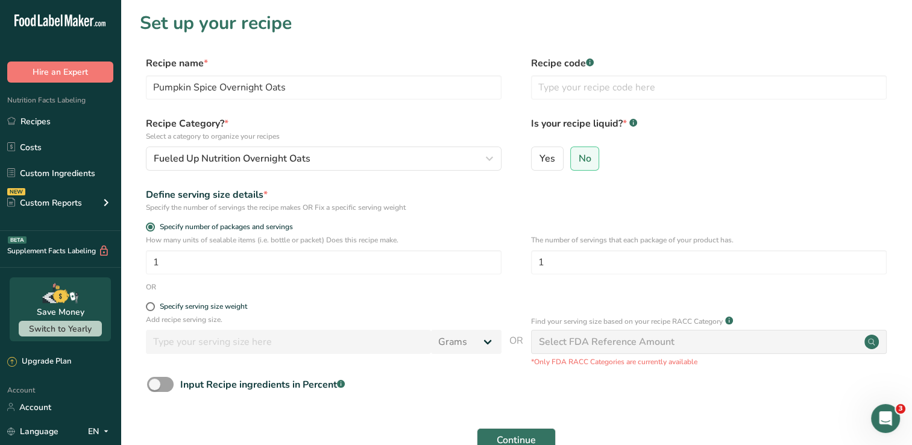
click at [444, 113] on form "Recipe name * Pumpkin Spice Overnight Oats Recipe code .a-a{fill:#347362;}.b-a{…" at bounding box center [516, 270] width 753 height 428
click at [516, 432] on button "Continue" at bounding box center [516, 440] width 79 height 24
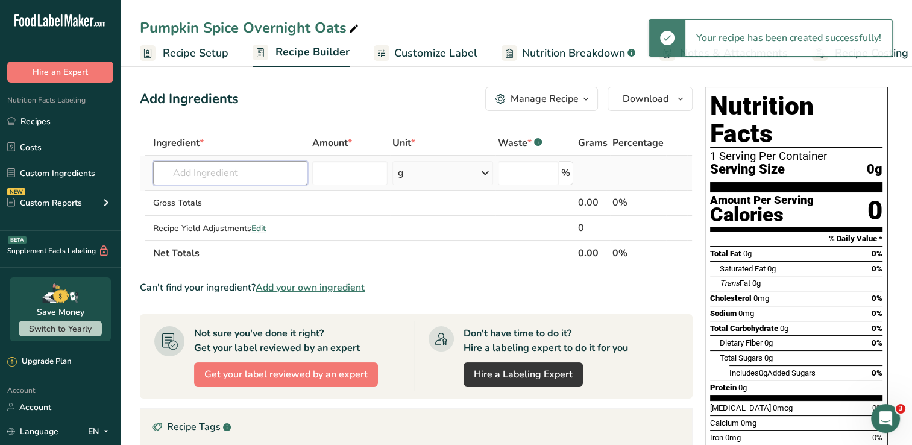
click at [187, 176] on input "text" at bounding box center [230, 173] width 154 height 24
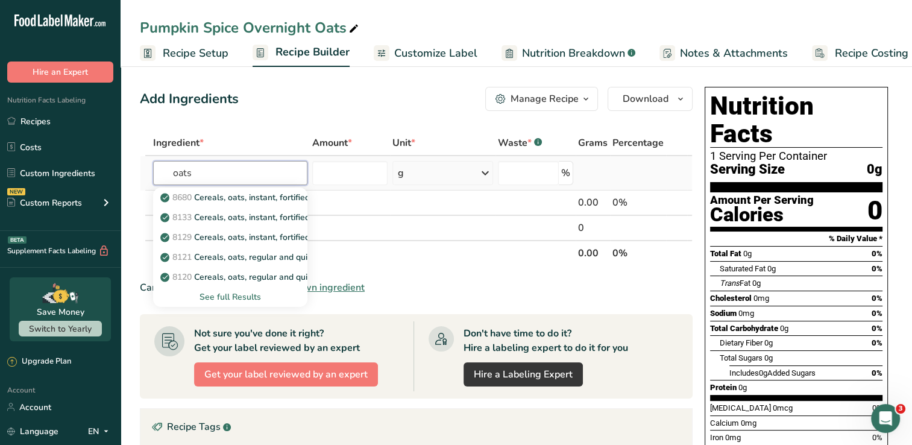
type input "oats"
click at [242, 297] on div "See full Results" at bounding box center [230, 297] width 135 height 13
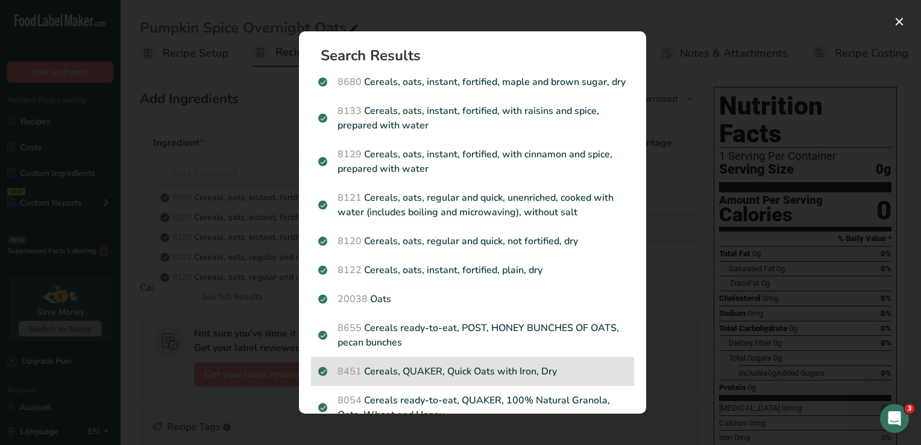
click at [396, 379] on p "8451 Cereals, QUAKER, Quick Oats with Iron, Dry" at bounding box center [472, 371] width 309 height 14
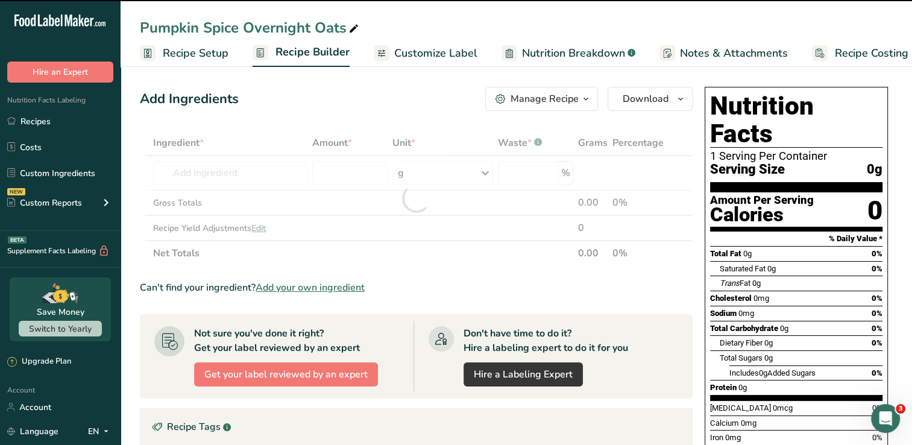
type input "0"
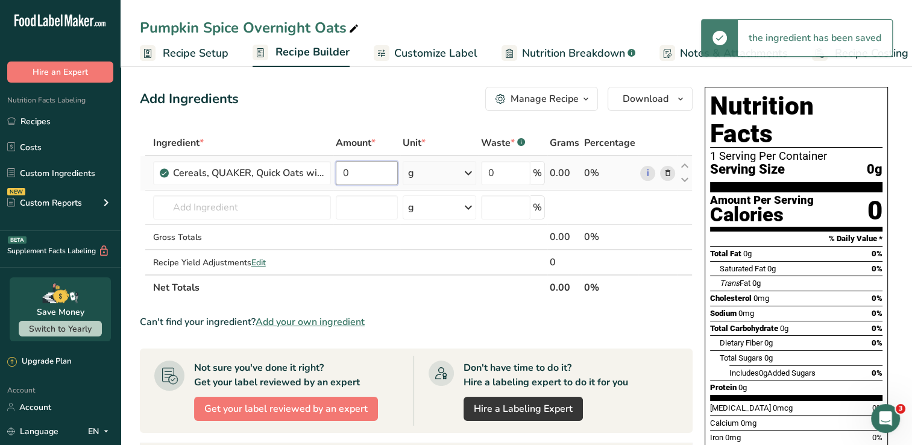
click at [376, 168] on input "0" at bounding box center [367, 173] width 62 height 24
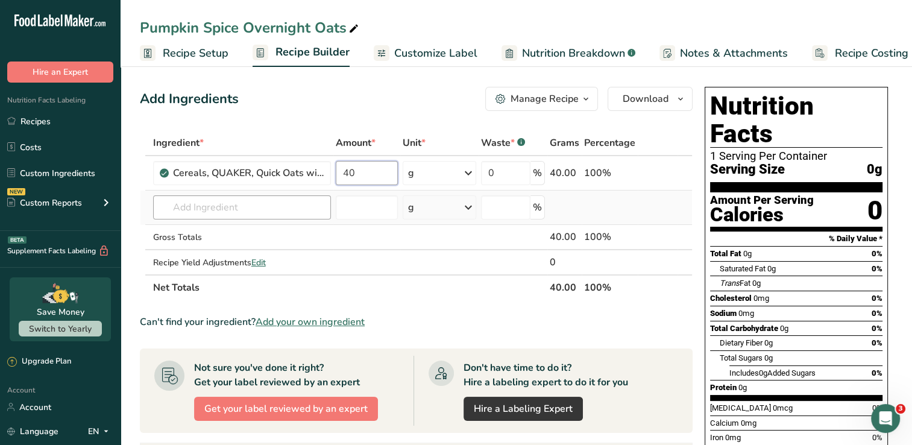
type input "40"
click at [297, 211] on div "Ingredient * Amount * Unit * Waste * .a-a{fill:#347362;}.b-a{fill:#fff;} Grams …" at bounding box center [416, 215] width 553 height 170
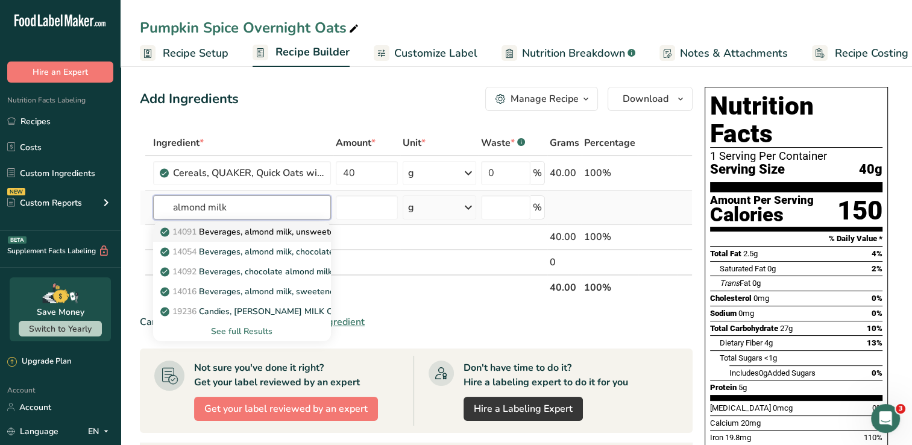
type input "almond milk"
click at [288, 230] on p "14091 Beverages, almond milk, unsweetened, shelf stable" at bounding box center [281, 232] width 236 height 13
type input "Beverages, almond milk, unsweetened, shelf stable"
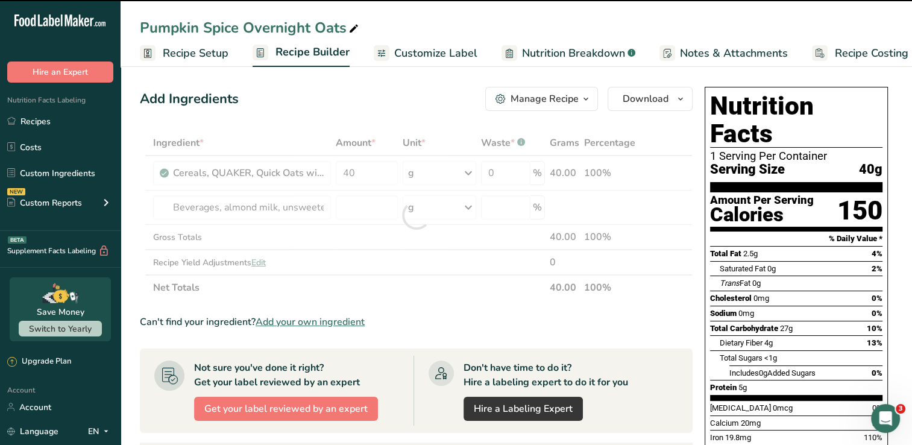
type input "0"
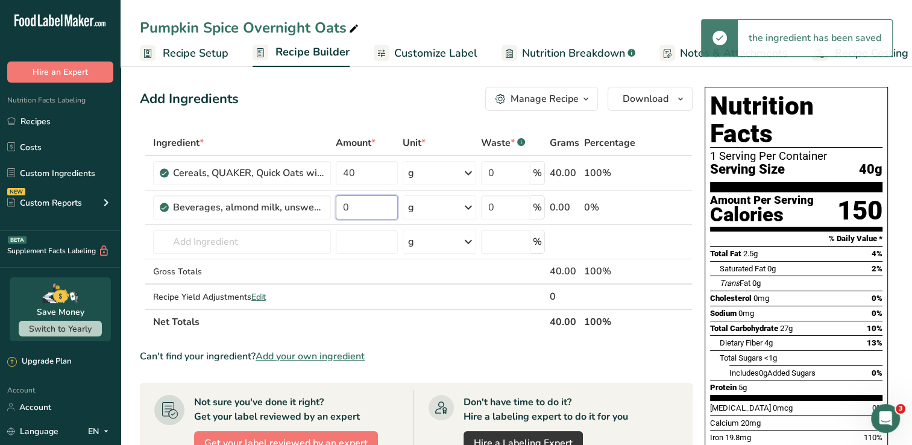
click at [371, 210] on input "0" at bounding box center [367, 207] width 62 height 24
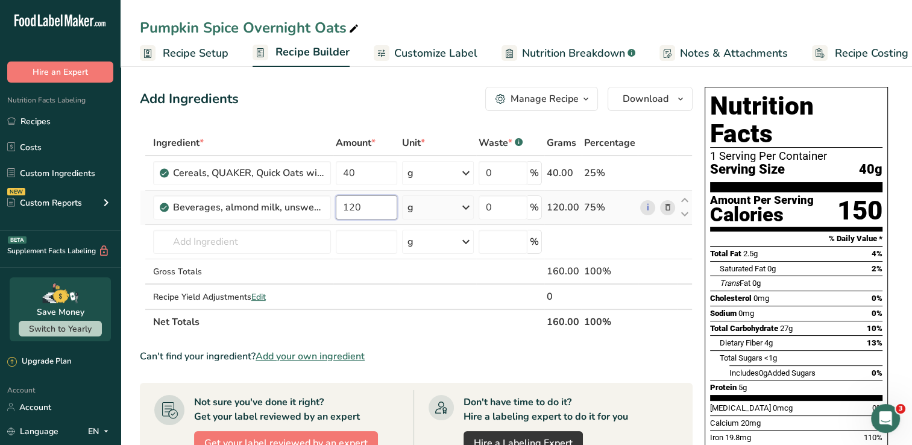
type input "120"
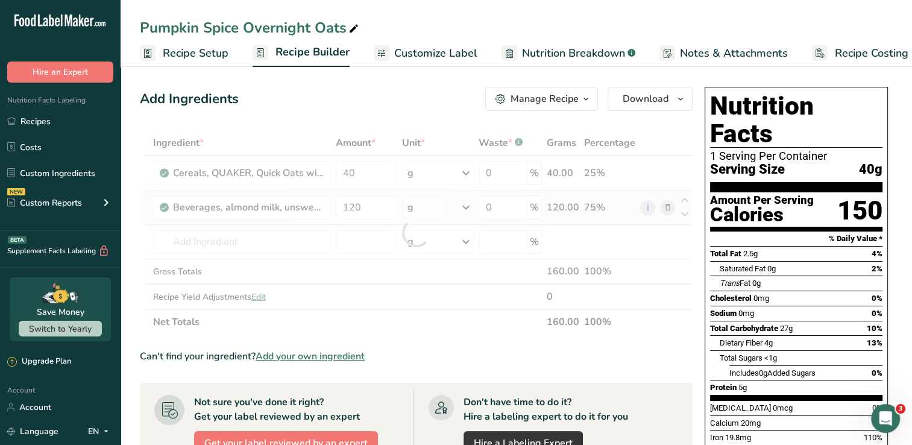
click at [464, 206] on div "Ingredient * Amount * Unit * Waste * .a-a{fill:#347362;}.b-a{fill:#fff;} Grams …" at bounding box center [416, 232] width 553 height 204
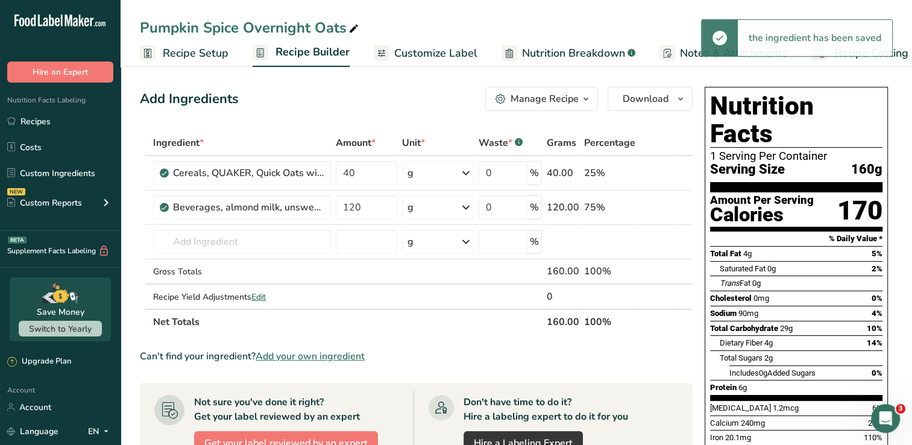
click at [467, 203] on icon at bounding box center [466, 208] width 14 height 22
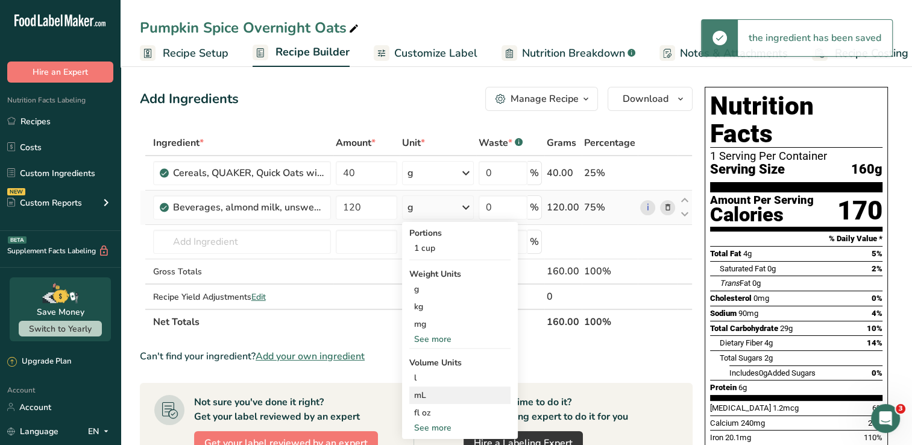
click at [444, 390] on div "mL" at bounding box center [460, 395] width 92 height 13
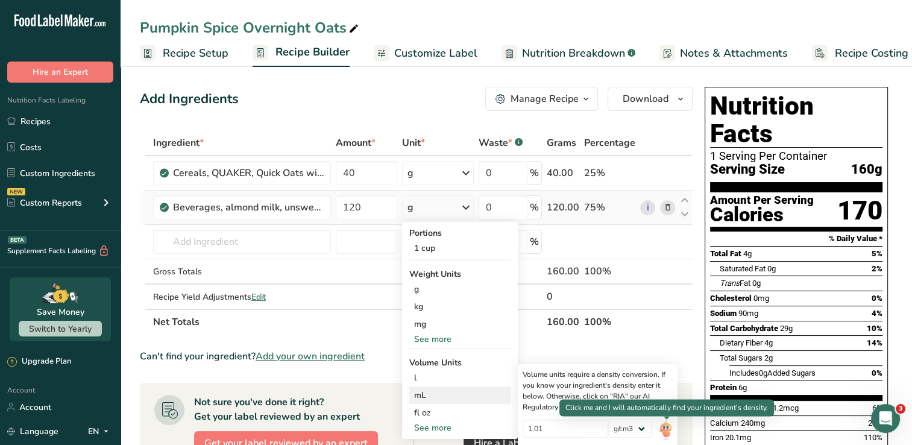
click at [661, 423] on img at bounding box center [665, 430] width 13 height 21
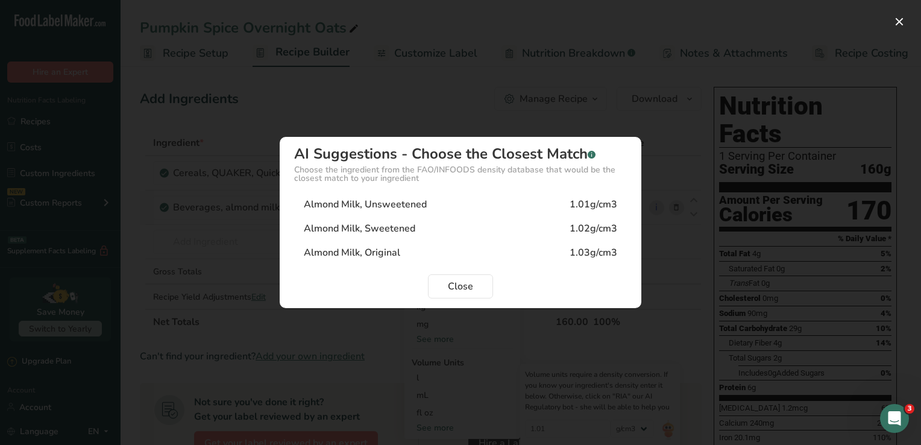
click at [450, 211] on div "Almond Milk, Unsweetened 1.01g/cm3" at bounding box center [460, 204] width 333 height 24
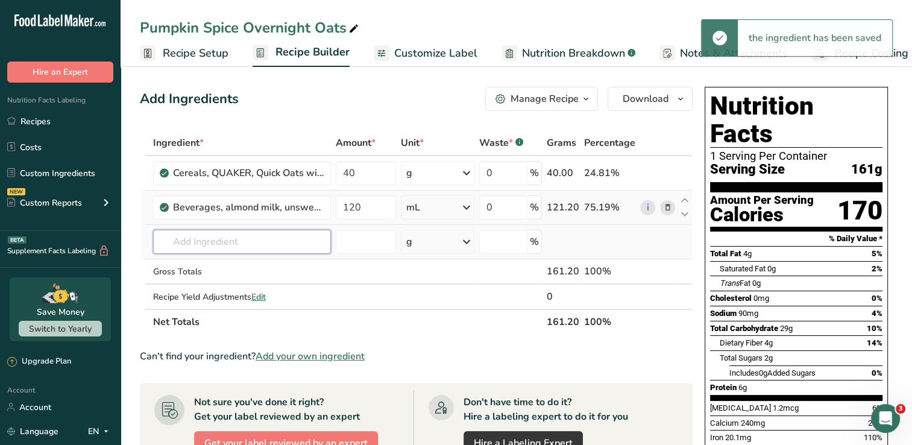
click at [163, 244] on input "text" at bounding box center [242, 242] width 178 height 24
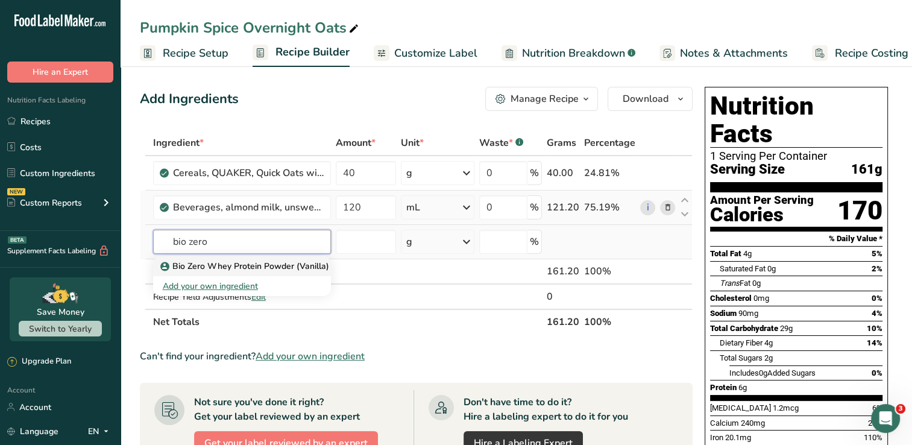
type input "bio zero"
click at [213, 267] on p "Bio Zero Whey Protein Powder (Vanilla)" at bounding box center [246, 266] width 166 height 13
type input "Bio Zero Whey Protein Powder (Vanilla)"
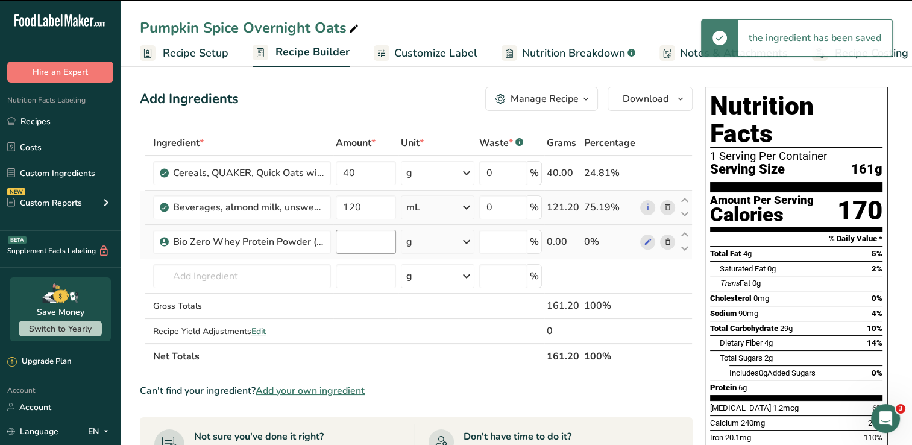
type input "0"
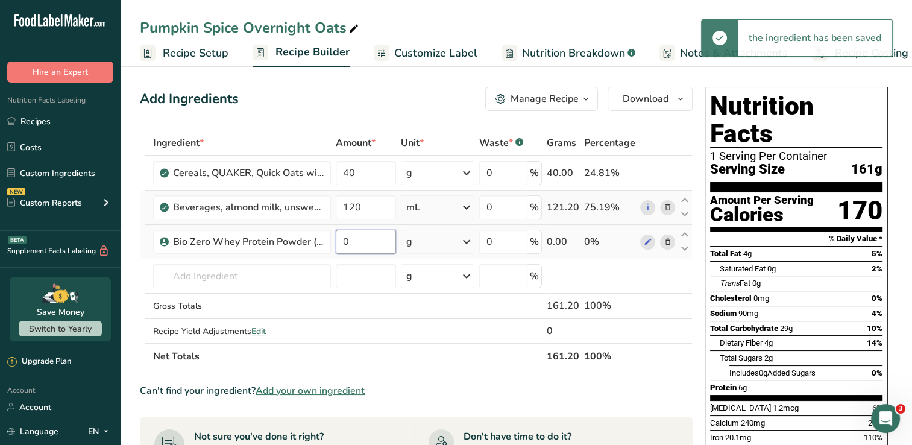
click at [367, 244] on input "0" at bounding box center [366, 242] width 61 height 24
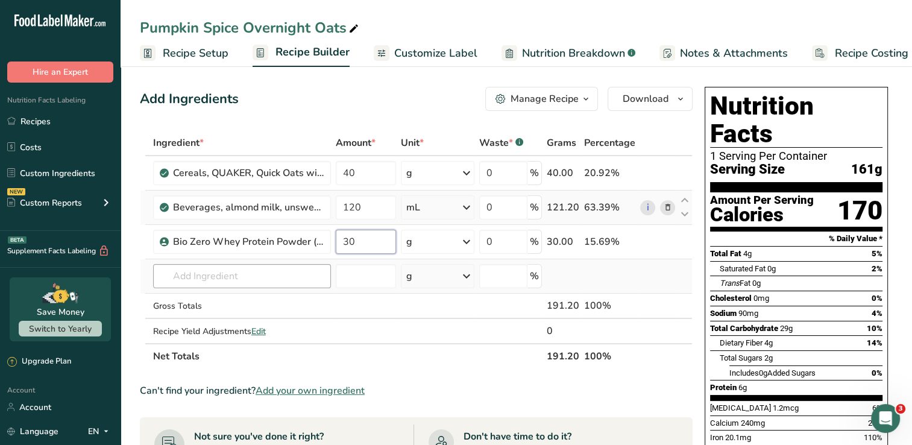
type input "30"
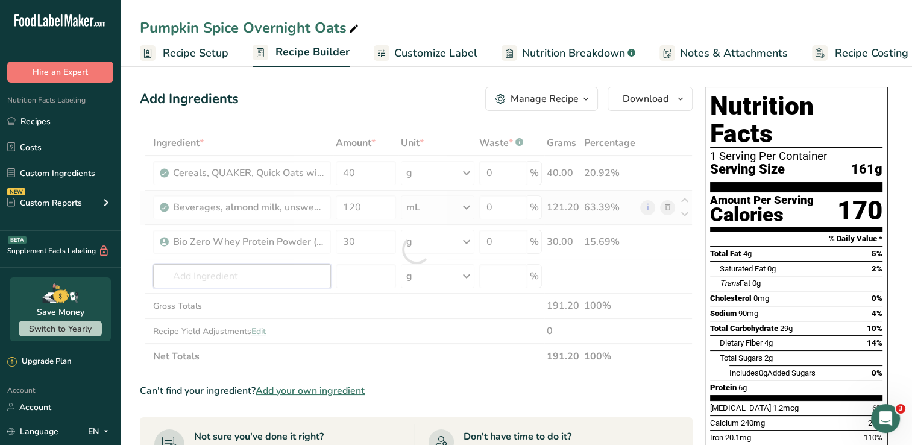
click at [298, 282] on div "Ingredient * Amount * Unit * Waste * .a-a{fill:#347362;}.b-a{fill:#fff;} Grams …" at bounding box center [416, 249] width 553 height 239
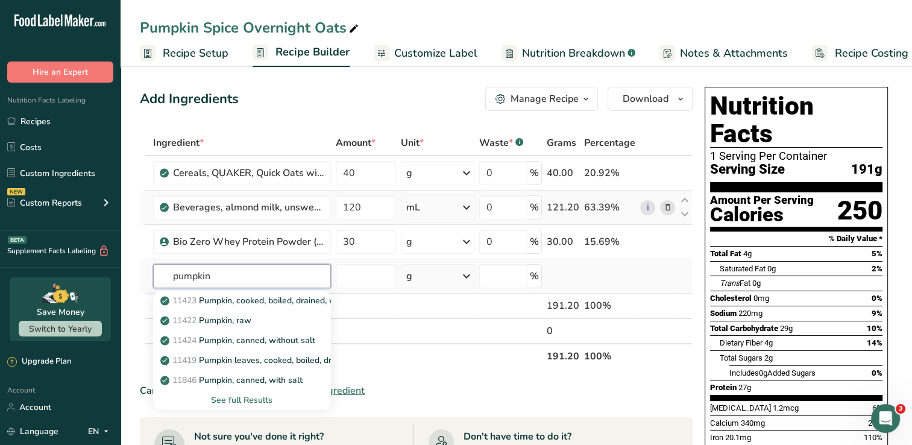
type input "pumpkin"
click at [259, 398] on div "See full Results" at bounding box center [242, 400] width 159 height 13
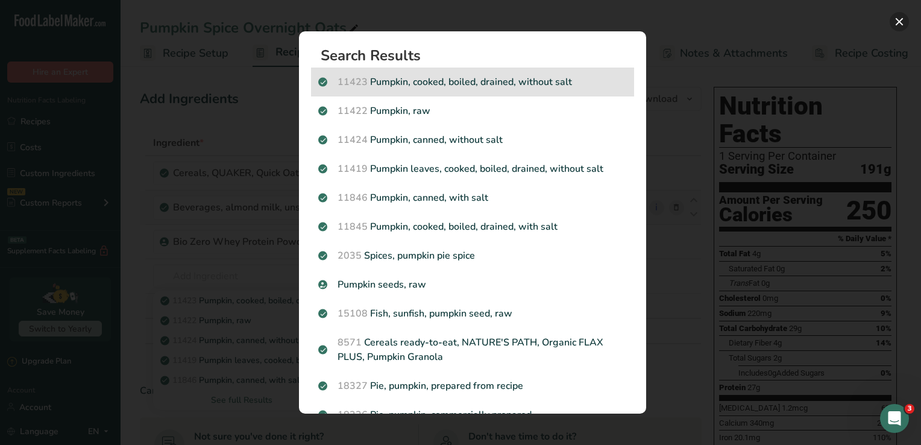
drag, startPoint x: 897, startPoint y: 21, endPoint x: 618, endPoint y: 72, distance: 283.9
click at [897, 21] on button "Search results modal" at bounding box center [899, 21] width 19 height 19
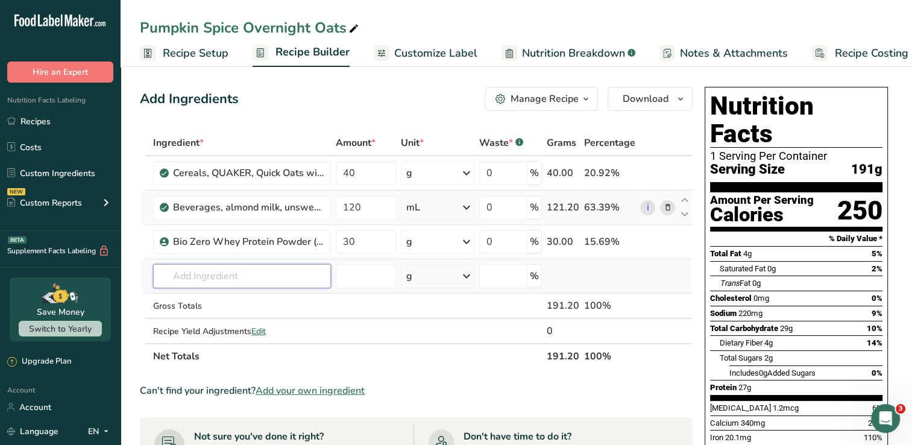
click at [273, 271] on input "text" at bounding box center [242, 276] width 178 height 24
type input "pumkin puree"
click at [226, 296] on p "Pumpkin Puree" at bounding box center [197, 300] width 68 height 13
type input "Pumpkin Puree"
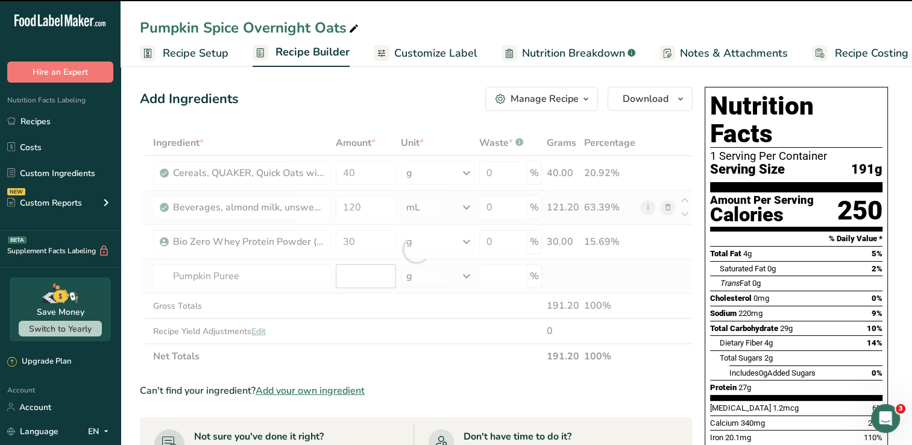
type input "0"
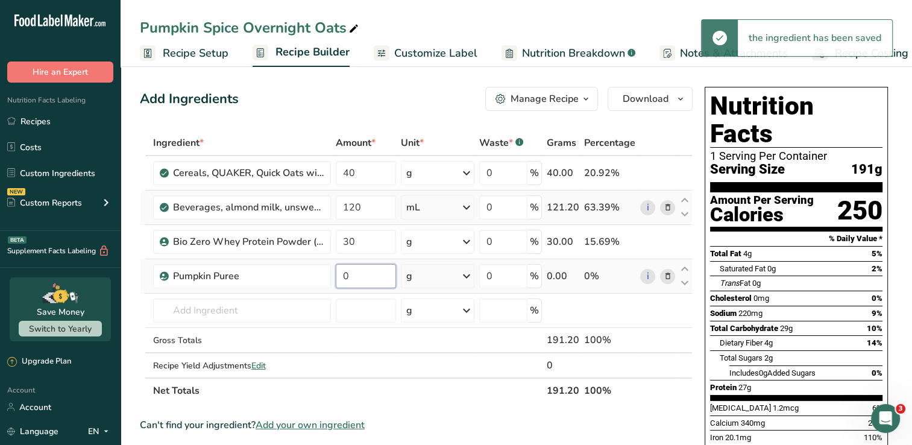
click at [373, 274] on input "0" at bounding box center [366, 276] width 61 height 24
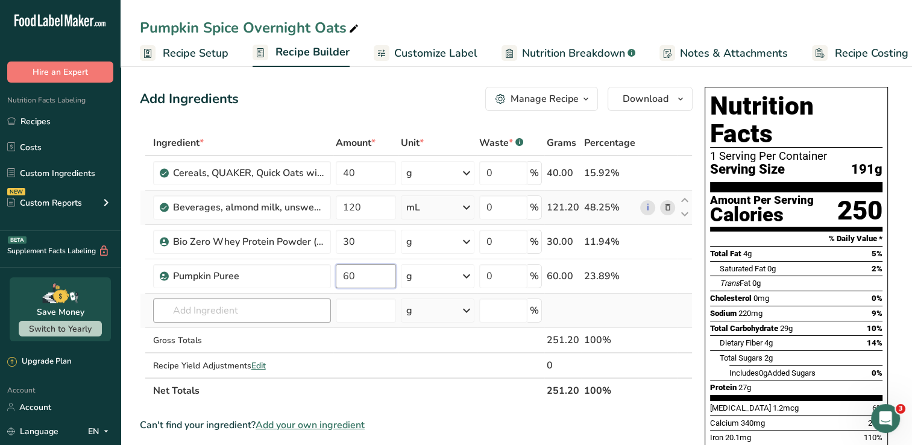
type input "60"
click at [301, 306] on div "Ingredient * Amount * Unit * Waste * .a-a{fill:#347362;}.b-a{fill:#fff;} Grams …" at bounding box center [416, 266] width 553 height 273
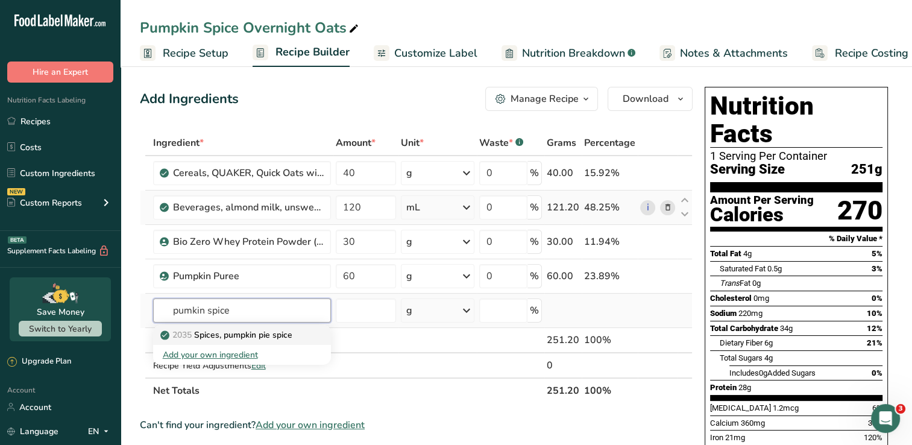
type input "pumkin spice"
click at [295, 334] on div "2035 Spices, pumpkin pie spice" at bounding box center [232, 335] width 139 height 13
type input "Spices, pumpkin pie spice"
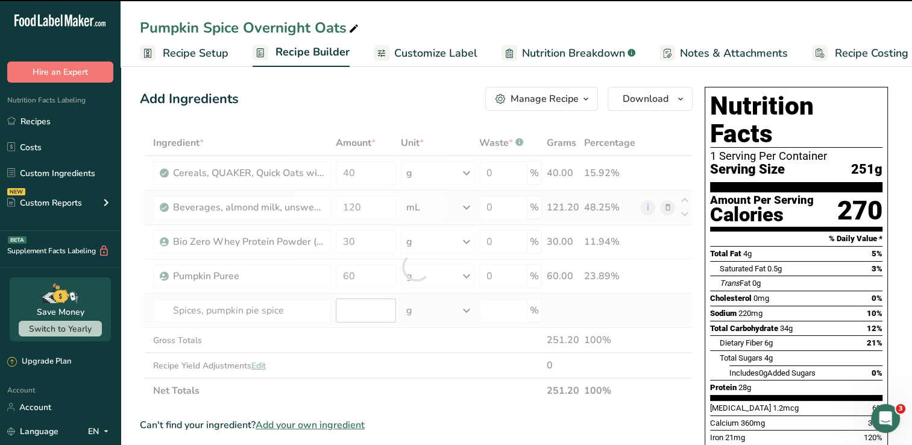
type input "0"
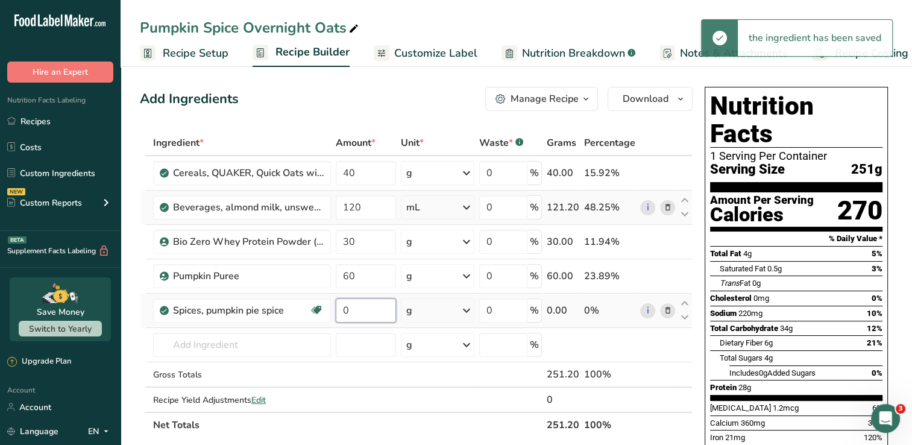
click at [374, 311] on input "0" at bounding box center [366, 310] width 61 height 24
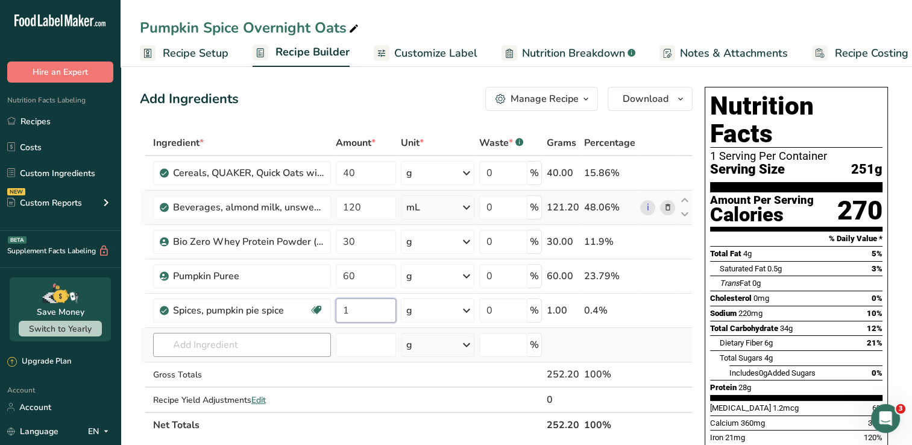
type input "1"
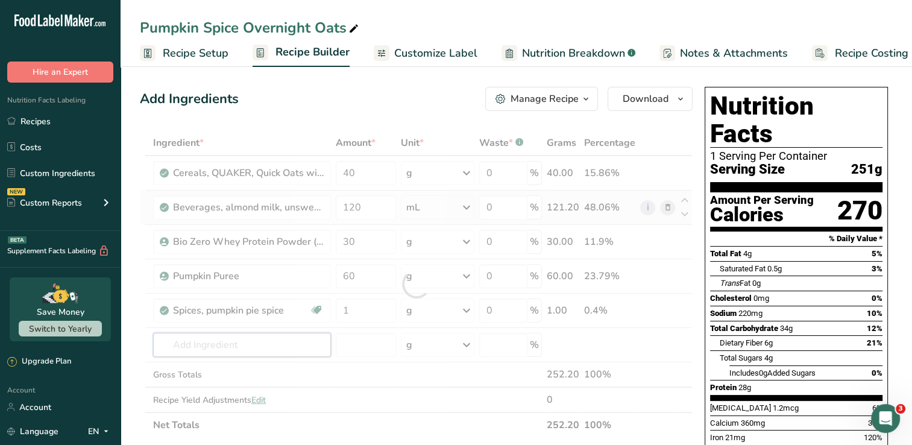
click at [304, 342] on div "Ingredient * Amount * Unit * Waste * .a-a{fill:#347362;}.b-a{fill:#fff;} Grams …" at bounding box center [416, 284] width 553 height 308
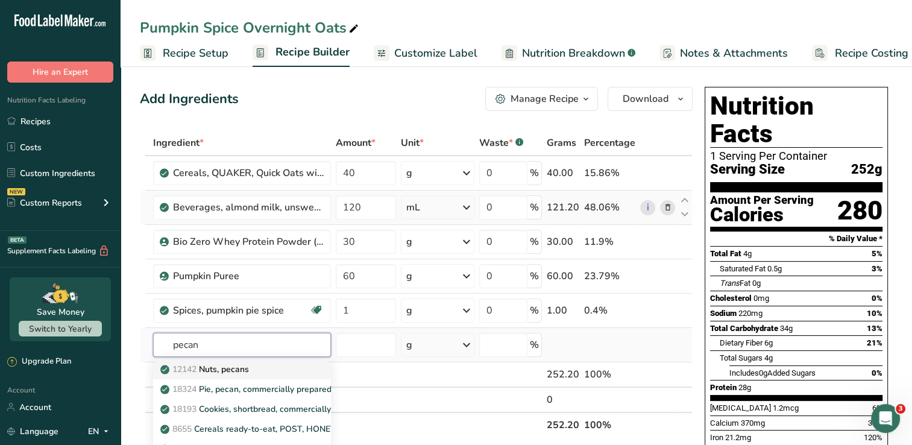
type input "pecan"
click at [245, 366] on p "12142 Nuts, pecans" at bounding box center [206, 369] width 86 height 13
type input "Nuts, pecans"
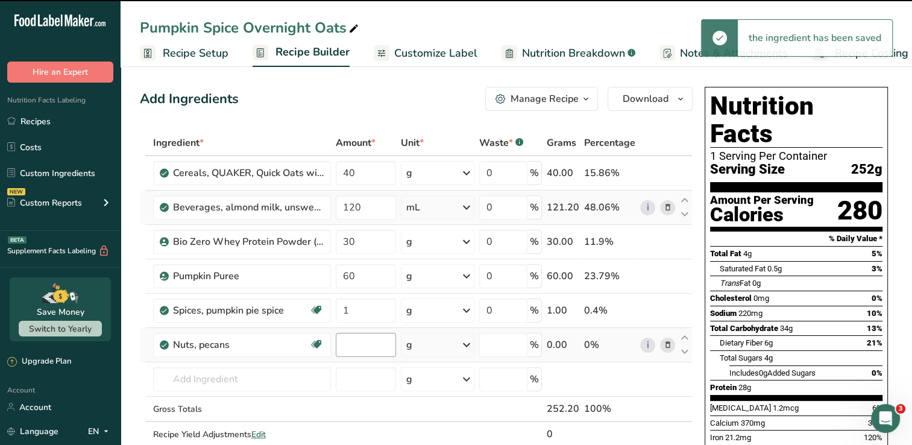
type input "0"
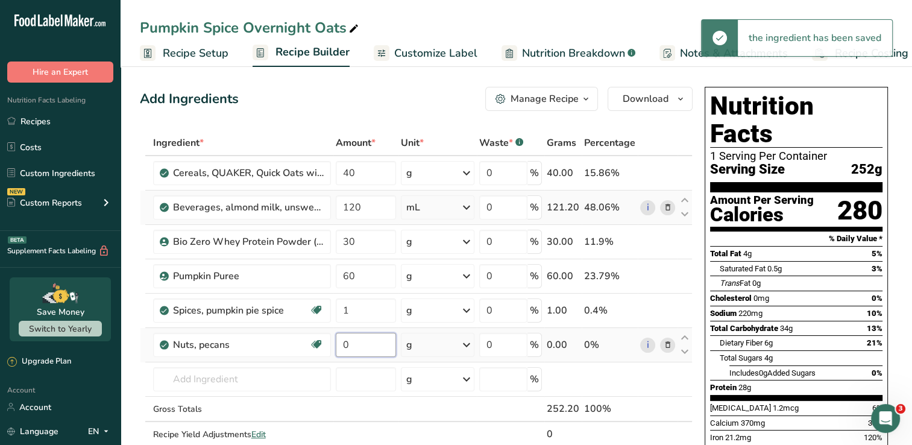
click at [363, 346] on input "0" at bounding box center [366, 345] width 61 height 24
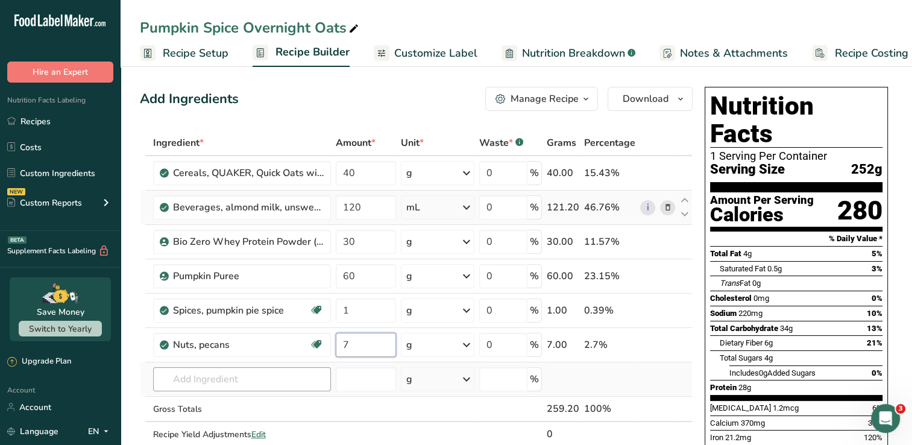
type input "7"
click at [229, 382] on div "Ingredient * Amount * Unit * Waste * .a-a{fill:#347362;}.b-a{fill:#fff;} Grams …" at bounding box center [416, 301] width 553 height 342
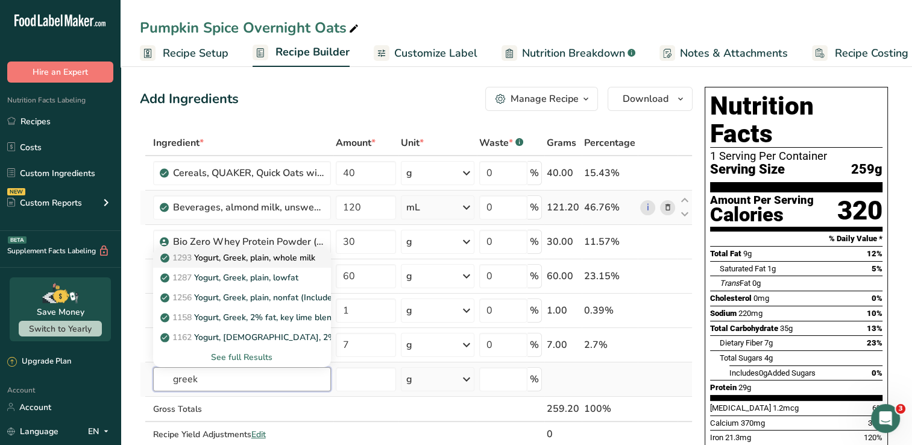
type input "greek"
click at [262, 256] on p "1293 Yogurt, Greek, plain, whole milk" at bounding box center [239, 257] width 153 height 13
type input "Yogurt, Greek, plain, whole milk"
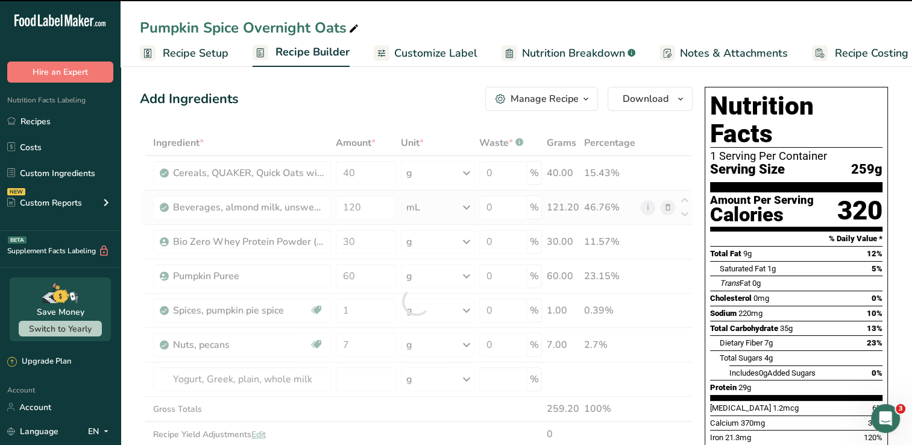
type input "0"
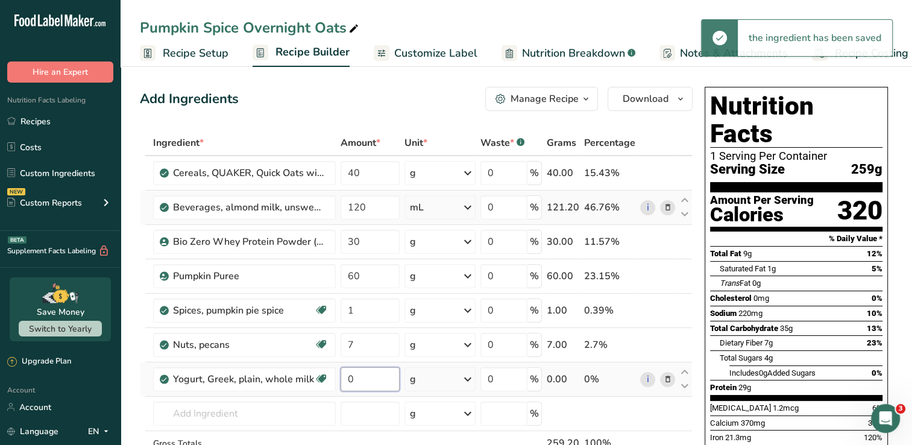
click at [373, 376] on input "0" at bounding box center [371, 379] width 60 height 24
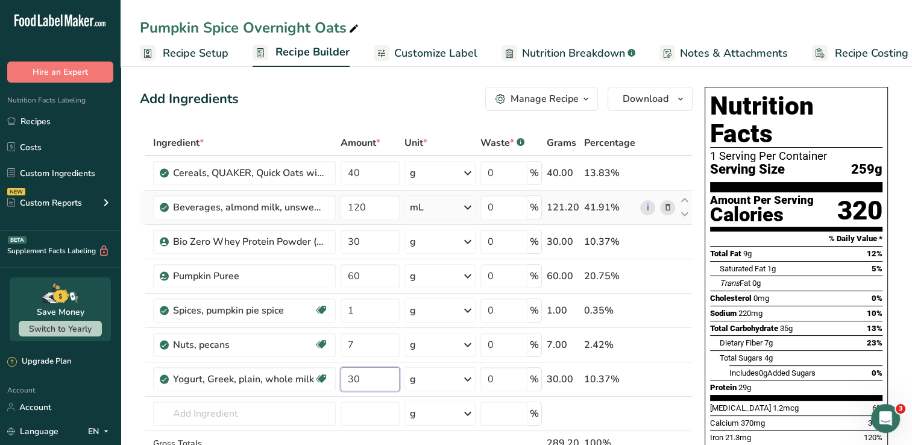
type input "30"
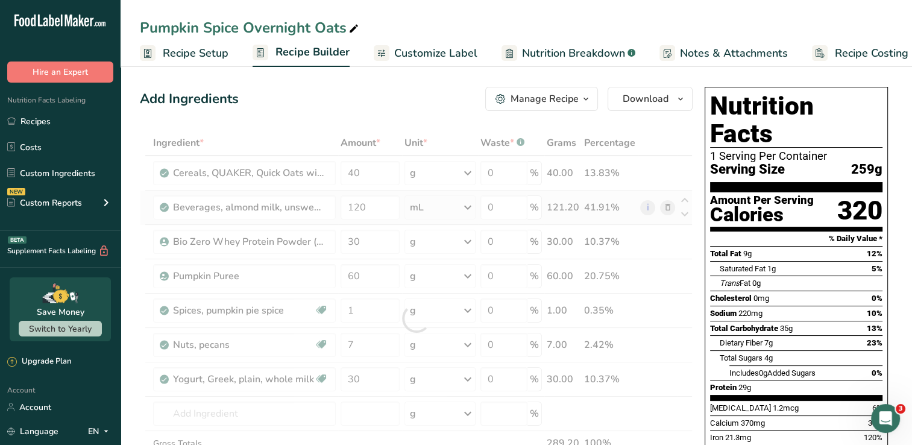
click at [439, 104] on div "Add Ingredients Manage Recipe Delete Recipe Duplicate Recipe Scale Recipe Save …" at bounding box center [416, 99] width 553 height 24
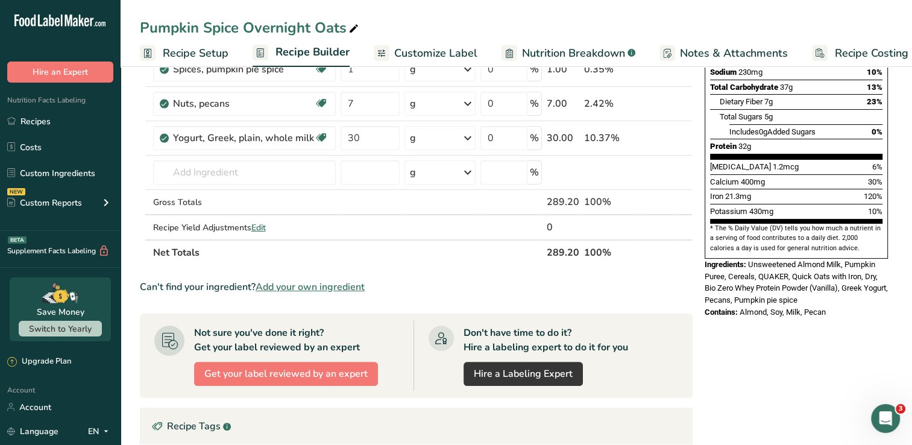
scroll to position [63, 0]
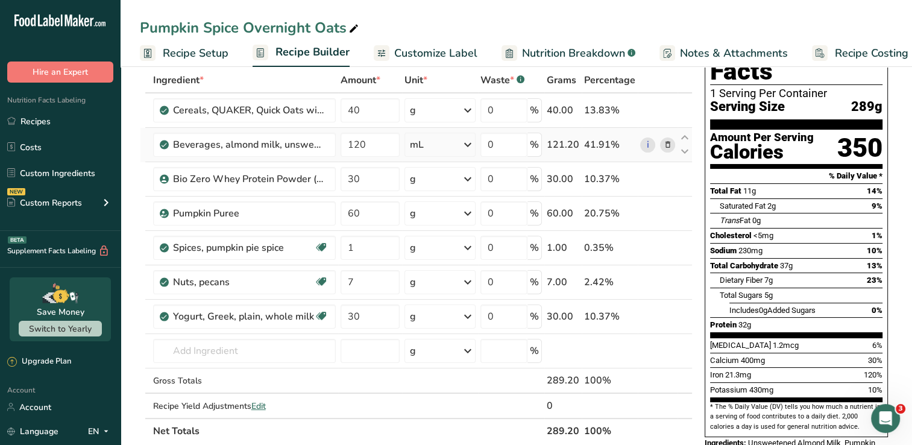
click at [425, 58] on span "Customize Label" at bounding box center [435, 53] width 83 height 16
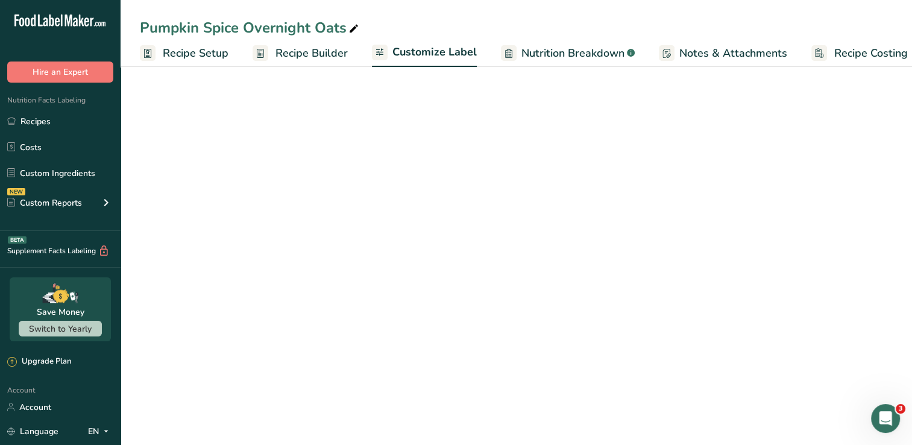
scroll to position [0, 15]
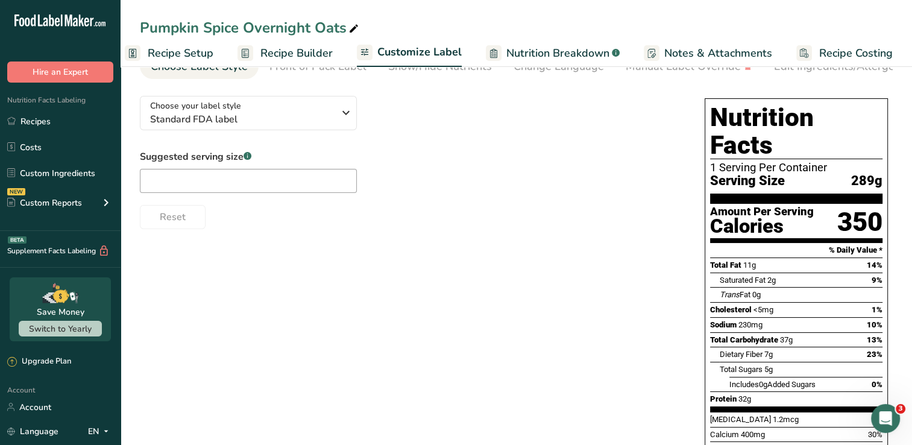
click at [522, 52] on span "Nutrition Breakdown" at bounding box center [558, 53] width 103 height 16
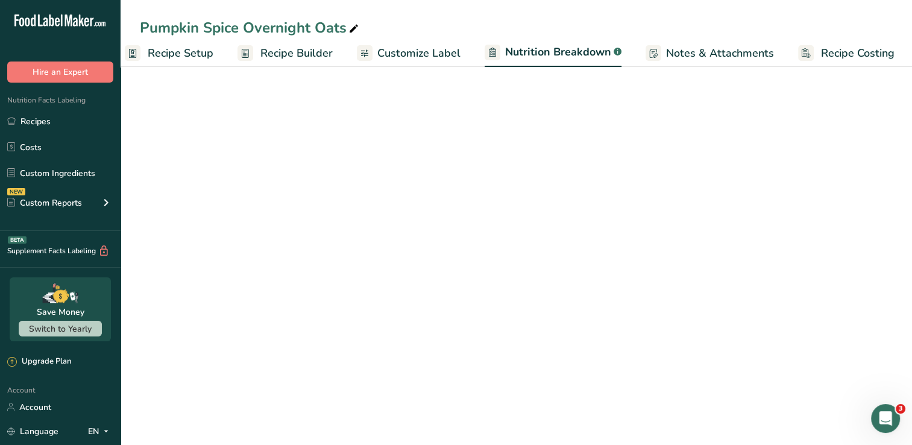
scroll to position [0, 16]
select select "Calories"
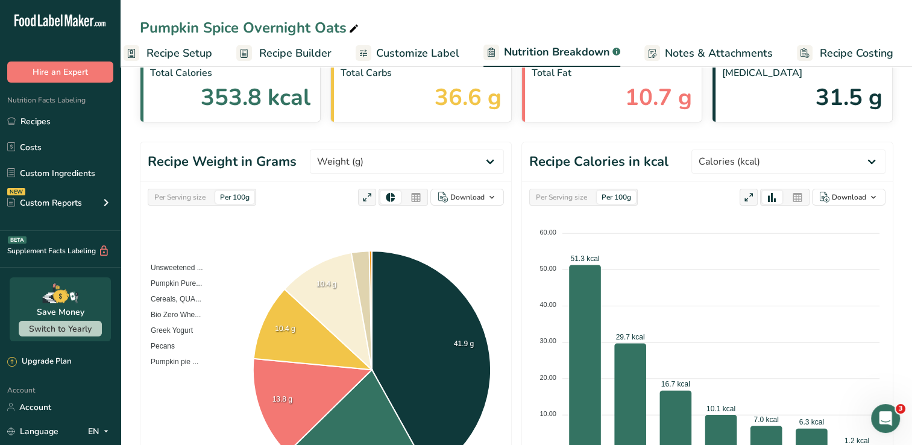
click at [289, 53] on span "Recipe Builder" at bounding box center [295, 53] width 72 height 16
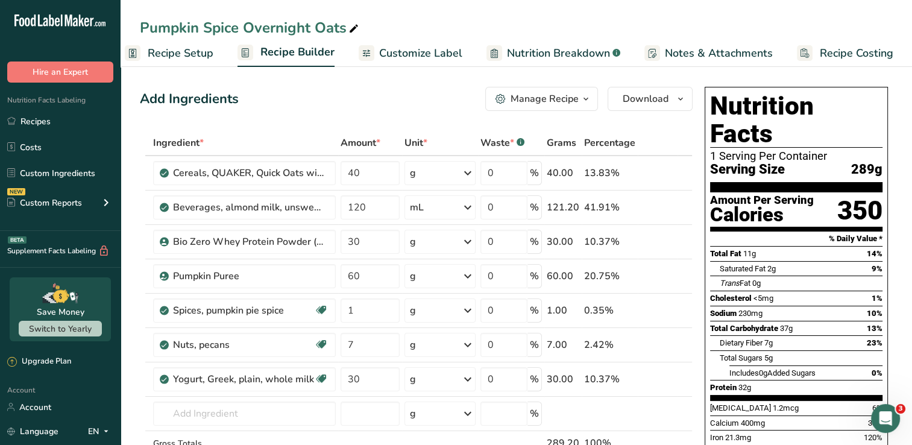
click at [437, 53] on span "Customize Label" at bounding box center [420, 53] width 83 height 16
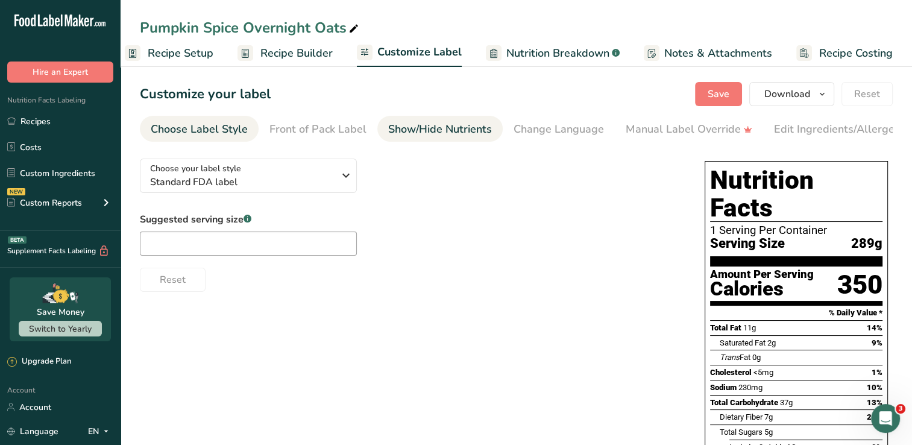
click at [448, 127] on div "Show/Hide Nutrients" at bounding box center [440, 129] width 104 height 16
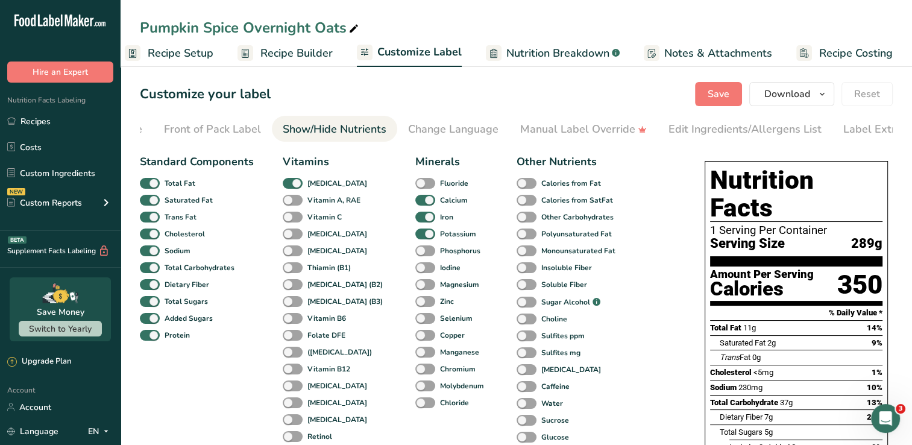
scroll to position [0, 137]
click at [308, 219] on b "Vitamin C" at bounding box center [325, 217] width 34 height 11
click at [291, 219] on input "Vitamin C" at bounding box center [287, 217] width 8 height 8
checkbox input "true"
click at [293, 237] on span at bounding box center [293, 234] width 20 height 11
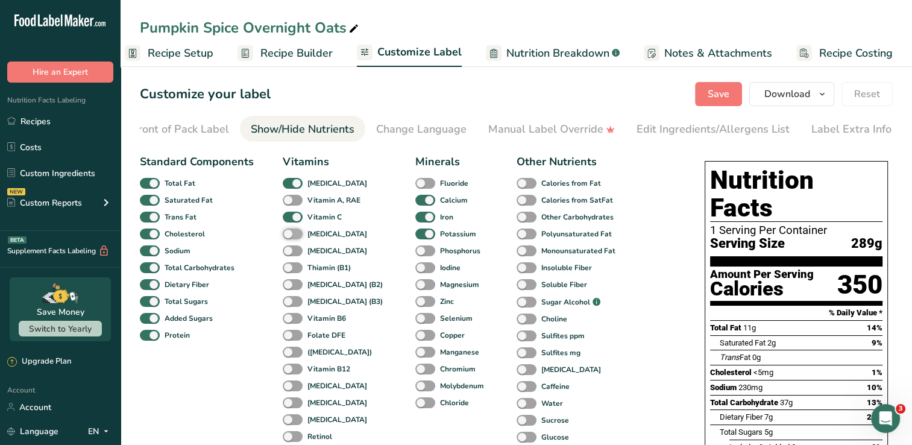
click at [291, 237] on input "[MEDICAL_DATA]" at bounding box center [287, 234] width 8 height 8
checkbox input "true"
drag, startPoint x: 297, startPoint y: 247, endPoint x: 294, endPoint y: 258, distance: 11.3
click at [295, 250] on div "[MEDICAL_DATA]" at bounding box center [296, 250] width 26 height 17
click at [290, 262] on div "Vitamins [MEDICAL_DATA] Vitamin A, RAE Vitamin C [MEDICAL_DATA] [MEDICAL_DATA] …" at bounding box center [335, 350] width 104 height 393
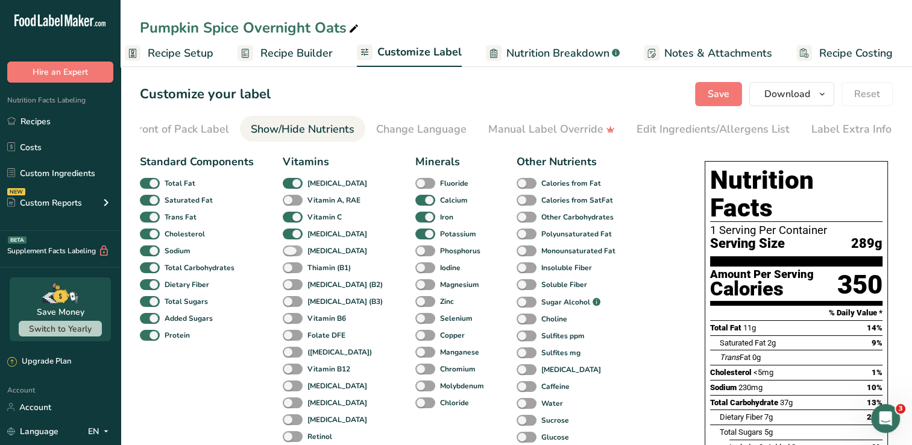
click at [295, 254] on span at bounding box center [293, 250] width 20 height 11
click at [291, 254] on input "[MEDICAL_DATA]" at bounding box center [287, 251] width 8 height 8
checkbox input "true"
drag, startPoint x: 295, startPoint y: 268, endPoint x: 294, endPoint y: 279, distance: 10.9
click at [294, 268] on span at bounding box center [293, 267] width 20 height 11
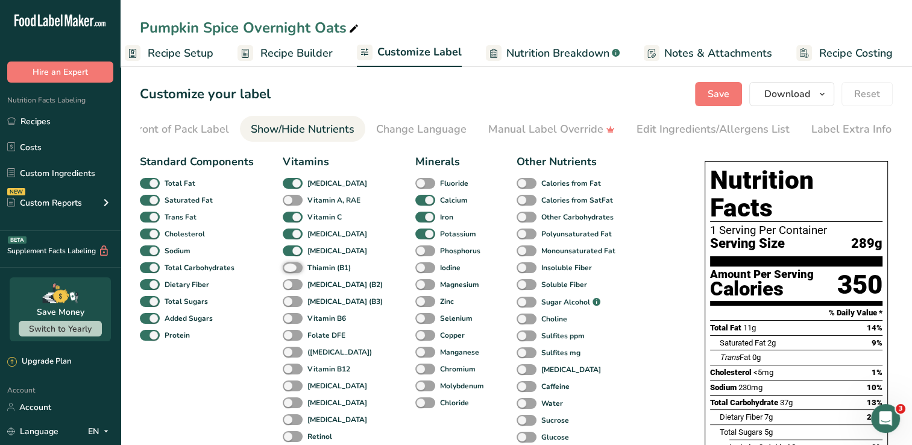
click at [291, 268] on input "Thiamin (B1)" at bounding box center [287, 268] width 8 height 8
checkbox input "true"
click at [292, 281] on div "[MEDICAL_DATA] (B2)" at bounding box center [296, 284] width 26 height 17
drag, startPoint x: 291, startPoint y: 290, endPoint x: 294, endPoint y: 300, distance: 10.5
click at [292, 291] on span at bounding box center [293, 284] width 20 height 11
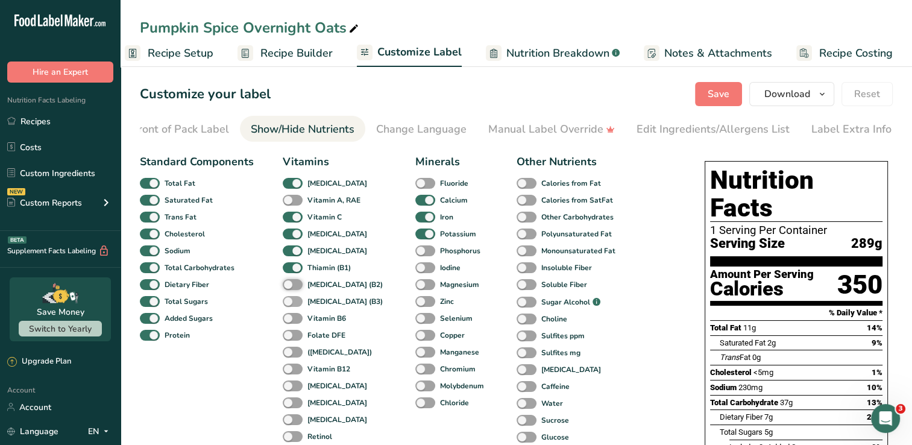
click at [291, 288] on input "[MEDICAL_DATA] (B2)" at bounding box center [287, 284] width 8 height 8
checkbox input "true"
drag, startPoint x: 294, startPoint y: 303, endPoint x: 295, endPoint y: 310, distance: 6.7
click at [292, 303] on span at bounding box center [293, 301] width 20 height 11
click at [291, 303] on input "[MEDICAL_DATA] (B3)" at bounding box center [287, 301] width 8 height 8
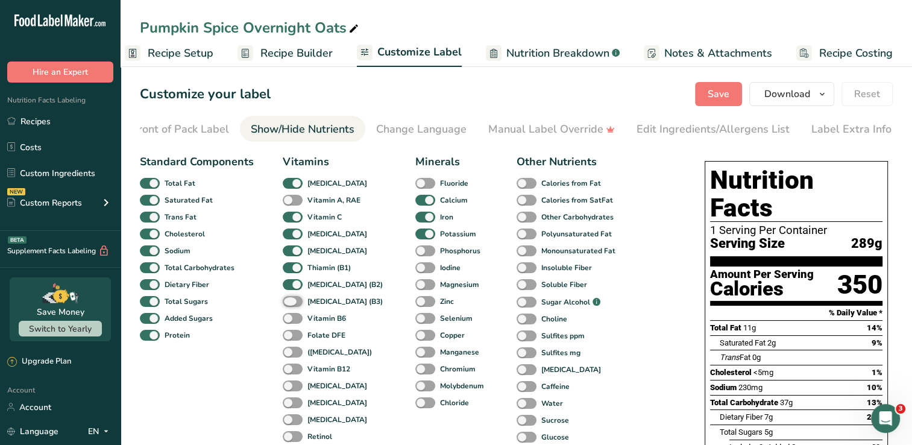
checkbox input "true"
click at [294, 314] on div "Vitamins [MEDICAL_DATA] Vitamin A, RAE Vitamin C [MEDICAL_DATA] [MEDICAL_DATA] …" at bounding box center [335, 350] width 104 height 393
click at [294, 321] on span at bounding box center [293, 318] width 20 height 11
click at [291, 321] on input "Vitamin B6" at bounding box center [287, 318] width 8 height 8
checkbox input "true"
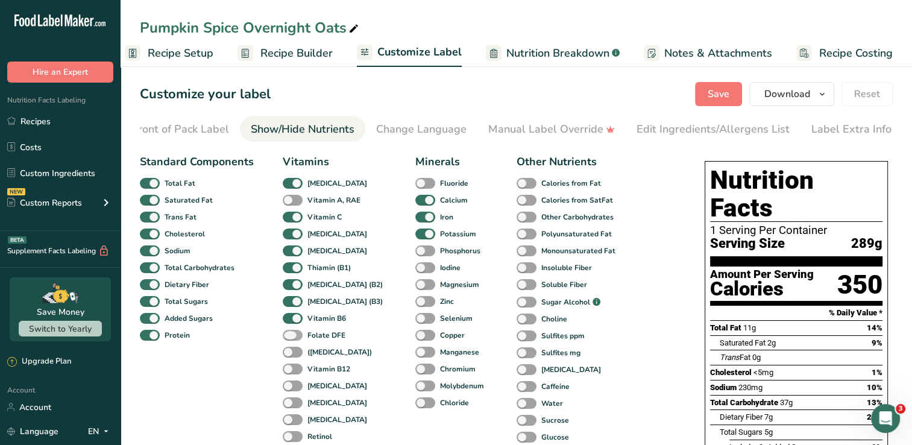
drag, startPoint x: 288, startPoint y: 336, endPoint x: 299, endPoint y: 342, distance: 12.1
click at [289, 336] on span at bounding box center [293, 335] width 20 height 11
click at [289, 336] on input "Folate DFE" at bounding box center [287, 335] width 8 height 8
checkbox input "true"
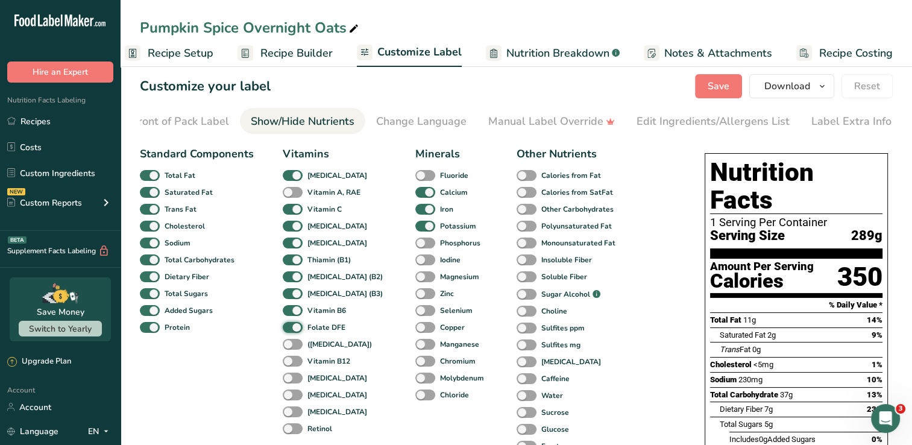
scroll to position [0, 0]
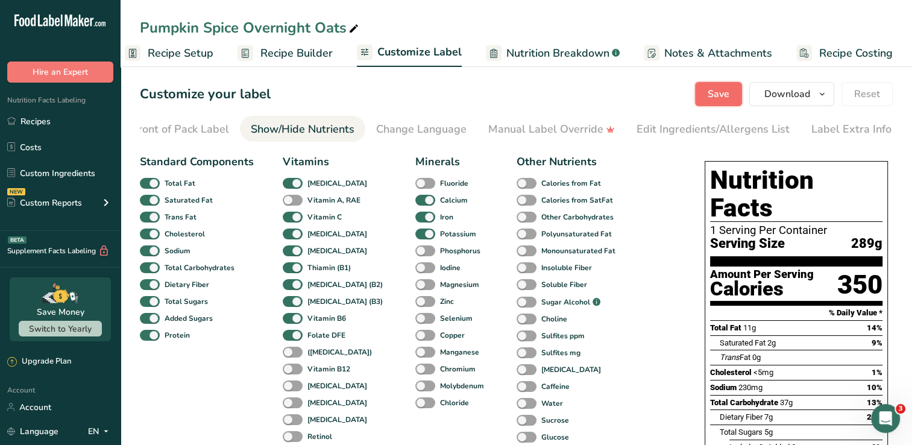
click at [724, 105] on button "Save" at bounding box center [718, 94] width 47 height 24
click at [712, 93] on span "Save" at bounding box center [719, 94] width 22 height 14
click at [710, 95] on span "Save" at bounding box center [719, 94] width 22 height 14
